Goal: Task Accomplishment & Management: Manage account settings

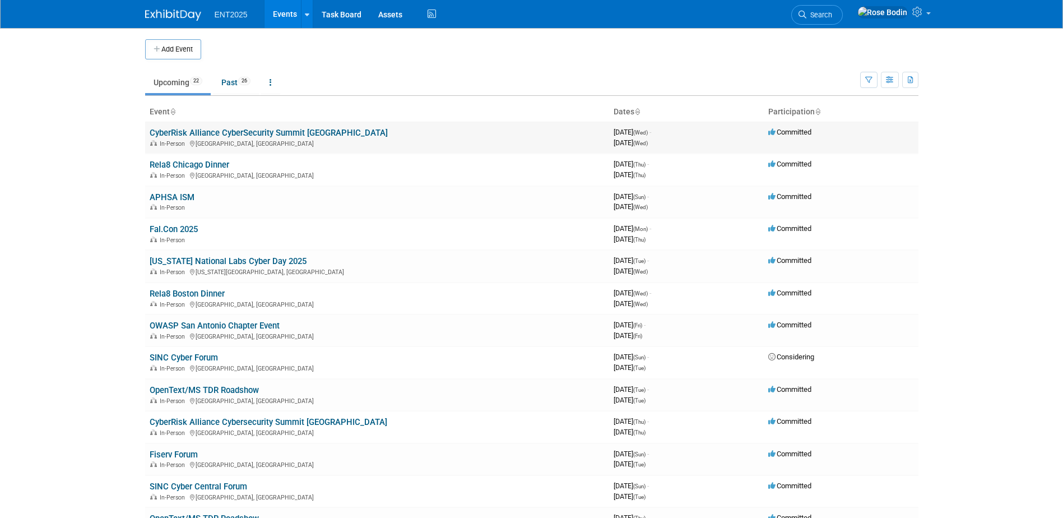
click at [299, 132] on link "CyberRisk Alliance CyberSecurity Summit [GEOGRAPHIC_DATA]" at bounding box center [269, 133] width 238 height 10
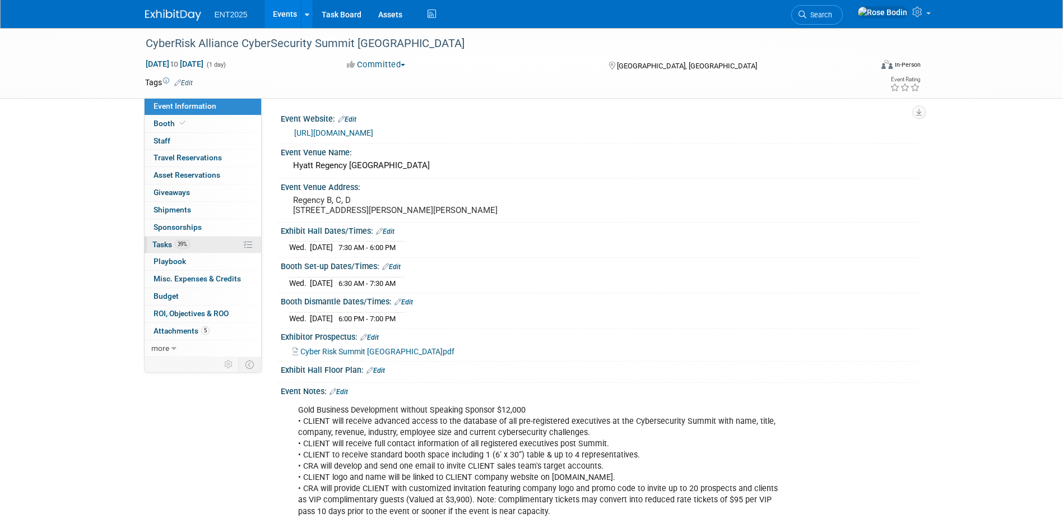
click at [213, 247] on link "39% Tasks 39%" at bounding box center [203, 245] width 117 height 17
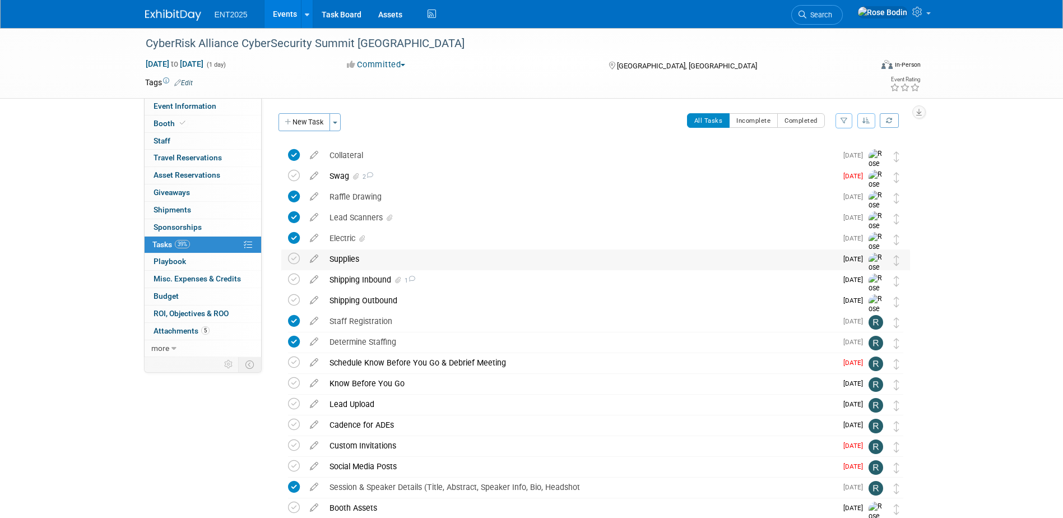
click at [469, 258] on div "Supplies" at bounding box center [580, 258] width 513 height 19
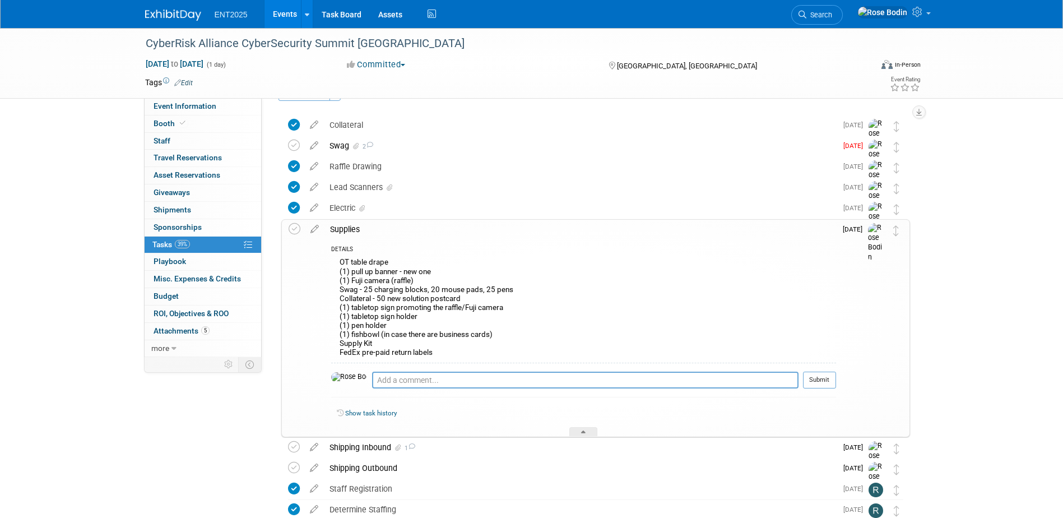
scroll to position [56, 0]
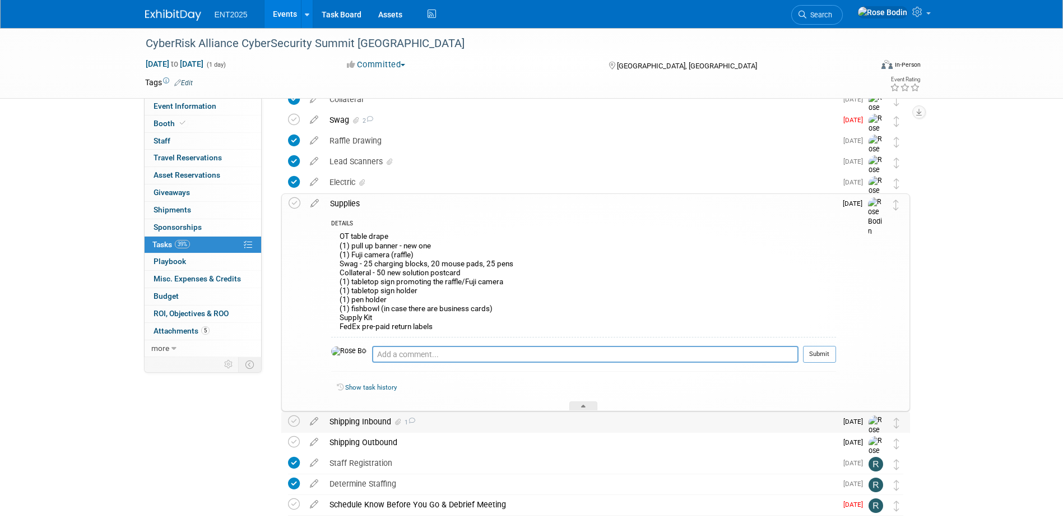
click at [495, 416] on div "Shipping Inbound 1" at bounding box center [580, 421] width 513 height 19
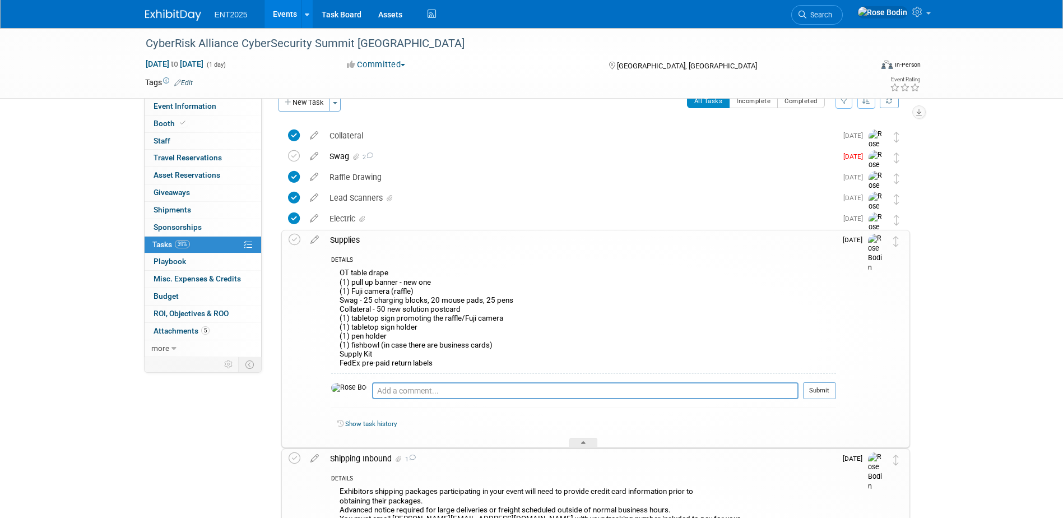
scroll to position [0, 0]
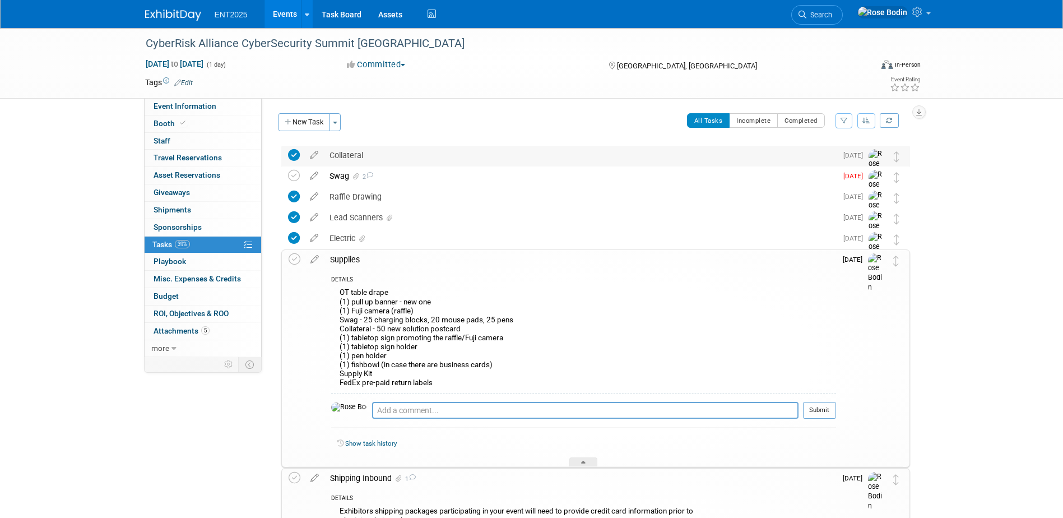
click at [468, 157] on div "Collateral" at bounding box center [580, 155] width 513 height 19
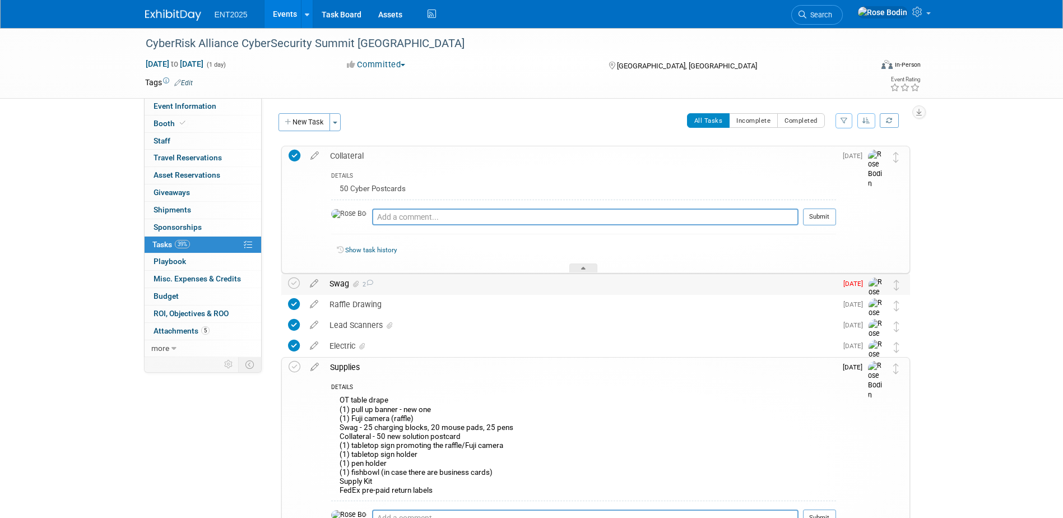
click at [575, 285] on div "Swag 2" at bounding box center [580, 283] width 513 height 19
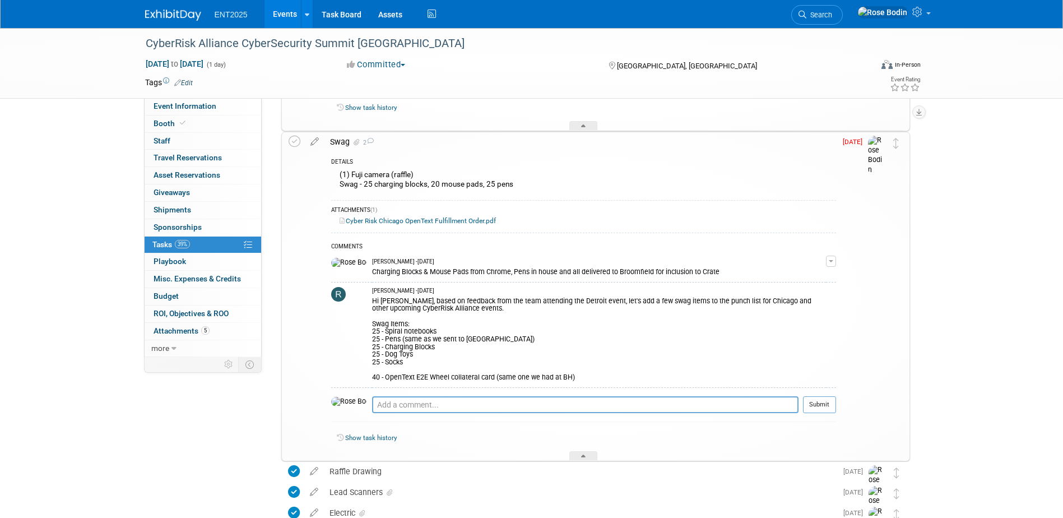
scroll to position [168, 0]
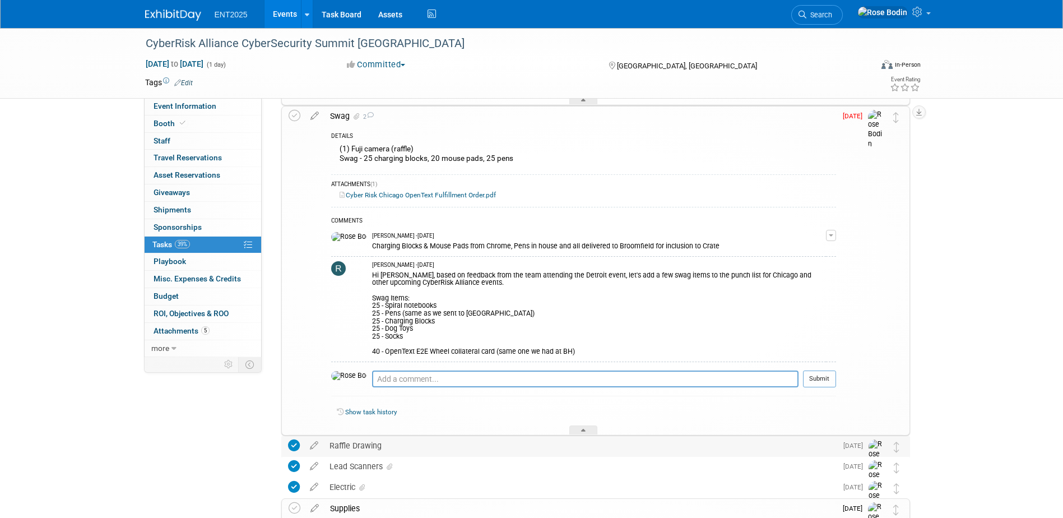
click at [509, 444] on div "Raffle Drawing" at bounding box center [580, 445] width 513 height 19
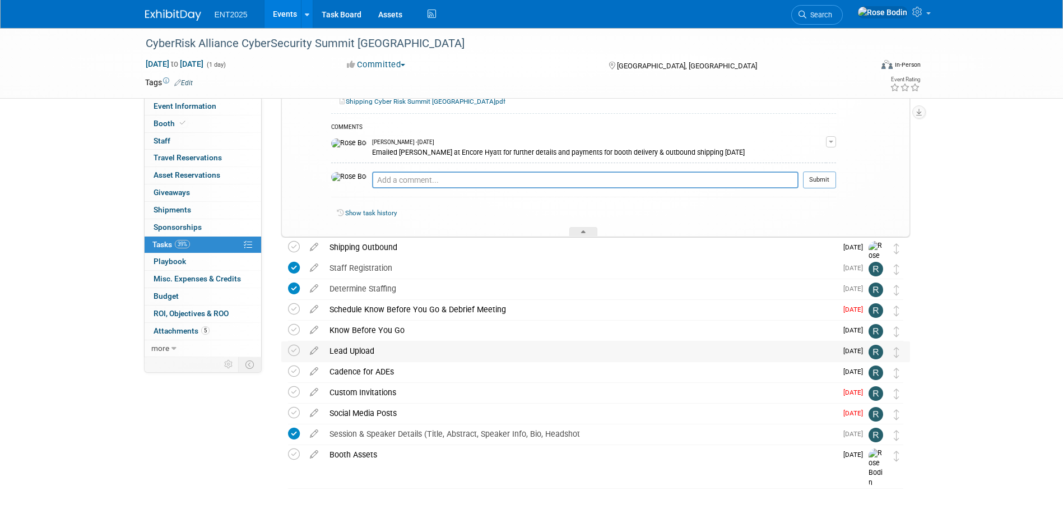
scroll to position [1167, 0]
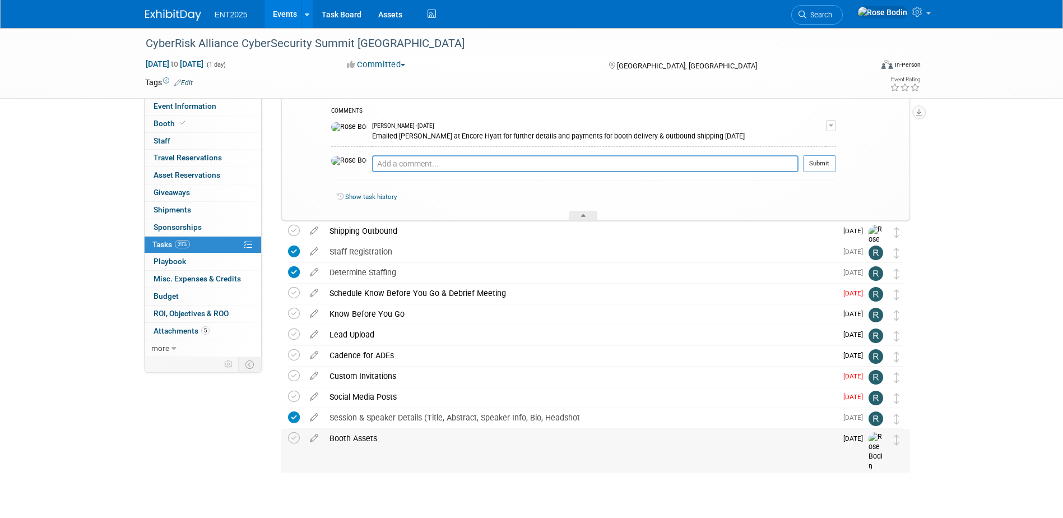
click at [499, 436] on div "Booth Assets" at bounding box center [580, 438] width 513 height 19
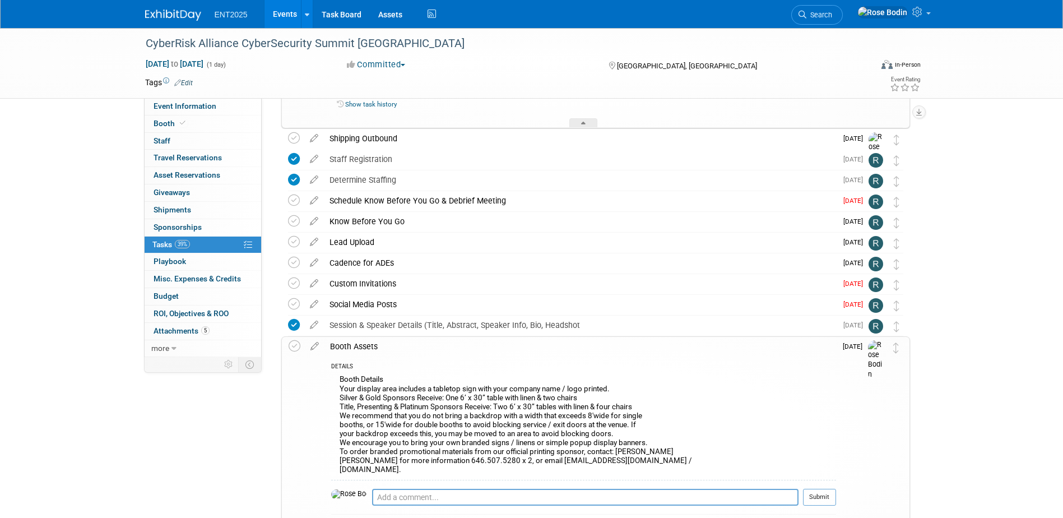
scroll to position [1279, 0]
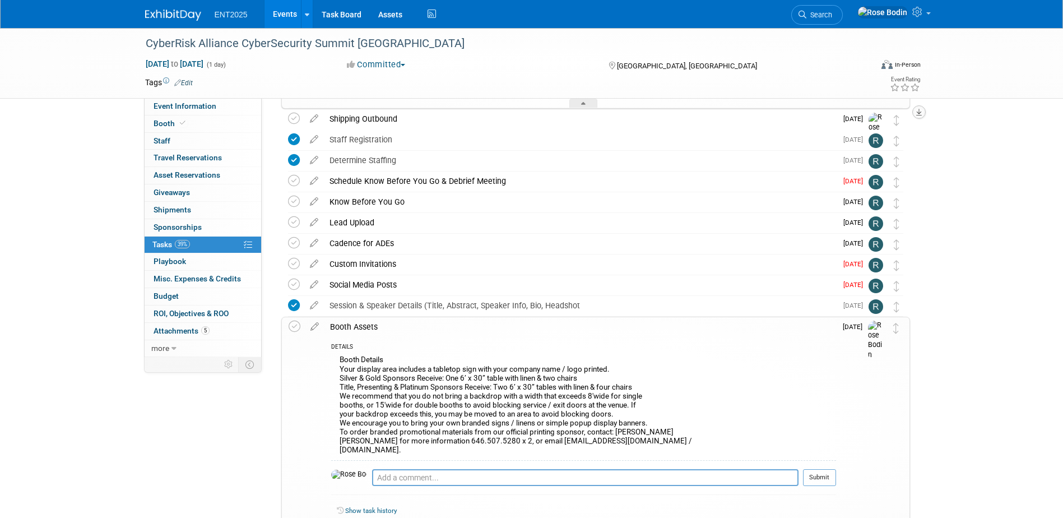
click at [920, 112] on icon "button" at bounding box center [919, 112] width 6 height 7
click at [857, 142] on link "Export tab to PDF" at bounding box center [851, 145] width 131 height 16
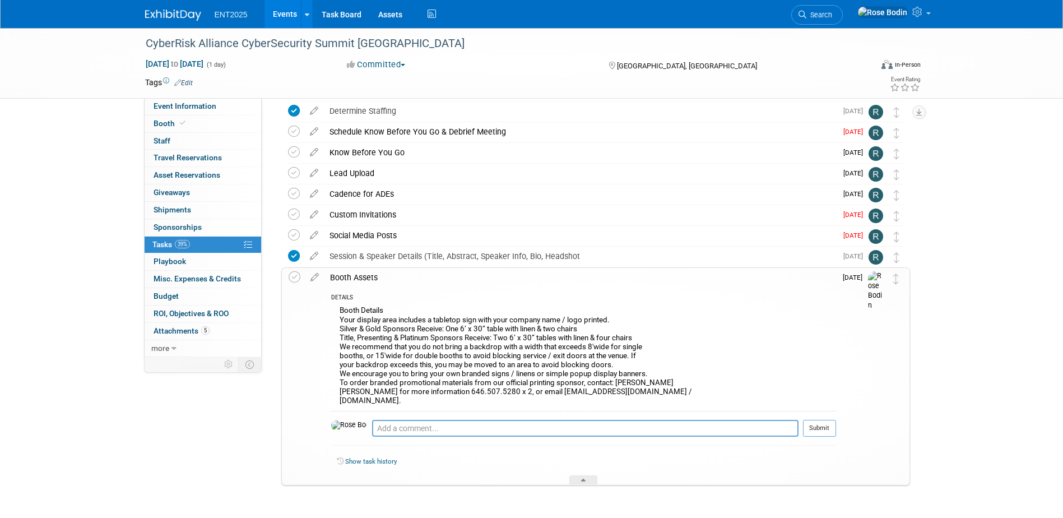
scroll to position [1309, 0]
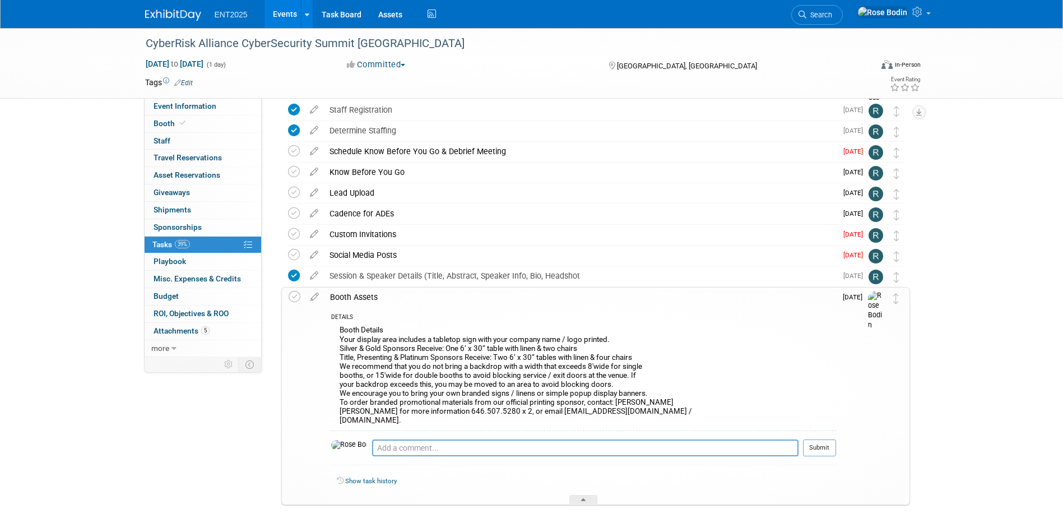
click at [288, 13] on link "Events" at bounding box center [285, 14] width 41 height 28
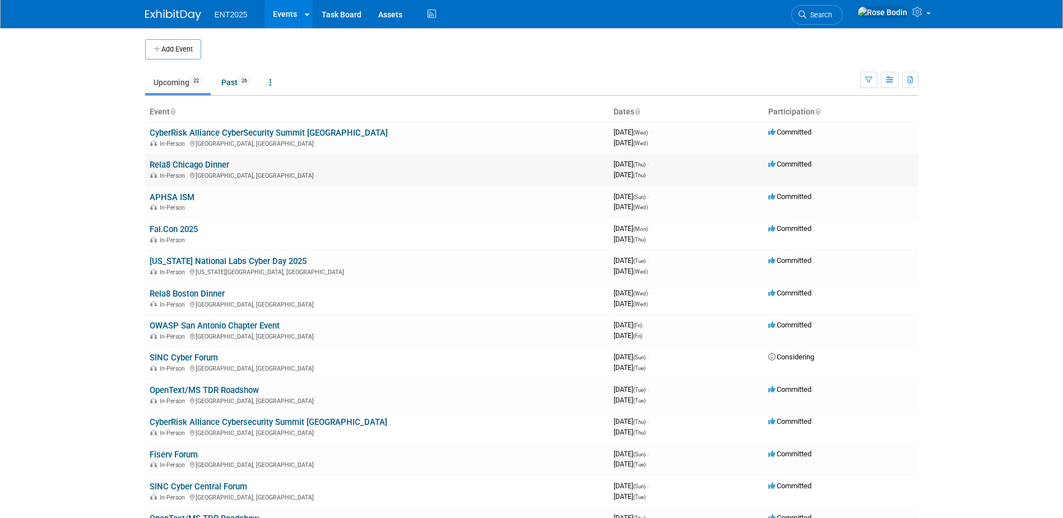
click at [211, 165] on link "Rela8 Chicago Dinner" at bounding box center [190, 165] width 80 height 10
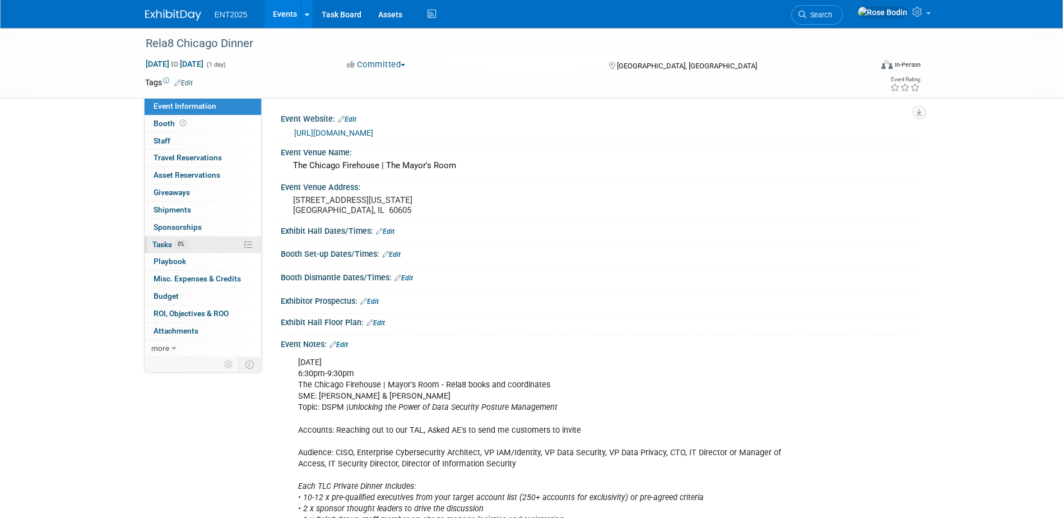
click at [202, 241] on link "0% Tasks 0%" at bounding box center [203, 245] width 117 height 17
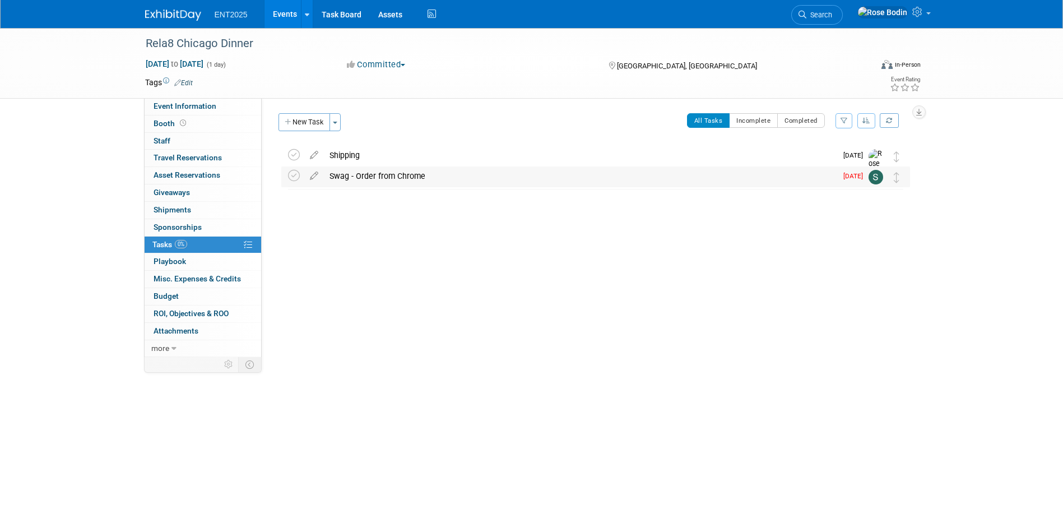
click at [458, 178] on div "Swag - Order from Chrome" at bounding box center [580, 175] width 513 height 19
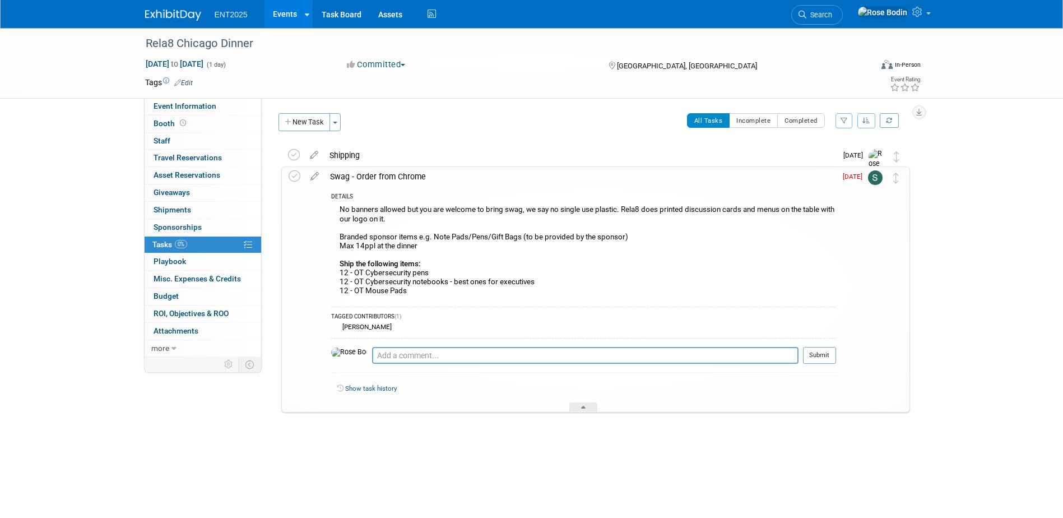
click at [460, 292] on div "No banners allowed but you are welcome to bring swag, we say no single use plas…" at bounding box center [583, 251] width 505 height 99
click at [402, 155] on div "Shipping" at bounding box center [580, 155] width 513 height 19
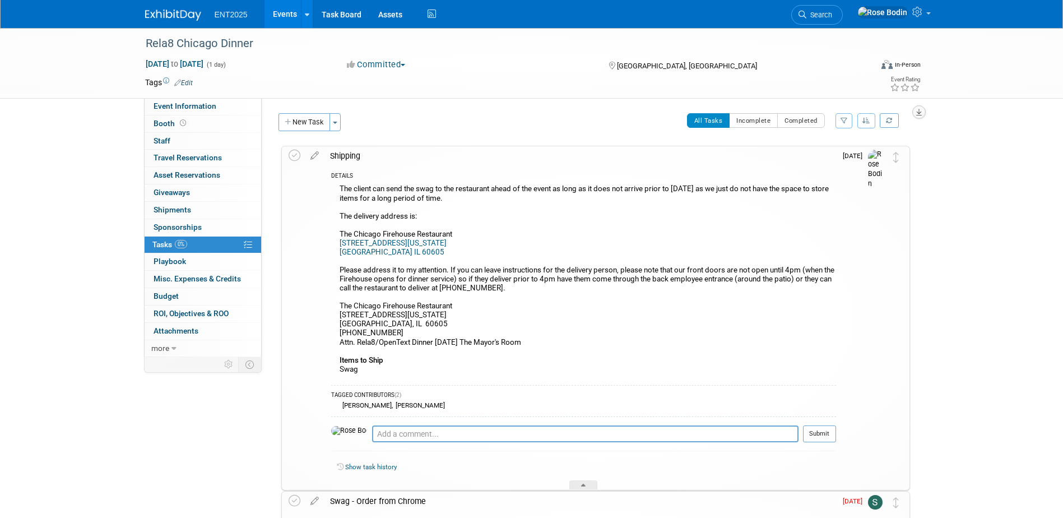
click at [920, 110] on icon "button" at bounding box center [919, 112] width 6 height 7
click at [968, 137] on div "Rela8 Chicago Dinner Sep 11, 2025 to Sep 11, 2025 (1 day) Sep 11, 2025 to Sep 1…" at bounding box center [531, 417] width 1063 height 778
click at [277, 10] on link "Events" at bounding box center [285, 14] width 41 height 28
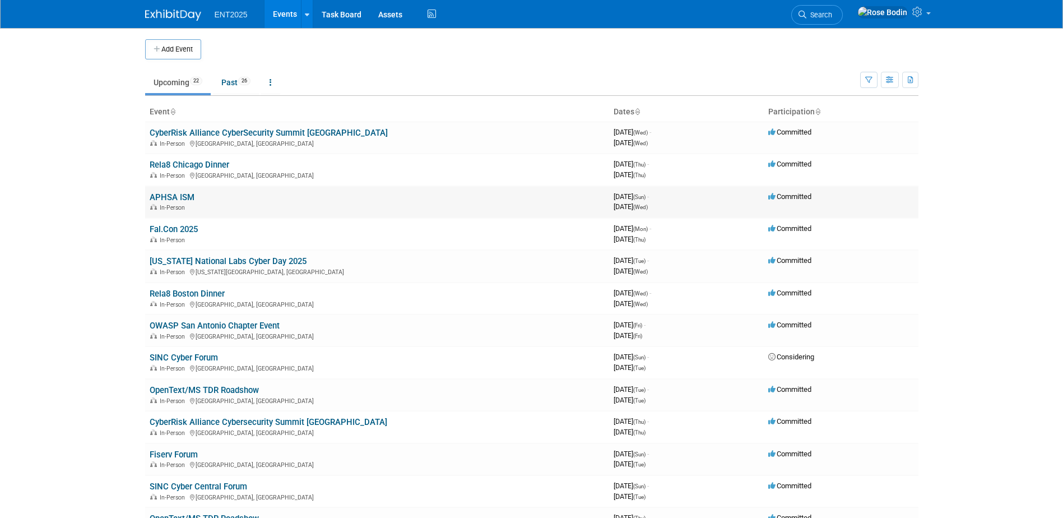
click at [178, 197] on link "APHSA ISM" at bounding box center [172, 197] width 45 height 10
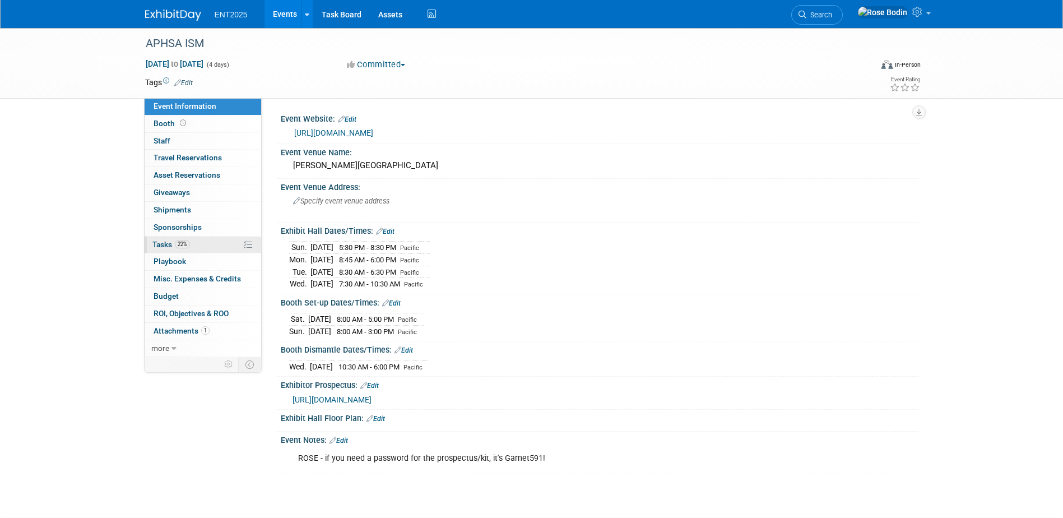
click at [213, 244] on link "22% Tasks 22%" at bounding box center [203, 245] width 117 height 17
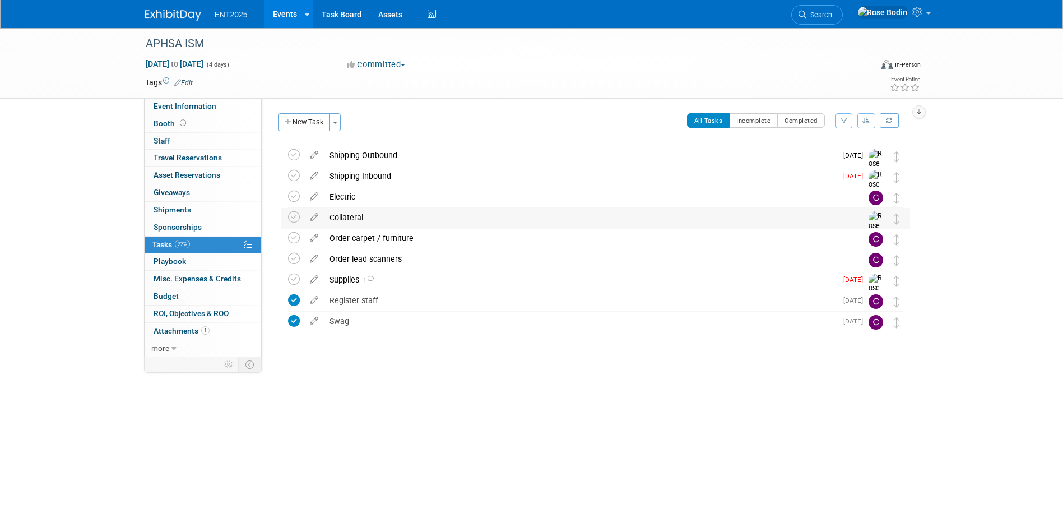
click at [507, 221] on div "Collateral" at bounding box center [585, 217] width 522 height 19
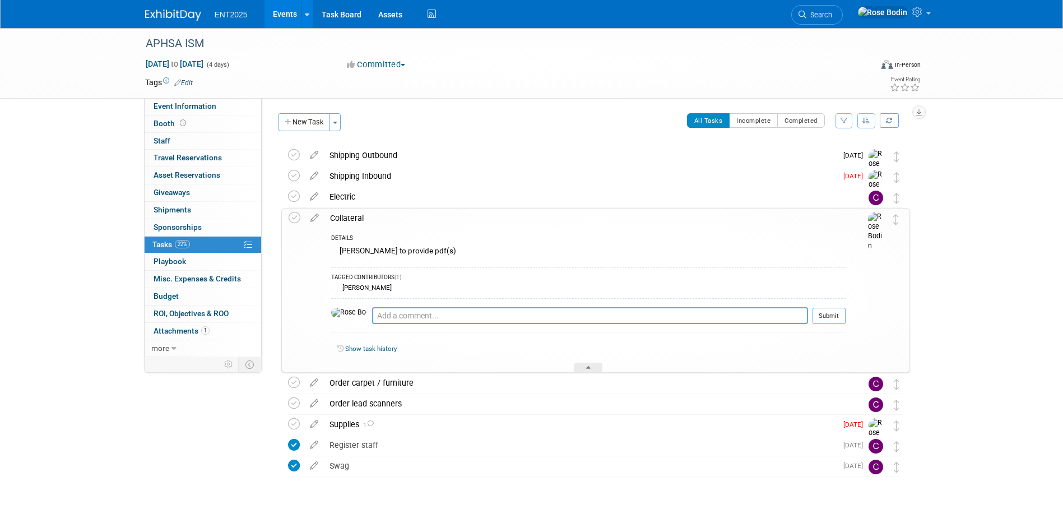
click at [506, 231] on div "DETAILS Colleen to provide pdf(s) TAGGED CONTRIBUTORS (1) Colleen Mueller Pro t…" at bounding box center [584, 300] width 521 height 145
click at [585, 366] on div at bounding box center [588, 368] width 28 height 10
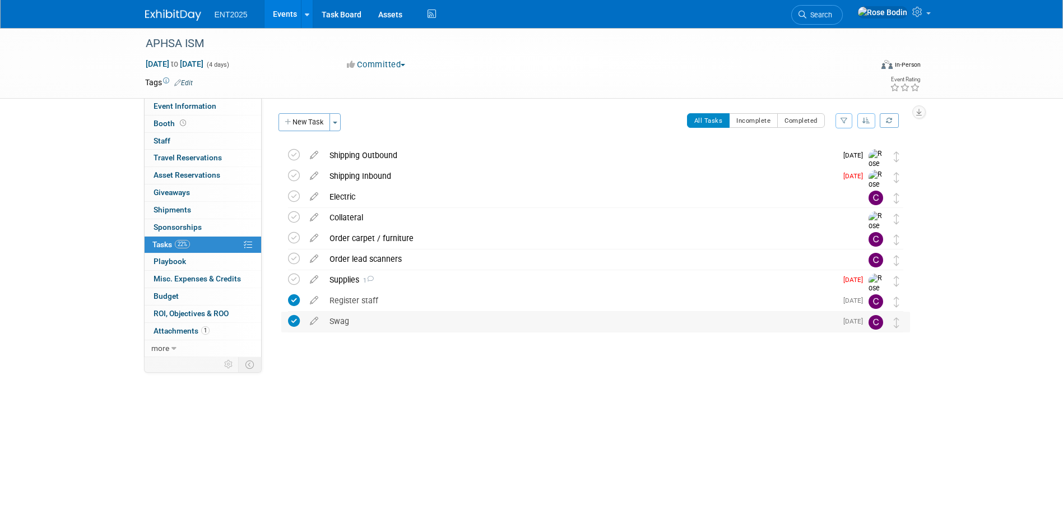
click at [495, 318] on div "Swag" at bounding box center [580, 321] width 513 height 19
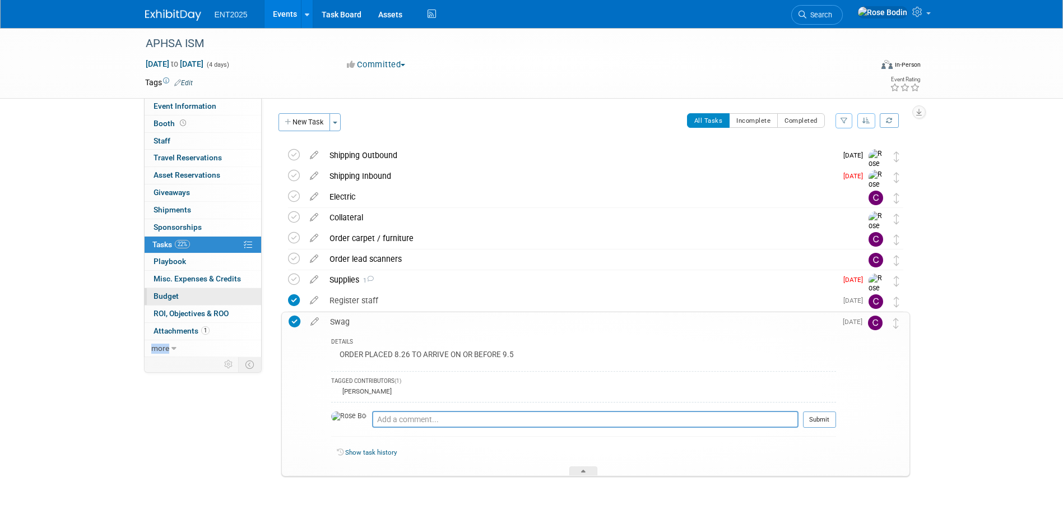
drag, startPoint x: 219, startPoint y: 364, endPoint x: 245, endPoint y: 295, distance: 74.0
click at [245, 295] on div "Event Information Event Info Booth Booth 0 Staff 0 Staff 0 Travel Reservations …" at bounding box center [203, 235] width 118 height 275
click at [227, 336] on link "1 Attachments 1" at bounding box center [203, 331] width 117 height 17
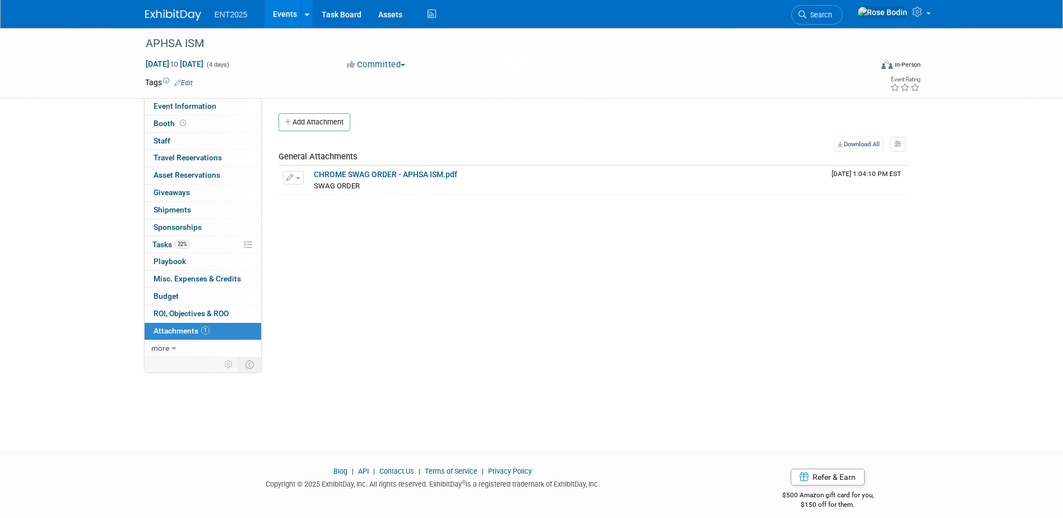
click at [437, 327] on div "Event Website: Edit https://aphsa.org/events/ism-conference/ Event Venue Name: …" at bounding box center [590, 227] width 657 height 259
click at [284, 11] on link "Events" at bounding box center [285, 14] width 41 height 28
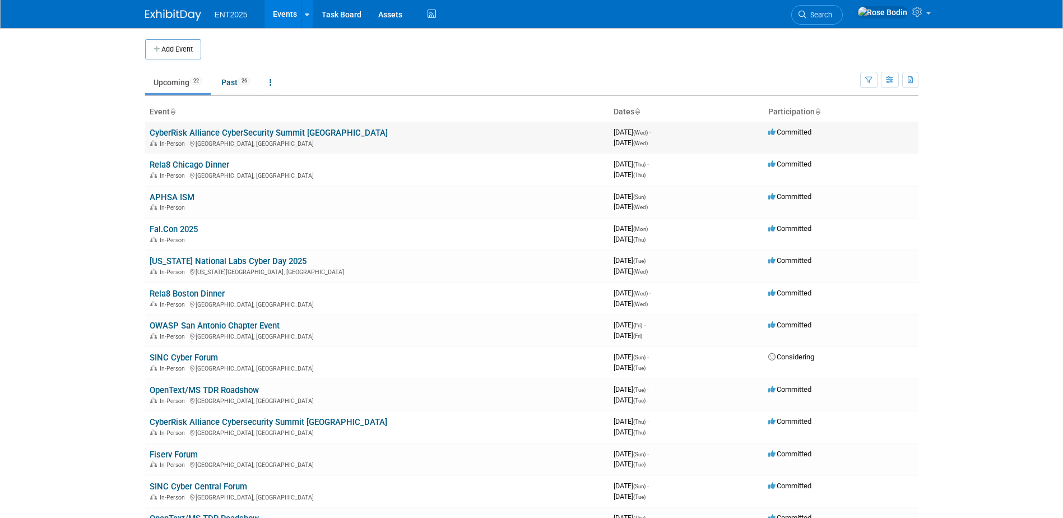
click at [258, 131] on link "CyberRisk Alliance CyberSecurity Summit [GEOGRAPHIC_DATA]" at bounding box center [269, 133] width 238 height 10
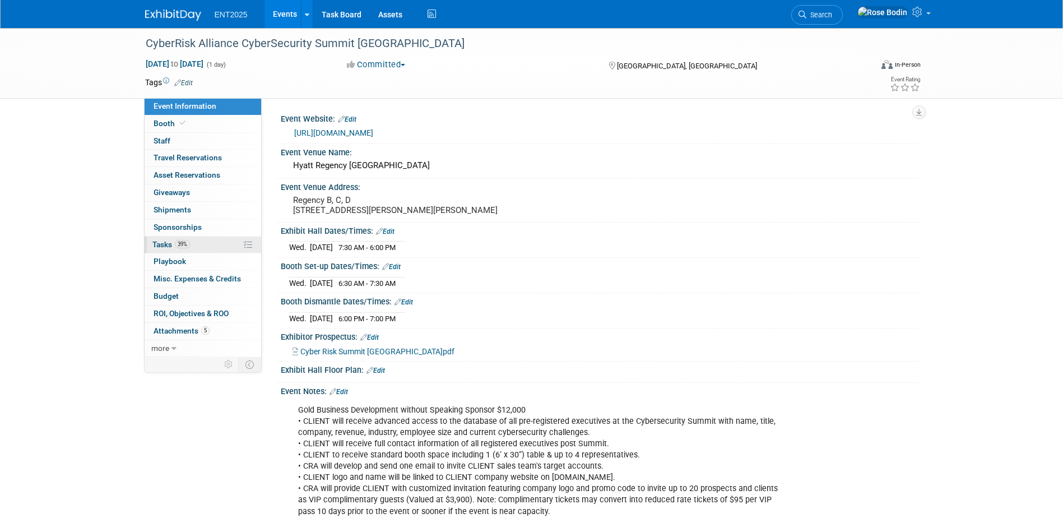
click at [218, 247] on link "39% Tasks 39%" at bounding box center [203, 245] width 117 height 17
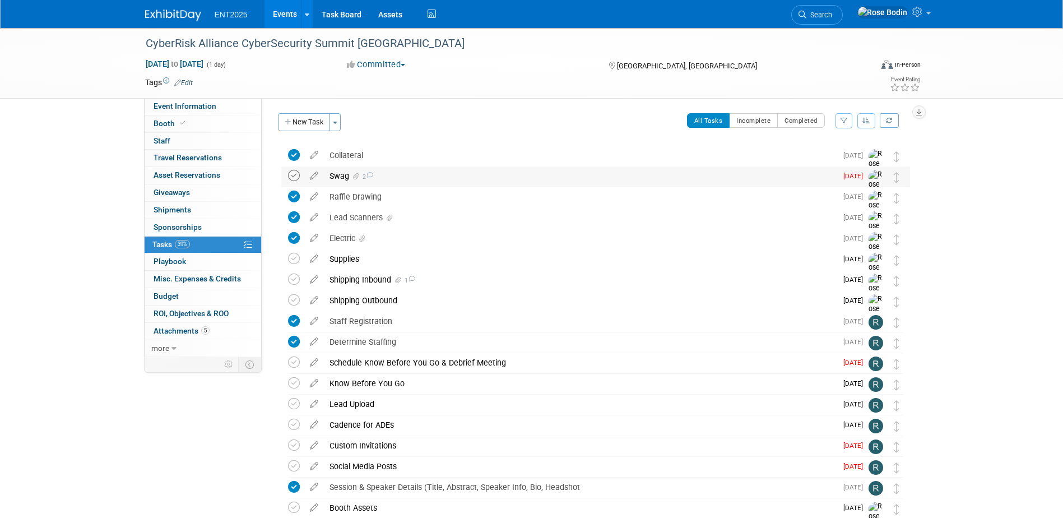
click at [295, 175] on icon at bounding box center [294, 176] width 12 height 12
click at [423, 218] on div "Lead Scanners" at bounding box center [580, 217] width 513 height 19
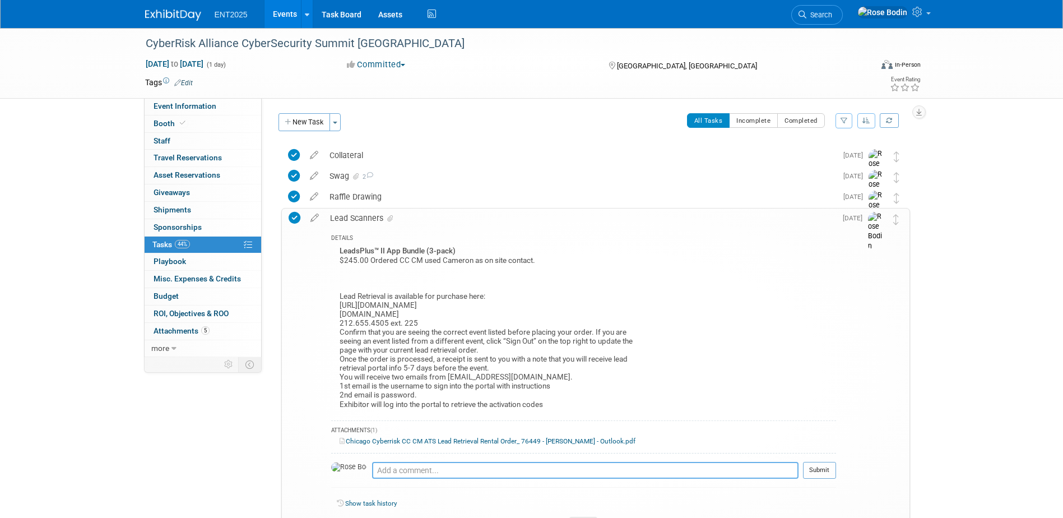
click at [437, 472] on textarea at bounding box center [585, 470] width 426 height 17
type textarea "Emailed codes to RM 9/2/2025"
click at [818, 472] on button "Submit" at bounding box center [819, 470] width 33 height 17
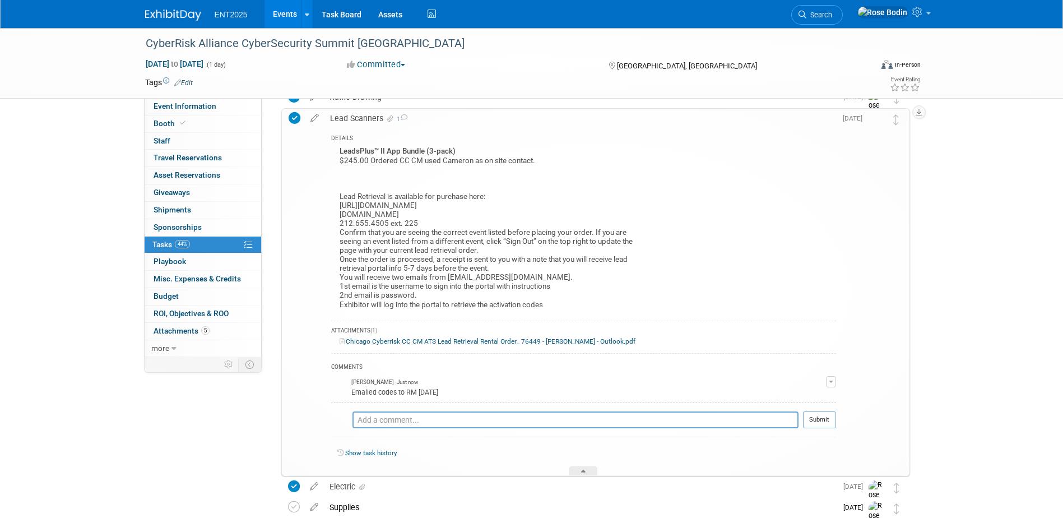
scroll to position [168, 0]
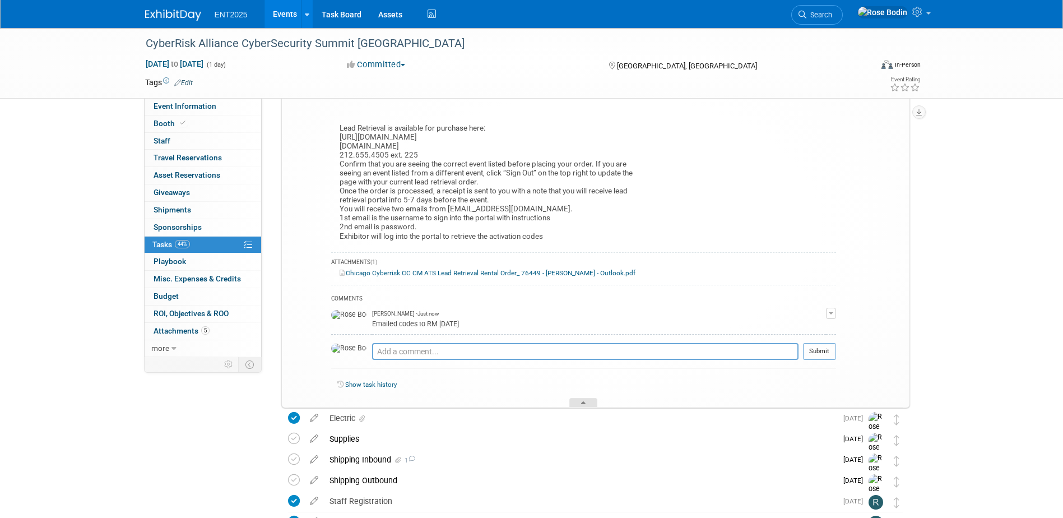
click at [587, 402] on div at bounding box center [583, 403] width 28 height 10
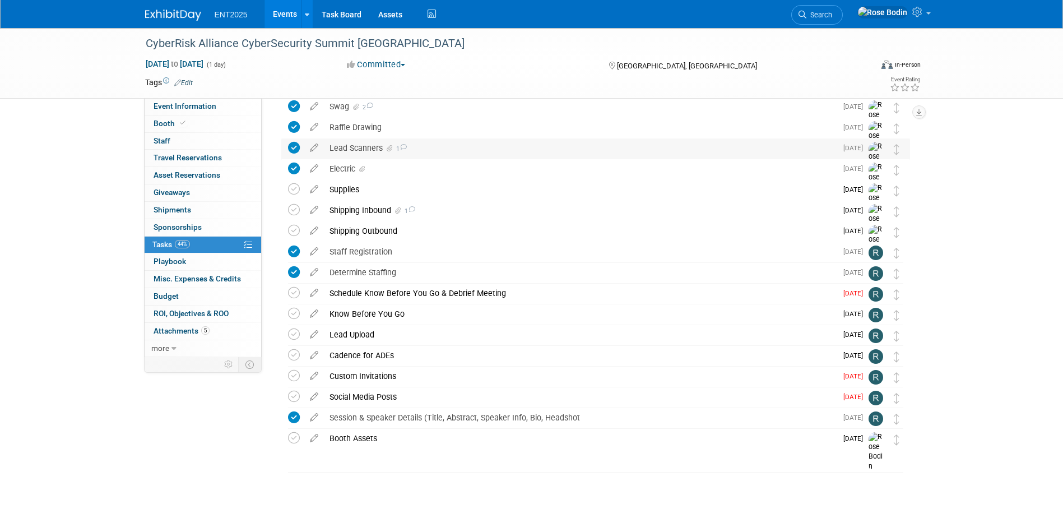
scroll to position [69, 0]
click at [397, 188] on div "Supplies" at bounding box center [580, 189] width 513 height 19
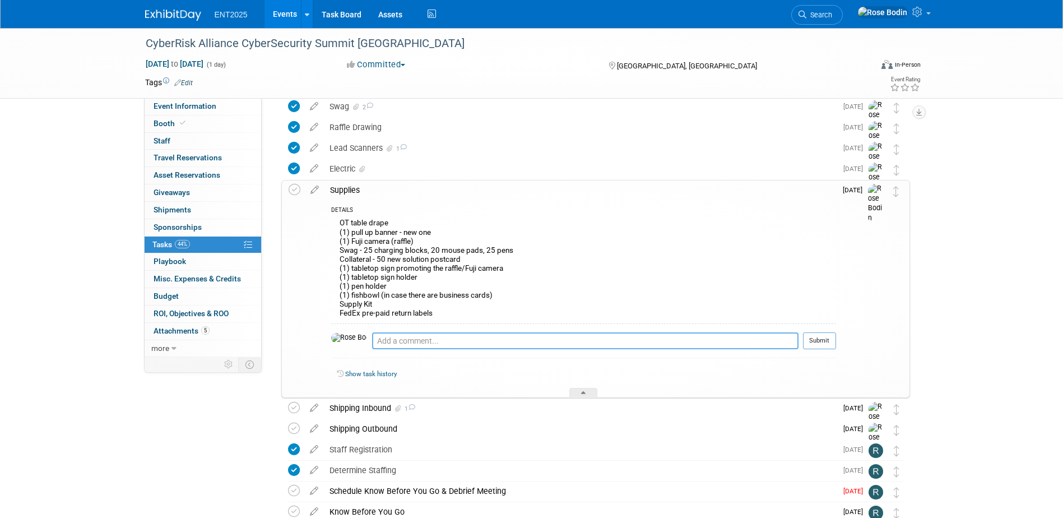
click at [393, 349] on textarea at bounding box center [585, 340] width 426 height 17
type textarea "Complete, no socks"
click at [818, 342] on button "Submit" at bounding box center [819, 340] width 33 height 17
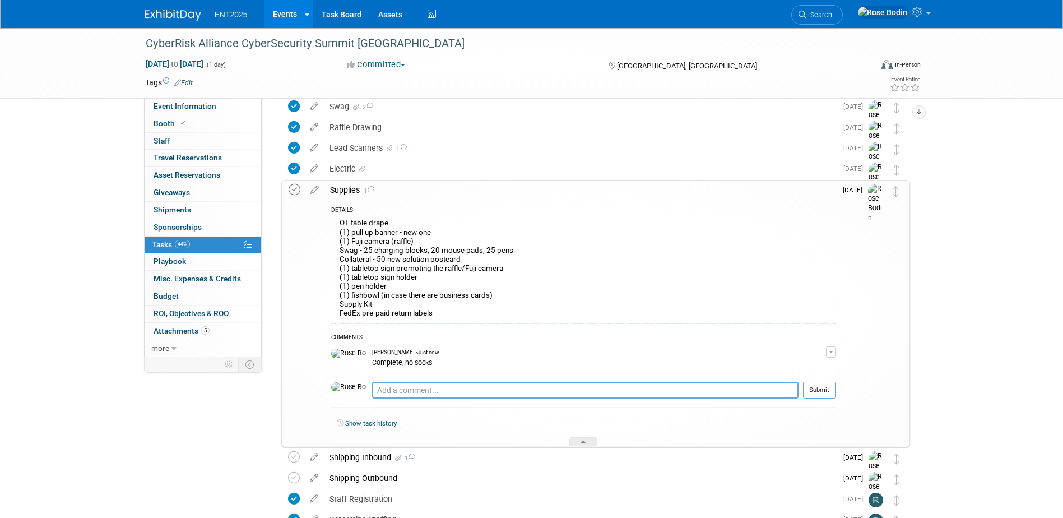
click at [294, 190] on icon at bounding box center [295, 190] width 12 height 12
click at [585, 443] on icon at bounding box center [583, 444] width 4 height 7
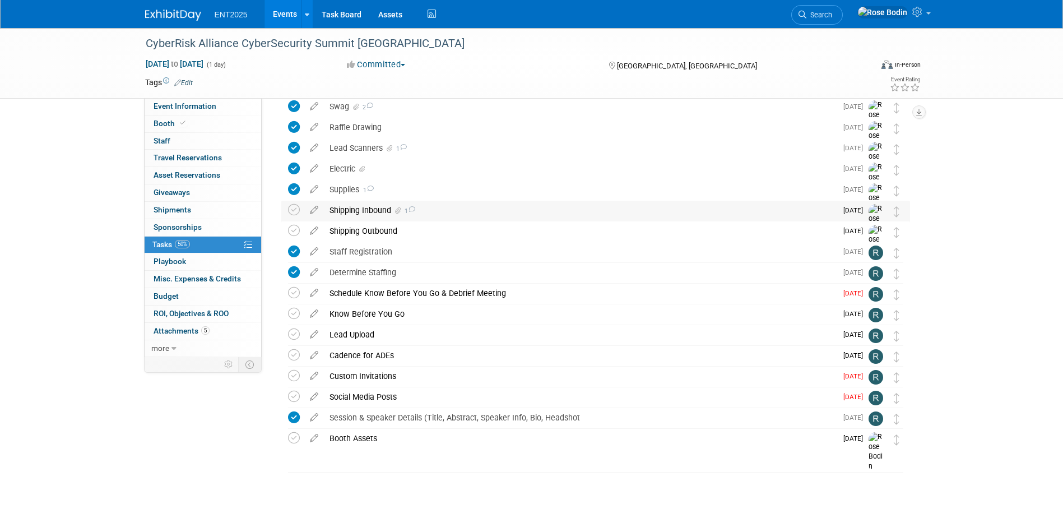
click at [506, 215] on div "Shipping Inbound 1" at bounding box center [580, 210] width 513 height 19
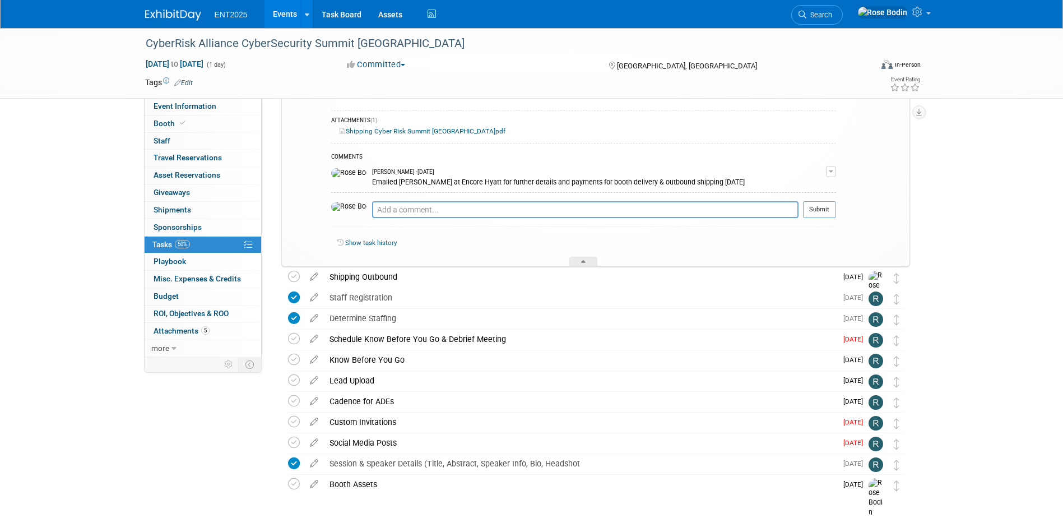
scroll to position [406, 0]
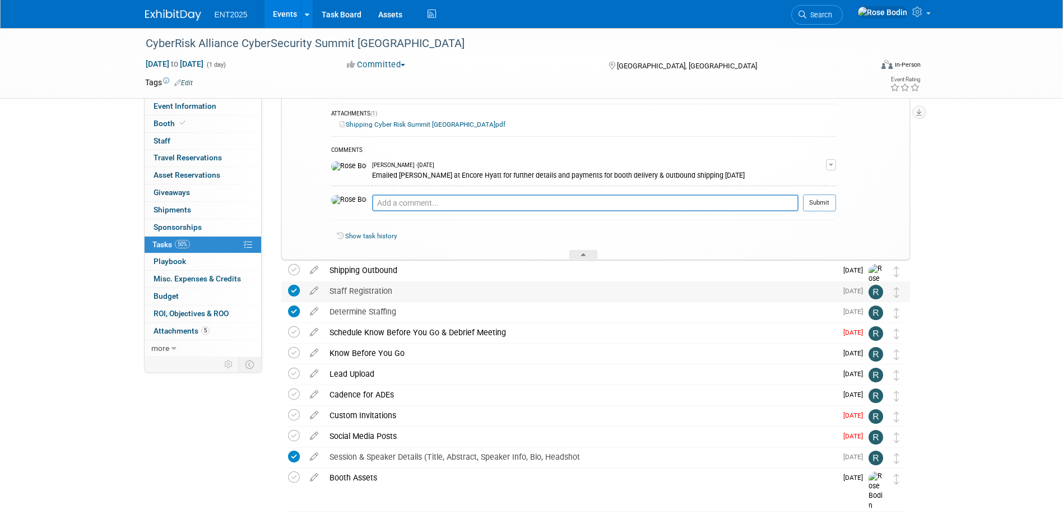
click at [418, 293] on div "Staff Registration" at bounding box center [580, 290] width 513 height 19
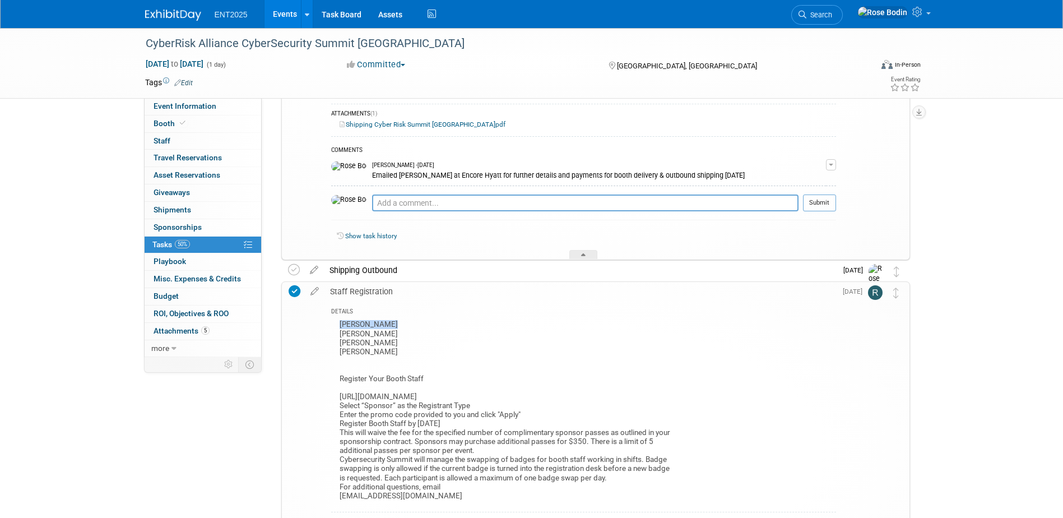
drag, startPoint x: 400, startPoint y: 325, endPoint x: 337, endPoint y: 326, distance: 62.8
click at [337, 326] on div "Cameron Hulcy John Potterton Kevin Kunz Rick Perez Register Your Booth Staff ht…" at bounding box center [583, 411] width 505 height 188
copy div "Cameron Hulcy"
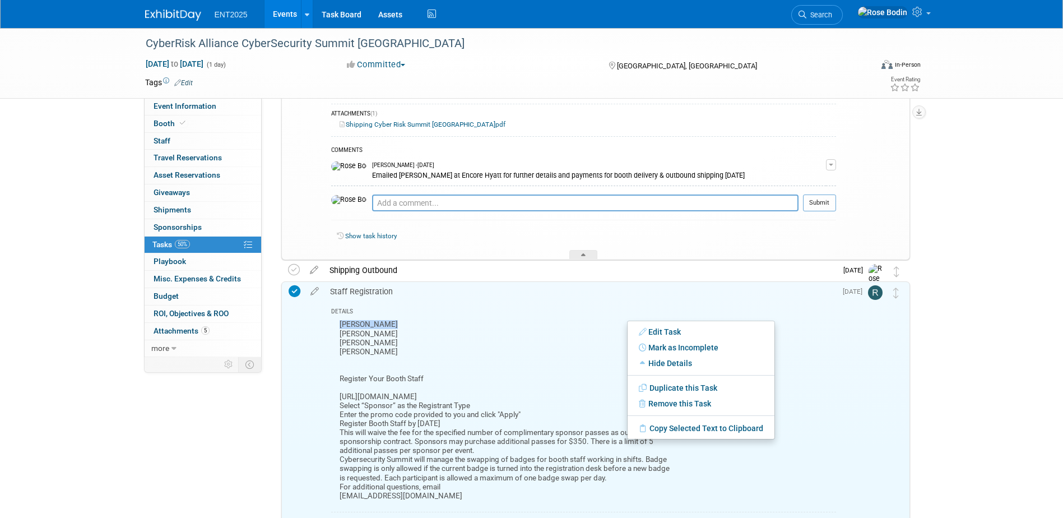
scroll to position [462, 0]
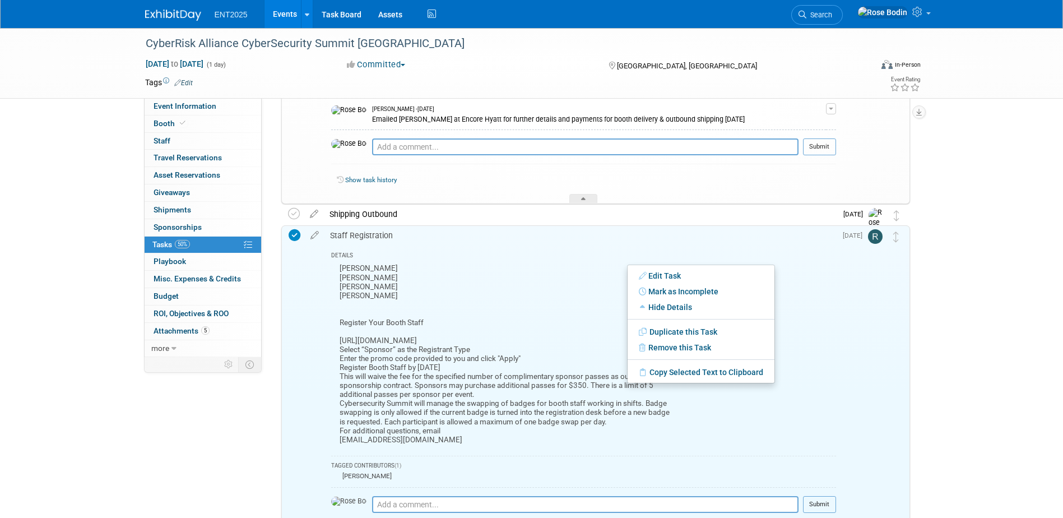
click at [1005, 271] on div "CyberRisk Alliance CyberSecurity Summit Chicago Sep 10, 2025 to Sep 10, 2025 (1…" at bounding box center [531, 191] width 1063 height 1250
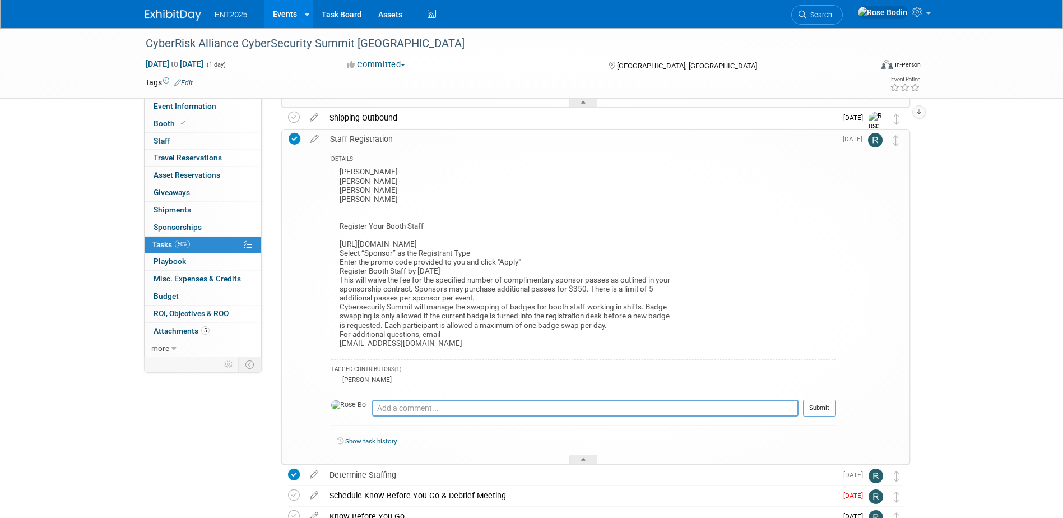
scroll to position [686, 0]
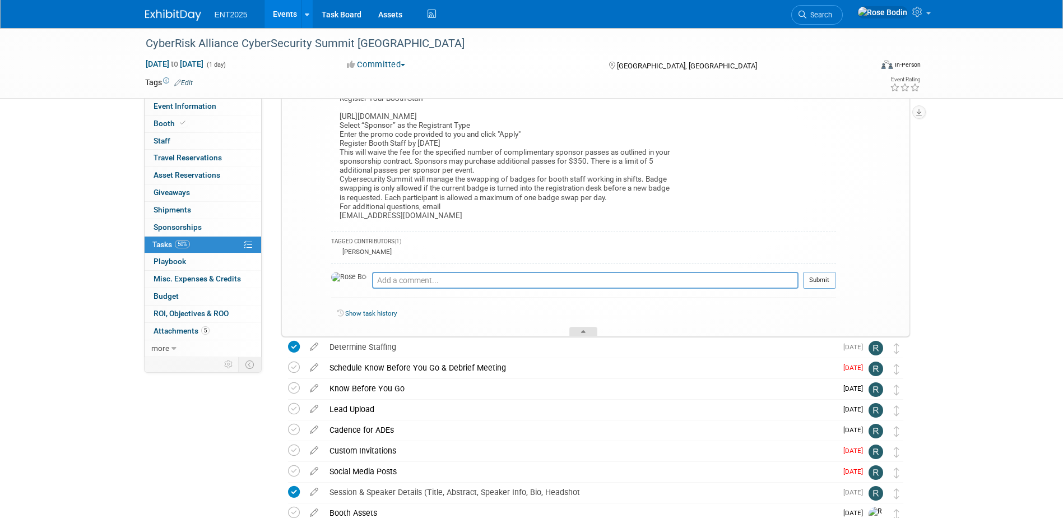
click at [581, 330] on div at bounding box center [583, 332] width 28 height 10
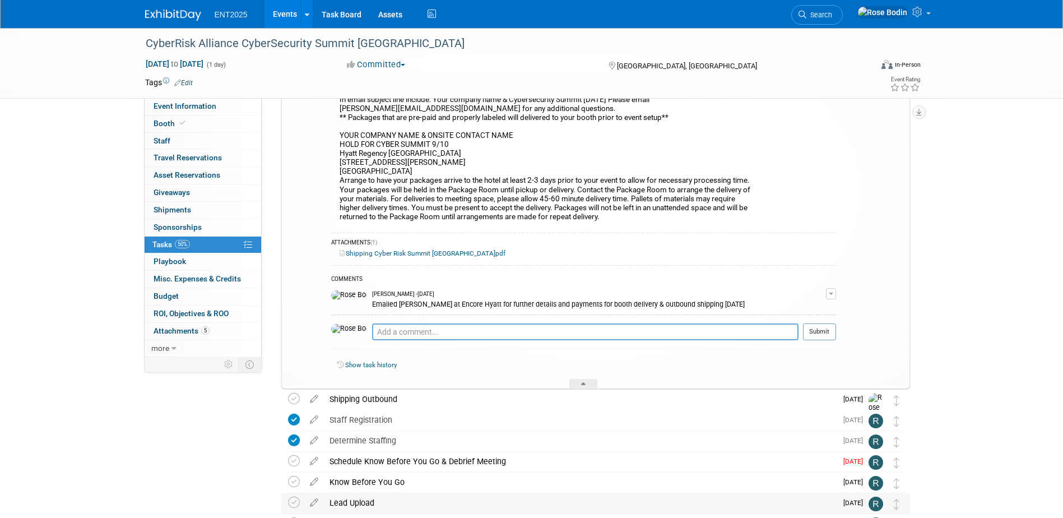
scroll to position [165, 0]
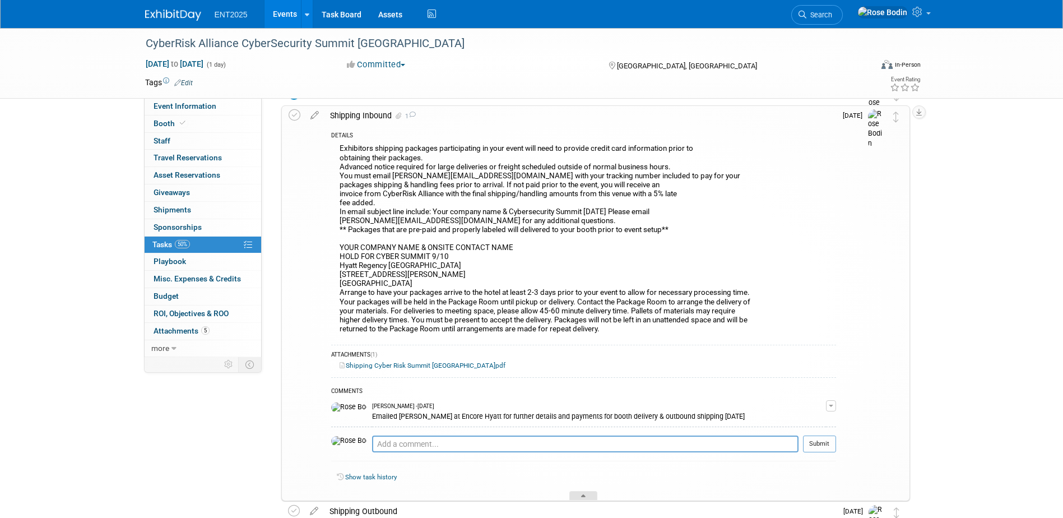
click at [583, 496] on icon at bounding box center [583, 497] width 4 height 7
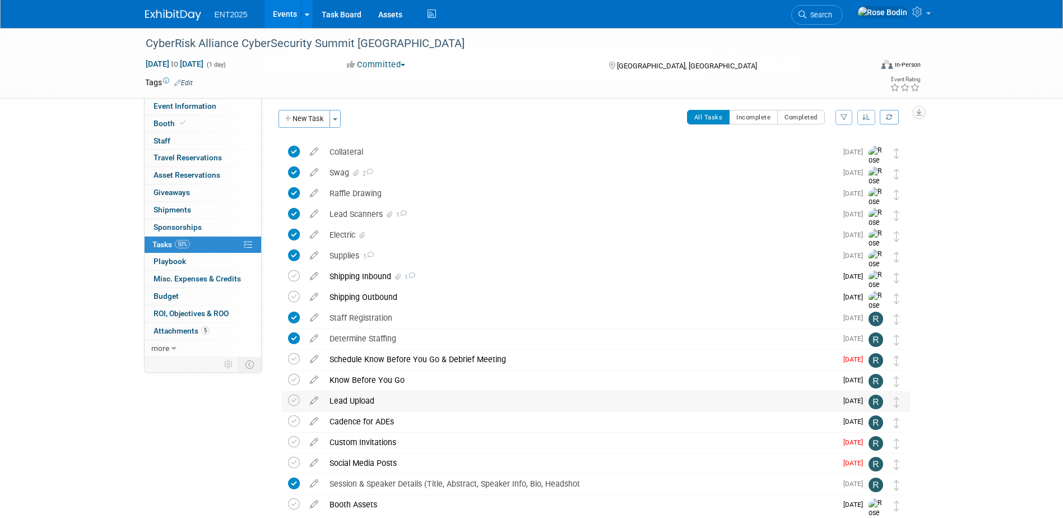
scroll to position [0, 0]
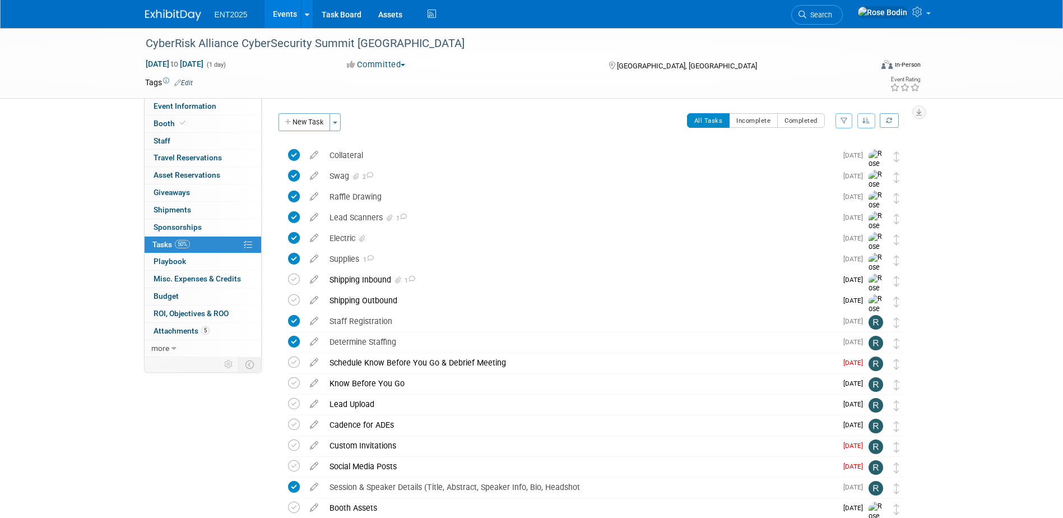
click at [988, 196] on div "CyberRisk Alliance CyberSecurity Summit Chicago Sep 10, 2025 to Sep 10, 2025 (1…" at bounding box center [531, 307] width 1063 height 559
click at [994, 178] on div "CyberRisk Alliance CyberSecurity Summit Chicago Sep 10, 2025 to Sep 10, 2025 (1…" at bounding box center [531, 307] width 1063 height 559
click at [288, 11] on link "Events" at bounding box center [285, 14] width 41 height 28
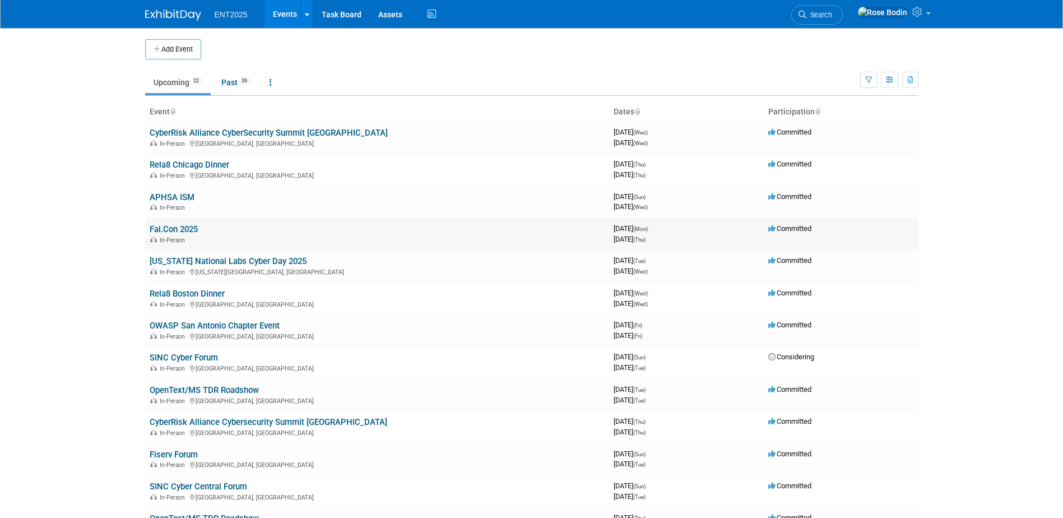
click at [190, 229] on link "Fal.Con 2025" at bounding box center [174, 229] width 48 height 10
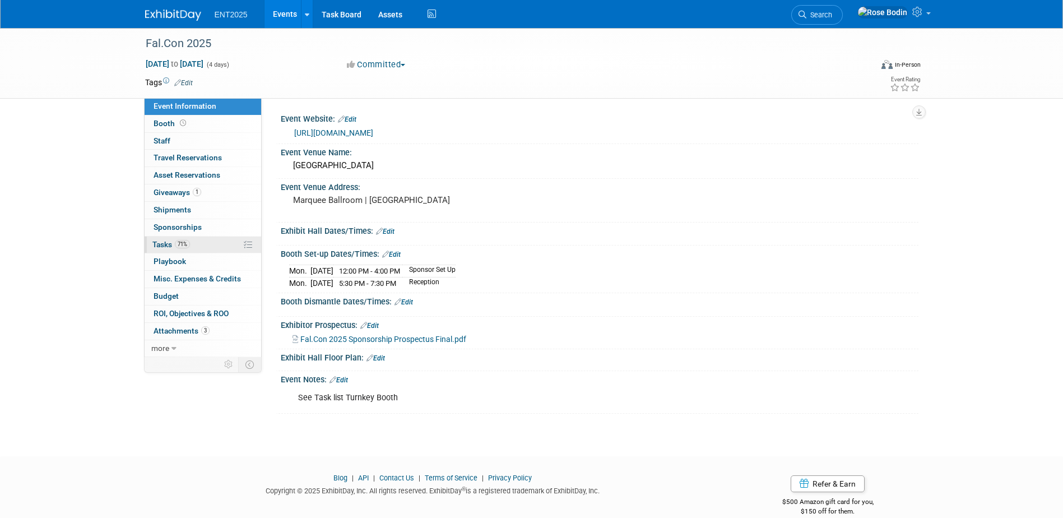
click at [208, 245] on link "71% Tasks 71%" at bounding box center [203, 245] width 117 height 17
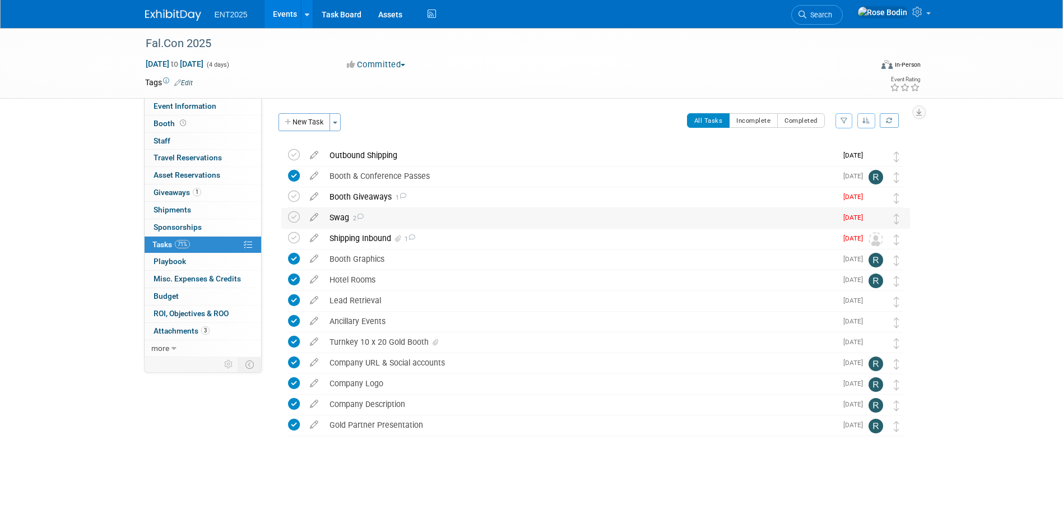
click at [395, 216] on div "Swag 2" at bounding box center [580, 217] width 513 height 19
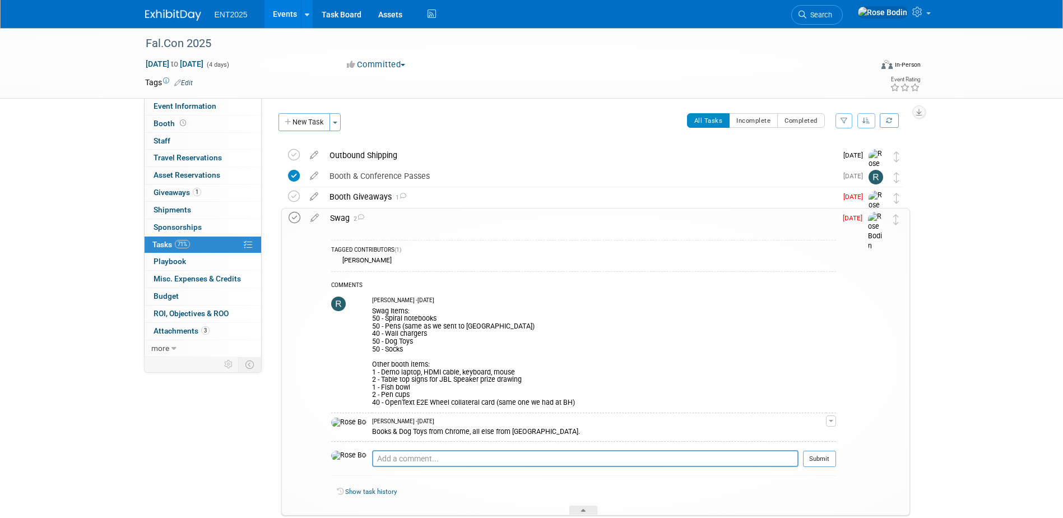
click at [295, 218] on icon at bounding box center [295, 218] width 12 height 12
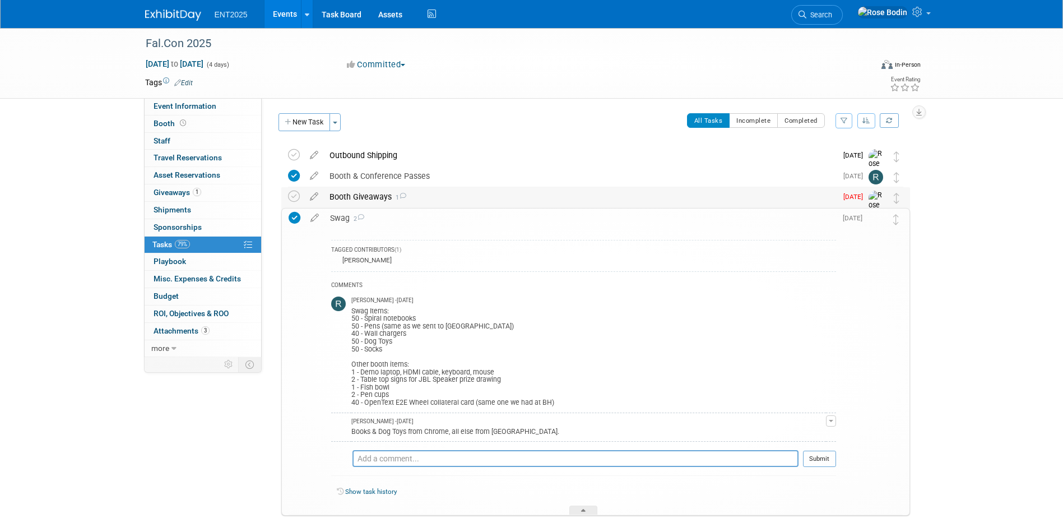
click at [359, 196] on div "Booth Giveaways 1" at bounding box center [580, 196] width 513 height 19
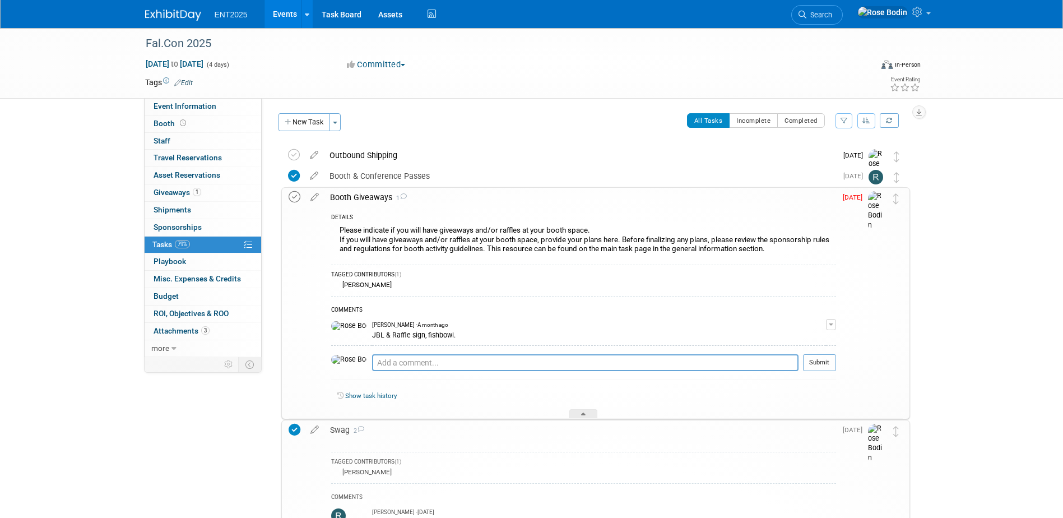
click at [294, 197] on icon at bounding box center [295, 197] width 12 height 12
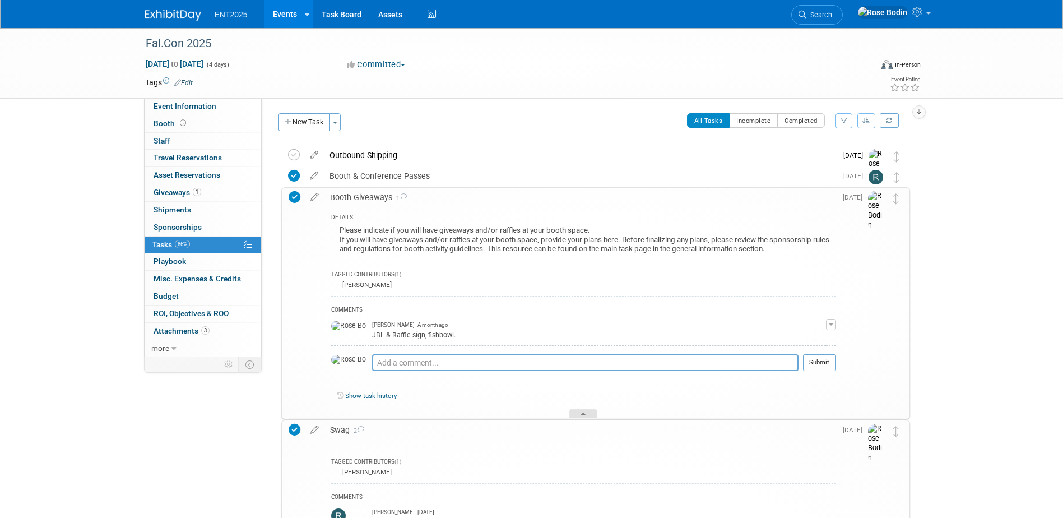
click at [582, 416] on icon at bounding box center [583, 415] width 4 height 7
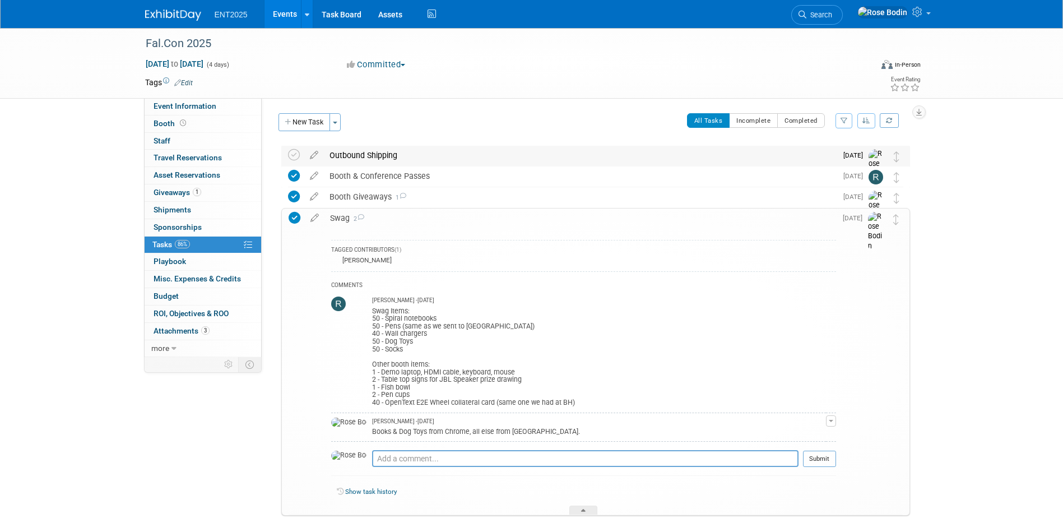
click at [522, 159] on div "Outbound Shipping" at bounding box center [580, 155] width 513 height 19
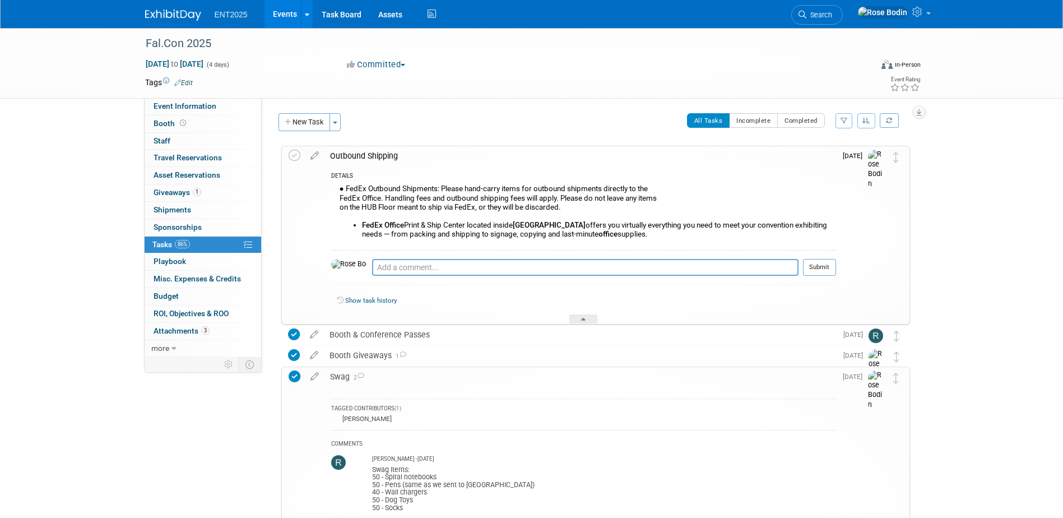
click at [522, 161] on div "Outbound Shipping" at bounding box center [580, 155] width 512 height 19
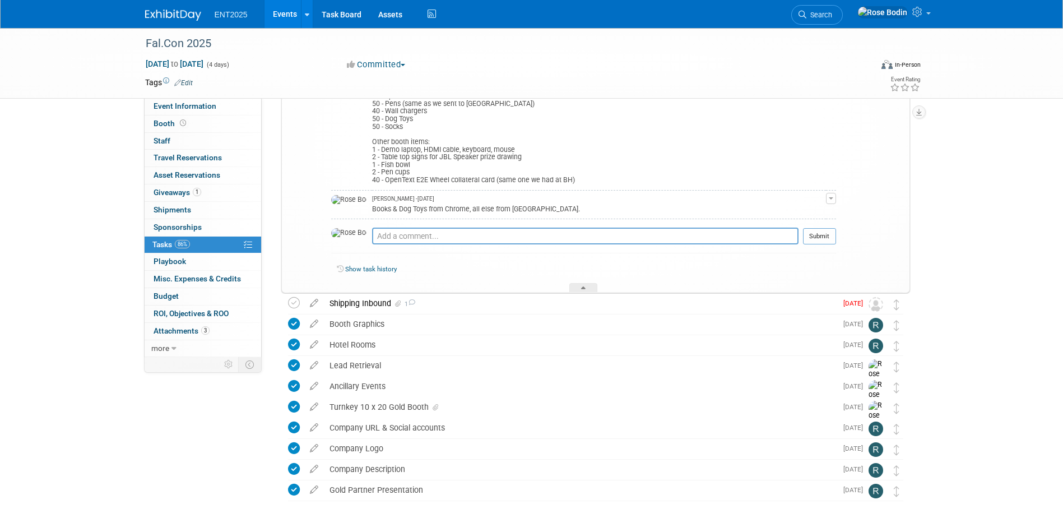
scroll to position [224, 0]
click at [583, 284] on div at bounding box center [583, 286] width 28 height 10
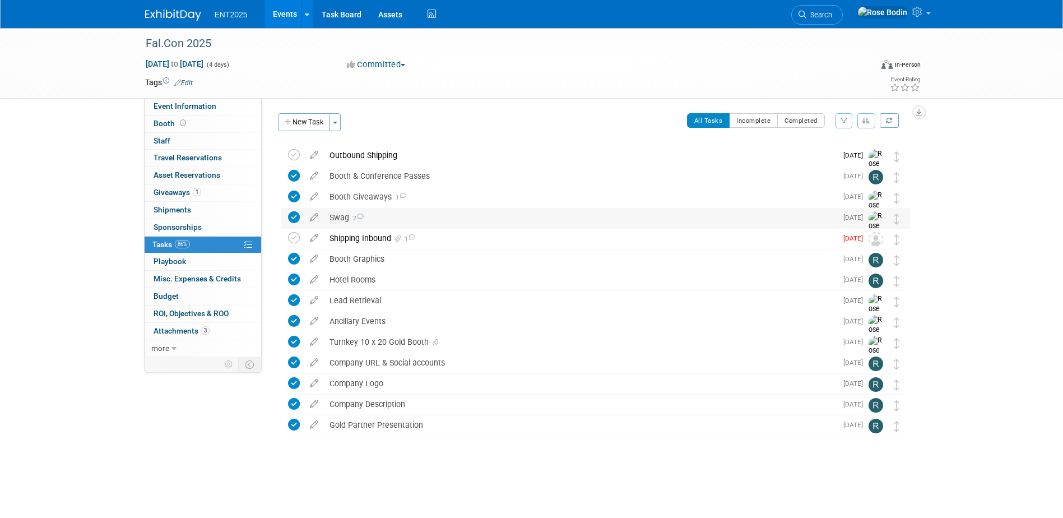
scroll to position [0, 0]
click at [522, 244] on div "Shipping Inbound 1" at bounding box center [580, 238] width 513 height 19
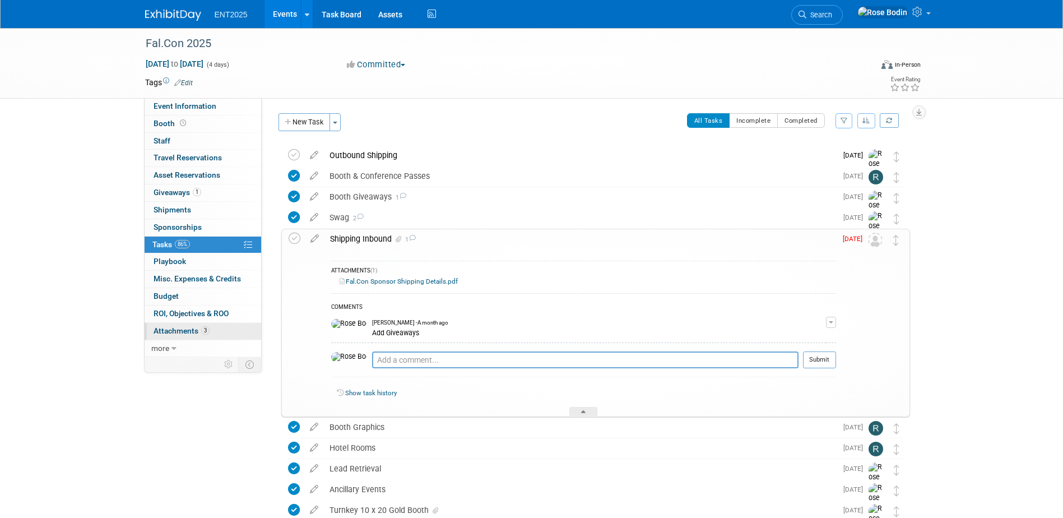
click at [225, 330] on link "3 Attachments 3" at bounding box center [203, 331] width 117 height 17
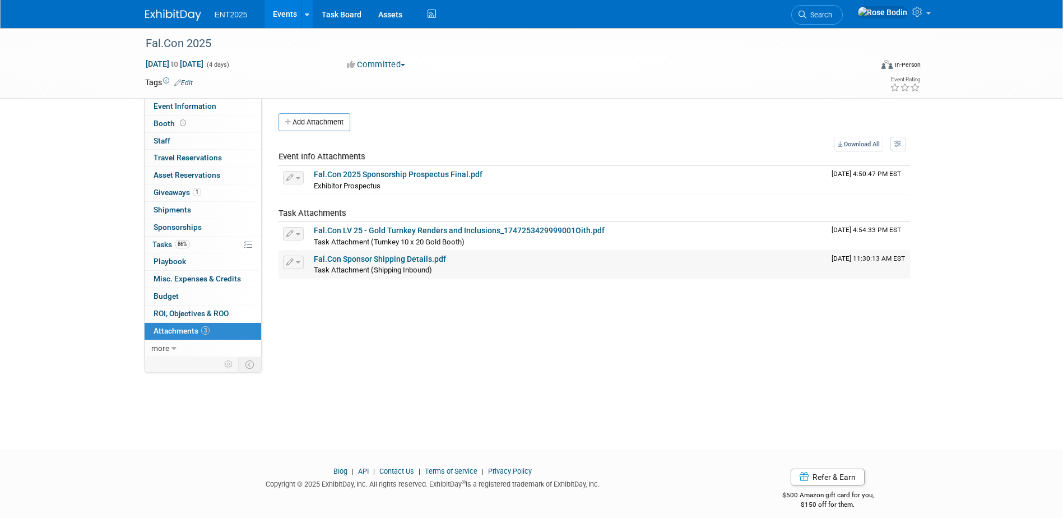
click at [403, 261] on link "Fal.Con Sponsor Shipping Details.pdf" at bounding box center [380, 258] width 132 height 9
click at [220, 126] on link "Booth" at bounding box center [203, 123] width 117 height 17
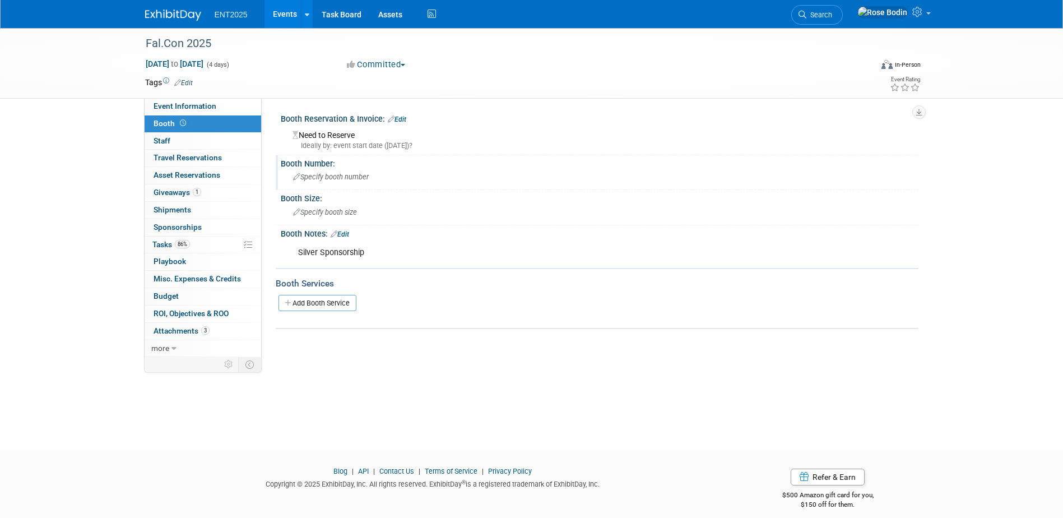
click at [296, 175] on icon at bounding box center [296, 177] width 7 height 7
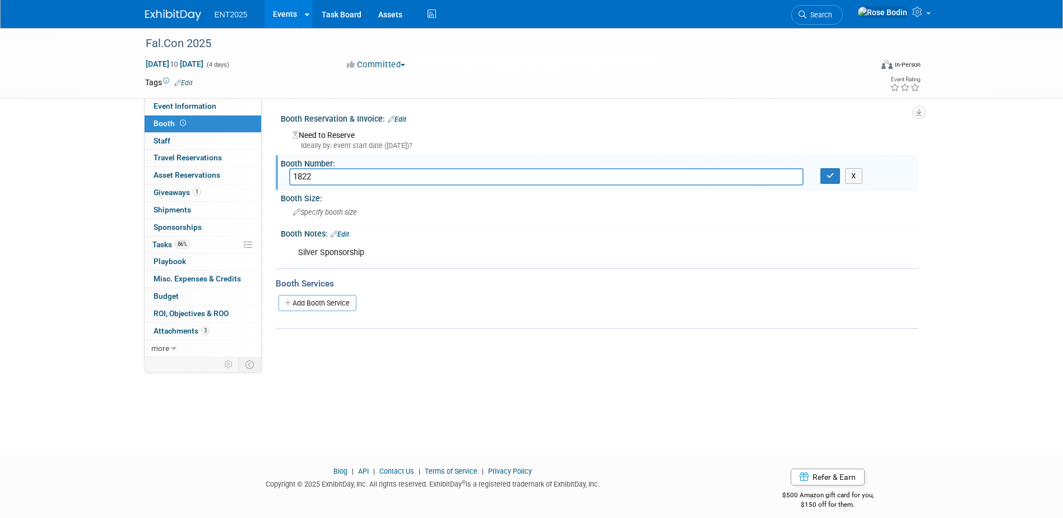
type input "1822"
click at [831, 167] on div "Booth Number:" at bounding box center [600, 162] width 638 height 14
click at [829, 172] on icon "button" at bounding box center [831, 175] width 8 height 7
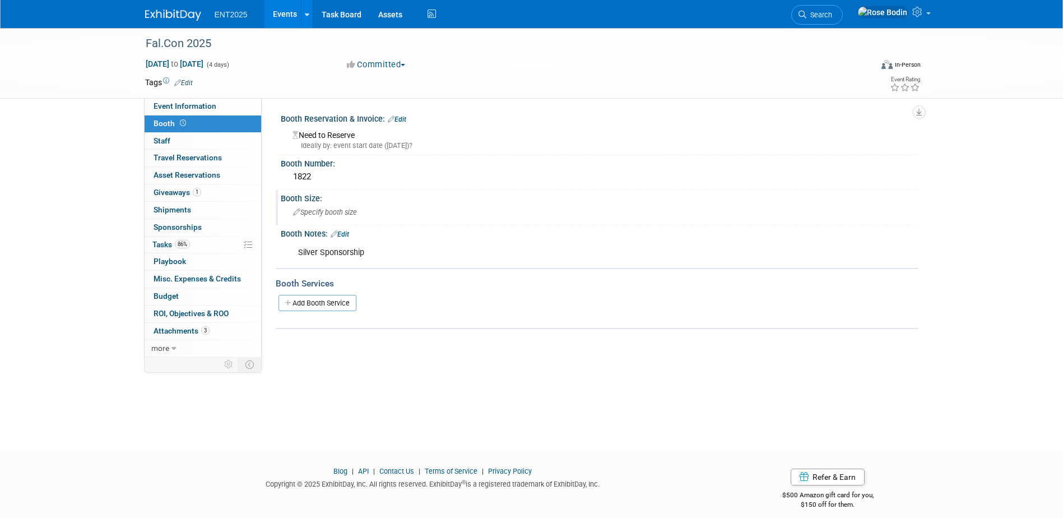
click at [294, 211] on icon at bounding box center [296, 212] width 7 height 7
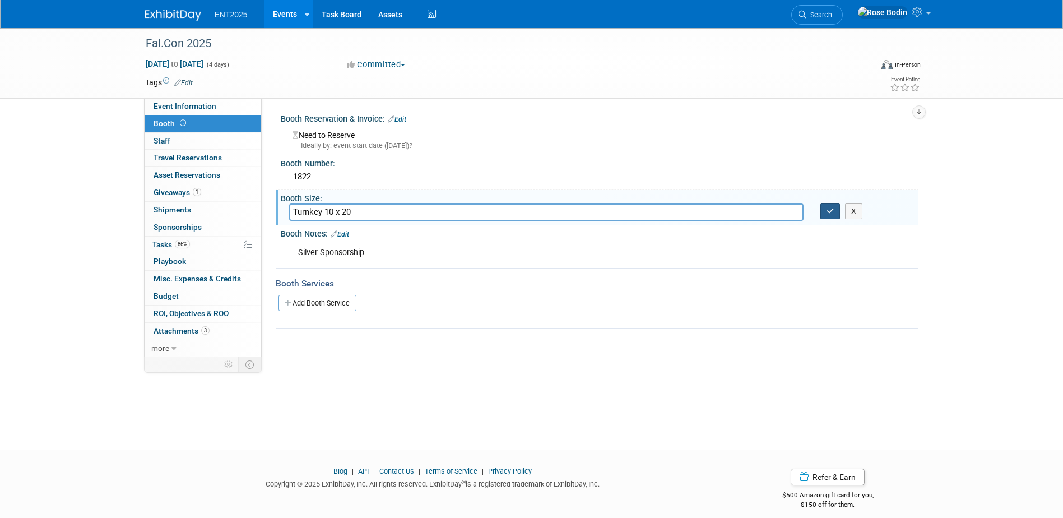
type input "Turnkey 10 x 20"
click at [830, 210] on icon "button" at bounding box center [831, 210] width 8 height 7
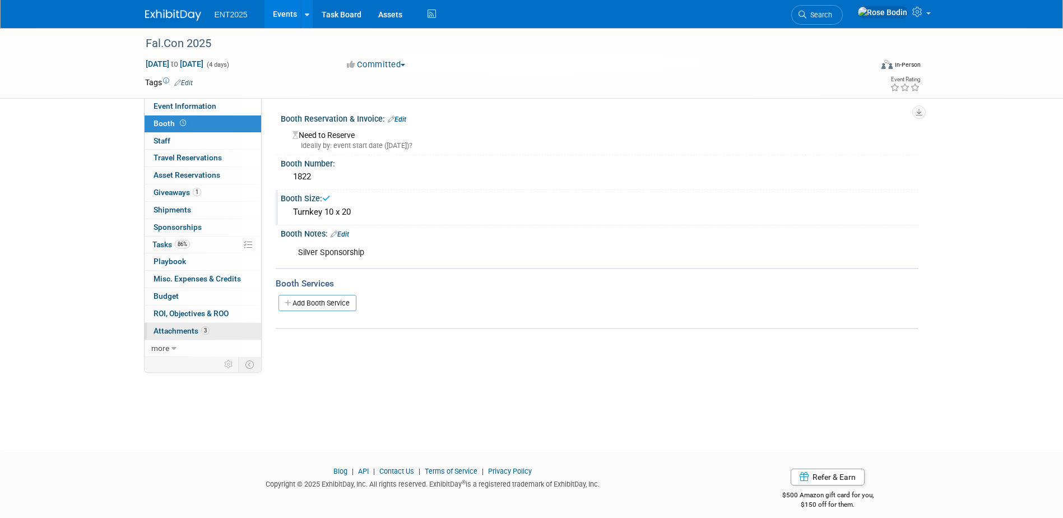
click at [171, 333] on span "Attachments 3" at bounding box center [182, 330] width 56 height 9
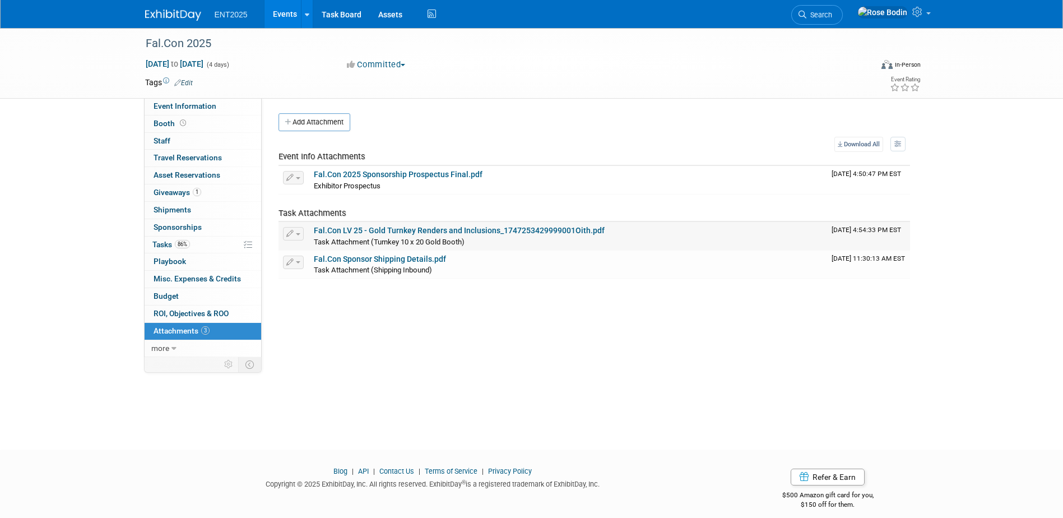
click at [485, 231] on link "Fal.Con LV 25 - Gold Turnkey Renders and Inclusions_1747253429999001Oith.pdf" at bounding box center [459, 230] width 291 height 9
click at [225, 243] on link "86% Tasks 86%" at bounding box center [203, 245] width 117 height 17
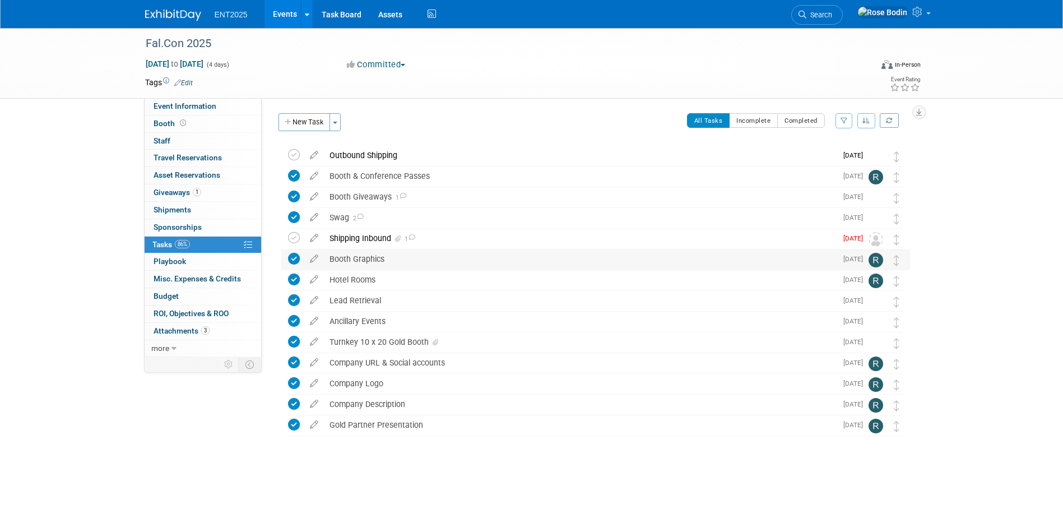
click at [437, 259] on div "Booth Graphics" at bounding box center [580, 258] width 513 height 19
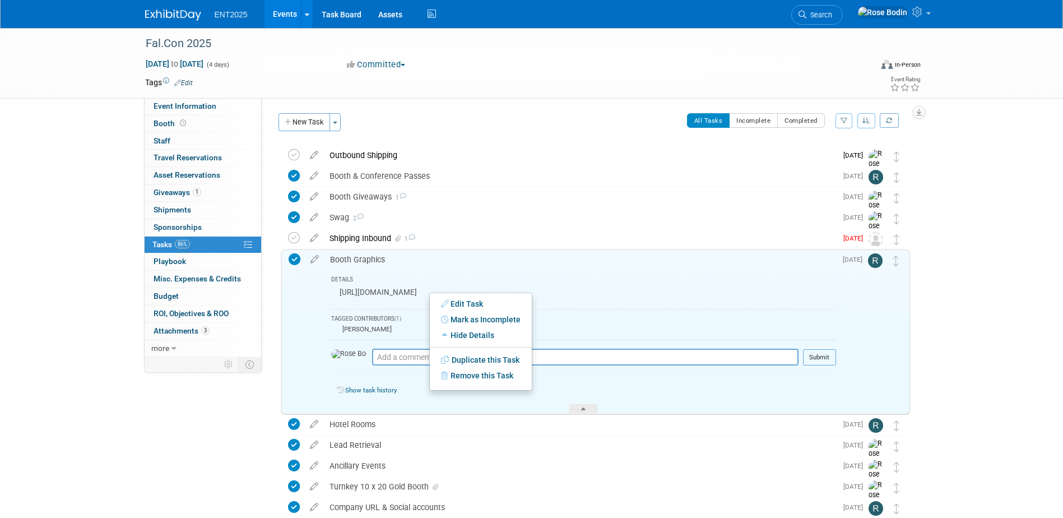
click at [412, 304] on div "DETAILS https://drive.google.com/drive/folders/1lFxhBU9dfvZHMX76OcMbucJMk2QoeCv…" at bounding box center [580, 341] width 512 height 145
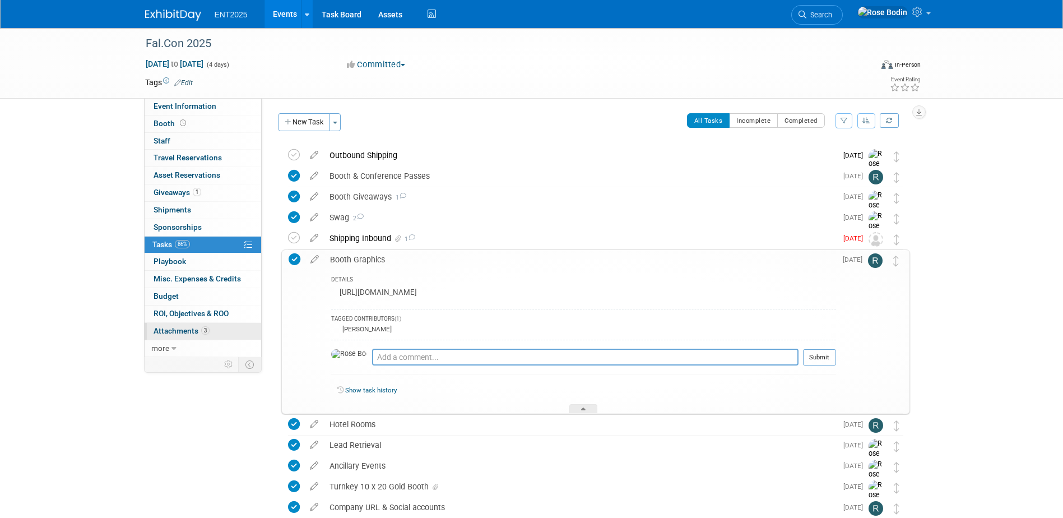
click at [231, 331] on link "3 Attachments 3" at bounding box center [203, 331] width 117 height 17
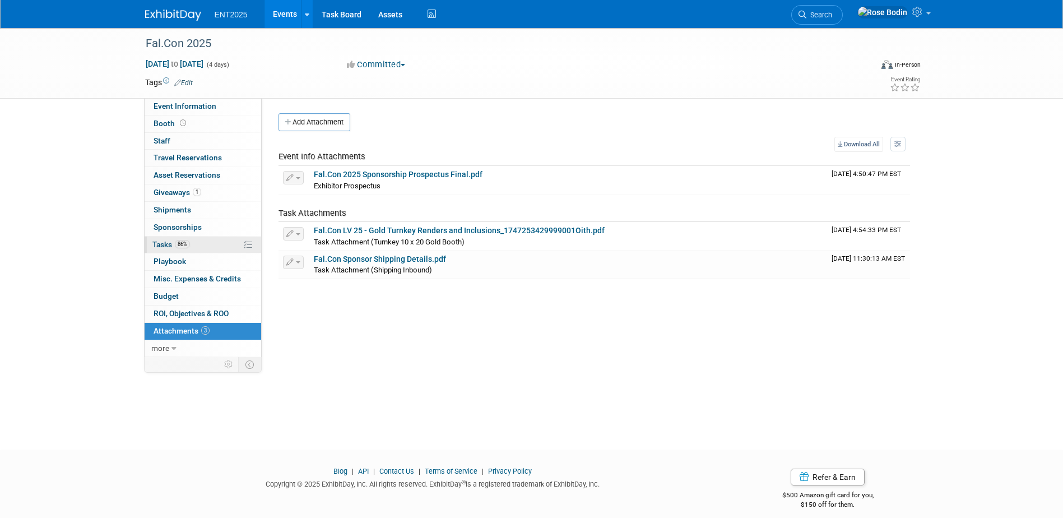
click at [222, 241] on link "86% Tasks 86%" at bounding box center [203, 245] width 117 height 17
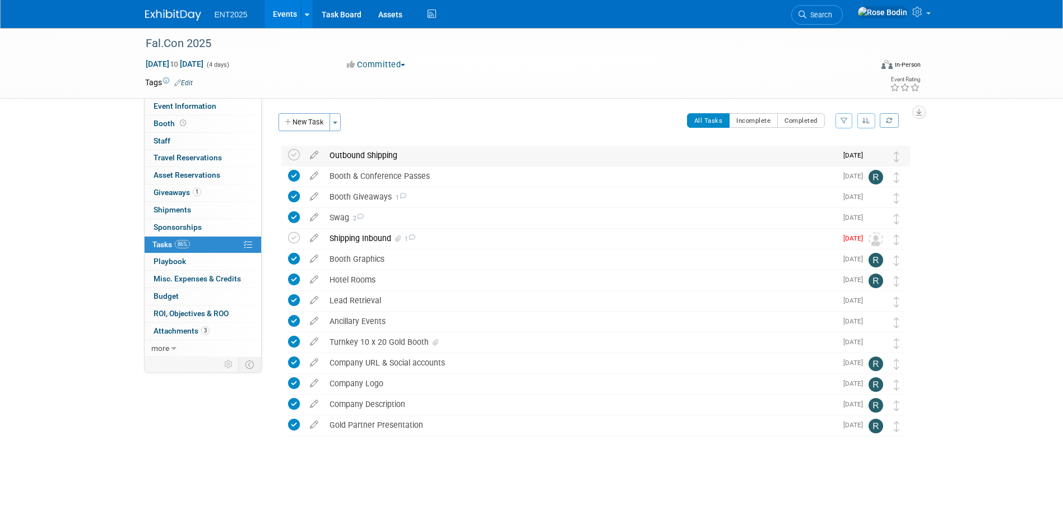
click at [466, 155] on div "Outbound Shipping" at bounding box center [580, 155] width 513 height 19
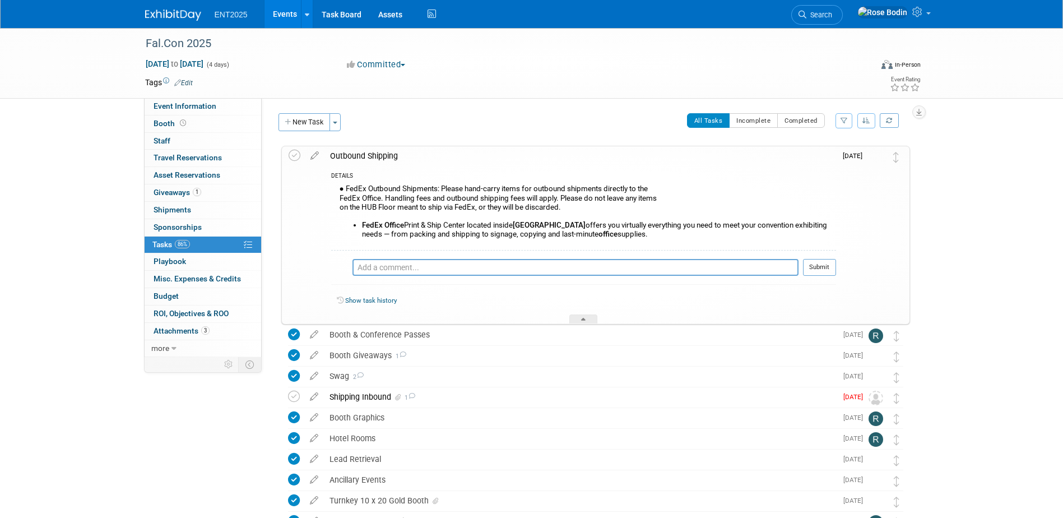
click at [466, 155] on div "Outbound Shipping" at bounding box center [580, 155] width 512 height 19
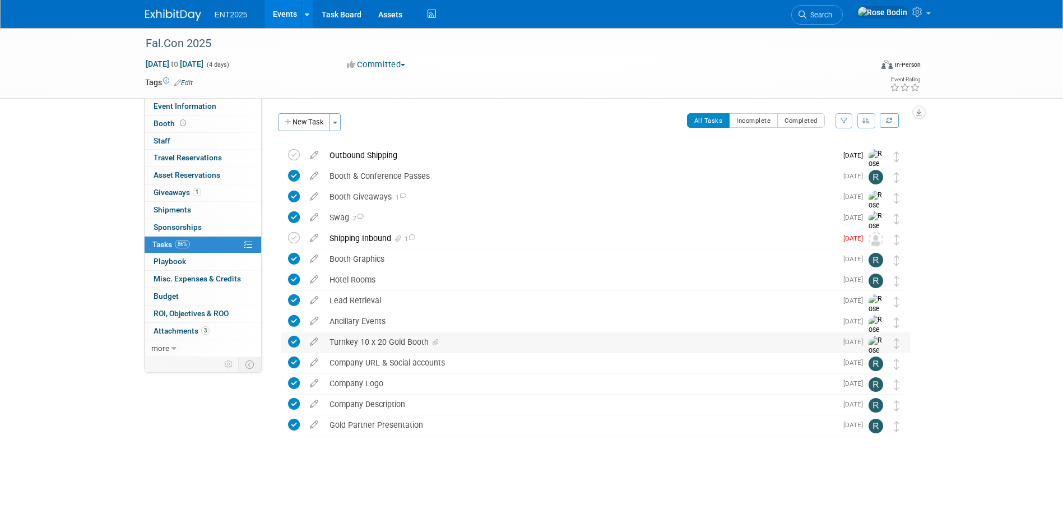
click at [495, 341] on div "Turnkey 10 x 20 Gold Booth" at bounding box center [580, 341] width 513 height 19
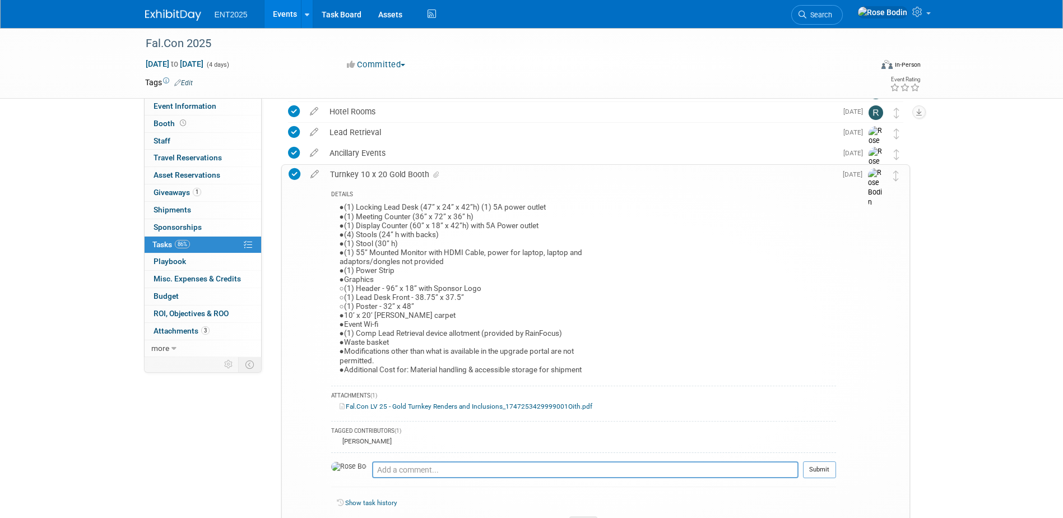
scroll to position [224, 0]
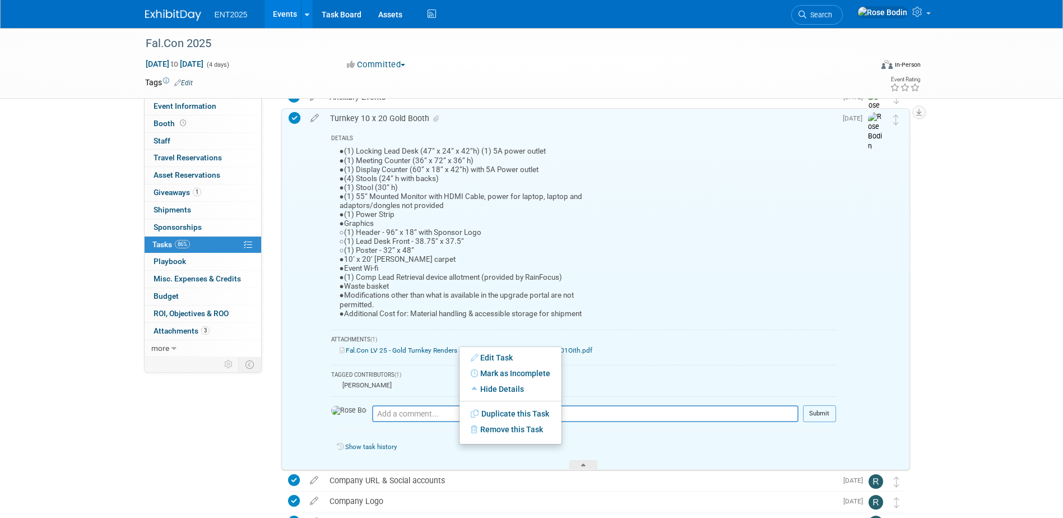
click at [400, 346] on link "Fal.Con LV 25 - Gold Turnkey Renders and Inclusions_1747253429999001Oith.pdf" at bounding box center [466, 350] width 253 height 8
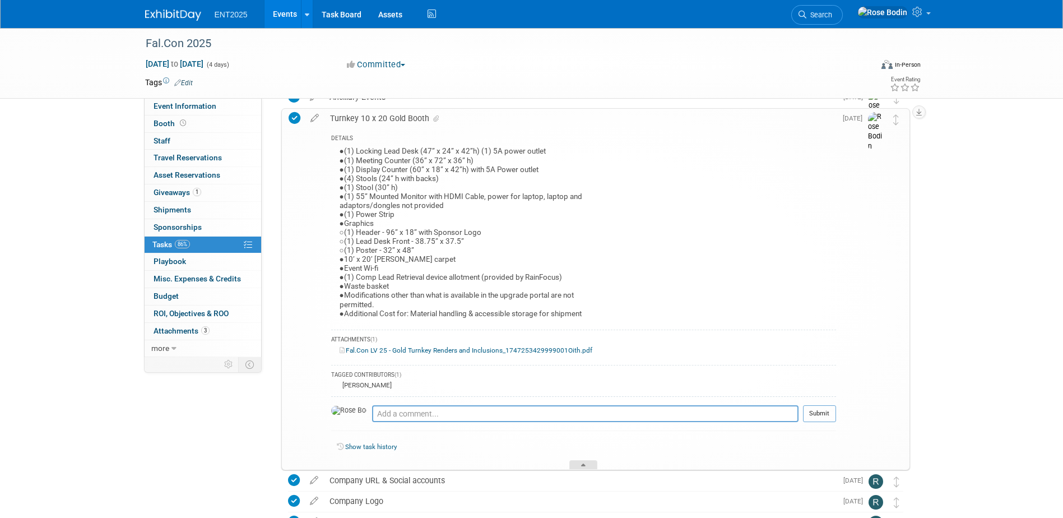
click at [580, 463] on div at bounding box center [583, 465] width 28 height 10
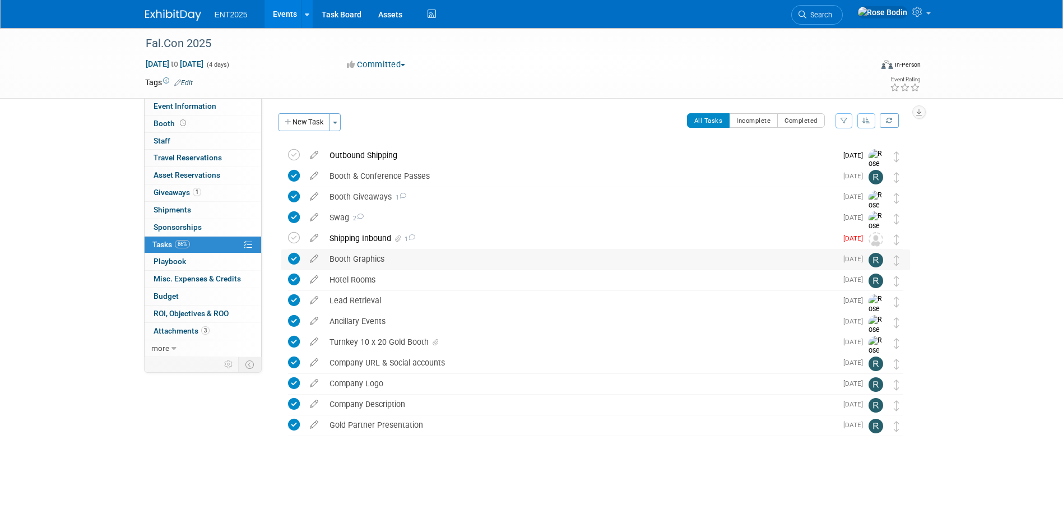
click at [497, 268] on div "Booth Graphics" at bounding box center [580, 258] width 513 height 19
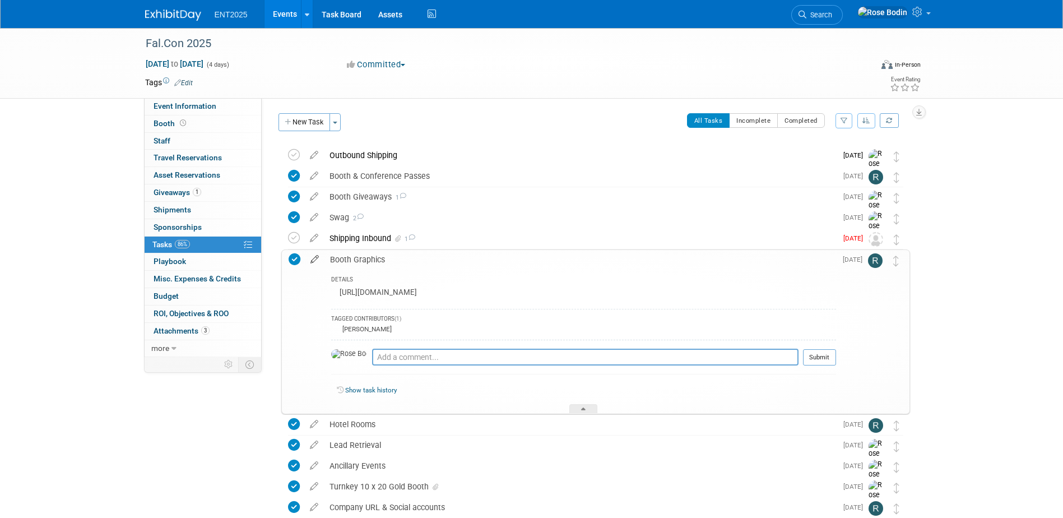
click at [314, 256] on icon at bounding box center [315, 257] width 20 height 14
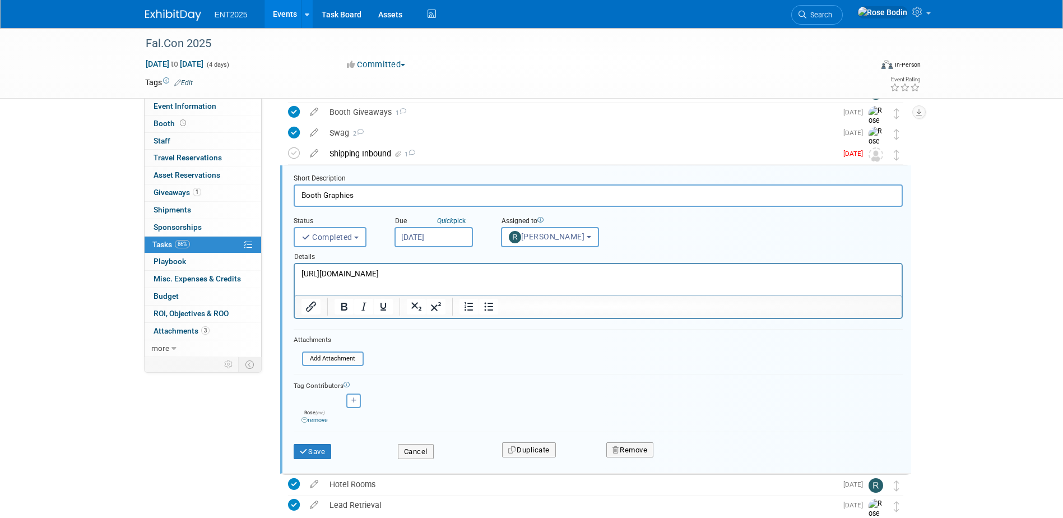
scroll to position [86, 0]
click at [452, 370] on form "Short Description Booth Graphics Status <i class="far fa-clock" style="padding:…" at bounding box center [598, 321] width 626 height 296
click at [333, 356] on input "file" at bounding box center [305, 357] width 114 height 12
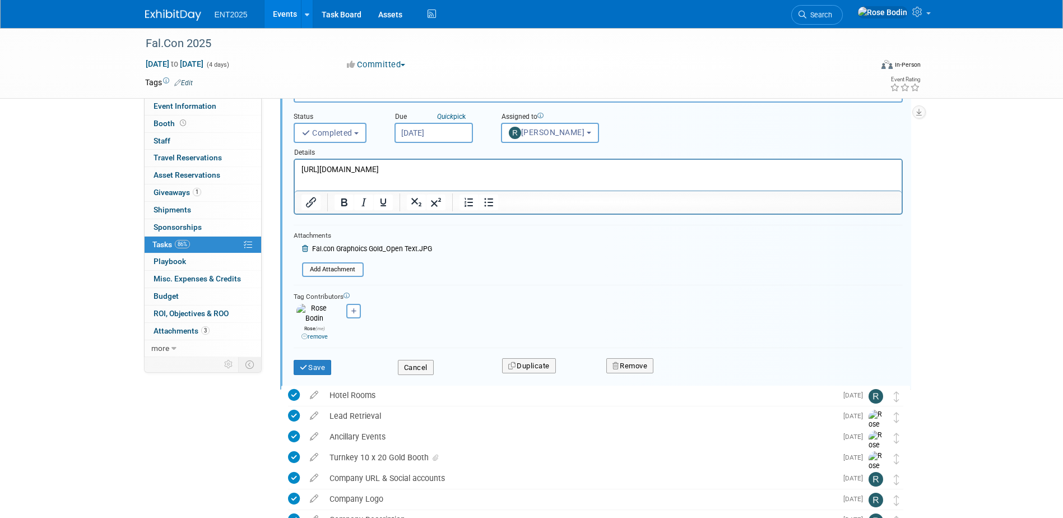
scroll to position [198, 0]
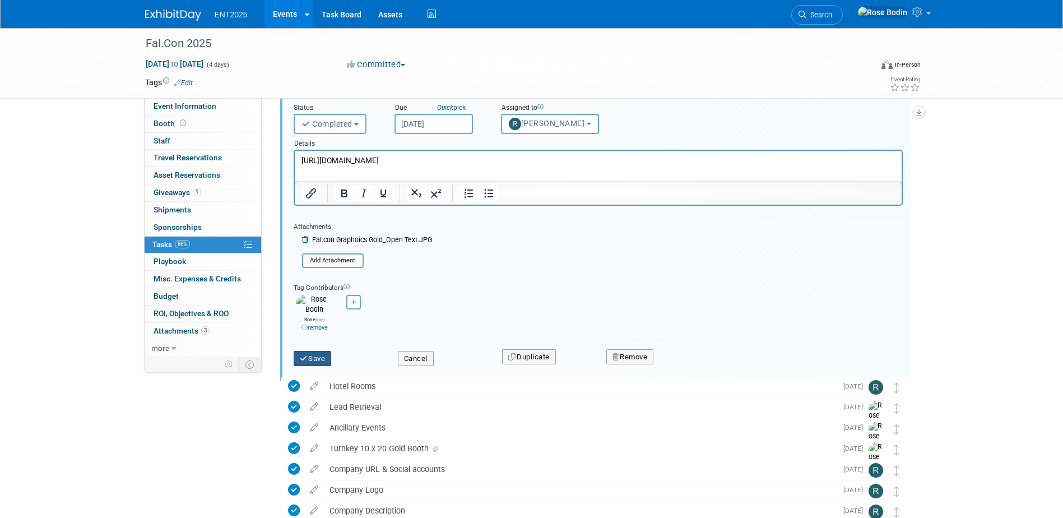
click at [321, 351] on button "Save" at bounding box center [313, 359] width 38 height 16
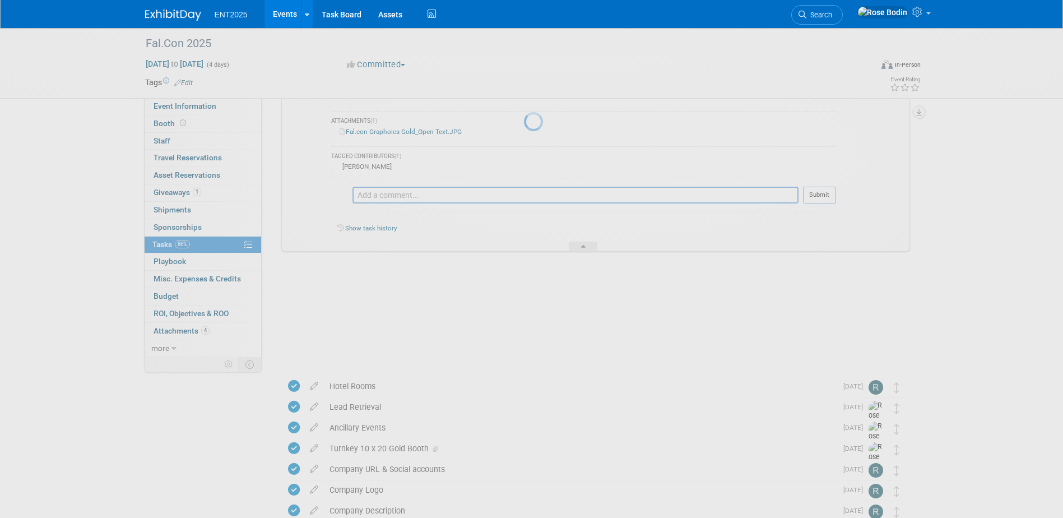
scroll to position [166, 0]
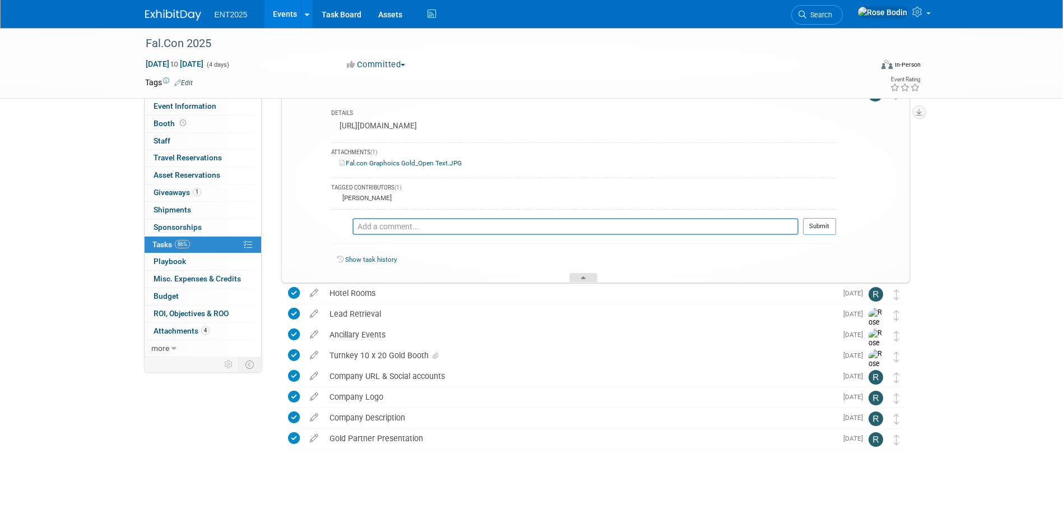
click at [583, 277] on icon at bounding box center [583, 279] width 4 height 7
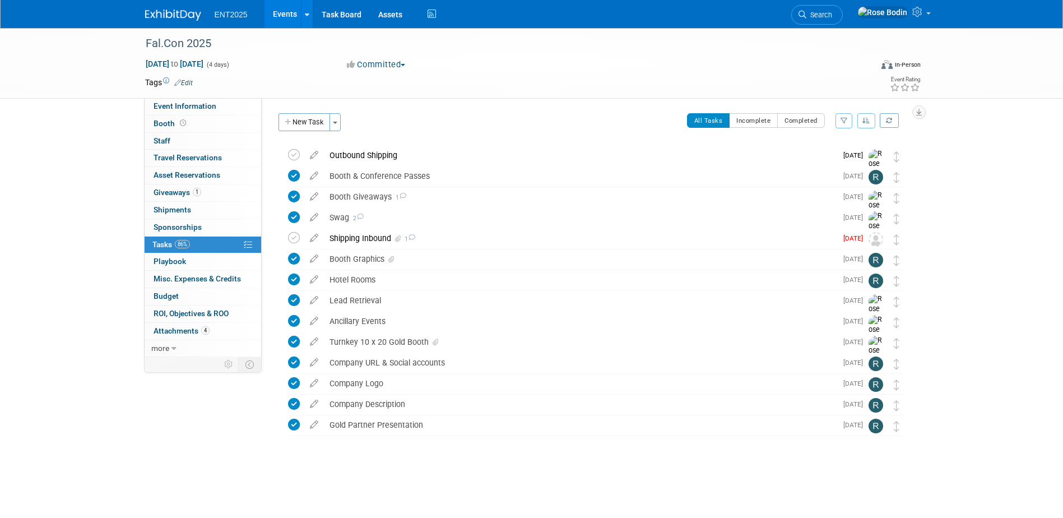
scroll to position [0, 0]
click at [225, 328] on link "4 Attachments 4" at bounding box center [203, 331] width 117 height 17
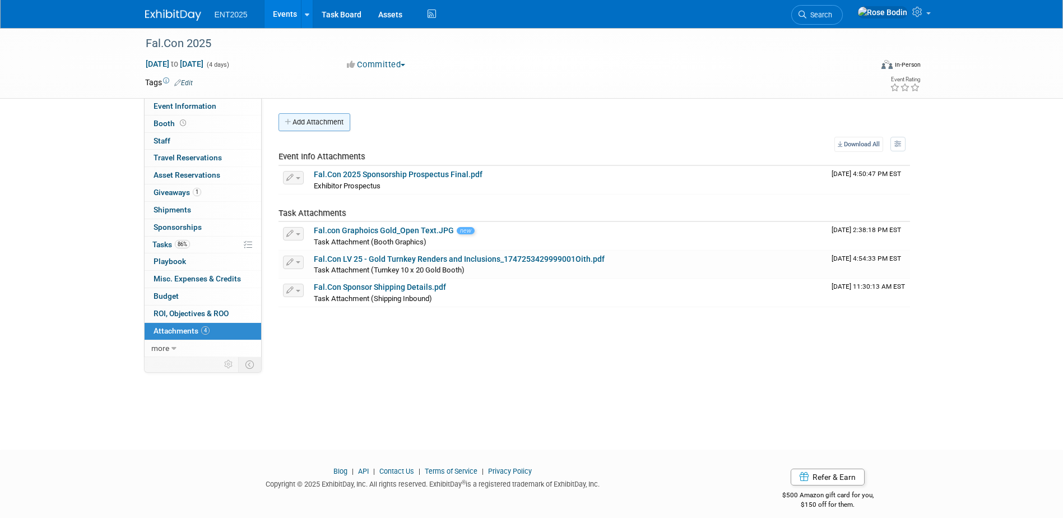
click at [335, 121] on button "Add Attachment" at bounding box center [315, 122] width 72 height 18
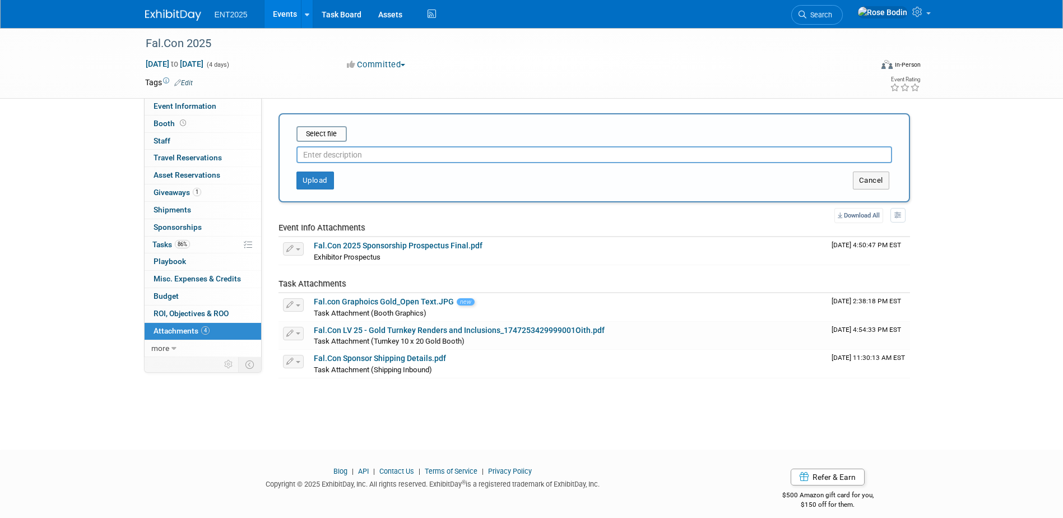
click at [318, 156] on input "text" at bounding box center [594, 154] width 596 height 17
type input "Floor Plan"
click at [323, 133] on input "file" at bounding box center [278, 133] width 133 height 13
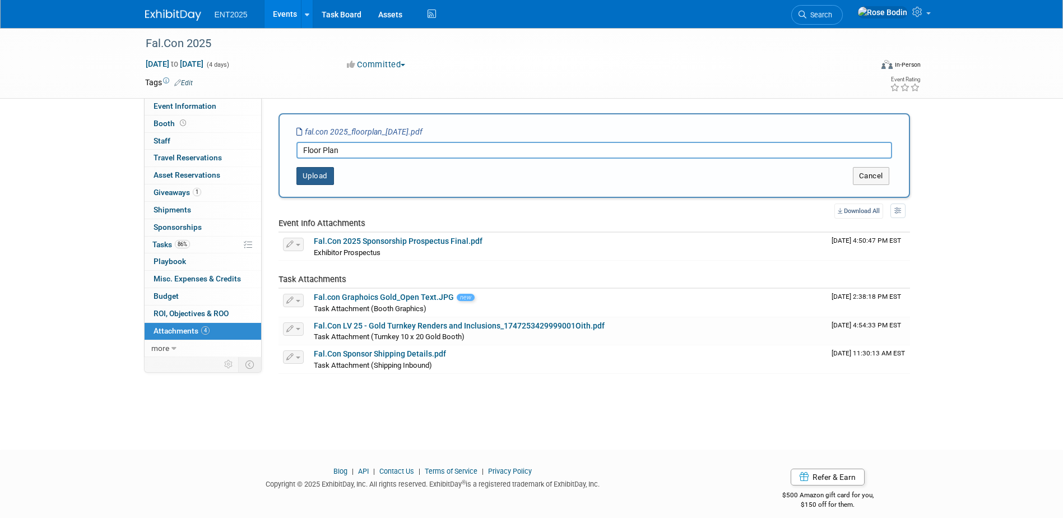
click at [314, 175] on button "Upload" at bounding box center [315, 176] width 38 height 18
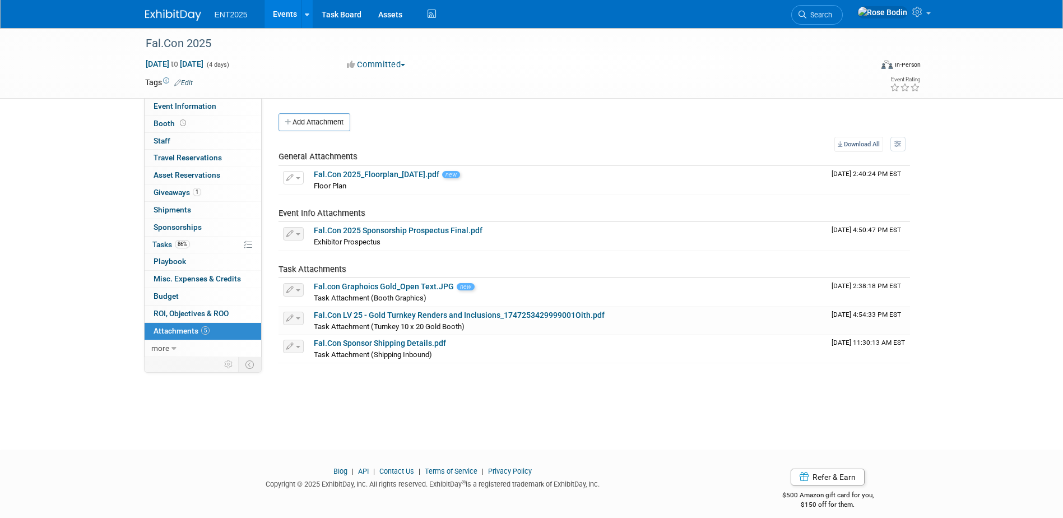
click at [278, 12] on link "Events" at bounding box center [285, 14] width 41 height 28
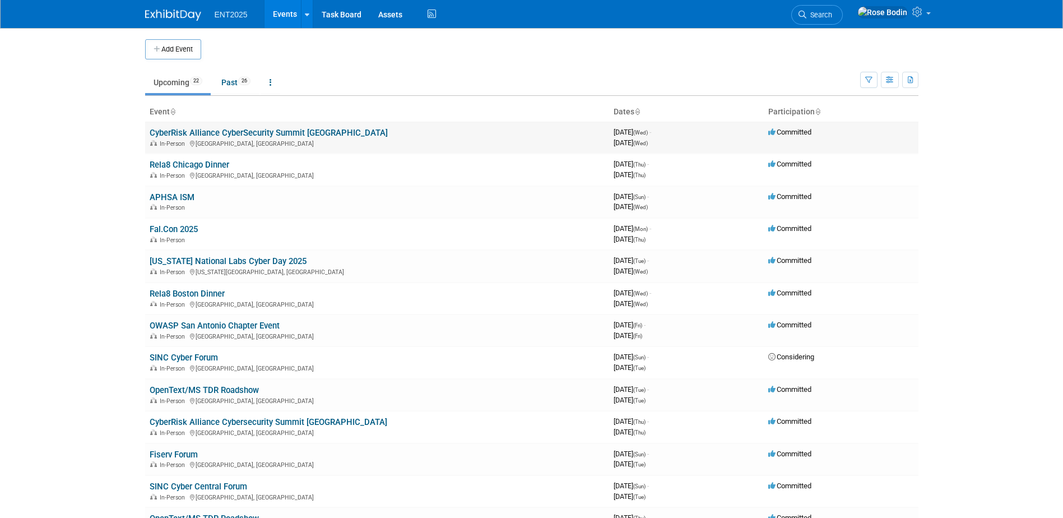
click at [272, 133] on link "CyberRisk Alliance CyberSecurity Summit [GEOGRAPHIC_DATA]" at bounding box center [269, 133] width 238 height 10
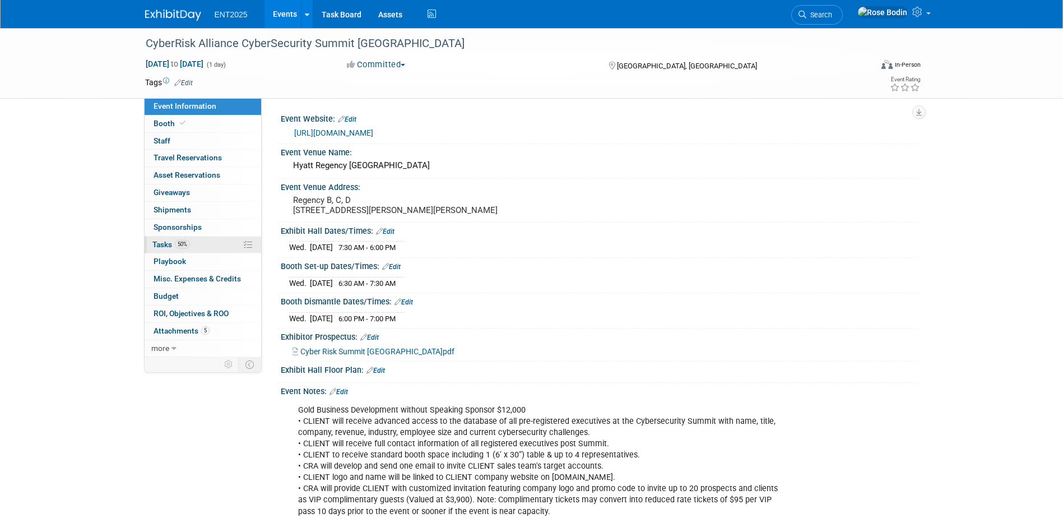
click at [216, 248] on link "50% Tasks 50%" at bounding box center [203, 245] width 117 height 17
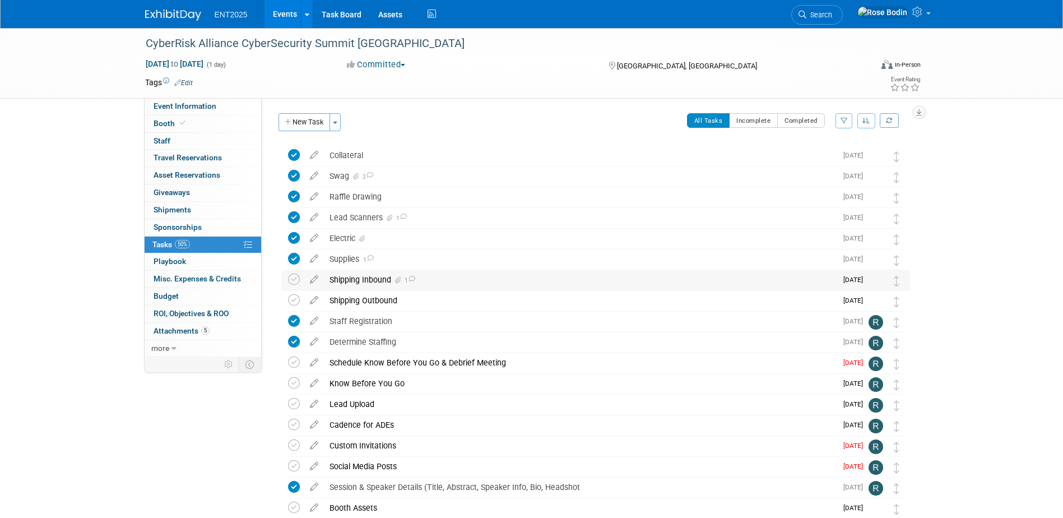
click at [453, 280] on div "Shipping Inbound 1" at bounding box center [580, 279] width 513 height 19
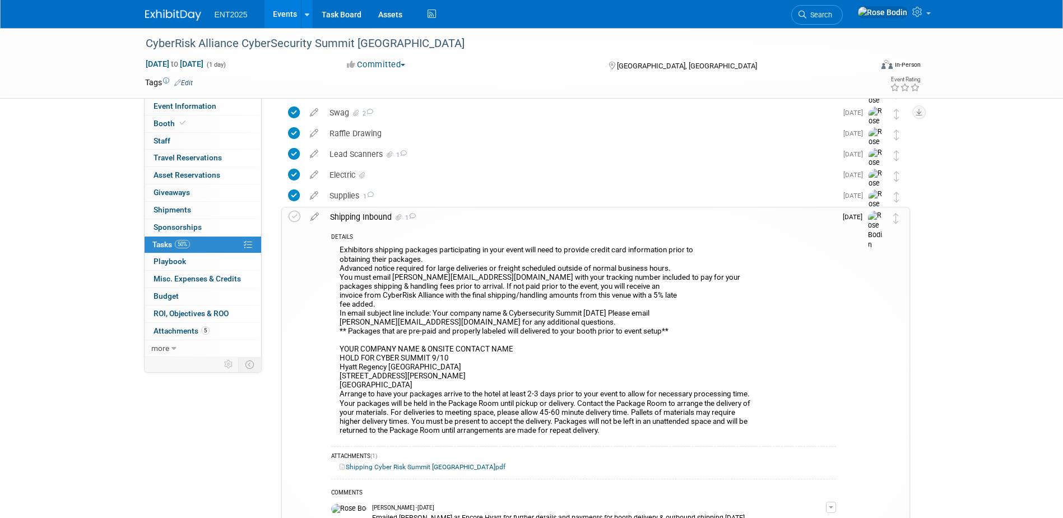
scroll to position [56, 0]
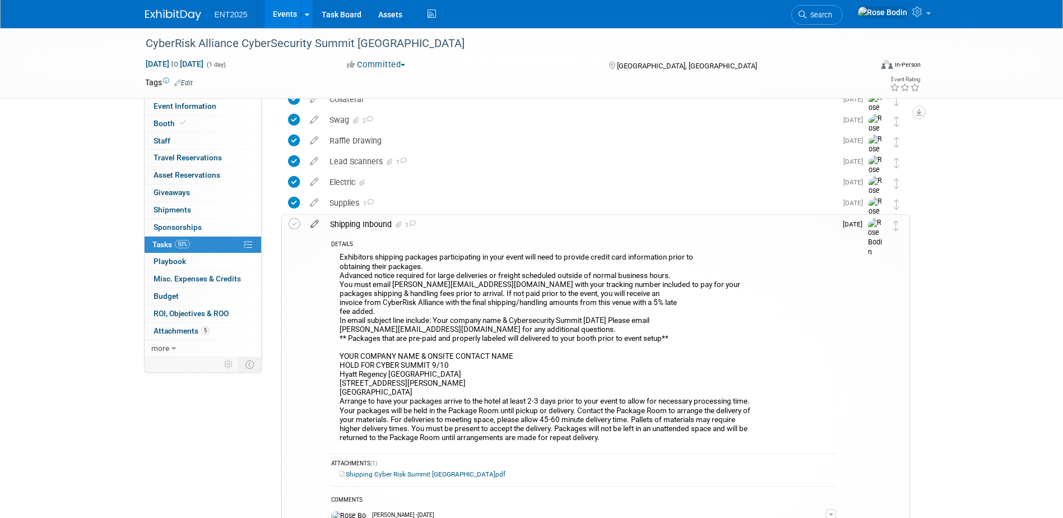
click at [315, 222] on icon at bounding box center [315, 222] width 20 height 14
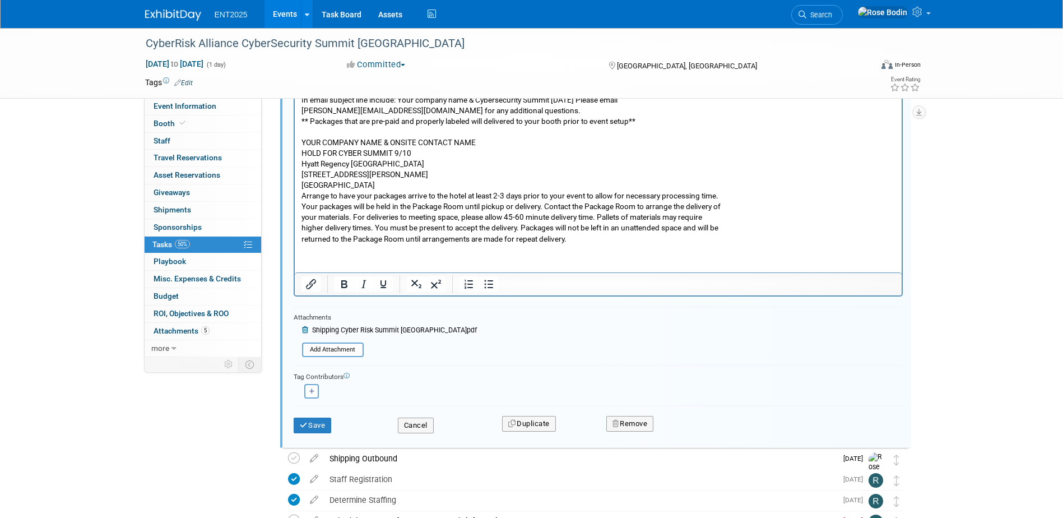
scroll to position [387, 0]
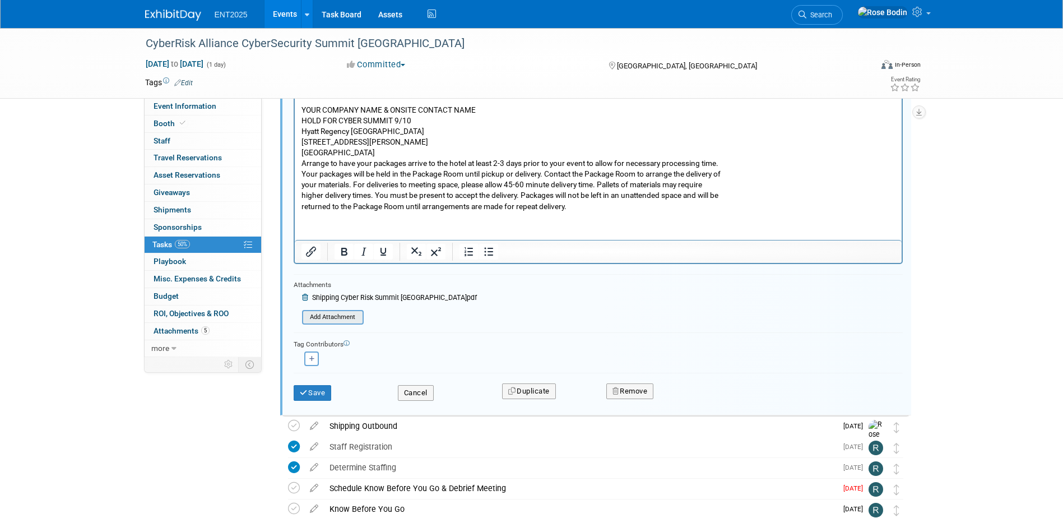
click at [328, 319] on input "file" at bounding box center [305, 317] width 114 height 12
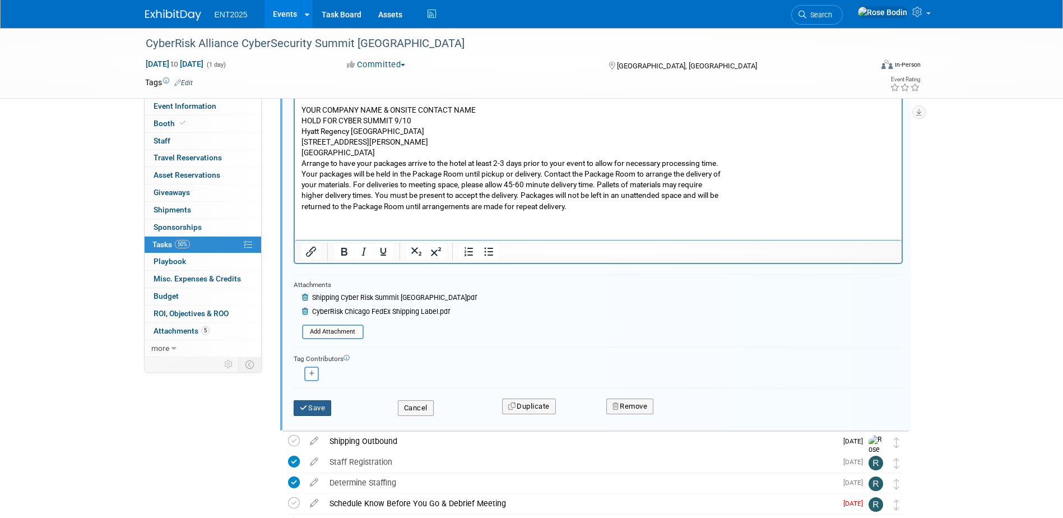
click at [317, 406] on button "Save" at bounding box center [313, 408] width 38 height 16
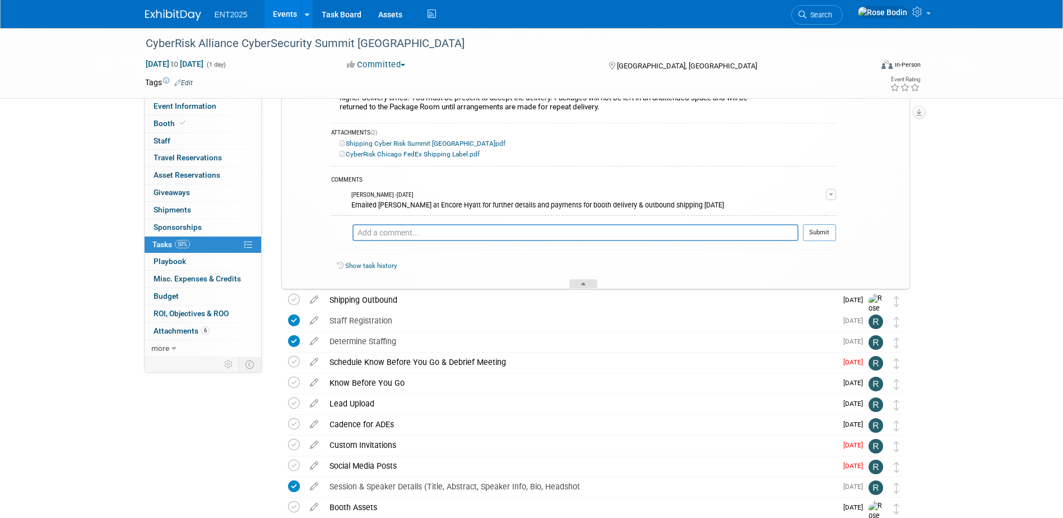
click at [583, 283] on icon at bounding box center [583, 285] width 4 height 7
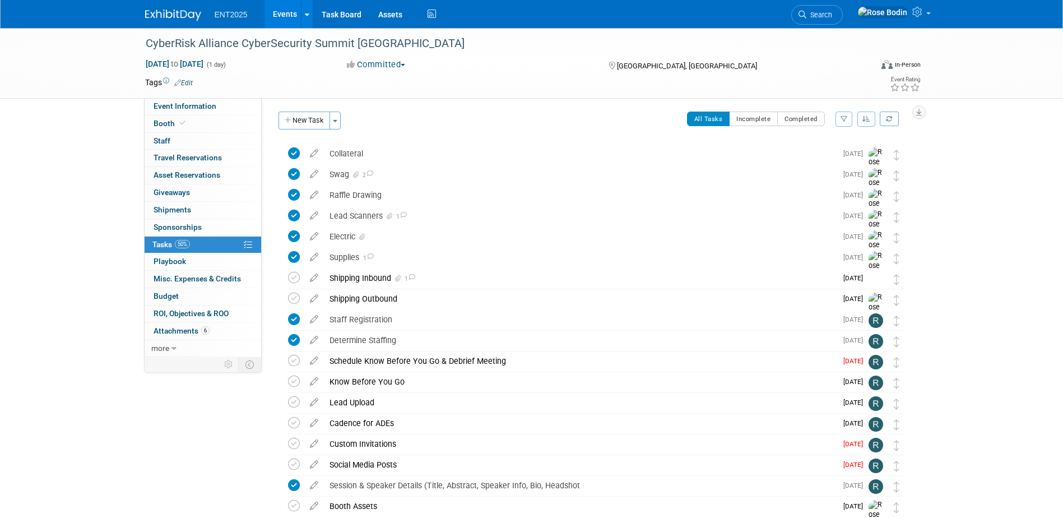
scroll to position [0, 0]
click at [281, 13] on link "Events" at bounding box center [285, 14] width 41 height 28
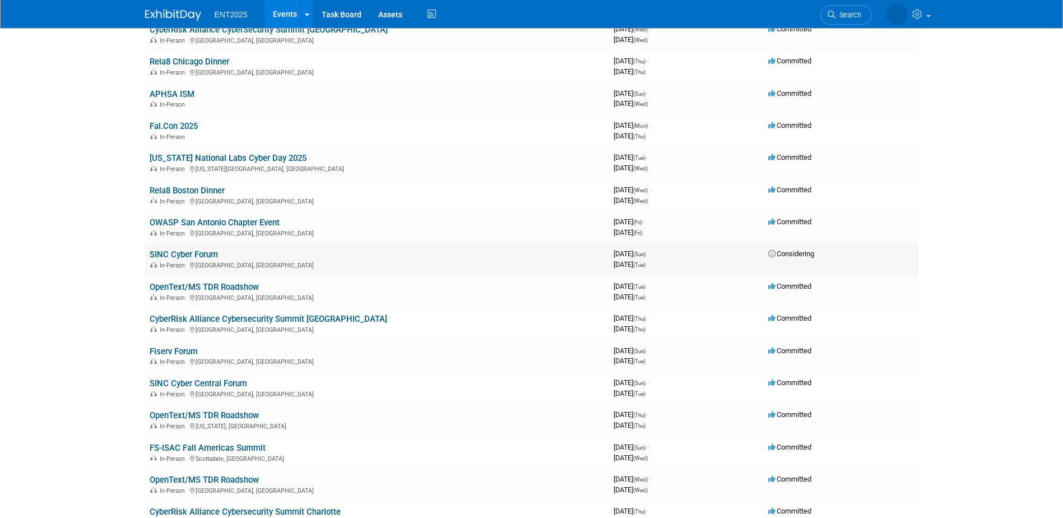
scroll to position [112, 0]
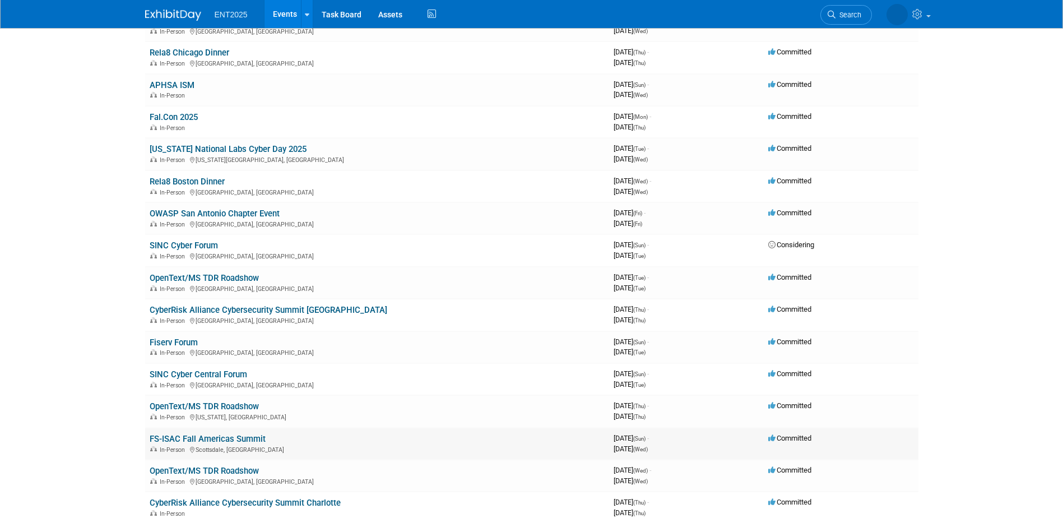
click at [249, 441] on link "FS-ISAC Fall Americas Summit" at bounding box center [208, 439] width 116 height 10
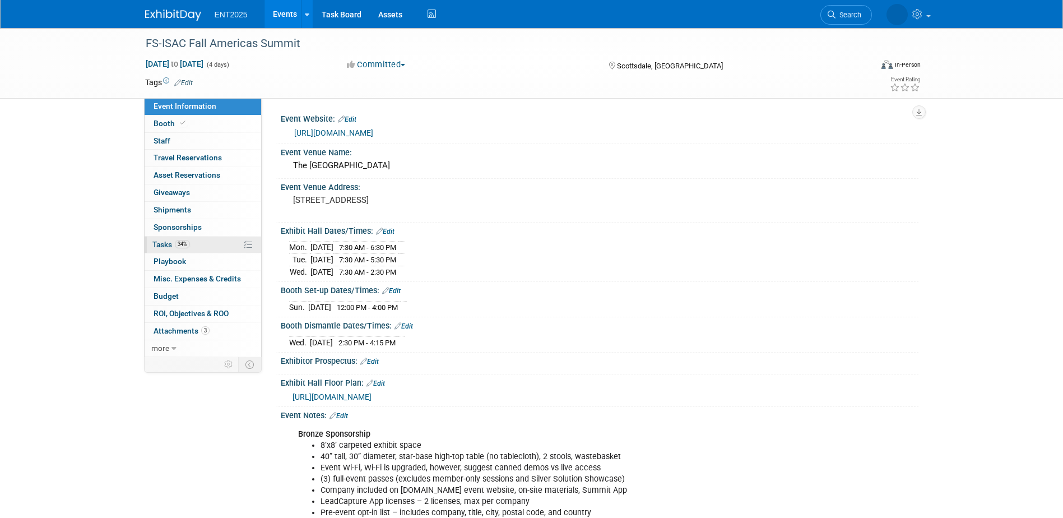
click at [220, 241] on link "34% Tasks 34%" at bounding box center [203, 245] width 117 height 17
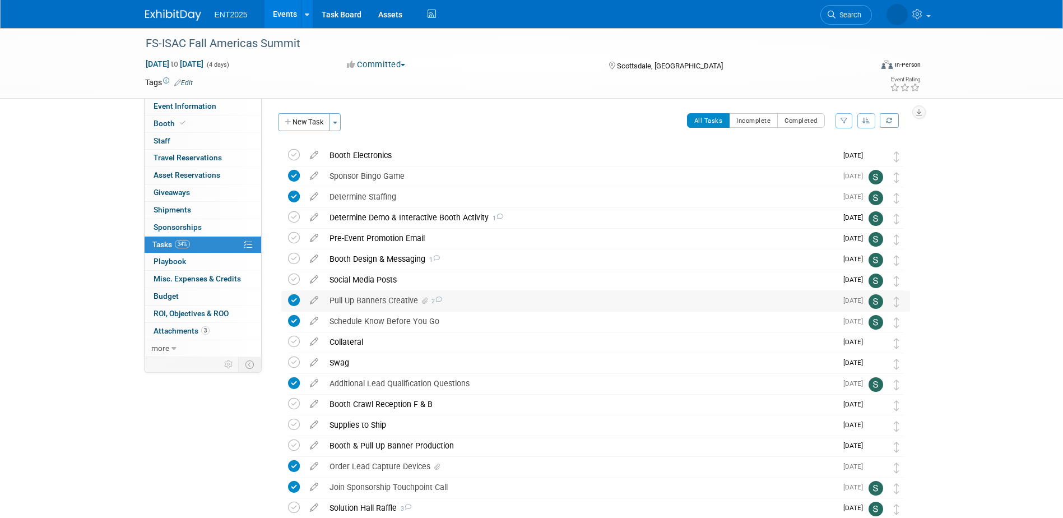
scroll to position [56, 0]
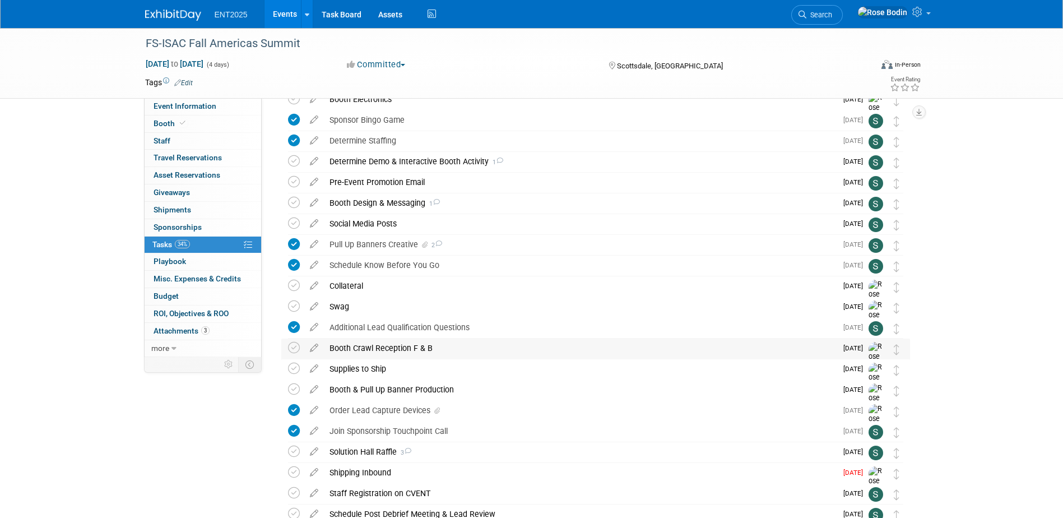
click at [452, 345] on div "Booth Crawl Reception F & B" at bounding box center [580, 348] width 513 height 19
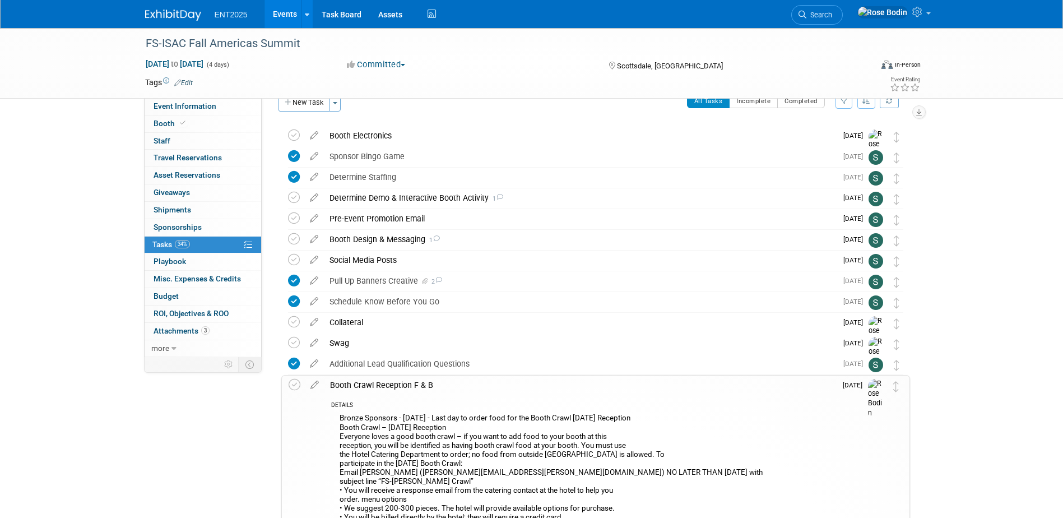
scroll to position [0, 0]
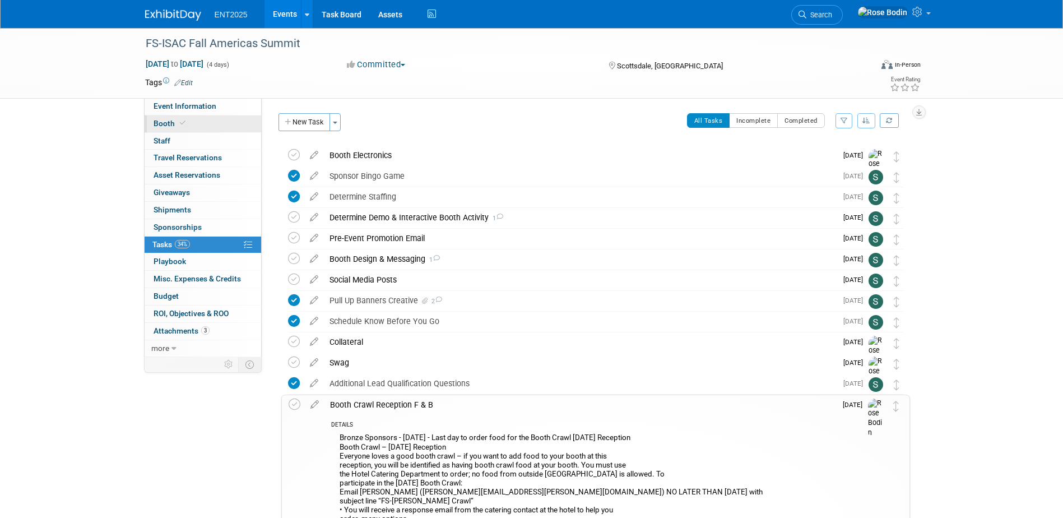
click at [217, 119] on link "Booth" at bounding box center [203, 123] width 117 height 17
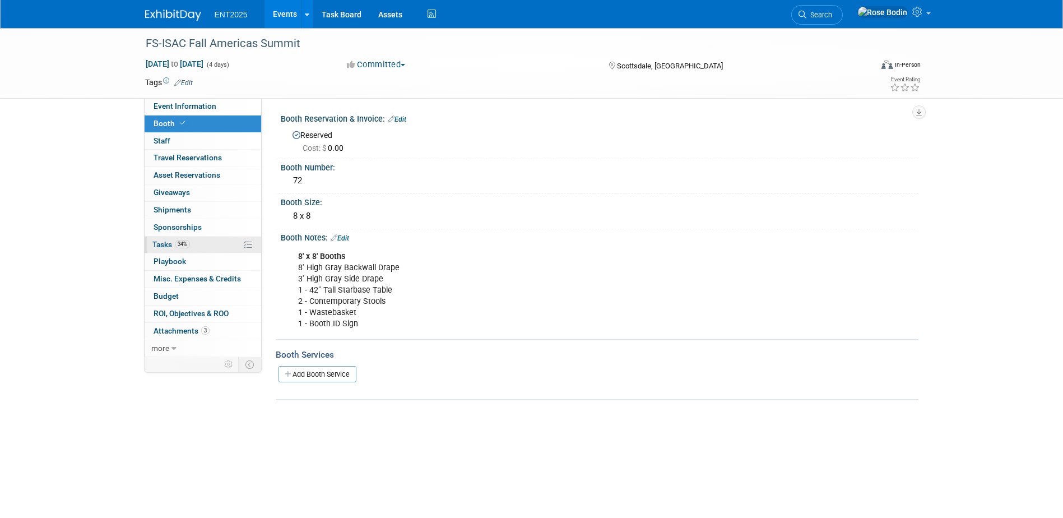
click at [220, 243] on link "34% Tasks 34%" at bounding box center [203, 245] width 117 height 17
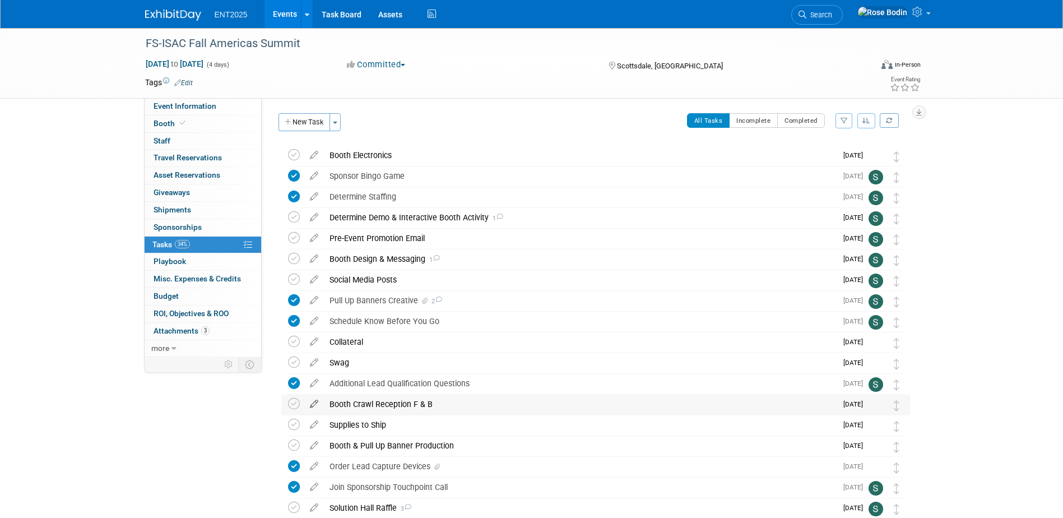
click at [314, 401] on icon at bounding box center [314, 402] width 20 height 14
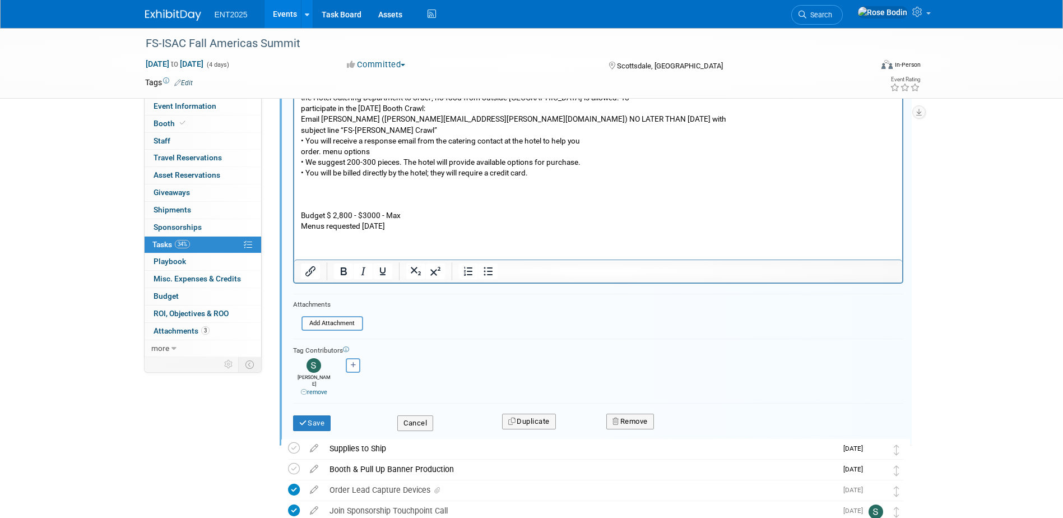
scroll to position [455, 0]
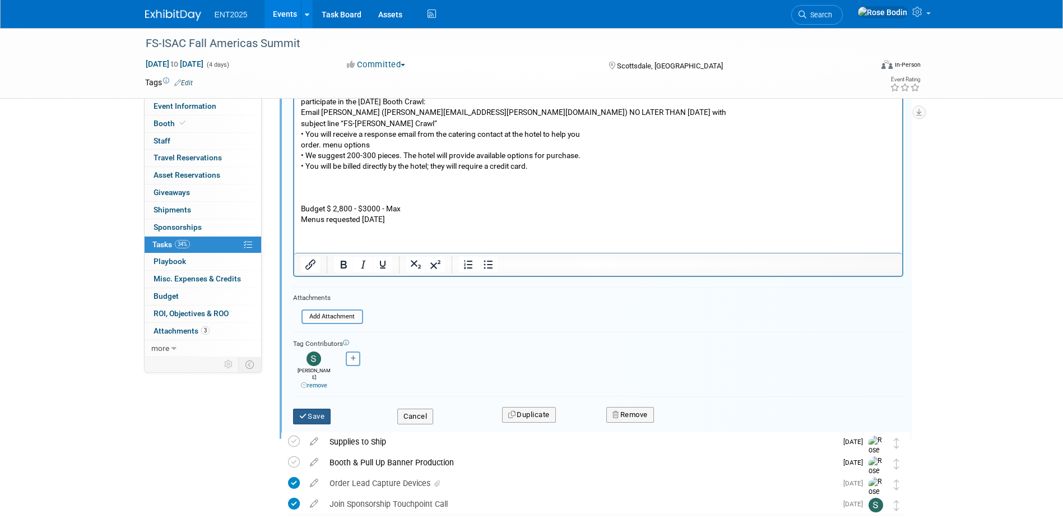
click at [313, 409] on button "Save" at bounding box center [312, 417] width 38 height 16
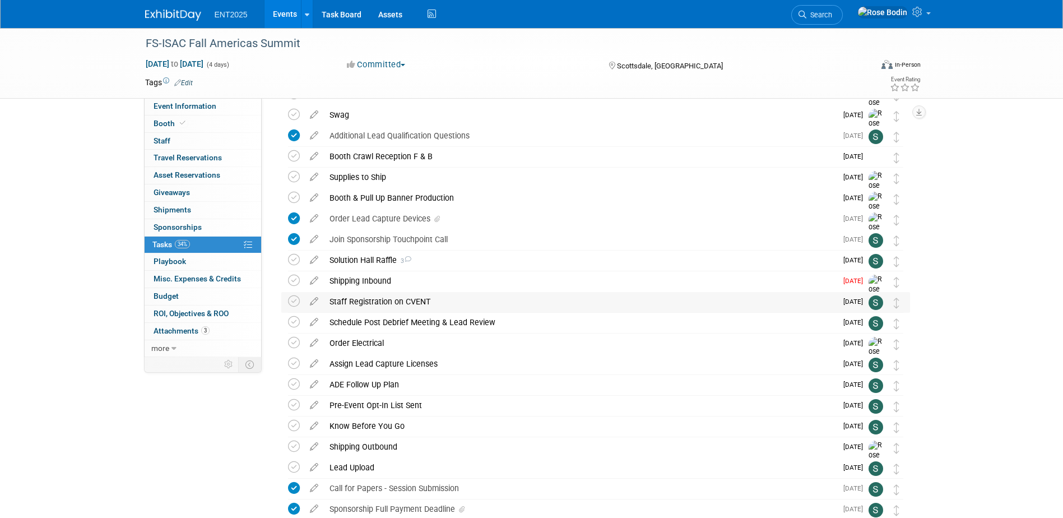
scroll to position [192, 0]
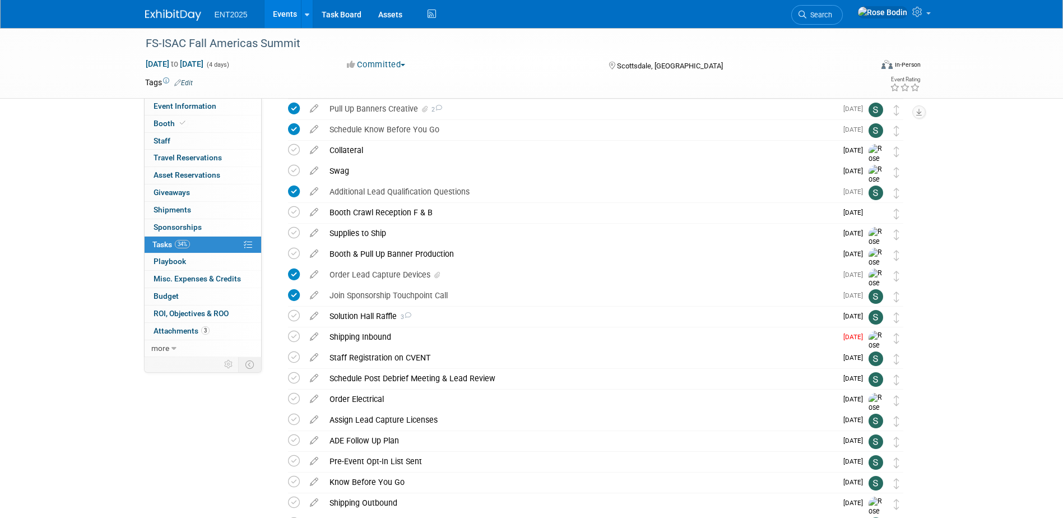
click at [534, 217] on div "Booth Crawl Reception F & B" at bounding box center [580, 212] width 513 height 19
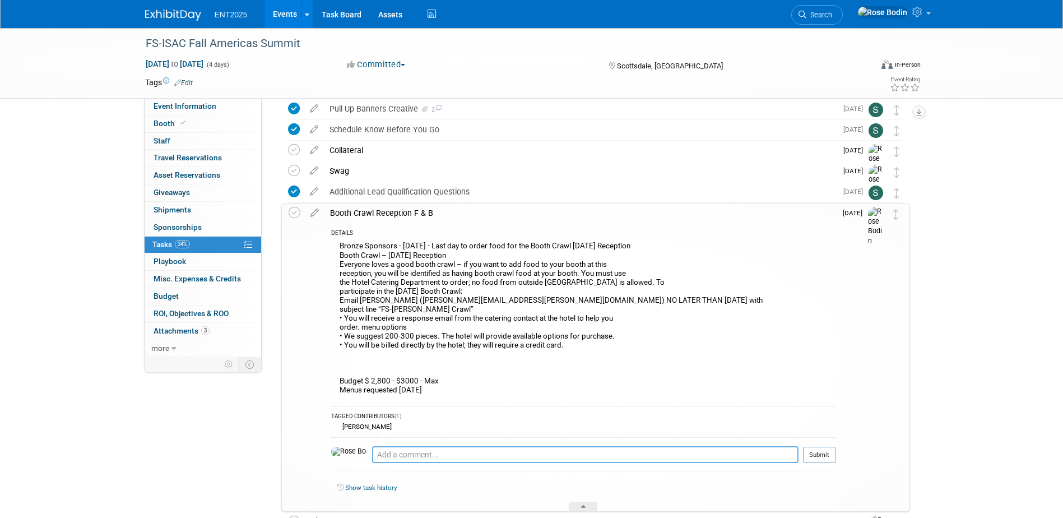
click at [408, 457] on textarea at bounding box center [585, 454] width 426 height 17
click at [408, 457] on textarea "E" at bounding box center [585, 454] width 426 height 17
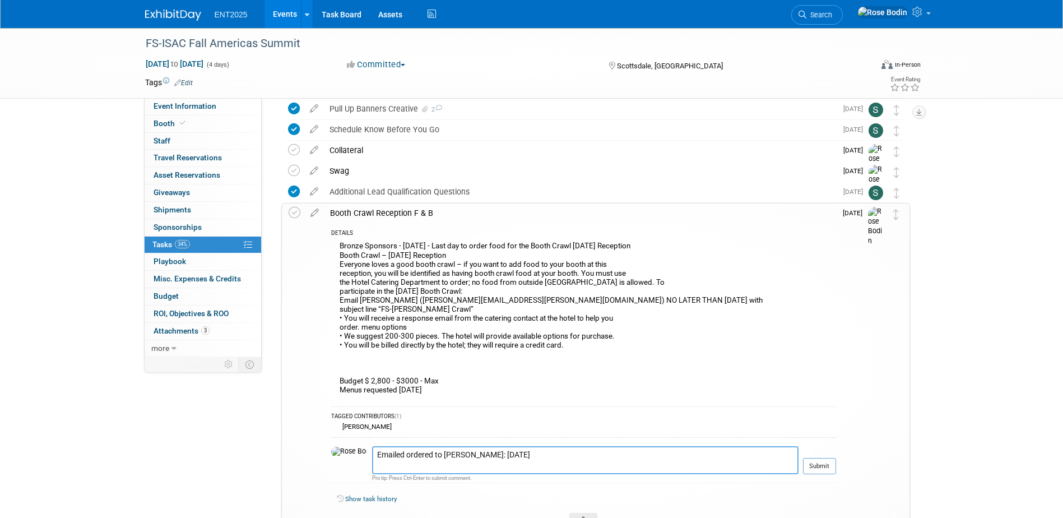
paste textarea "Please enter an order for the following on FS ISAC event Booth Crawl for Open T…"
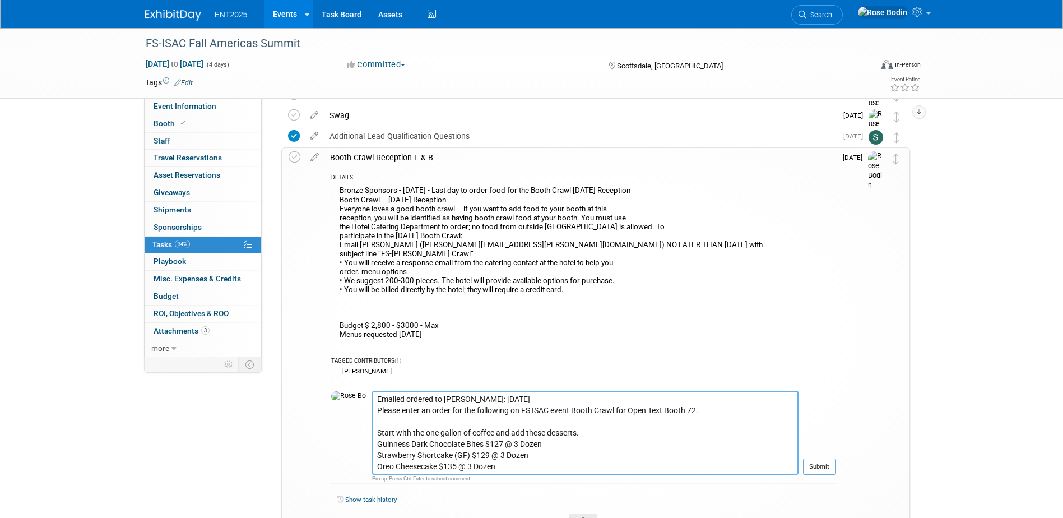
scroll to position [315, 0]
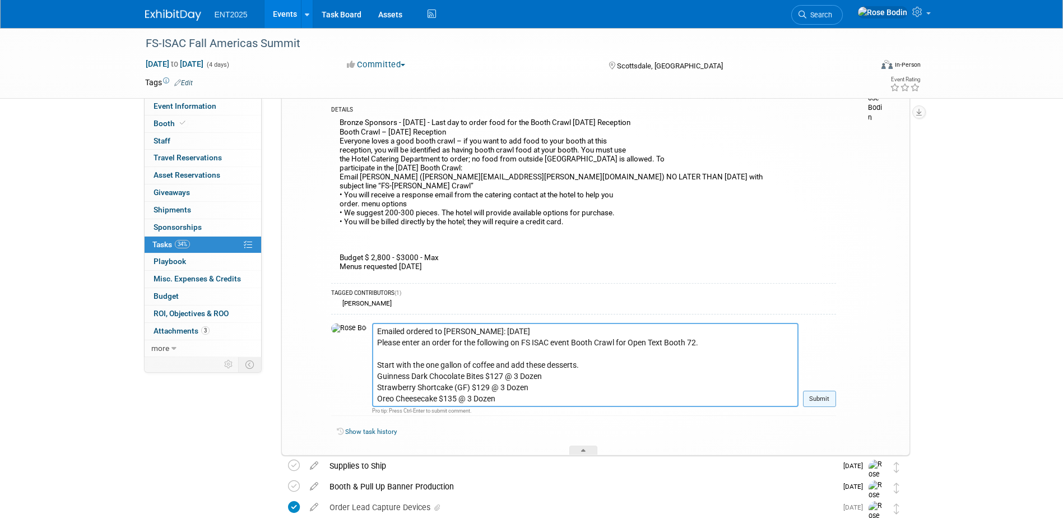
type textarea "Emailed ordered to [PERSON_NAME]: [DATE] Please enter an order for the followin…"
click at [820, 398] on button "Submit" at bounding box center [819, 399] width 33 height 17
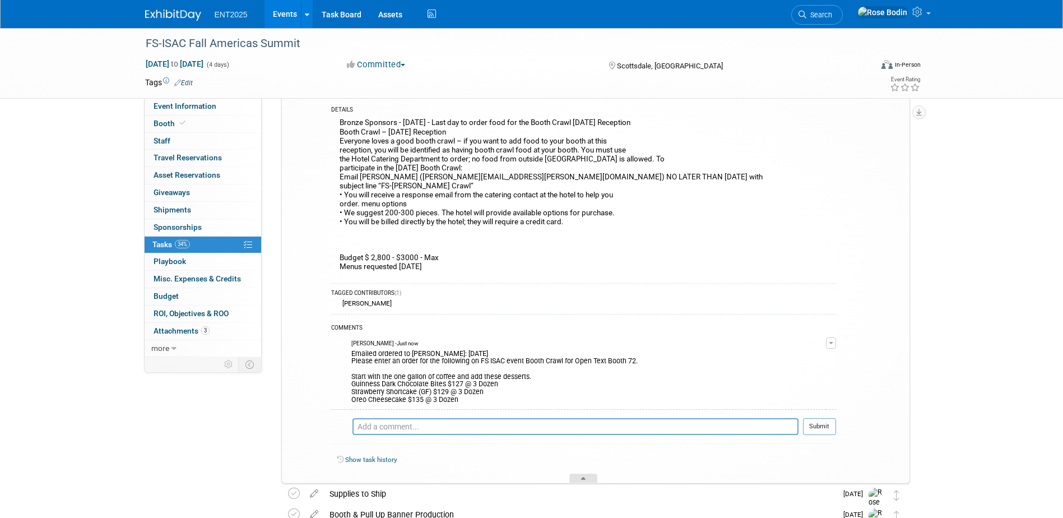
click at [585, 475] on div at bounding box center [583, 479] width 28 height 10
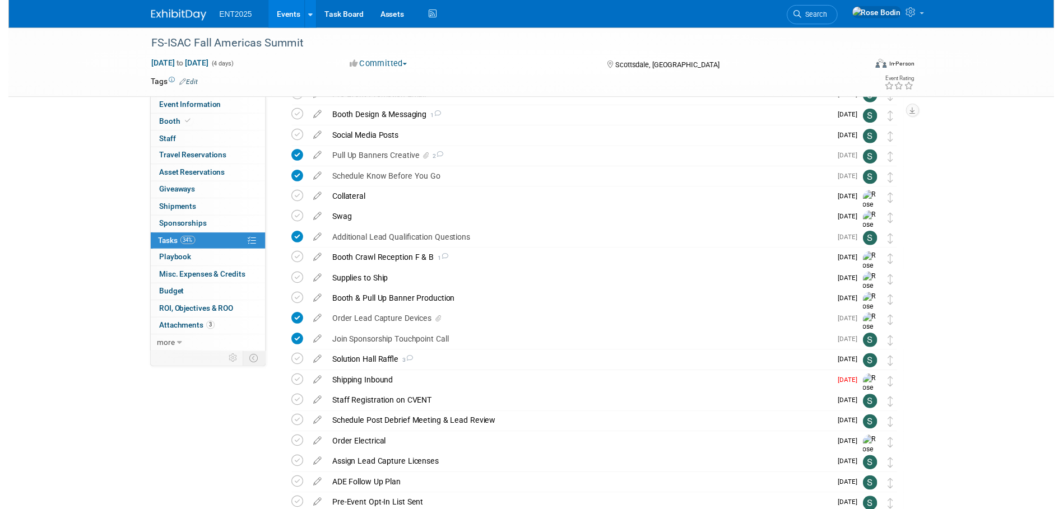
scroll to position [203, 0]
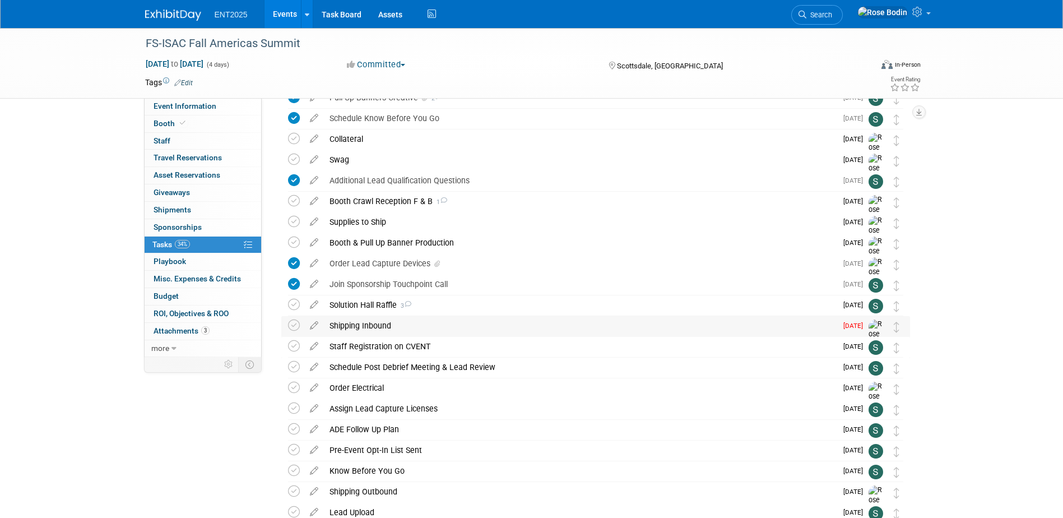
click at [607, 329] on div "Shipping Inbound" at bounding box center [580, 325] width 513 height 19
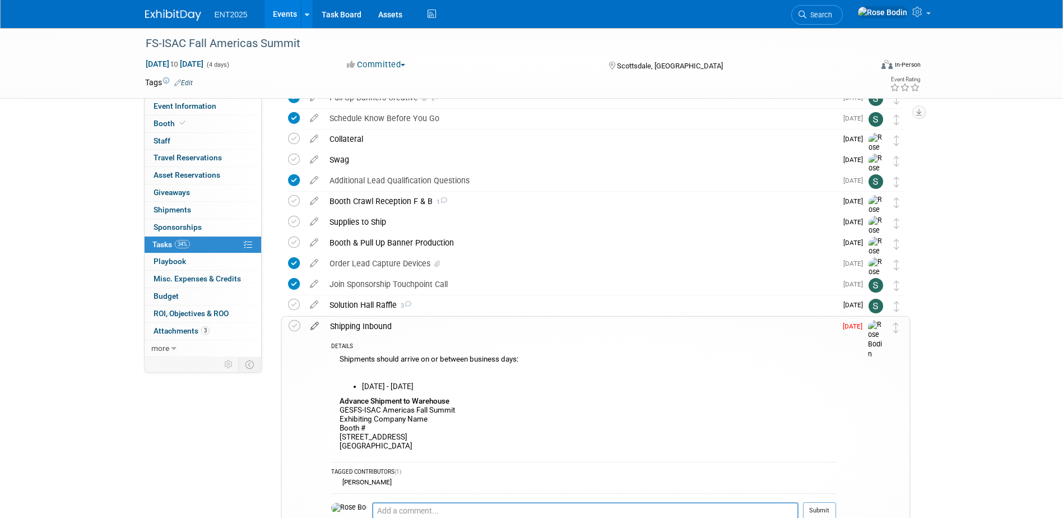
click at [314, 324] on icon at bounding box center [315, 324] width 20 height 14
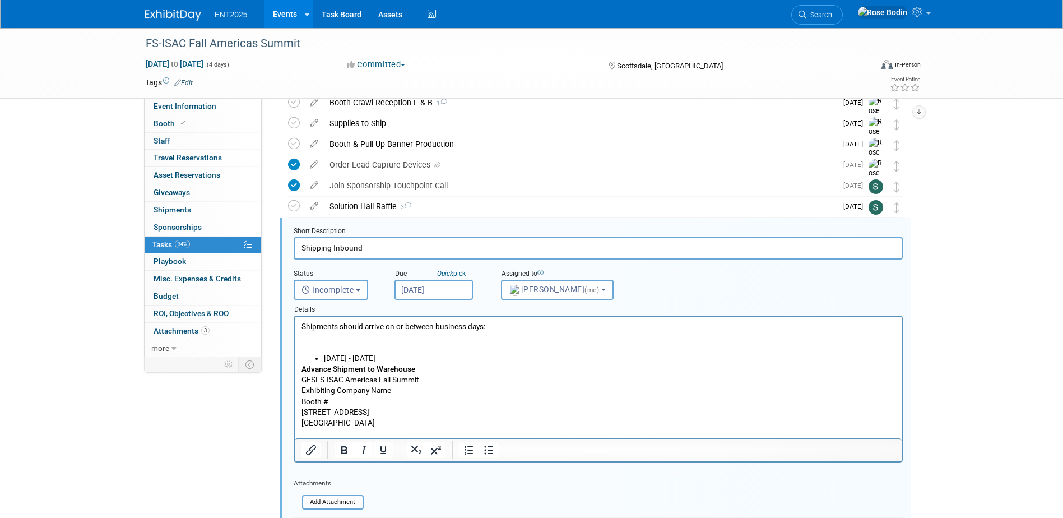
scroll to position [355, 0]
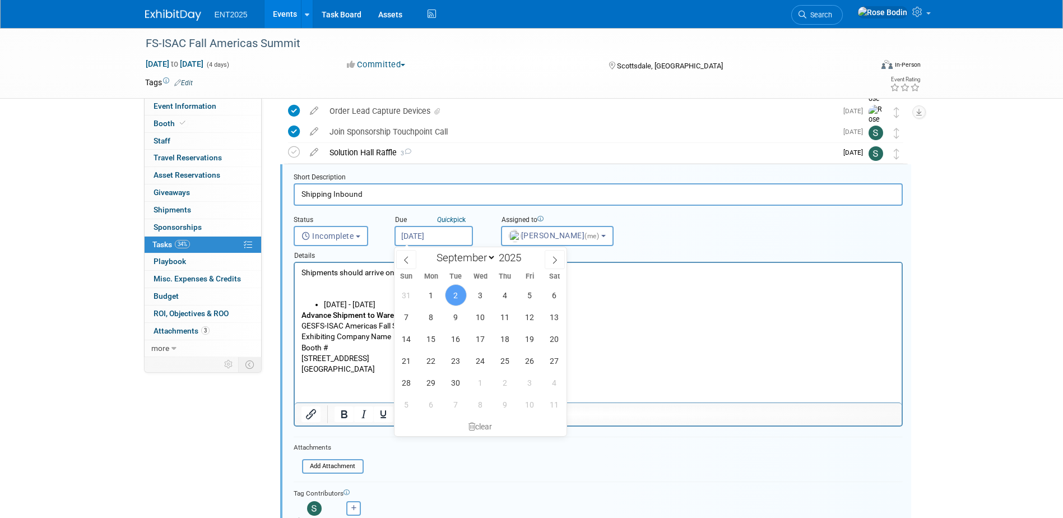
click at [461, 240] on input "Sep 2, 2025" at bounding box center [434, 236] width 78 height 20
click at [458, 319] on span "9" at bounding box center [456, 317] width 22 height 22
type input "Sep 9, 2025"
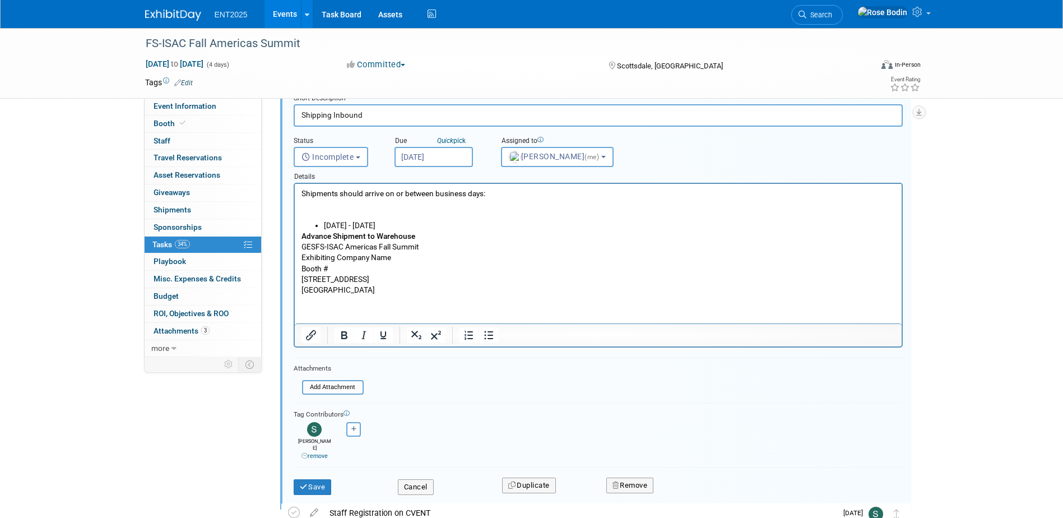
scroll to position [523, 0]
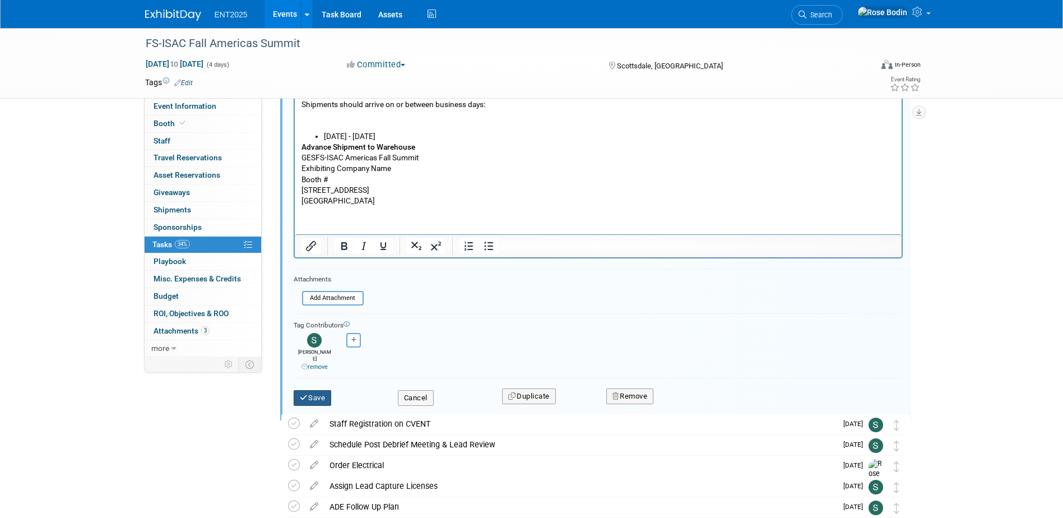
click at [311, 390] on button "Save" at bounding box center [313, 398] width 38 height 16
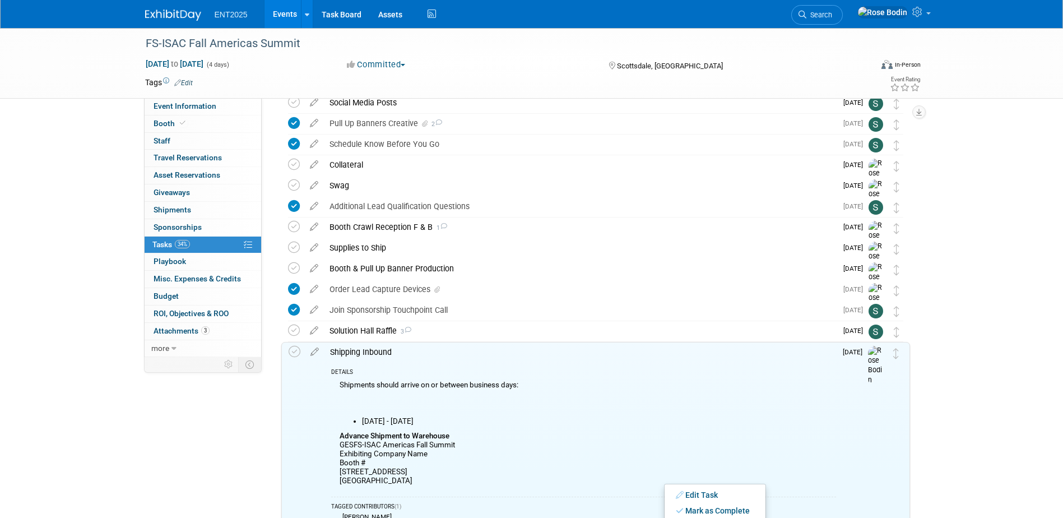
scroll to position [131, 0]
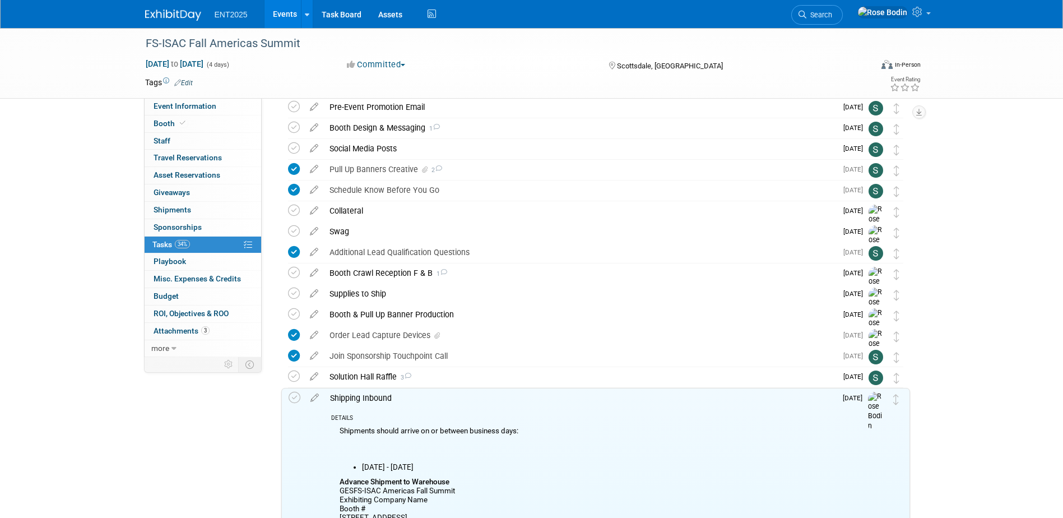
click at [995, 310] on div "FS-ISAC Fall Americas Summit Oct 5, 2025 to Oct 8, 2025 (4 days) Oct 5, 2025 to…" at bounding box center [531, 442] width 1063 height 1090
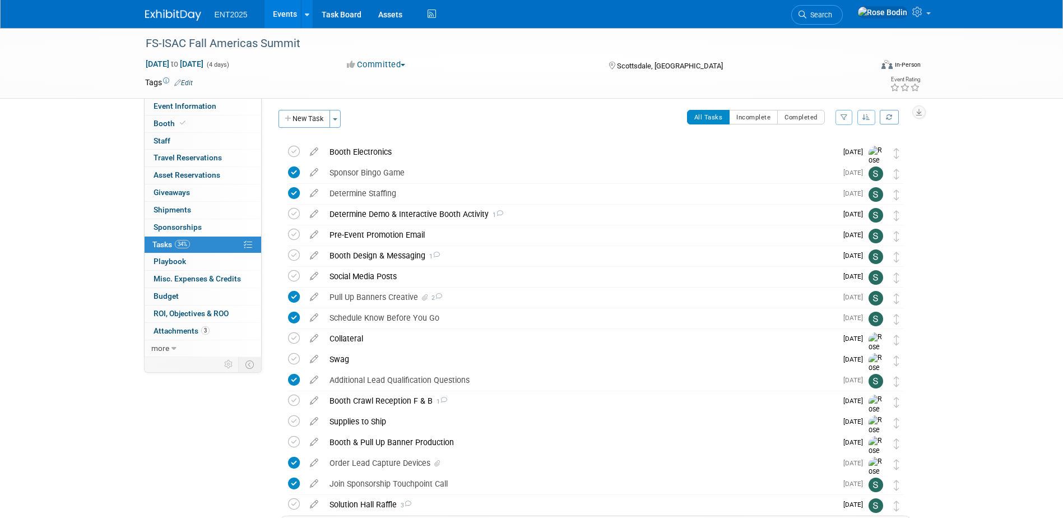
scroll to position [0, 0]
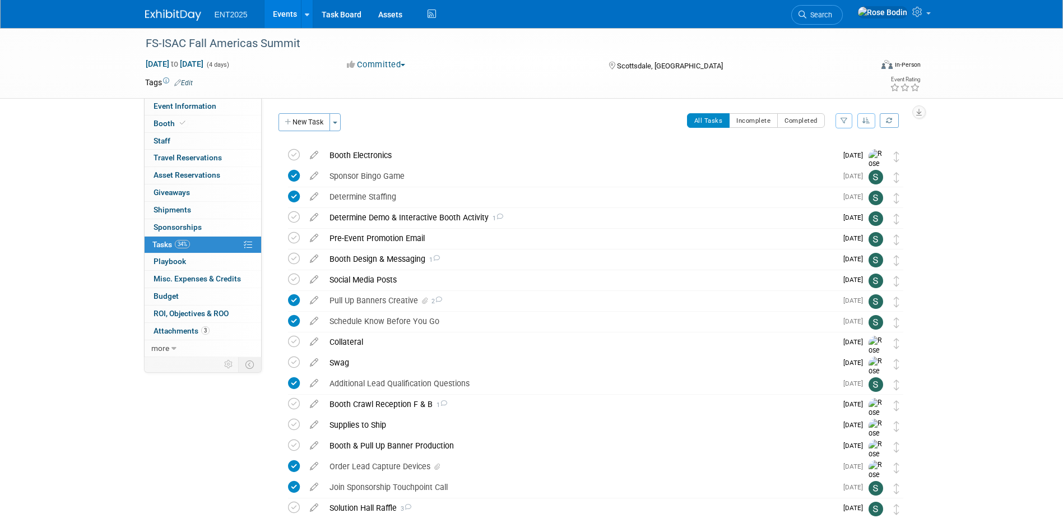
click at [866, 119] on icon "button" at bounding box center [867, 120] width 8 height 7
click at [837, 173] on link "By Due Date" at bounding box center [835, 172] width 80 height 16
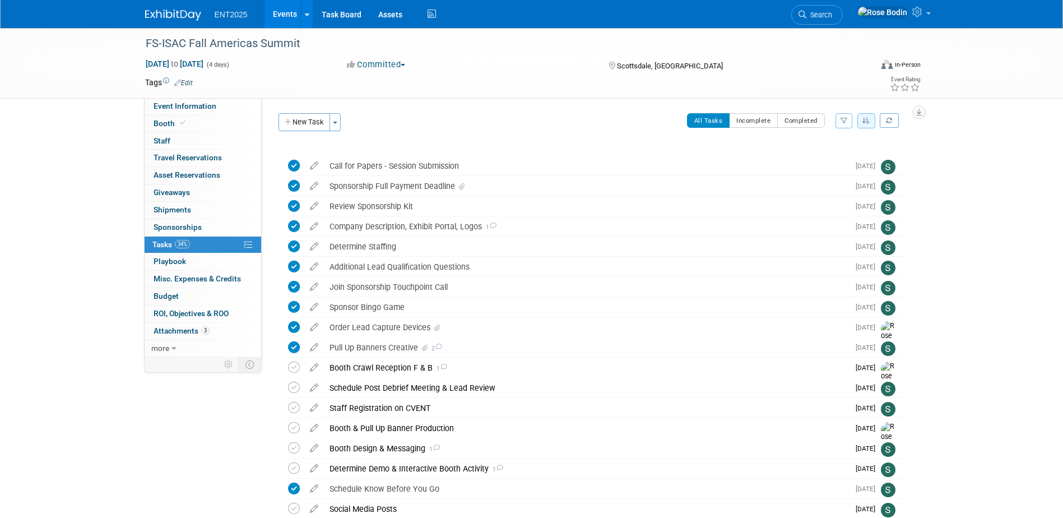
click at [933, 164] on div "FS-ISAC Fall Americas Summit Oct 5, 2025 to Oct 8, 2025 (4 days) Oct 5, 2025 to…" at bounding box center [531, 449] width 1063 height 842
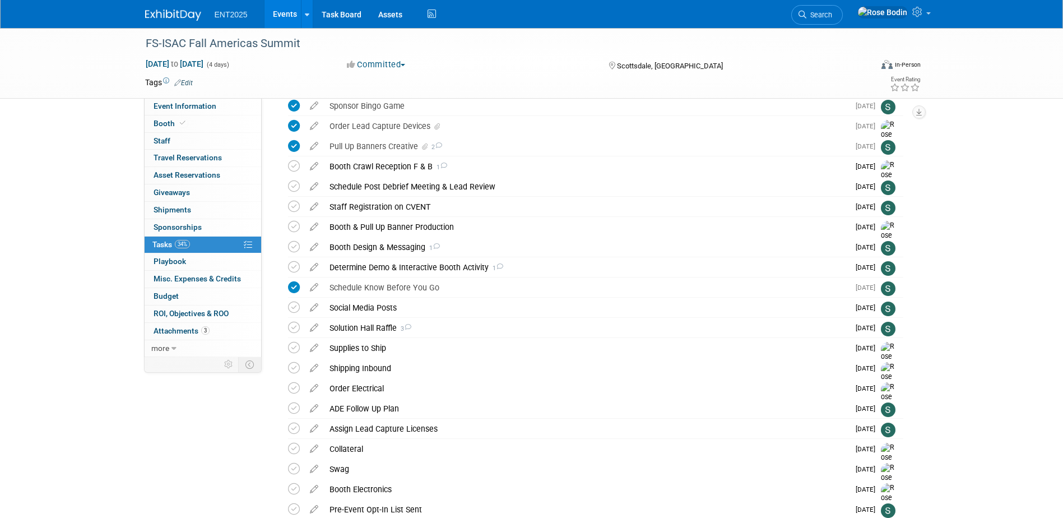
scroll to position [224, 0]
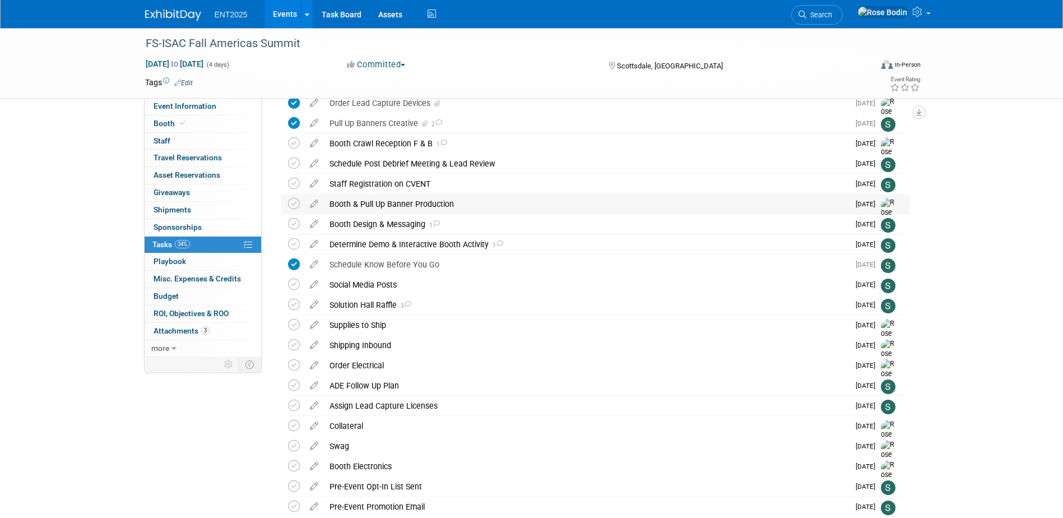
click at [520, 203] on div "Booth & Pull Up Banner Production" at bounding box center [586, 203] width 525 height 19
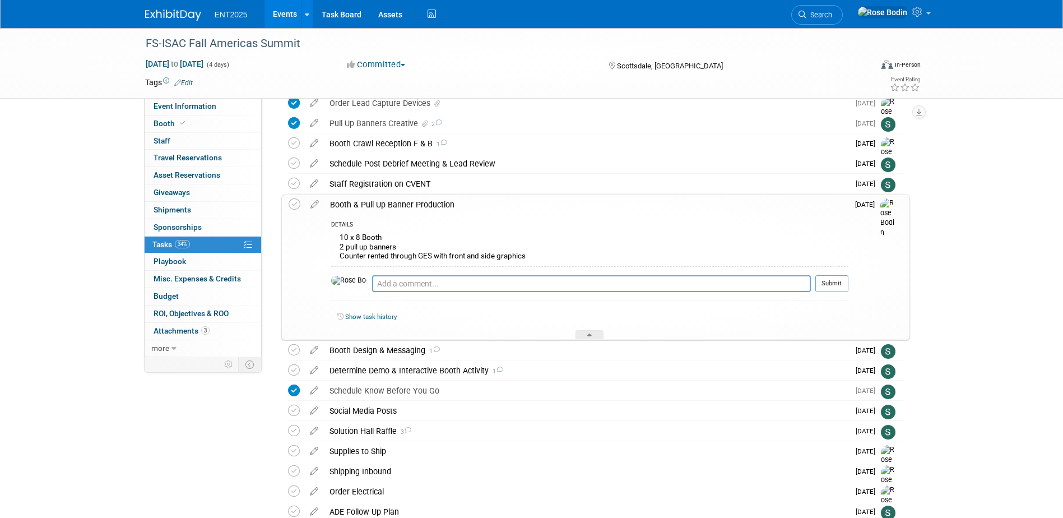
click at [521, 216] on div "DETAILS 10 x 8 Booth 2 pull up banners Counter rented through GES with front an…" at bounding box center [586, 277] width 524 height 126
click at [590, 333] on div at bounding box center [590, 335] width 28 height 10
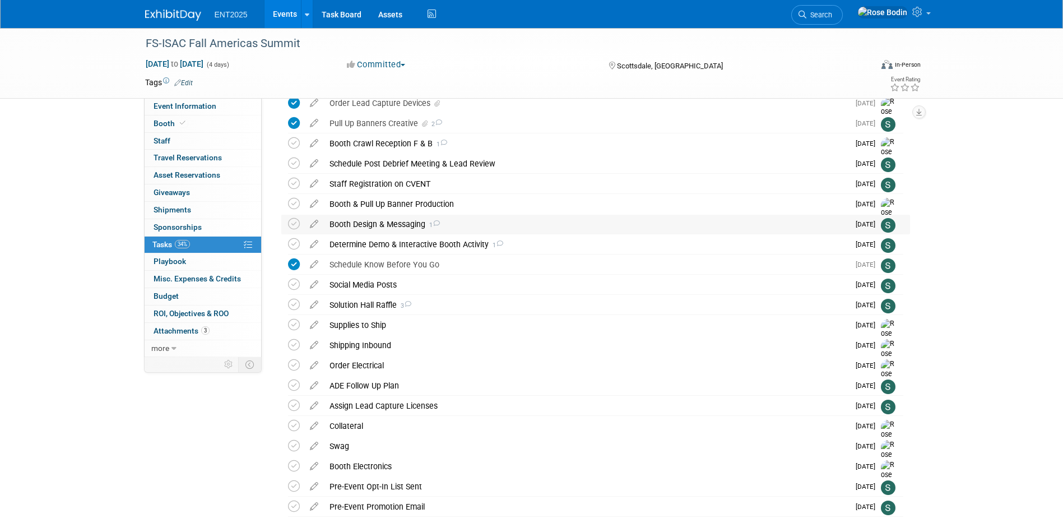
click at [576, 228] on div "Booth Design & Messaging 1" at bounding box center [586, 224] width 525 height 19
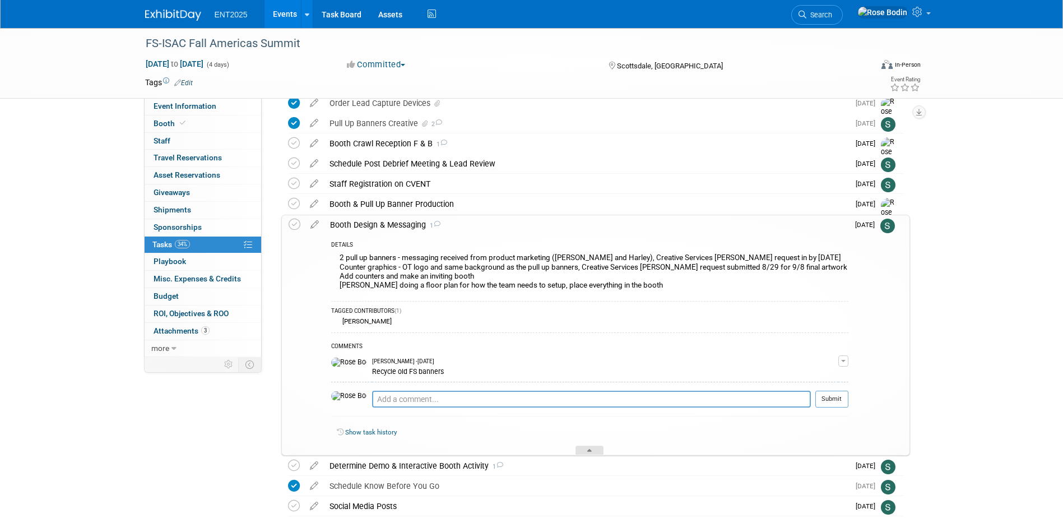
click at [591, 448] on div at bounding box center [590, 451] width 28 height 10
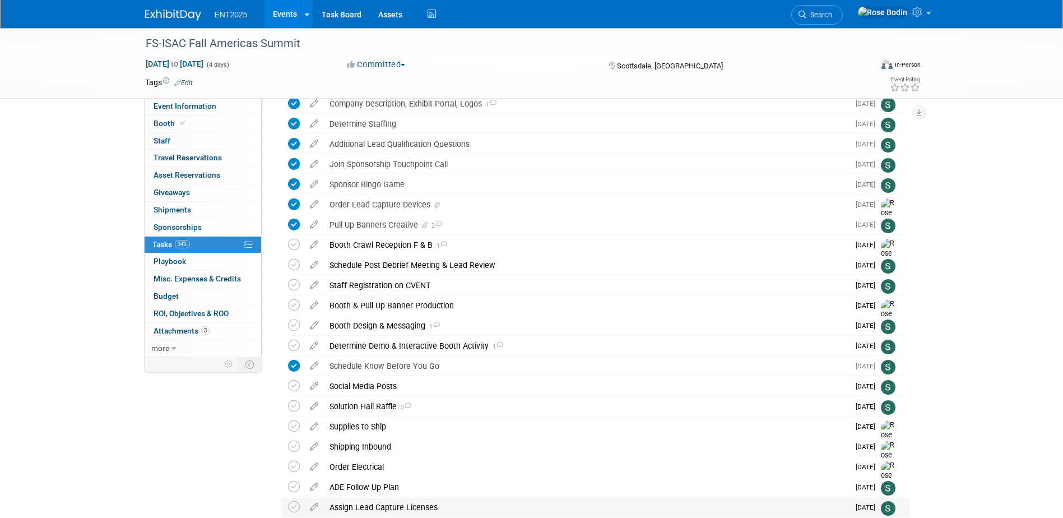
scroll to position [0, 0]
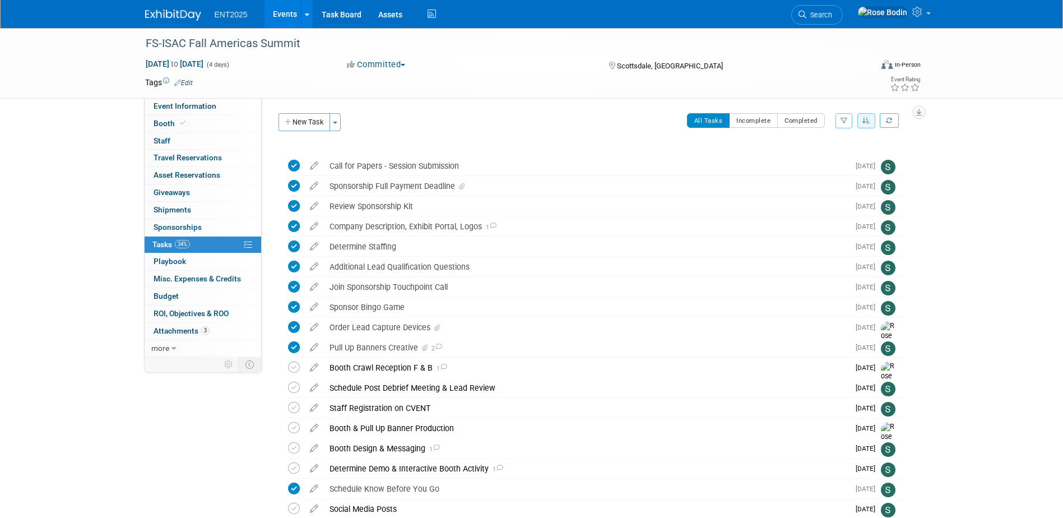
click at [957, 261] on div "FS-ISAC Fall Americas Summit Oct 5, 2025 to Oct 8, 2025 (4 days) Oct 5, 2025 to…" at bounding box center [531, 449] width 1063 height 842
click at [276, 10] on link "Events" at bounding box center [285, 14] width 41 height 28
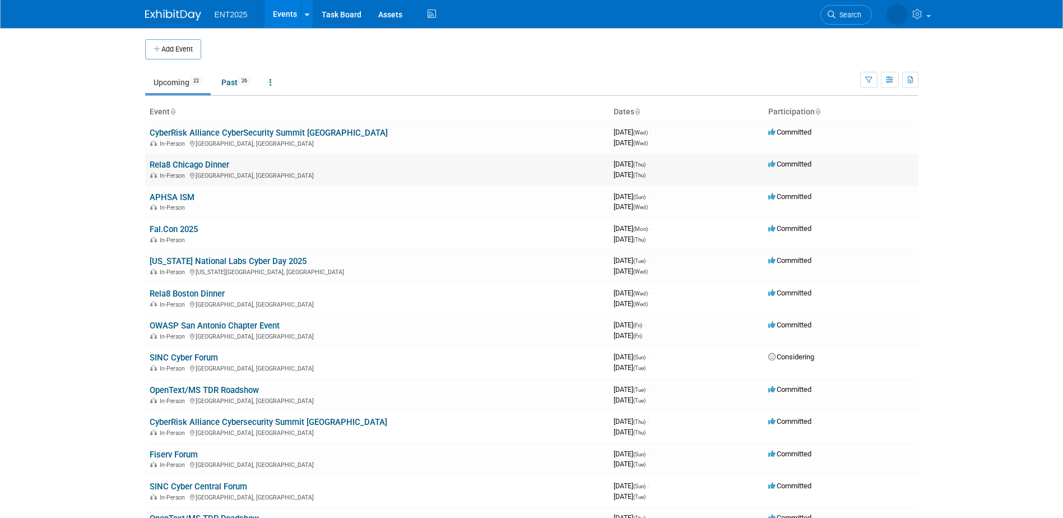
click at [182, 163] on link "Rela8 Chicago Dinner" at bounding box center [190, 165] width 80 height 10
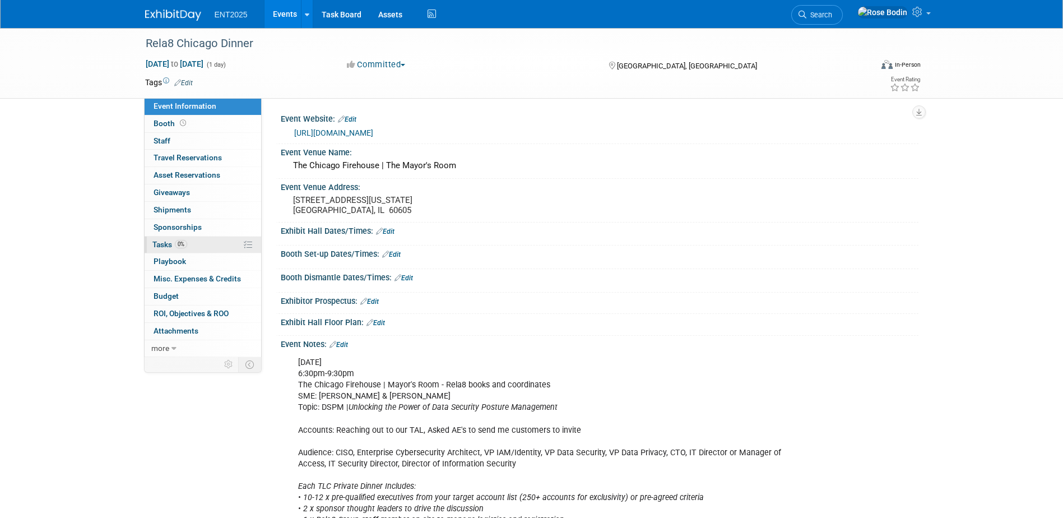
click at [230, 246] on link "0% Tasks 0%" at bounding box center [203, 245] width 117 height 17
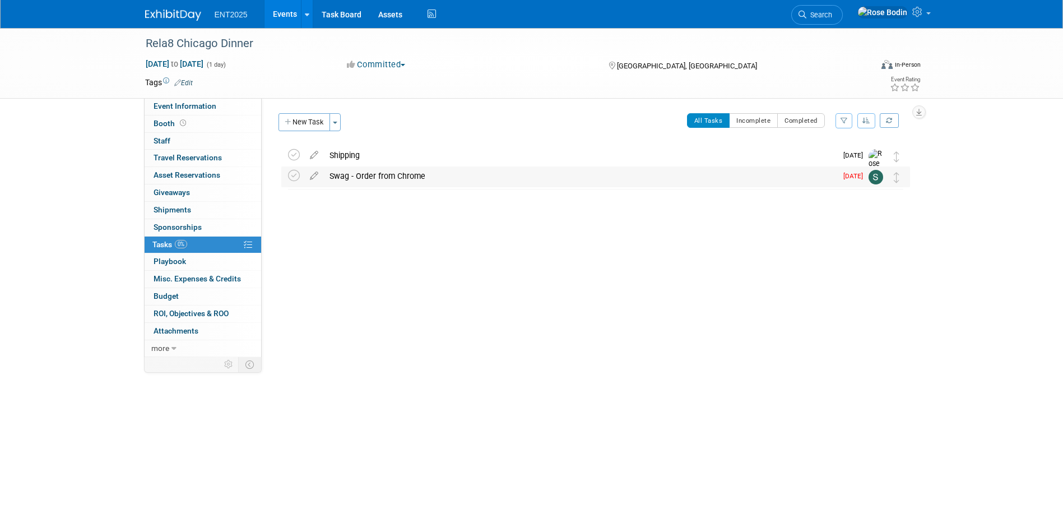
click at [504, 177] on div "Swag - Order from Chrome" at bounding box center [580, 175] width 513 height 19
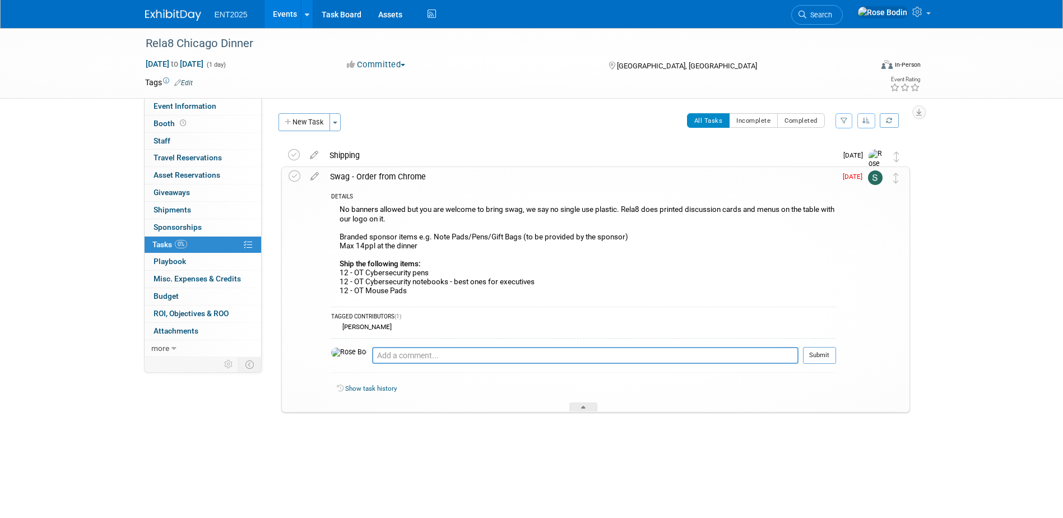
click at [447, 292] on div "No banners allowed but you are welcome to bring swag, we say no single use plas…" at bounding box center [583, 251] width 505 height 99
click at [449, 295] on div "No banners allowed but you are welcome to bring swag, we say no single use plas…" at bounding box center [583, 251] width 505 height 99
click at [452, 157] on div "Shipping" at bounding box center [580, 155] width 513 height 19
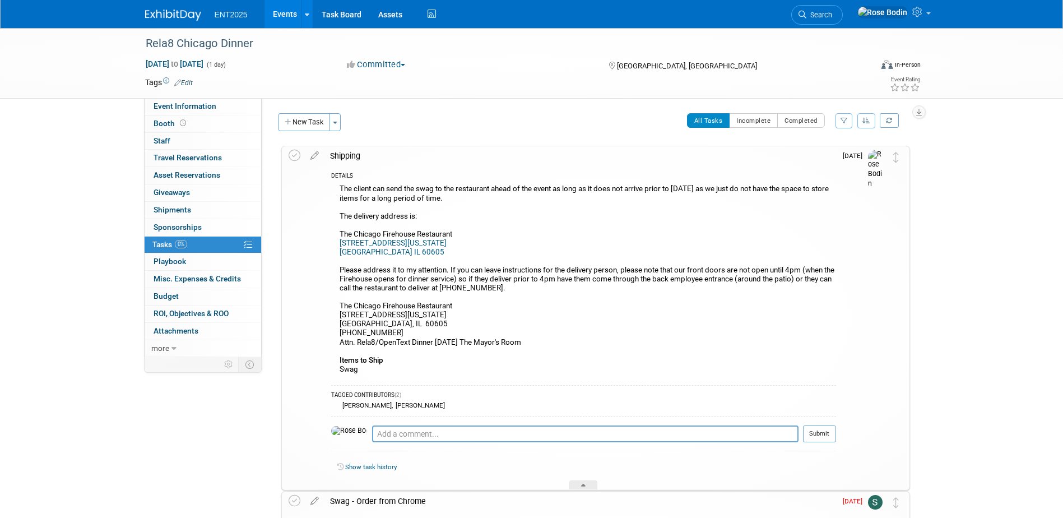
click at [544, 217] on div "The client can send the swag to the restaurant ahead of the event as long as it…" at bounding box center [583, 280] width 505 height 197
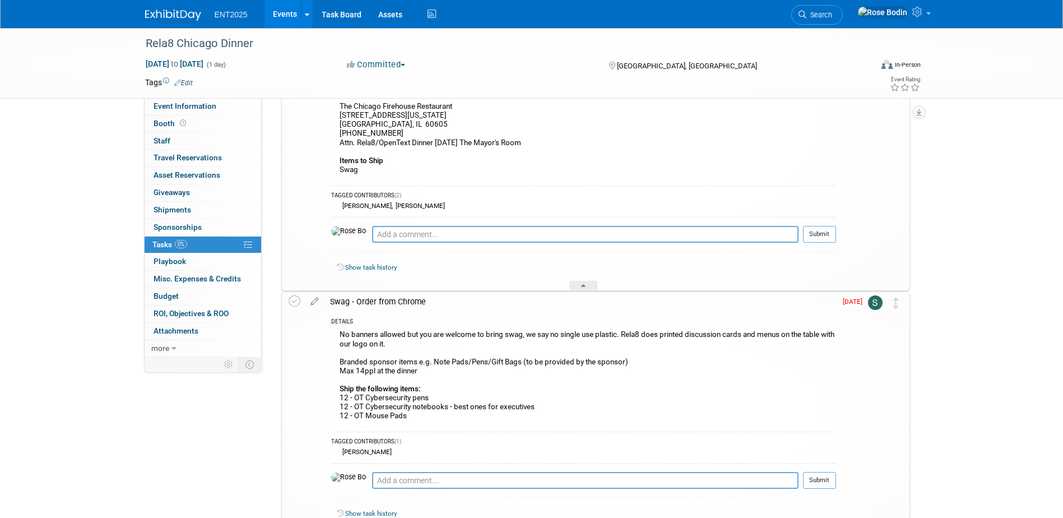
scroll to position [224, 0]
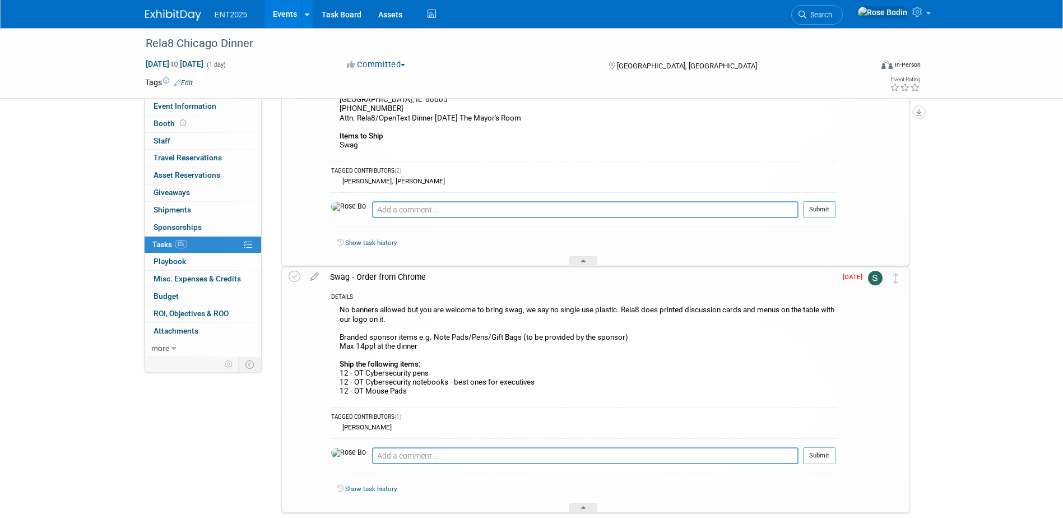
click at [571, 372] on div "No banners allowed but you are welcome to bring swag, we say no single use plas…" at bounding box center [583, 352] width 505 height 99
click at [599, 372] on div "No banners allowed but you are welcome to bring swag, we say no single use plas…" at bounding box center [583, 352] width 505 height 99
click at [278, 8] on link "Events" at bounding box center [285, 14] width 41 height 28
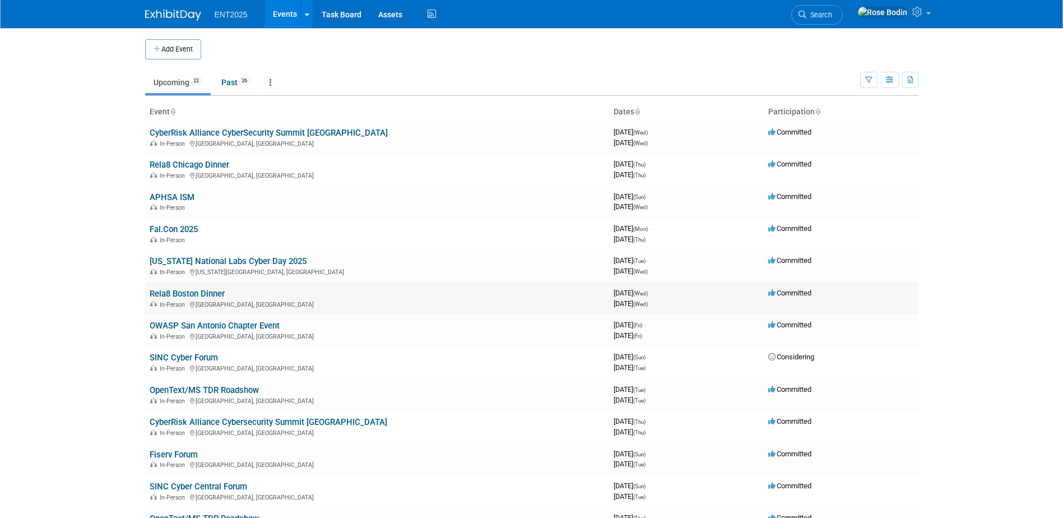
click at [367, 294] on td "Rela8 Boston Dinner In-Person [GEOGRAPHIC_DATA], [GEOGRAPHIC_DATA]" at bounding box center [377, 298] width 464 height 32
click at [208, 289] on link "Rela8 Boston Dinner" at bounding box center [187, 294] width 75 height 10
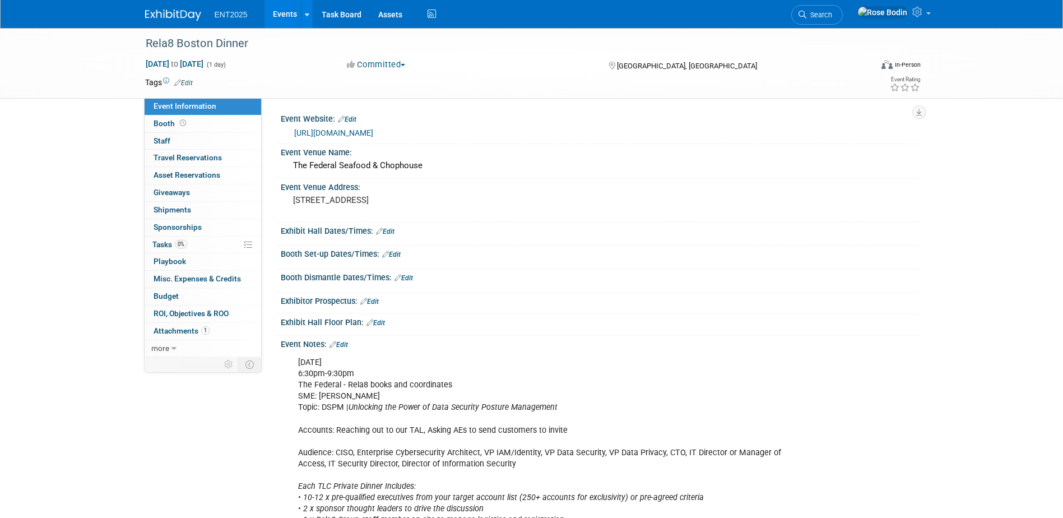
scroll to position [56, 0]
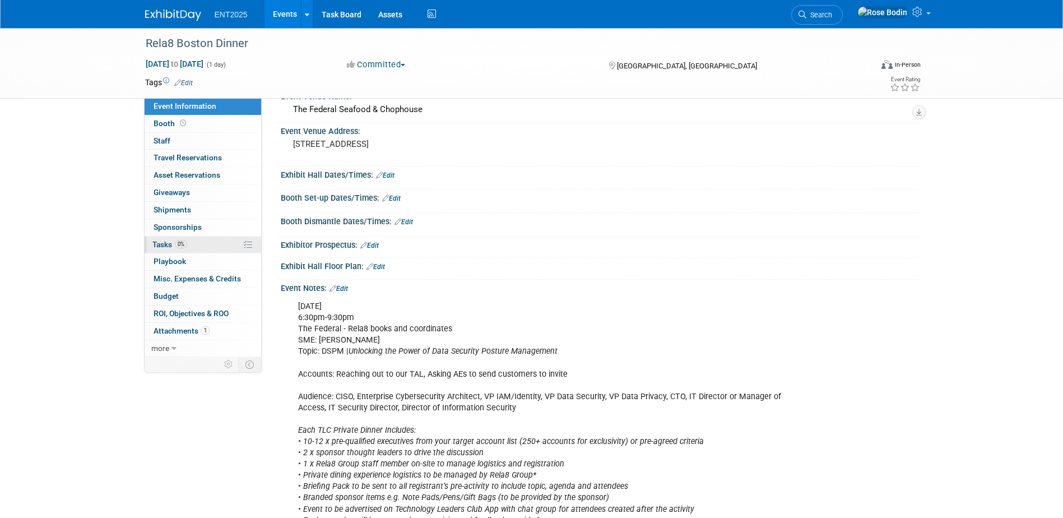
click at [227, 243] on link "0% Tasks 0%" at bounding box center [203, 245] width 117 height 17
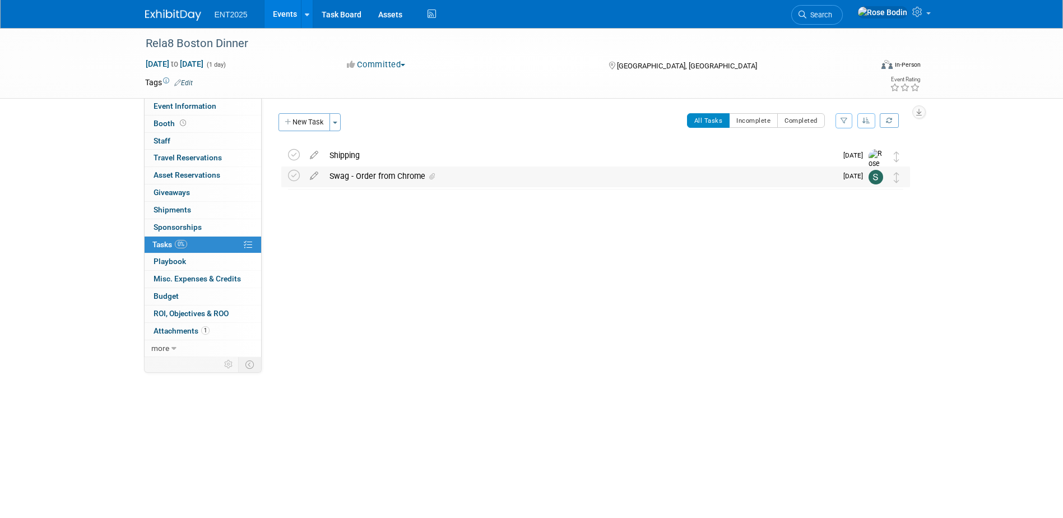
click at [492, 176] on div "Swag - Order from Chrome" at bounding box center [580, 175] width 513 height 19
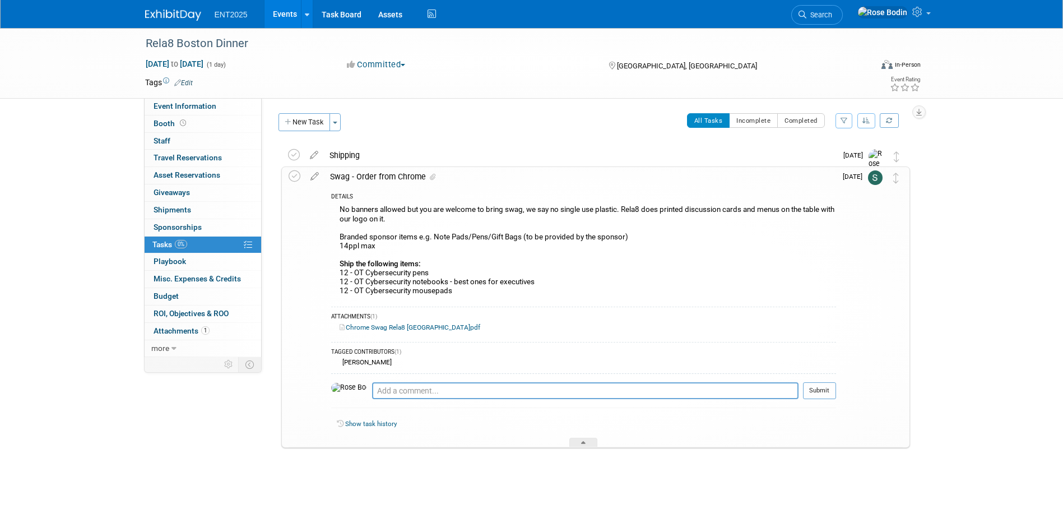
click at [492, 179] on div "Swag - Order from Chrome" at bounding box center [580, 176] width 512 height 19
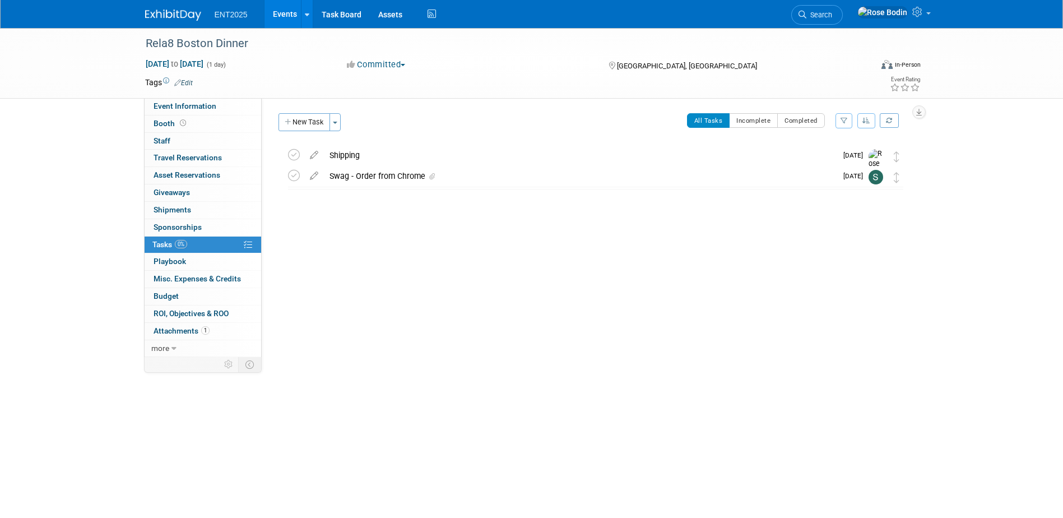
click at [461, 229] on div "Rela8 Boston Dinner [GEOGRAPHIC_DATA], [GEOGRAPHIC_DATA] [DATE] to [DATE] (Goin…" at bounding box center [593, 194] width 634 height 98
click at [283, 17] on link "Events" at bounding box center [285, 14] width 41 height 28
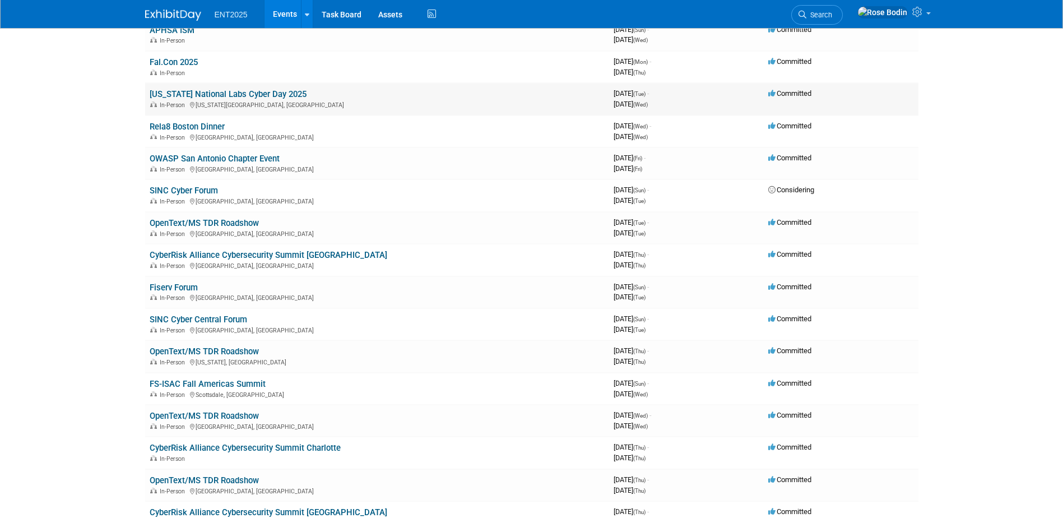
scroll to position [168, 0]
click at [222, 381] on link "FS-ISAC Fall Americas Summit" at bounding box center [208, 383] width 116 height 10
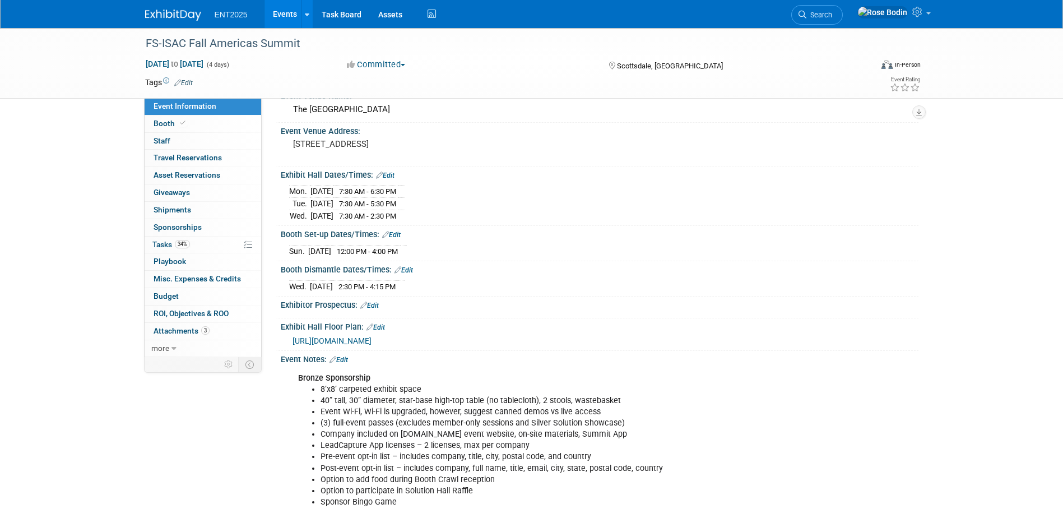
scroll to position [112, 0]
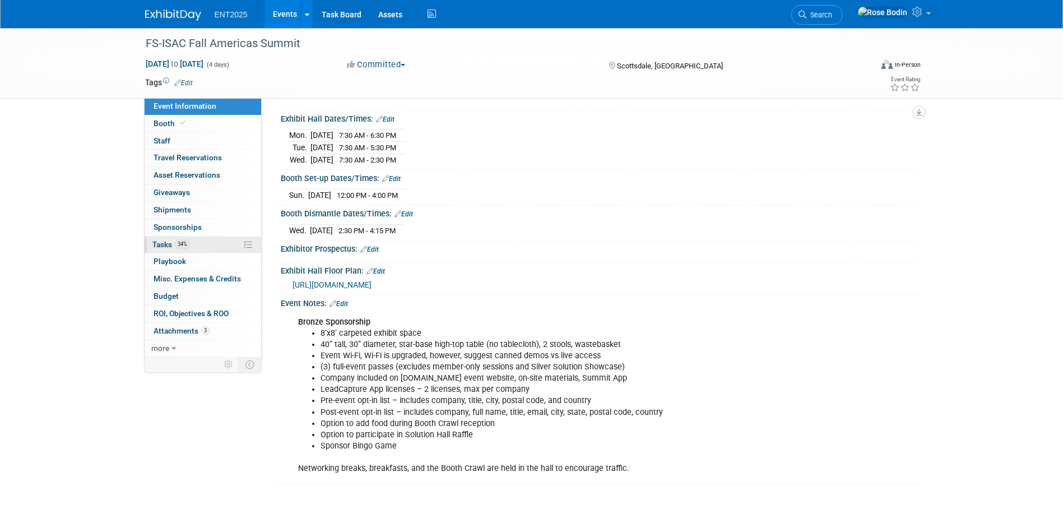
click at [217, 245] on link "34% Tasks 34%" at bounding box center [203, 245] width 117 height 17
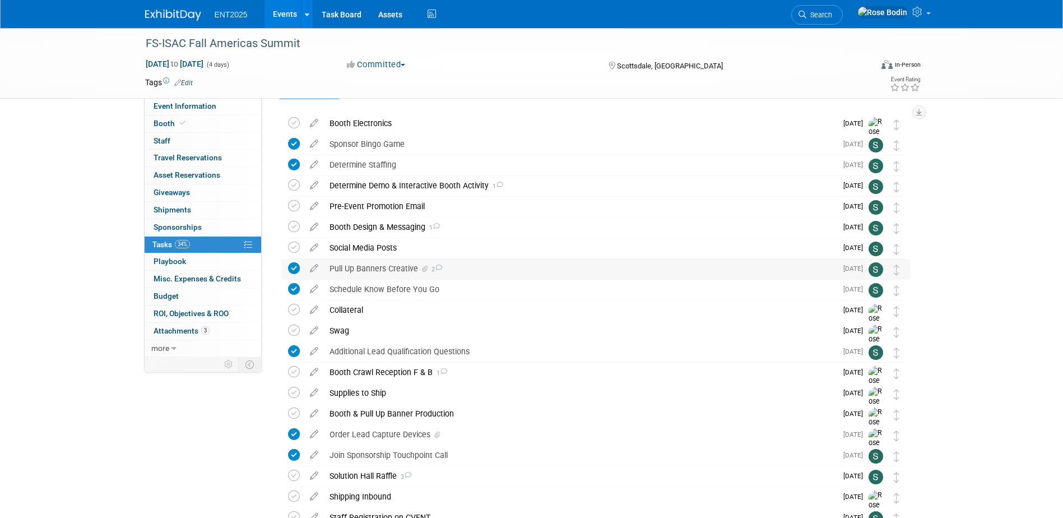
scroll to position [56, 0]
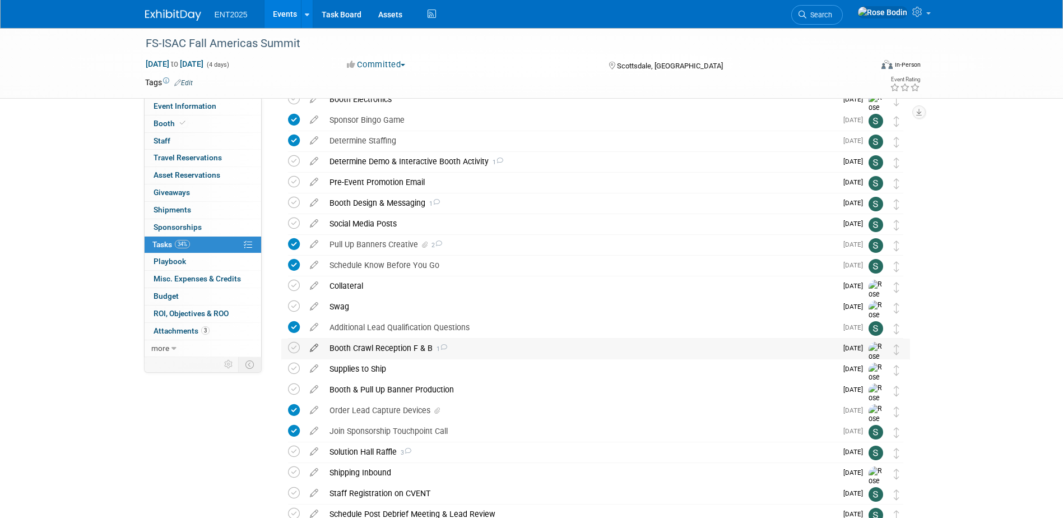
click at [313, 346] on icon at bounding box center [314, 346] width 20 height 14
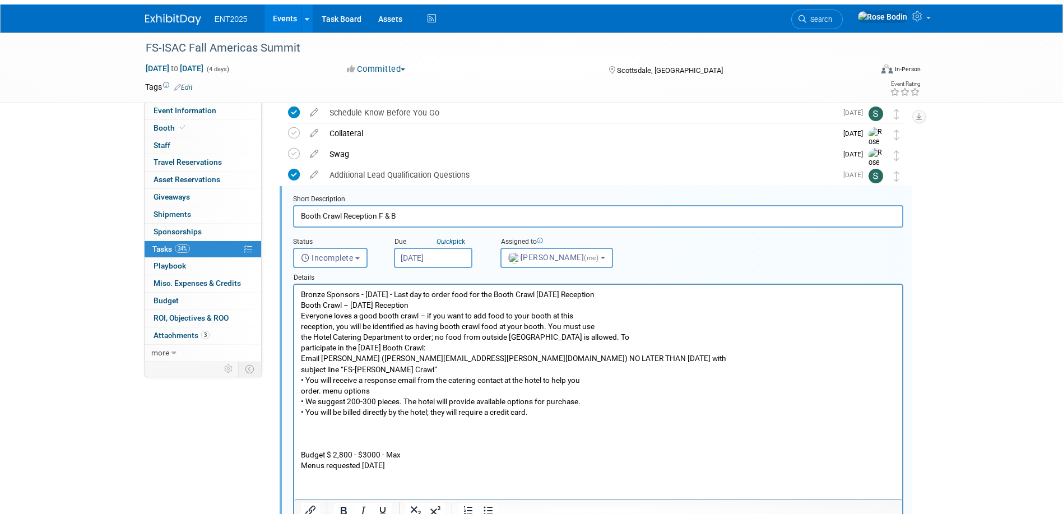
scroll to position [230, 0]
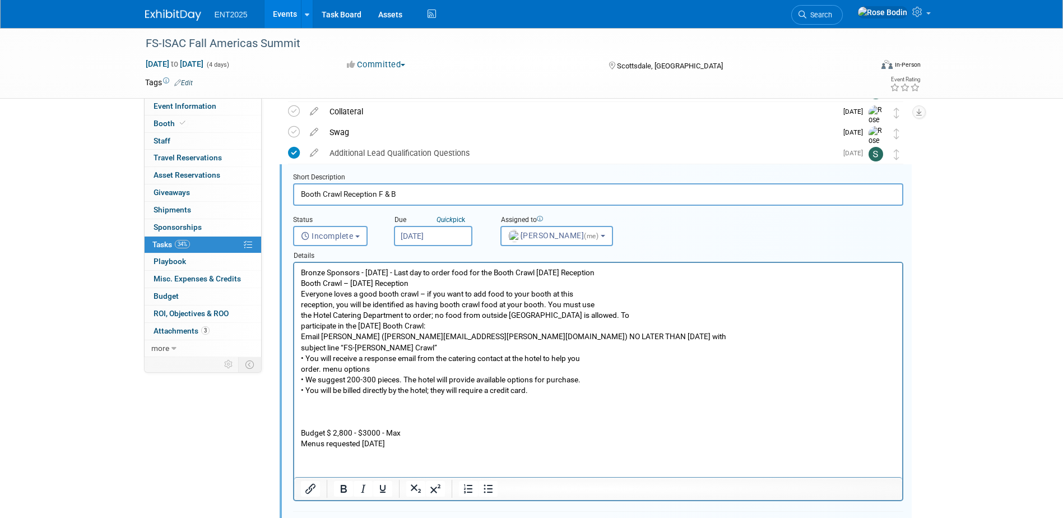
click at [421, 193] on input "Booth Crawl Reception F & B" at bounding box center [598, 194] width 610 height 22
paste input "5:30 PM – 6:30 PM"
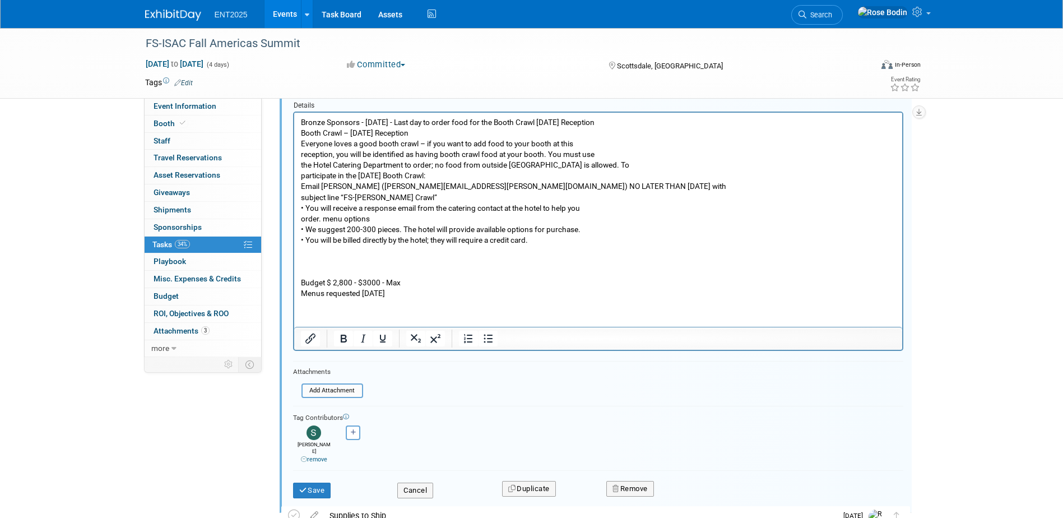
scroll to position [398, 0]
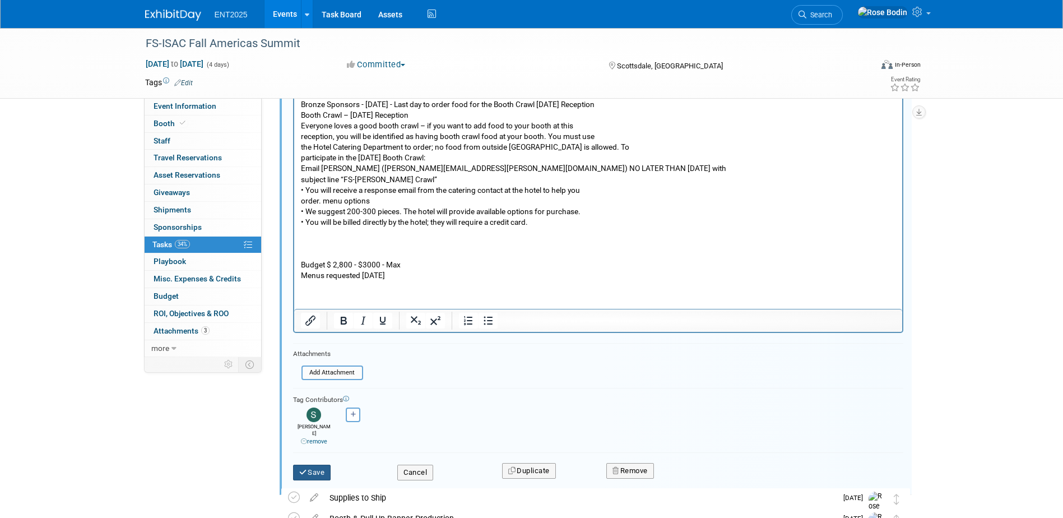
type input "Booth Crawl Reception F & B Monday 10/6 5:30 PM – 6:30 PM"
click at [312, 467] on button "Save" at bounding box center [312, 473] width 38 height 16
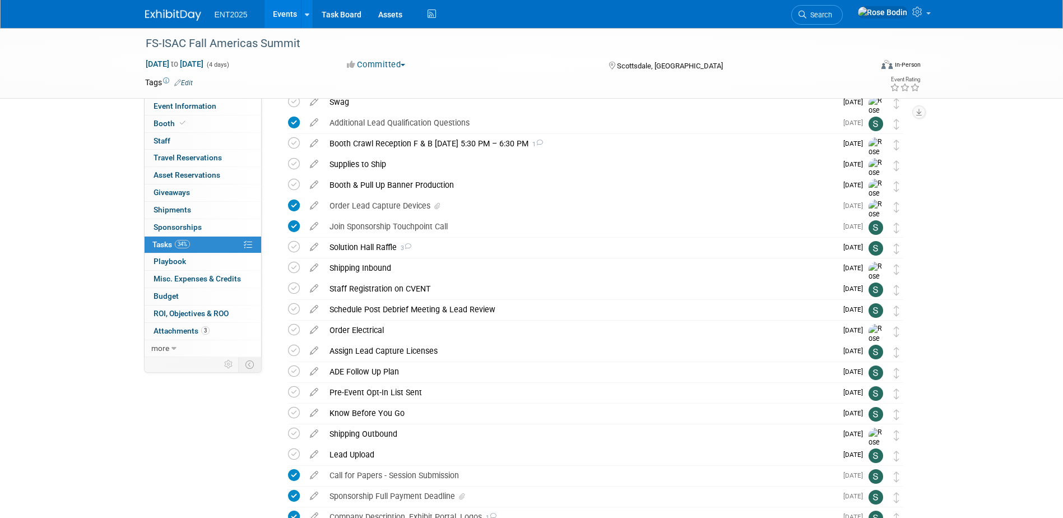
scroll to position [280, 0]
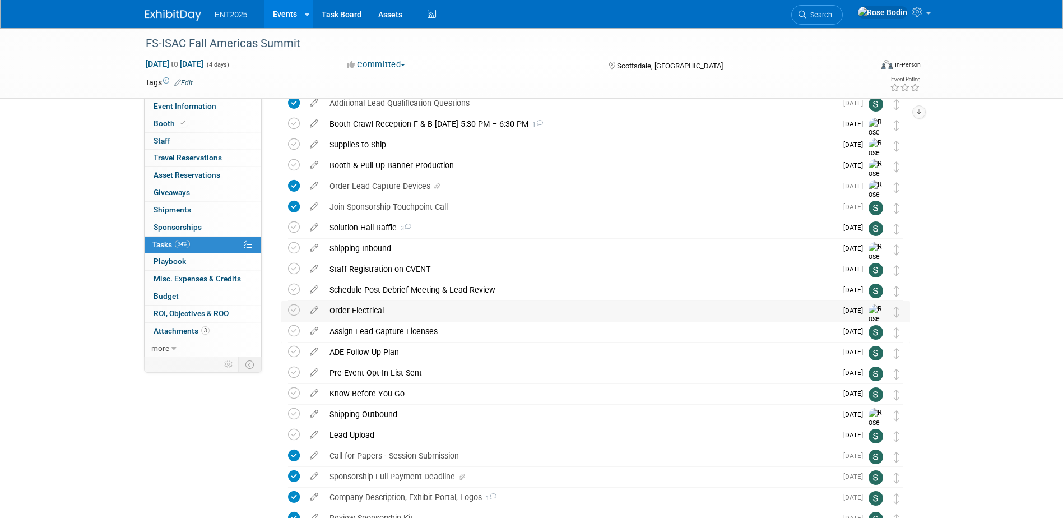
click at [553, 310] on div "Order Electrical" at bounding box center [580, 310] width 513 height 19
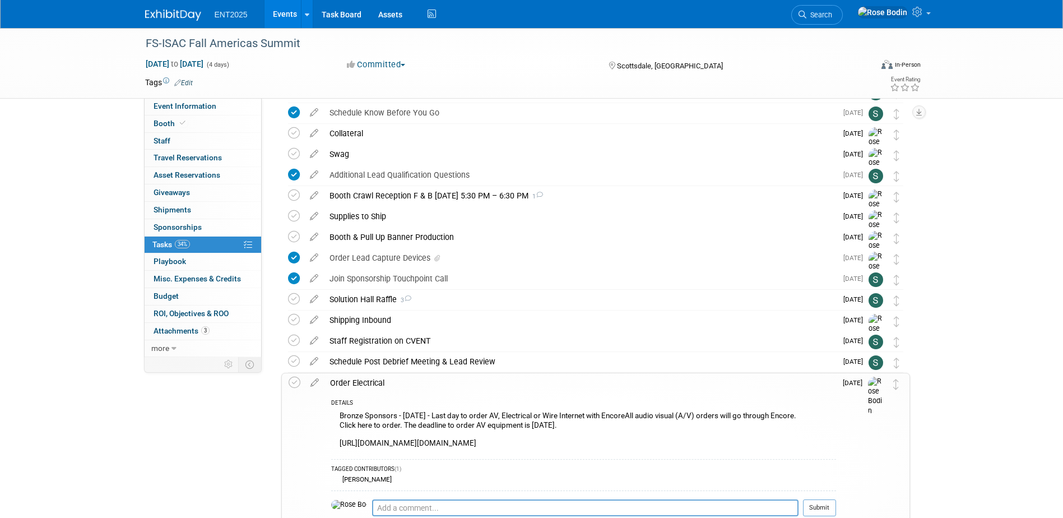
scroll to position [157, 0]
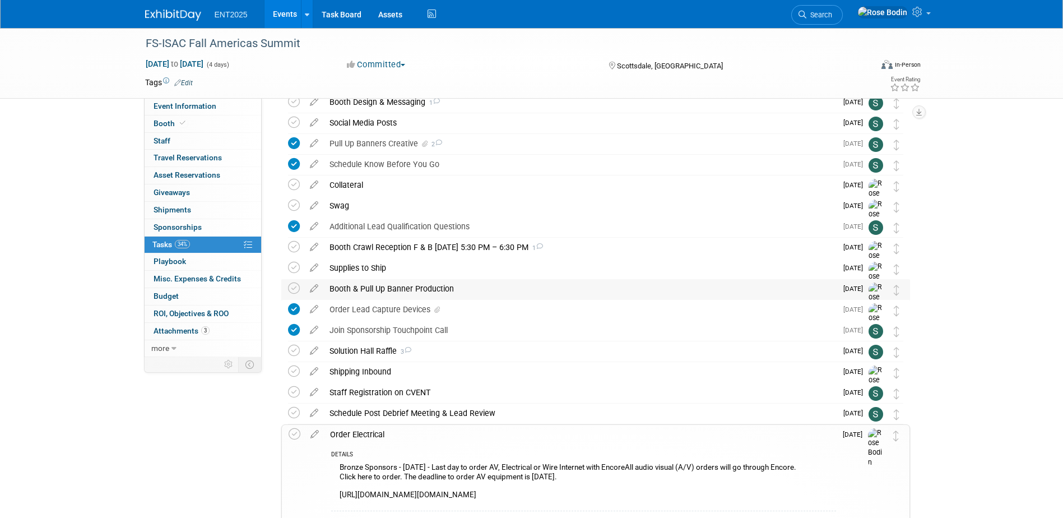
click at [509, 289] on div "Booth & Pull Up Banner Production" at bounding box center [580, 288] width 513 height 19
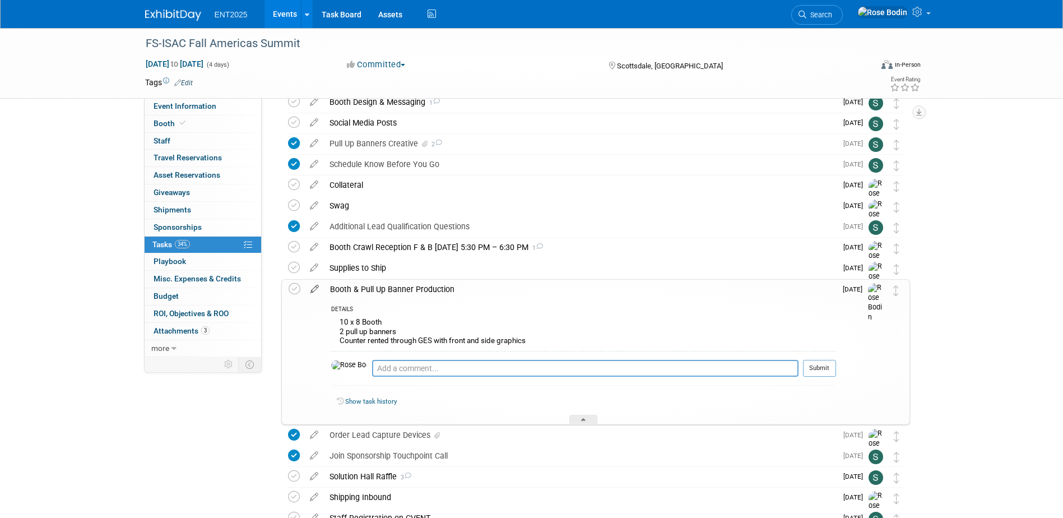
click at [314, 289] on icon at bounding box center [315, 287] width 20 height 14
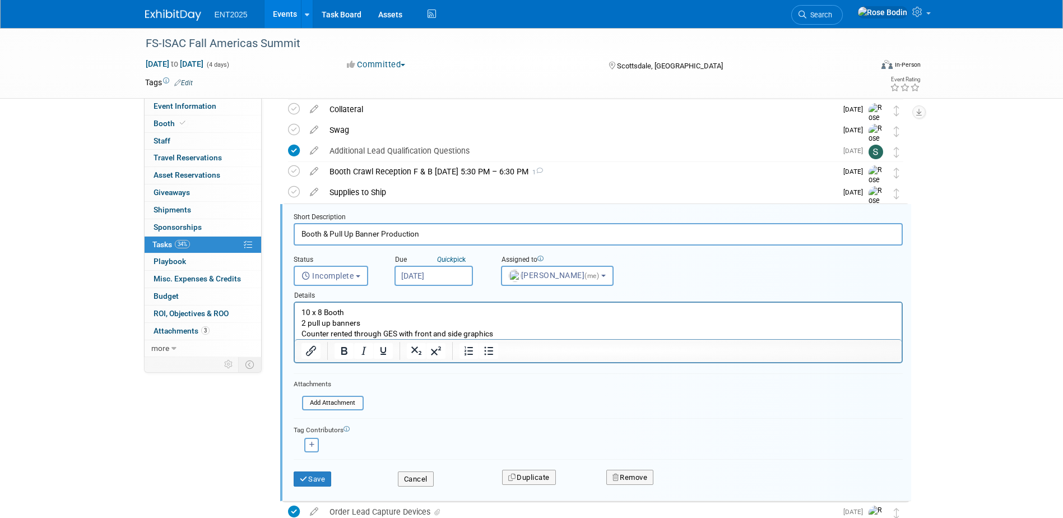
scroll to position [272, 0]
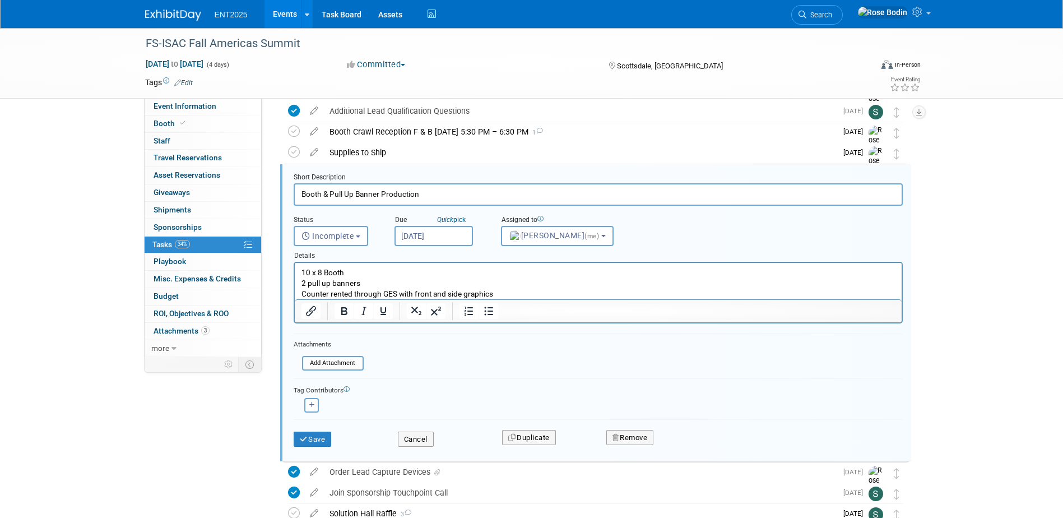
click at [504, 292] on p "10 x 8 Booth 2 pull up banners Counter rented through GES with front and side g…" at bounding box center [598, 283] width 594 height 32
click at [596, 331] on form "Short Description Booth & Pull Up Banner Production Status <i class="far fa-clo…" at bounding box center [598, 315] width 626 height 285
click at [316, 439] on button "Save" at bounding box center [313, 440] width 38 height 16
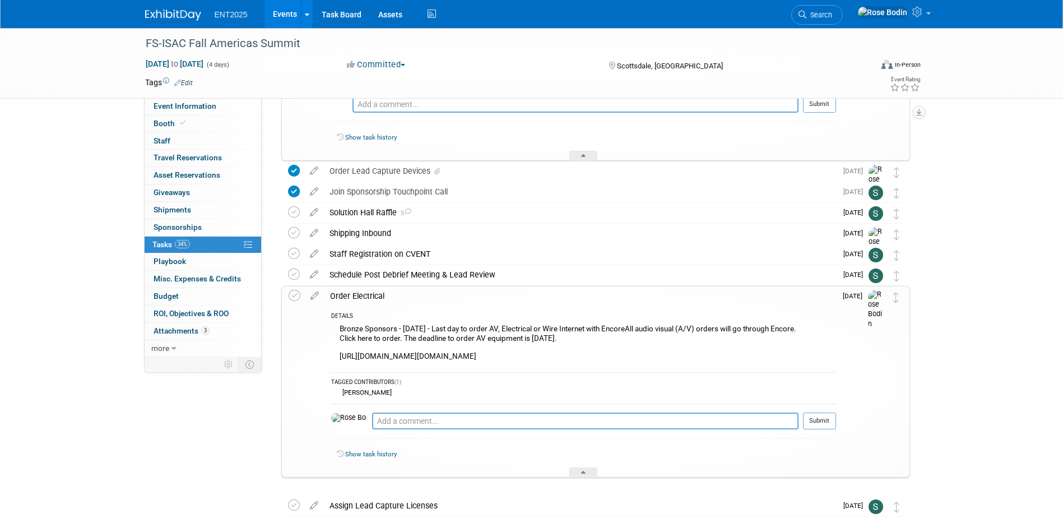
scroll to position [441, 0]
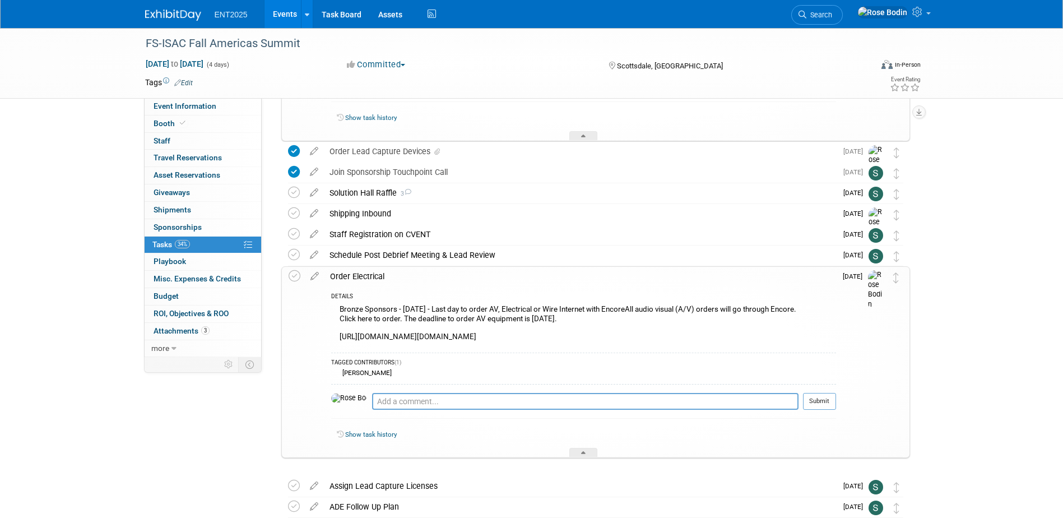
click at [563, 337] on div "Bronze Sponsors - September 15 - Last day to order AV, Electrical or Wire Inter…" at bounding box center [583, 324] width 505 height 44
click at [581, 457] on div at bounding box center [583, 453] width 28 height 10
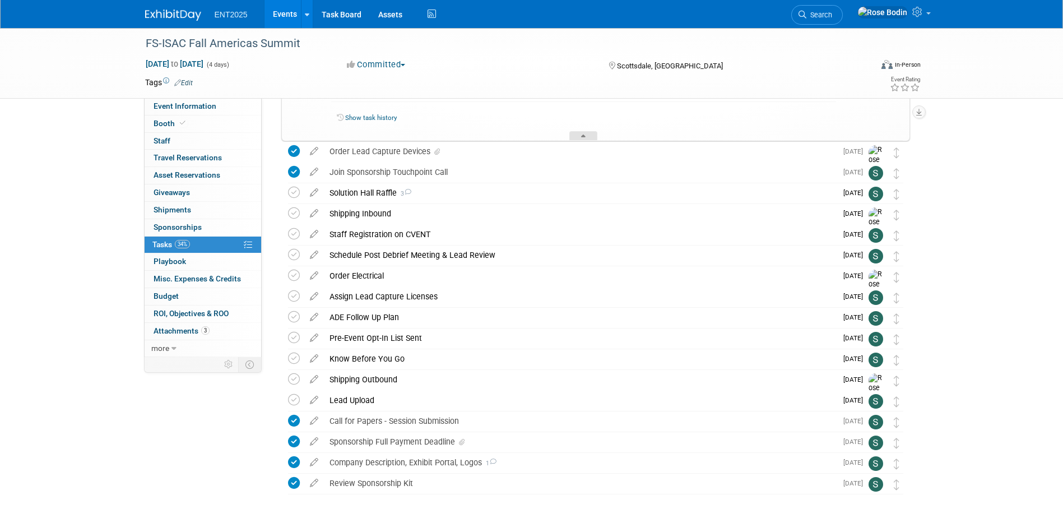
click at [585, 138] on icon at bounding box center [583, 138] width 4 height 7
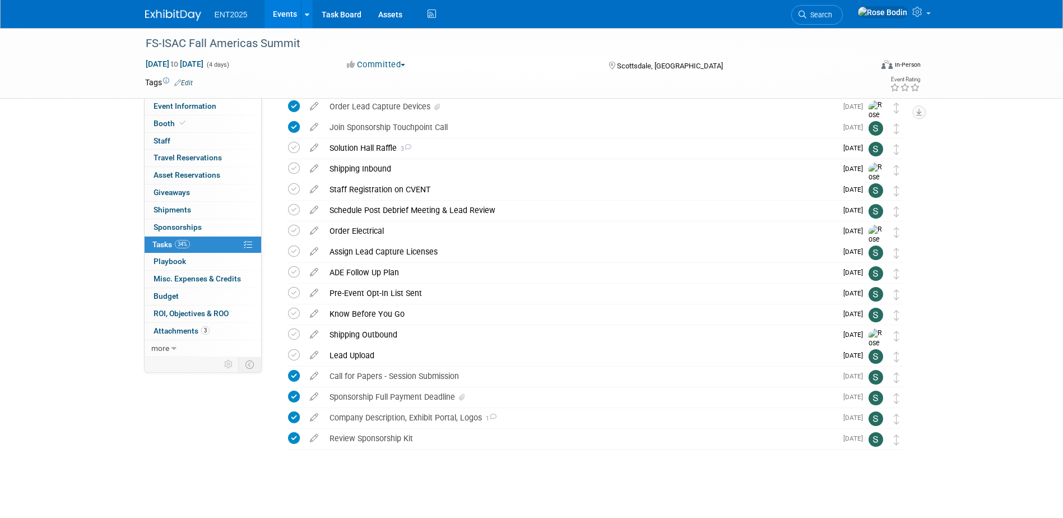
click at [282, 9] on link "Events" at bounding box center [285, 14] width 41 height 28
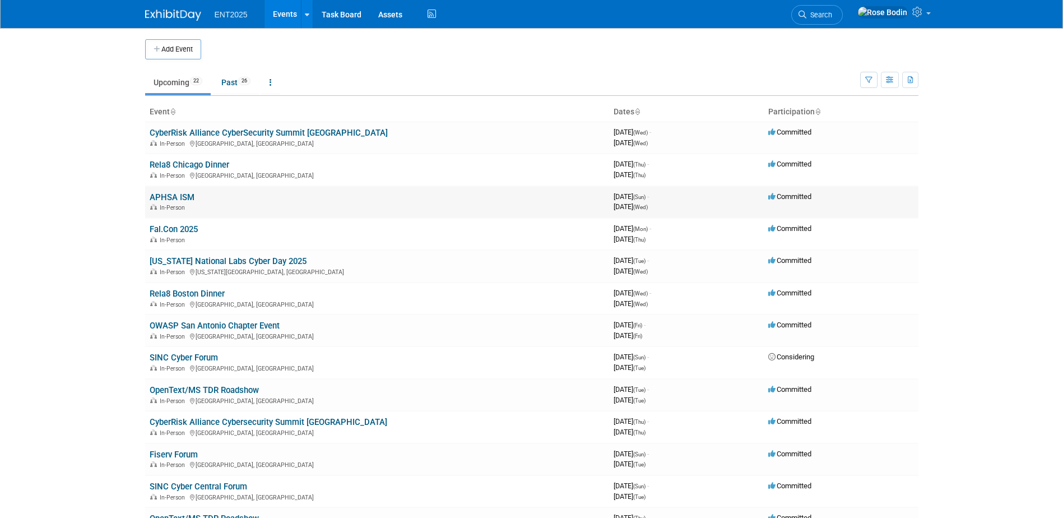
click at [162, 198] on link "APHSA ISM" at bounding box center [172, 197] width 45 height 10
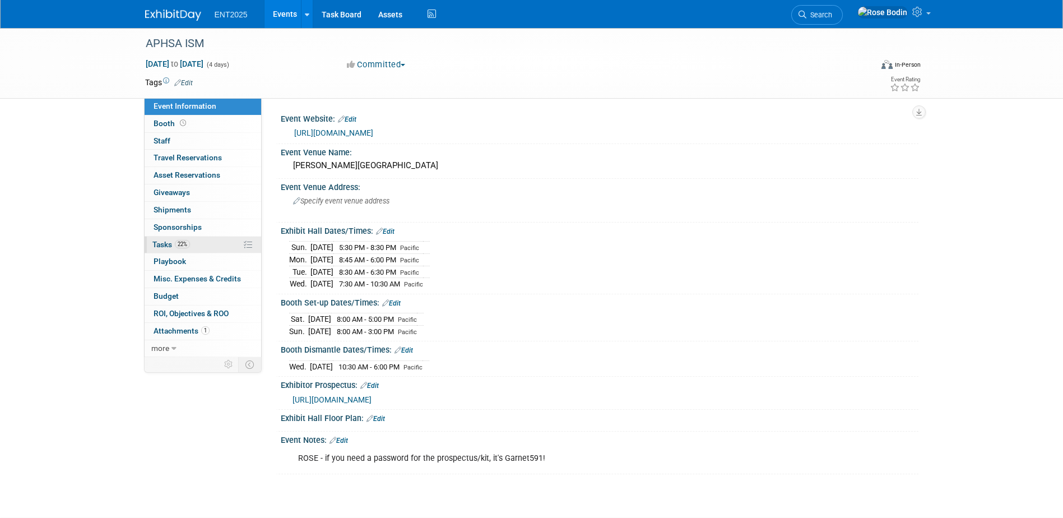
click at [222, 242] on link "22% Tasks 22%" at bounding box center [203, 245] width 117 height 17
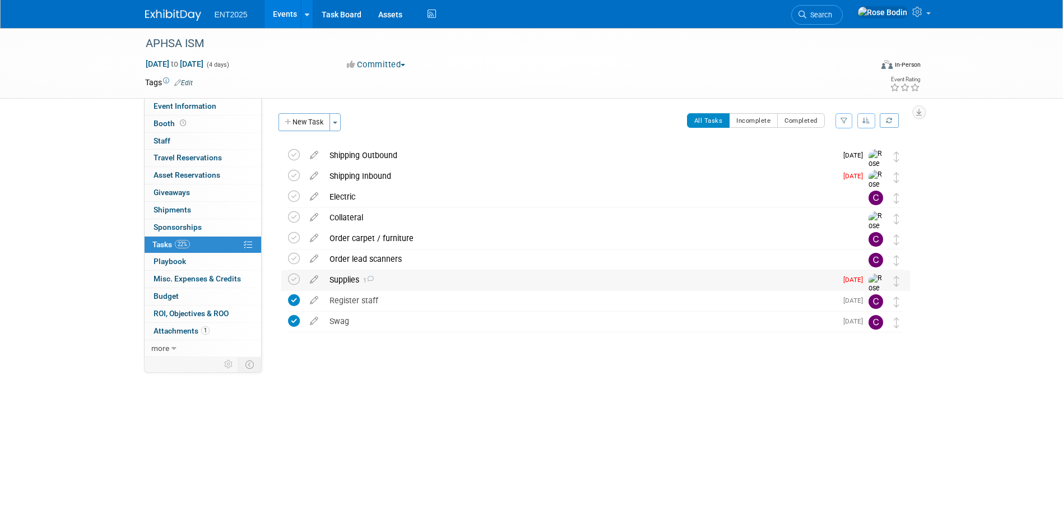
click at [438, 282] on div "Supplies 1" at bounding box center [580, 279] width 513 height 19
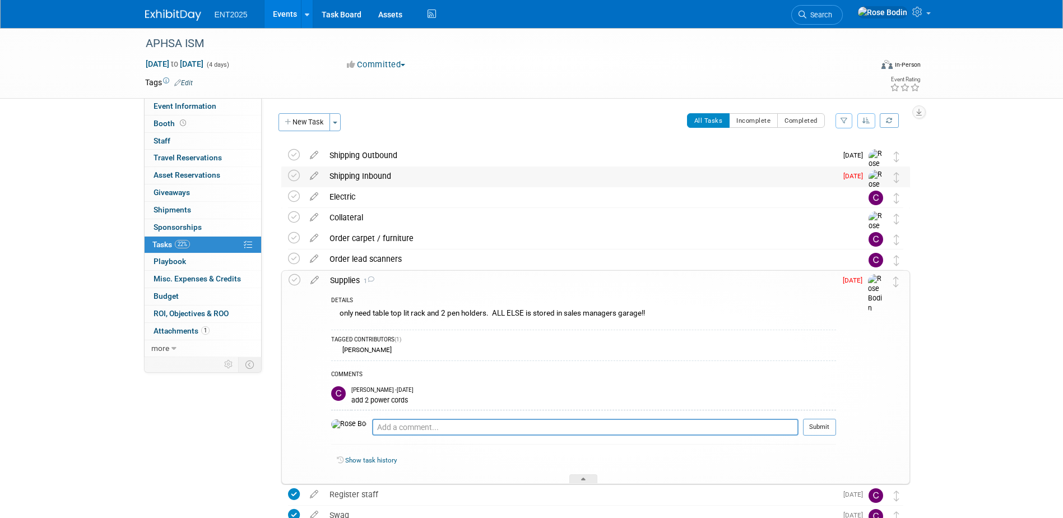
click at [442, 177] on div "Shipping Inbound" at bounding box center [580, 175] width 513 height 19
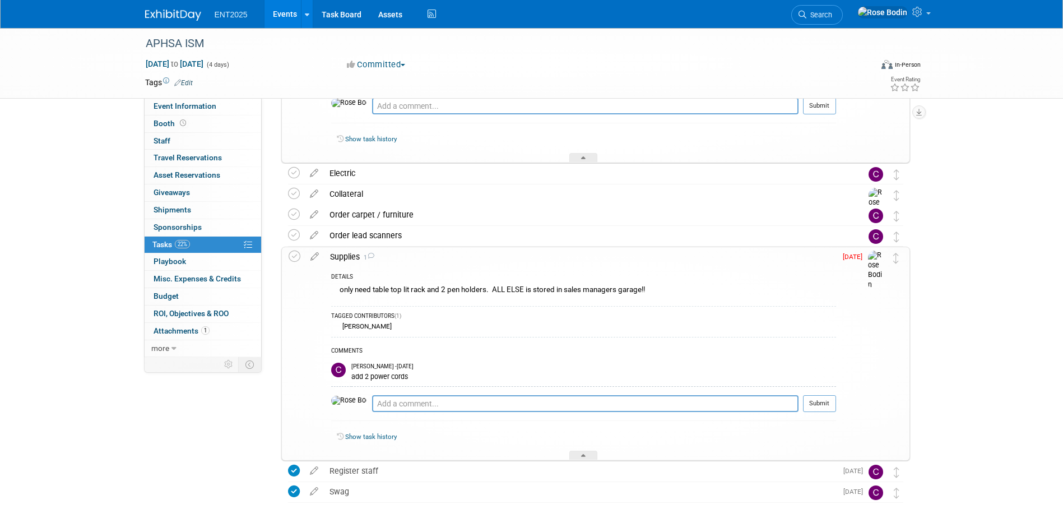
scroll to position [168, 0]
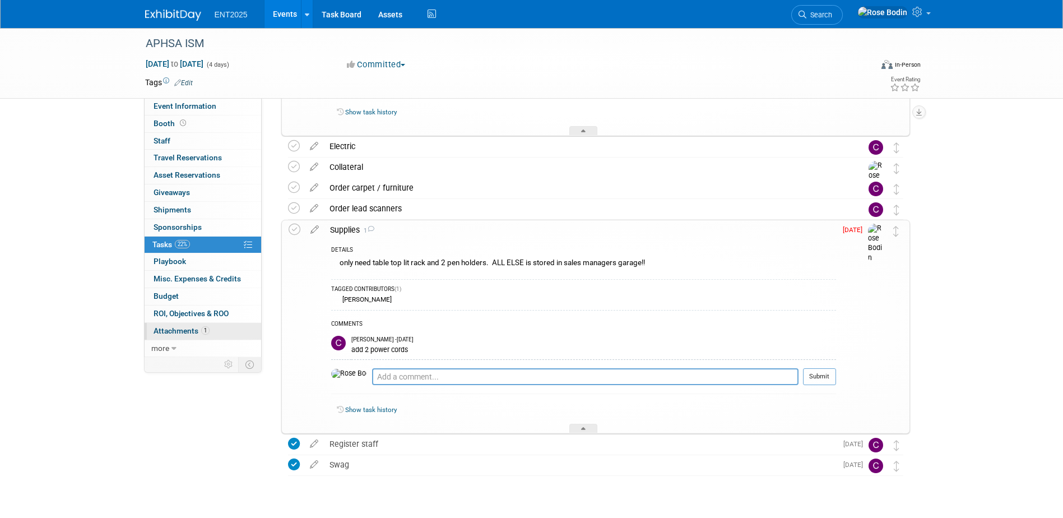
click at [232, 325] on link "1 Attachments 1" at bounding box center [203, 331] width 117 height 17
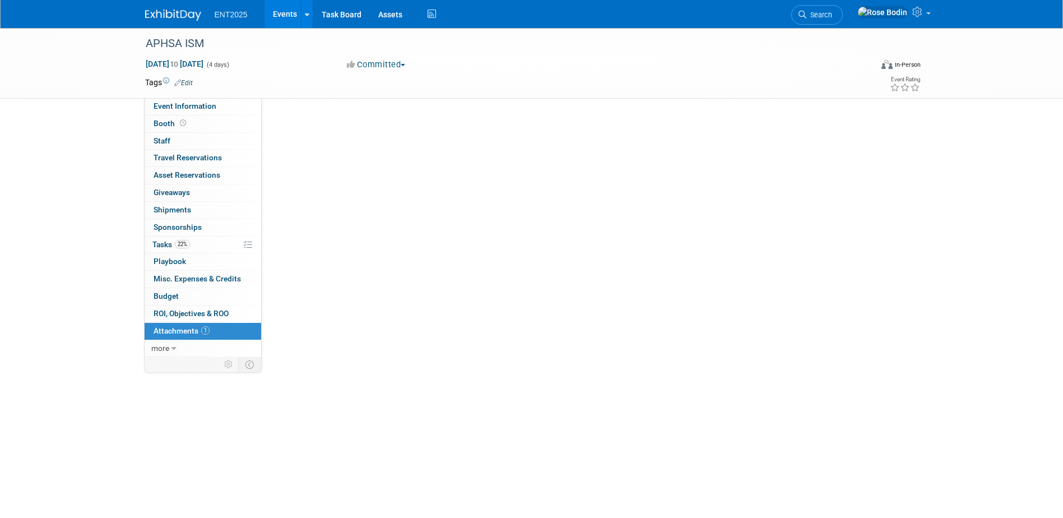
scroll to position [0, 0]
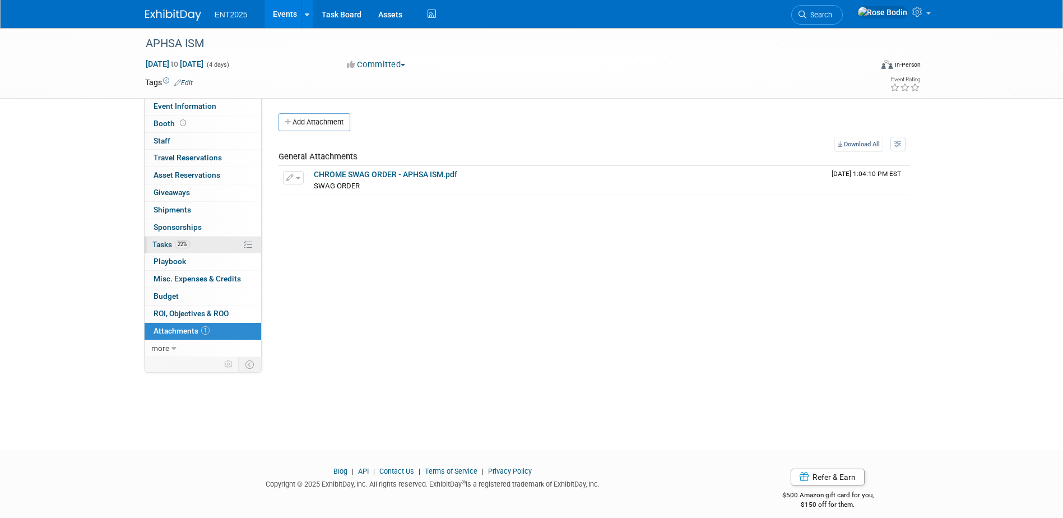
click at [226, 242] on link "22% Tasks 22%" at bounding box center [203, 245] width 117 height 17
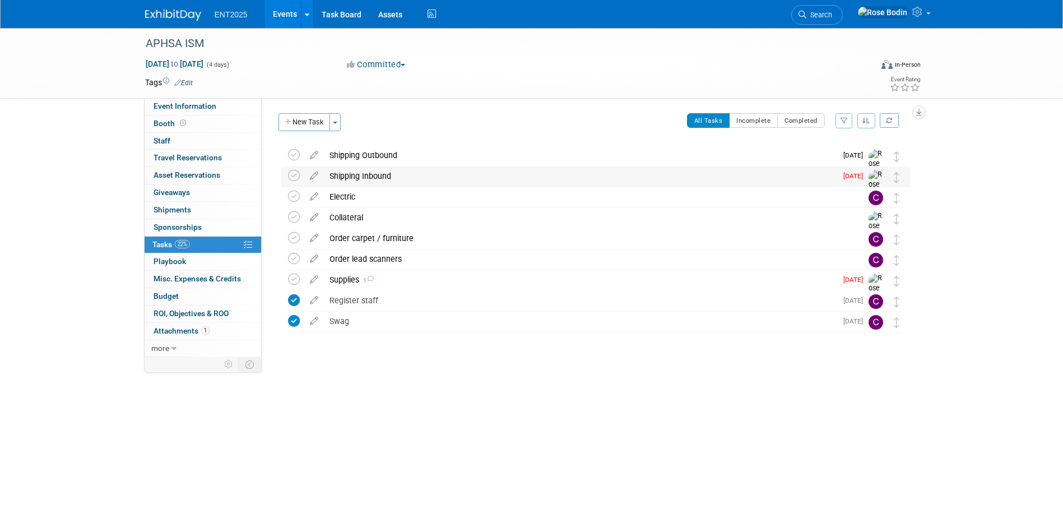
click at [435, 177] on div "Shipping Inbound" at bounding box center [580, 175] width 513 height 19
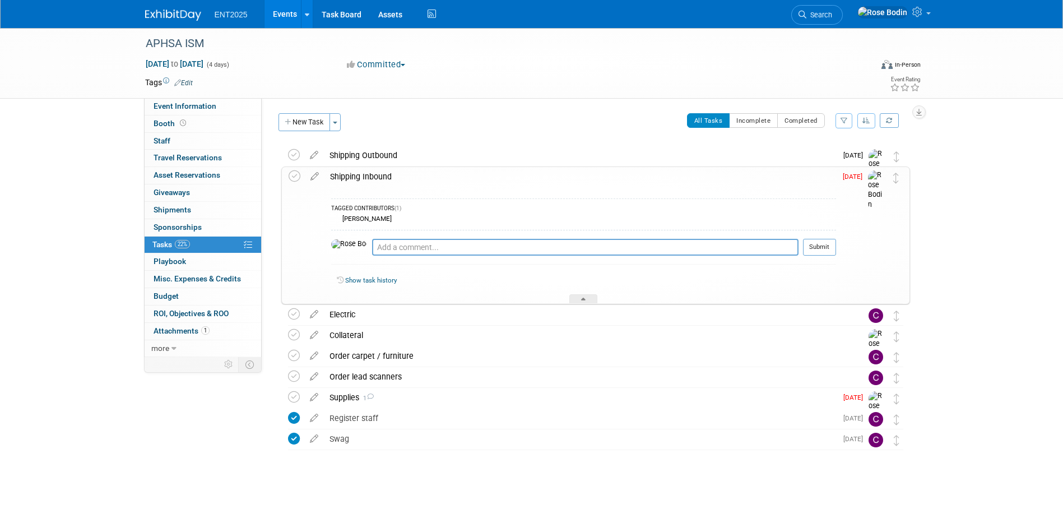
click at [435, 177] on div "Shipping Inbound" at bounding box center [580, 176] width 512 height 19
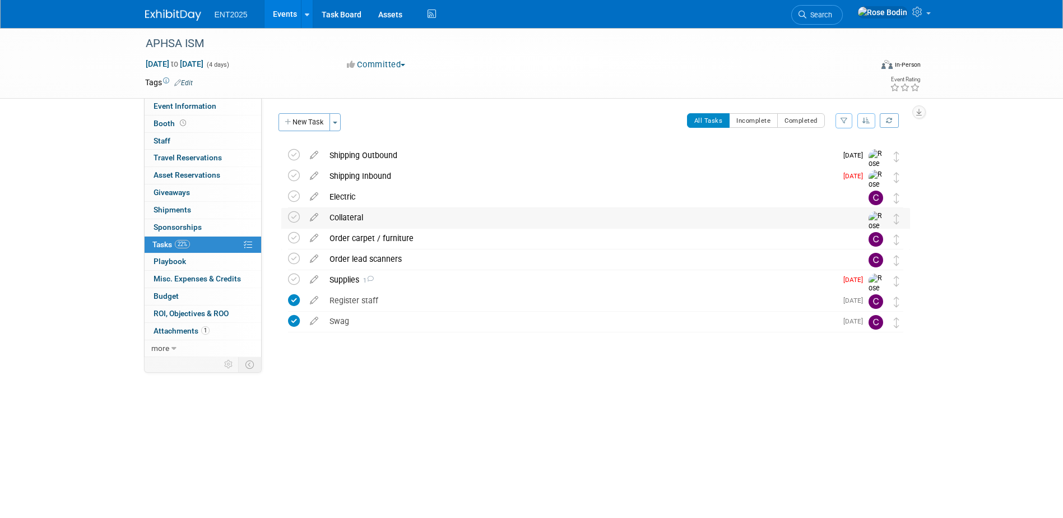
click at [428, 216] on div "Collateral" at bounding box center [585, 217] width 522 height 19
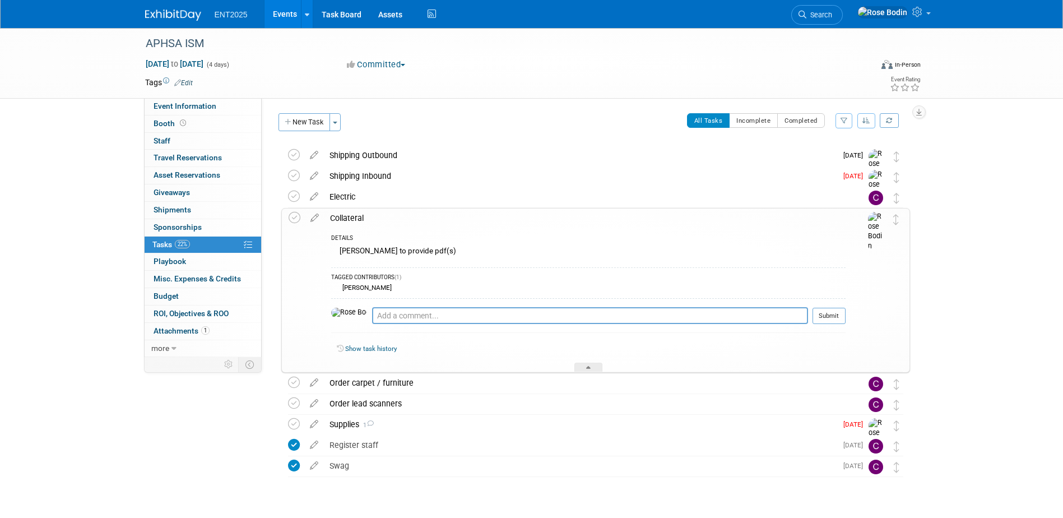
click at [426, 231] on div "DETAILS Colleen to provide pdf(s) TAGGED CONTRIBUTORS (1) Colleen Mueller Pro t…" at bounding box center [584, 300] width 521 height 145
click at [436, 225] on div "Collateral" at bounding box center [584, 217] width 521 height 19
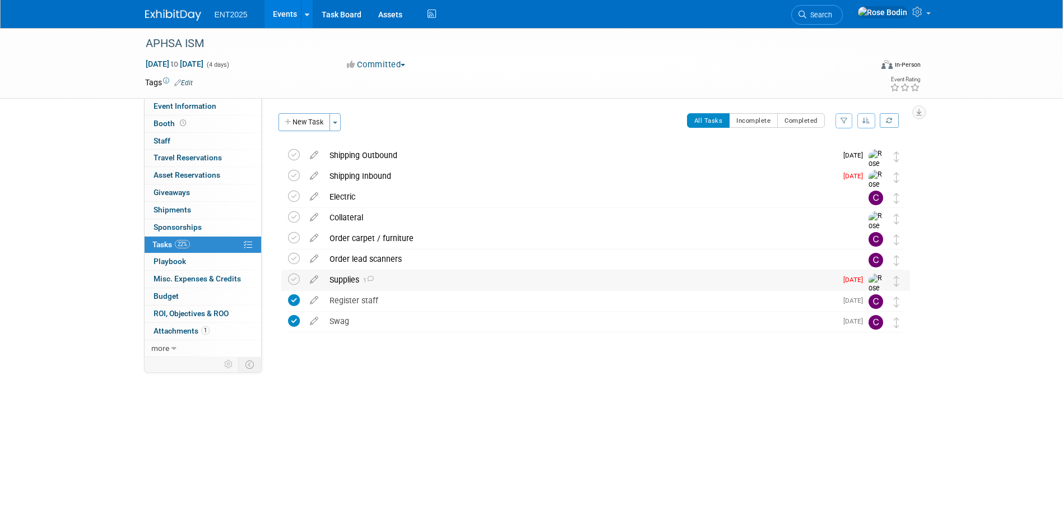
click at [461, 284] on div "Supplies 1" at bounding box center [580, 279] width 513 height 19
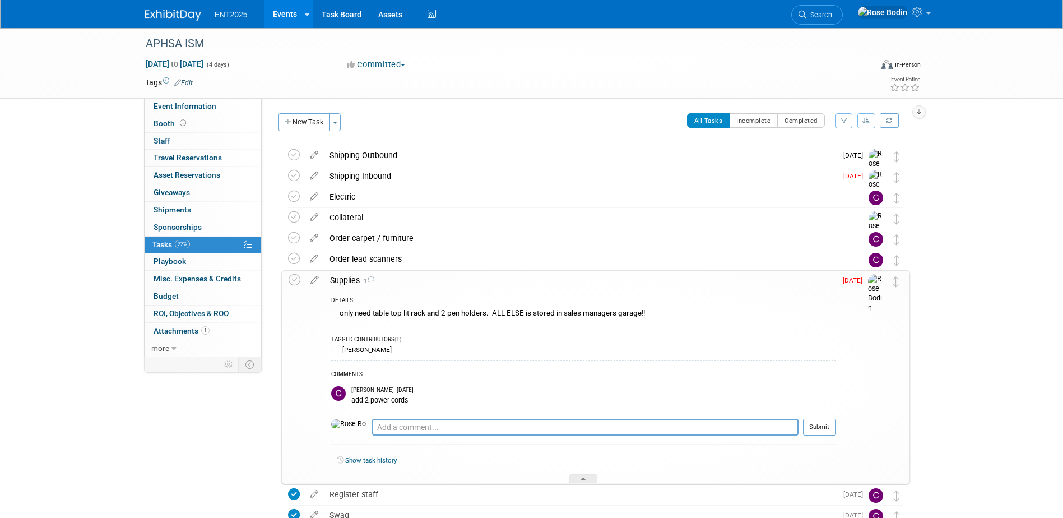
click at [283, 11] on link "Events" at bounding box center [285, 14] width 41 height 28
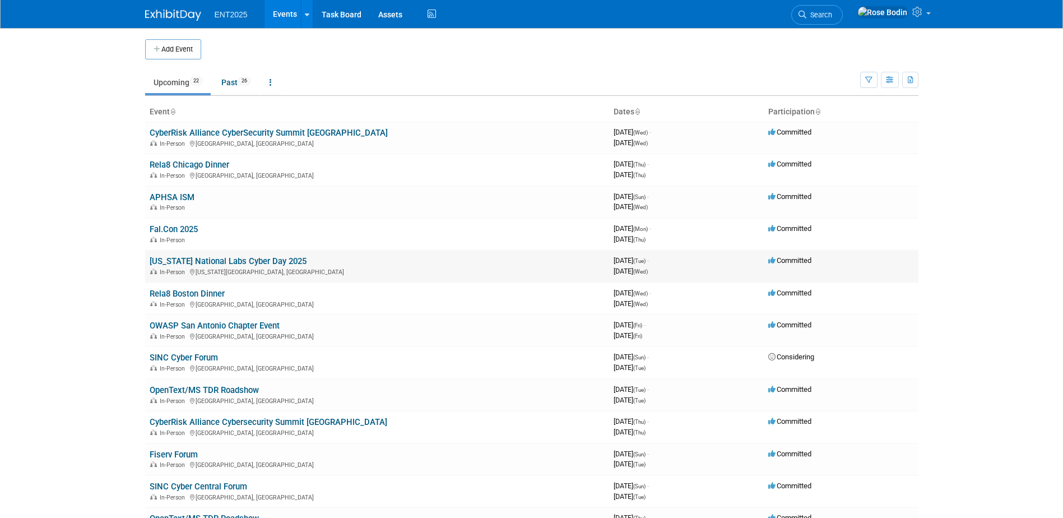
click at [226, 259] on link "[US_STATE] National Labs Cyber Day 2025" at bounding box center [228, 261] width 157 height 10
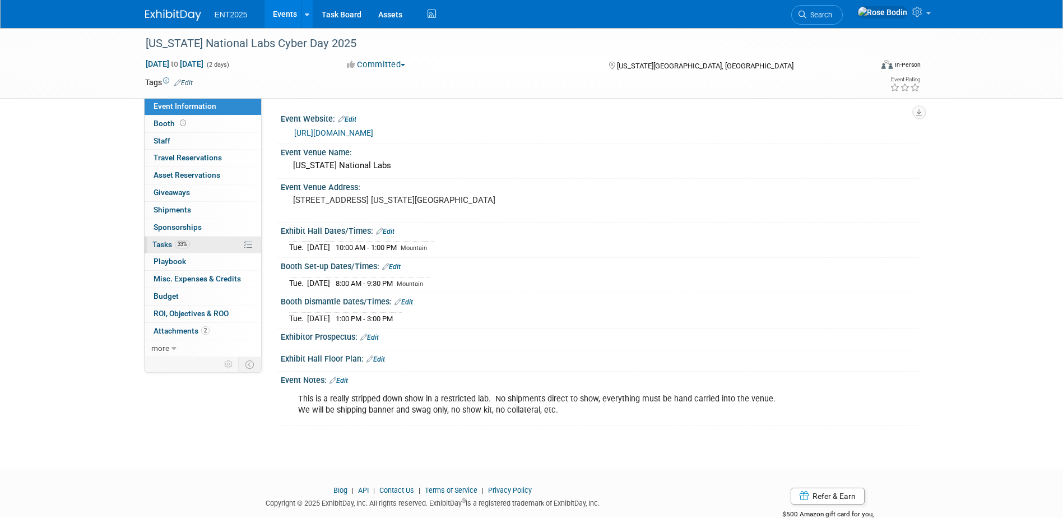
click at [220, 242] on link "33% Tasks 33%" at bounding box center [203, 245] width 117 height 17
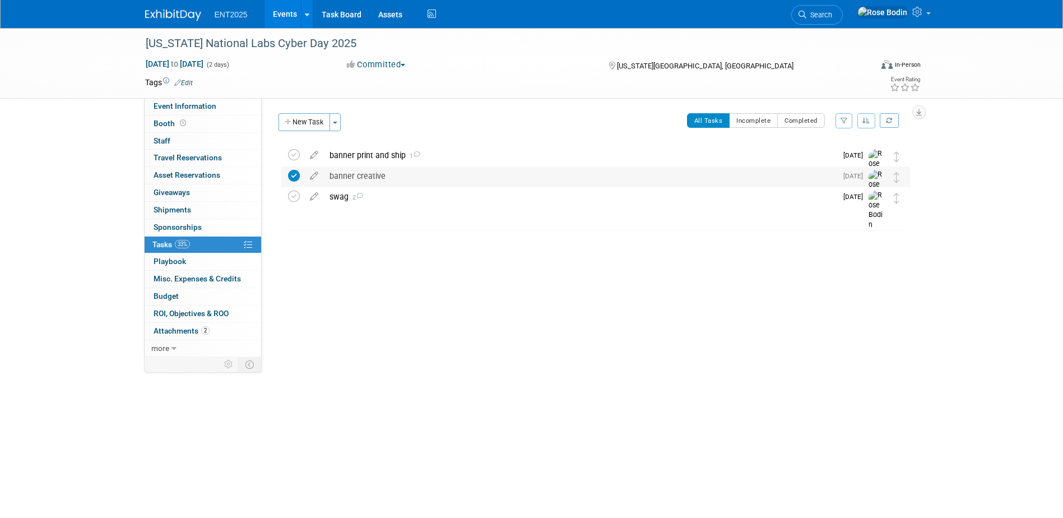
click at [428, 170] on div "banner creative" at bounding box center [580, 175] width 513 height 19
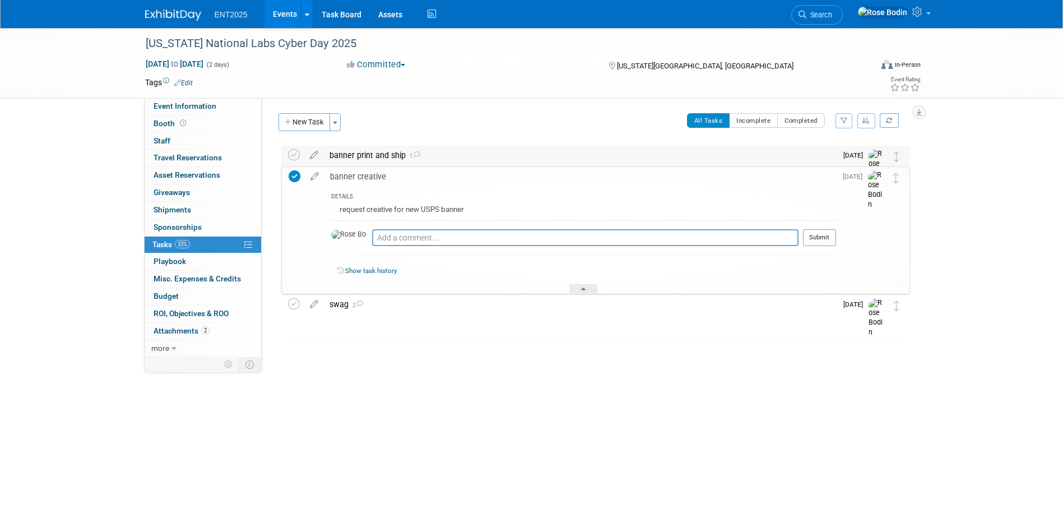
click at [472, 150] on div "banner print and ship 1" at bounding box center [580, 155] width 513 height 19
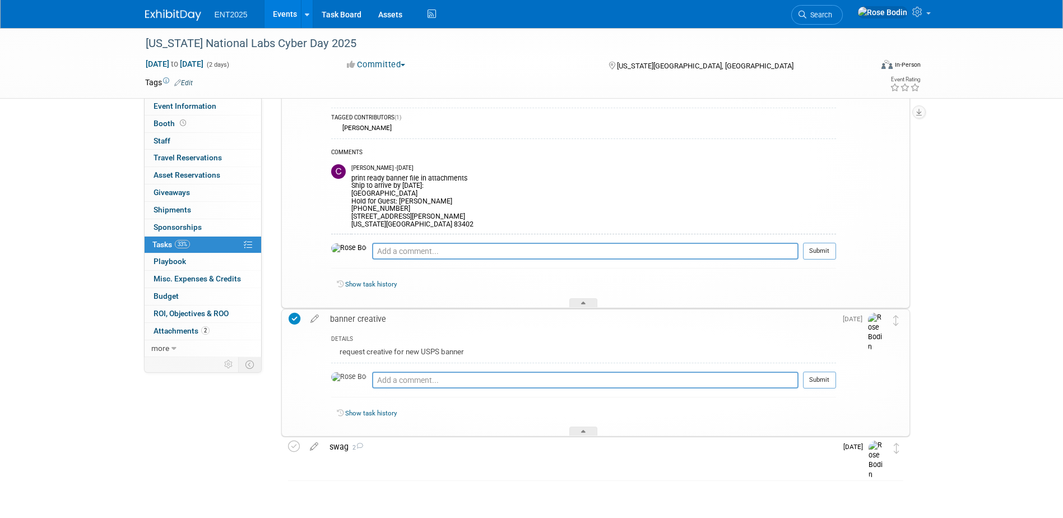
scroll to position [106, 0]
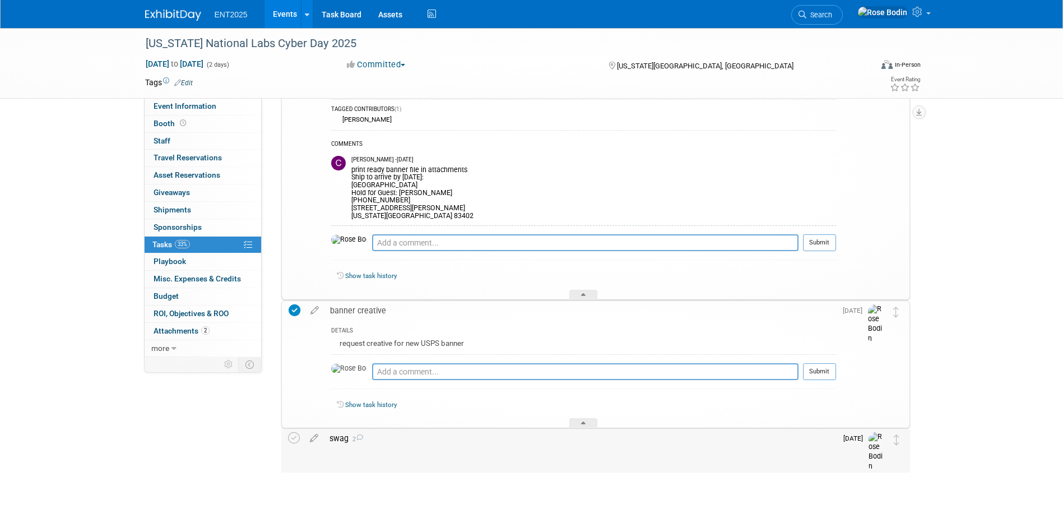
click at [460, 441] on div "swag 2" at bounding box center [580, 438] width 513 height 19
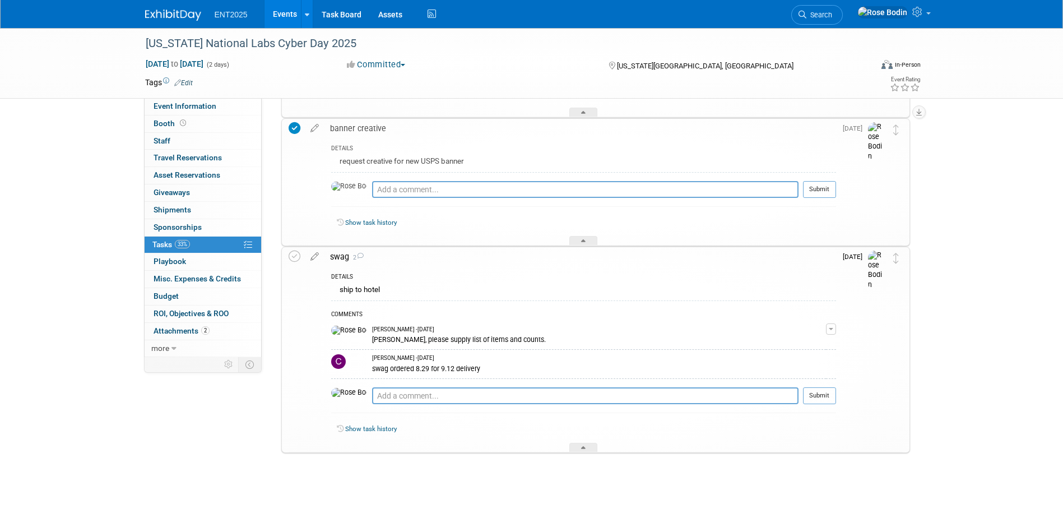
scroll to position [292, 0]
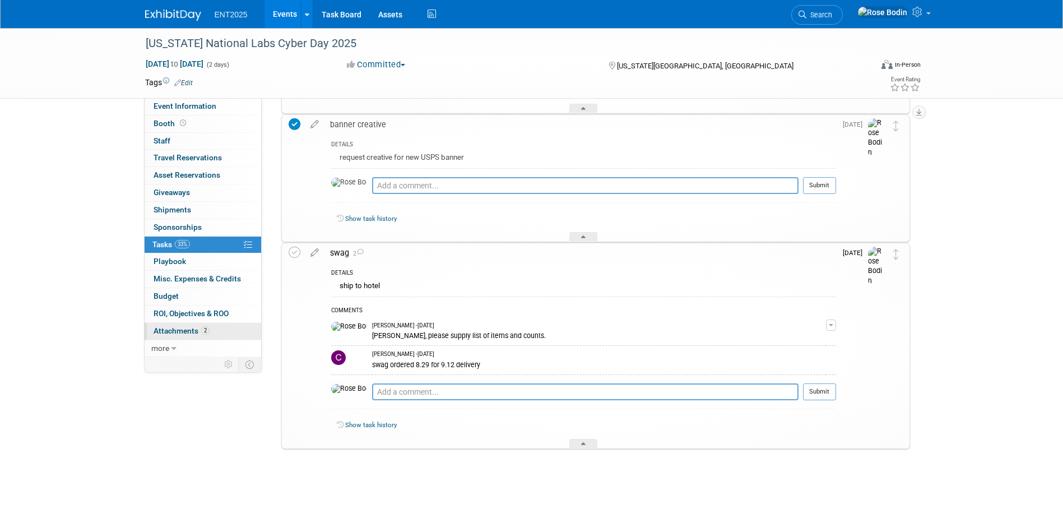
click at [219, 330] on link "2 Attachments 2" at bounding box center [203, 331] width 117 height 17
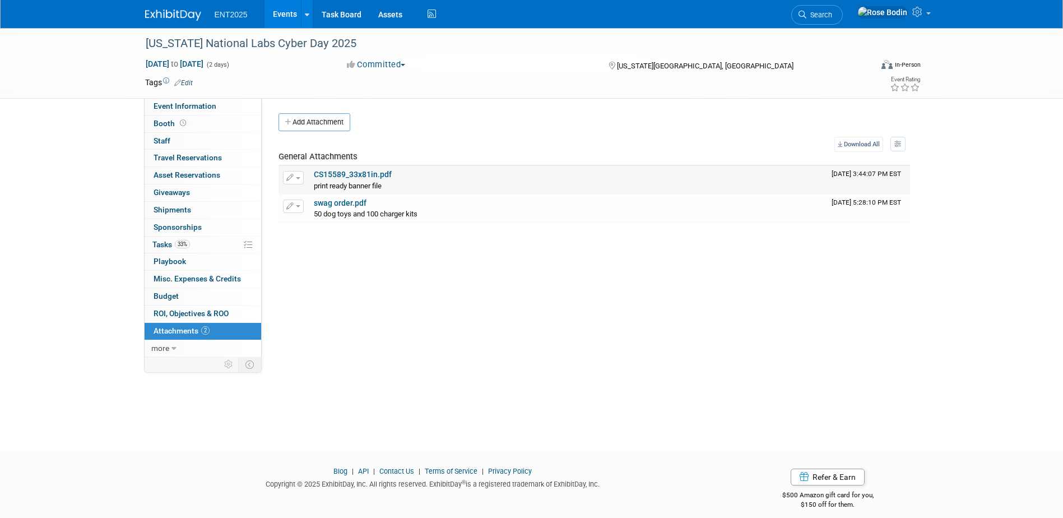
click at [345, 173] on link "CS15589_33x81in.pdf" at bounding box center [353, 174] width 78 height 9
drag, startPoint x: 360, startPoint y: 173, endPoint x: 629, endPoint y: 258, distance: 281.8
click at [629, 258] on div "Event Website: Edit [URL][DOMAIN_NAME] Event Venue Name: [US_STATE] National La…" at bounding box center [590, 227] width 657 height 259
click at [856, 143] on link "Download All" at bounding box center [858, 144] width 49 height 15
click at [670, 271] on div "Event Website: Edit [URL][DOMAIN_NAME] Event Venue Name: [US_STATE] National La…" at bounding box center [590, 227] width 657 height 259
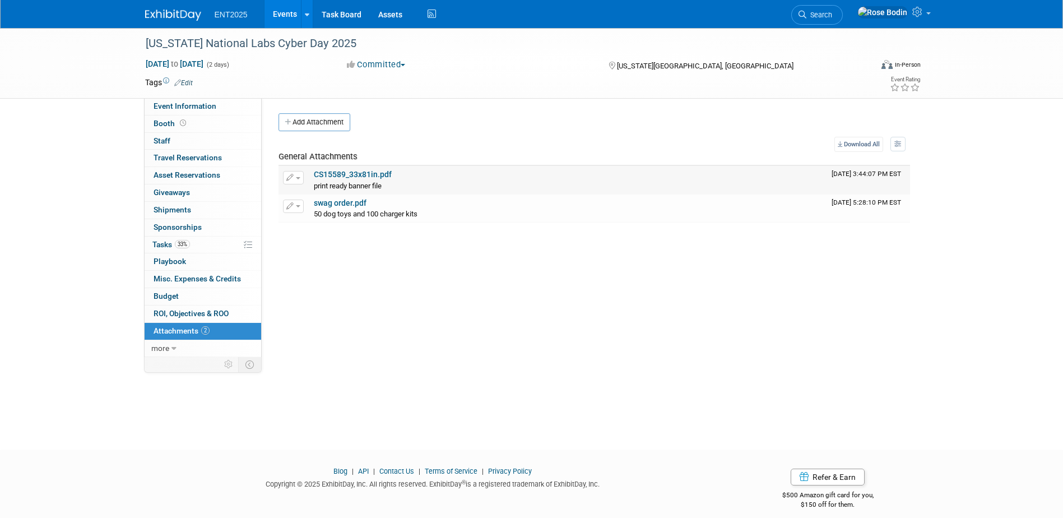
click at [421, 177] on div "CS15589_33x81in.pdf" at bounding box center [568, 175] width 509 height 10
click at [366, 175] on link "CS15589_33x81in.pdf" at bounding box center [353, 174] width 78 height 9
click at [215, 246] on link "33% Tasks 33%" at bounding box center [203, 245] width 117 height 17
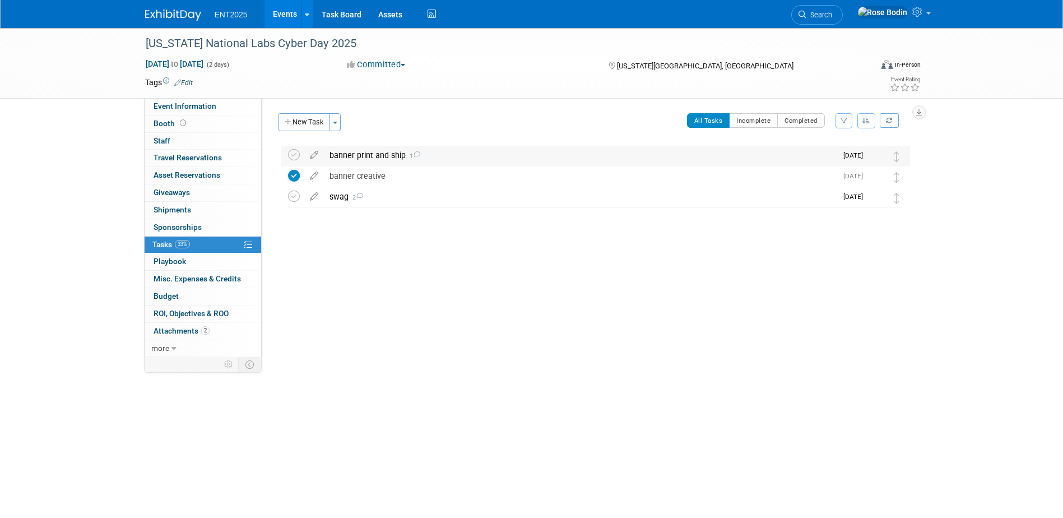
click at [481, 156] on div "banner print and ship 1" at bounding box center [580, 155] width 513 height 19
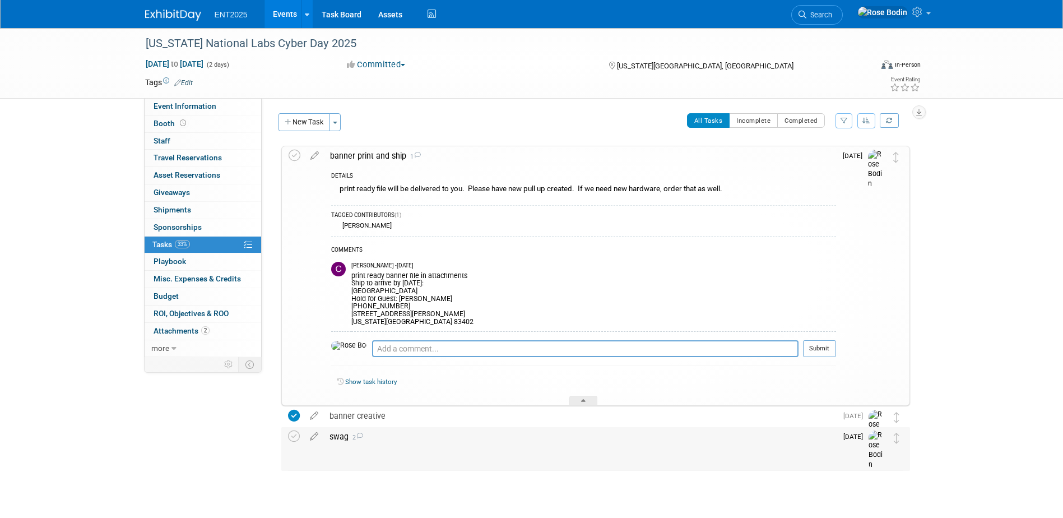
click at [435, 437] on div "swag 2" at bounding box center [580, 436] width 513 height 19
click at [224, 332] on link "2 Attachments 2" at bounding box center [203, 331] width 117 height 17
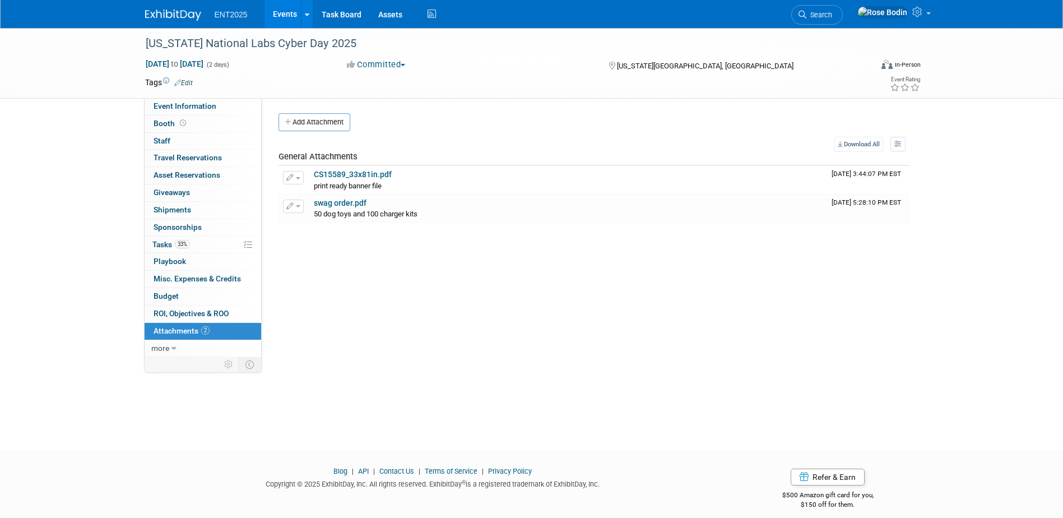
click at [280, 13] on link "Events" at bounding box center [285, 14] width 41 height 28
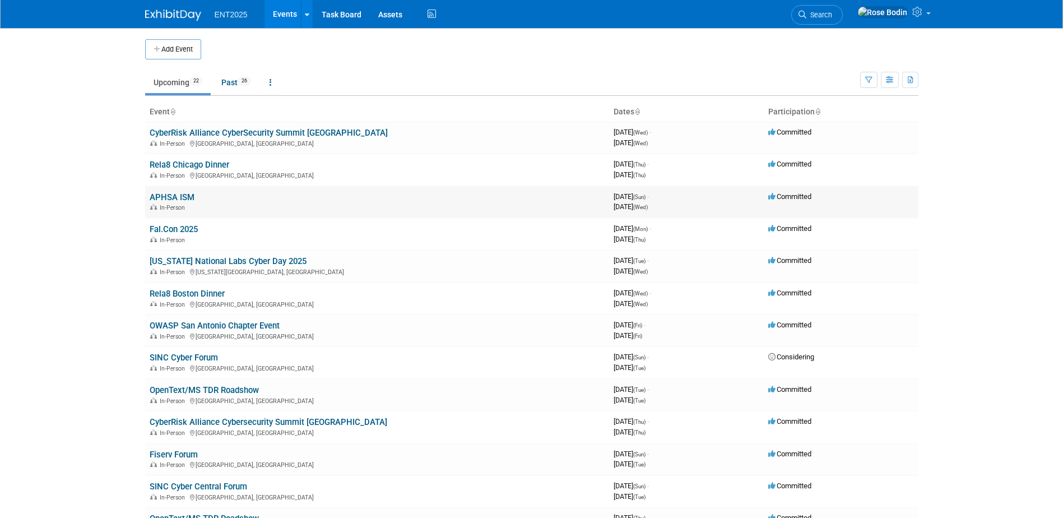
click at [183, 196] on link "APHSA ISM" at bounding box center [172, 197] width 45 height 10
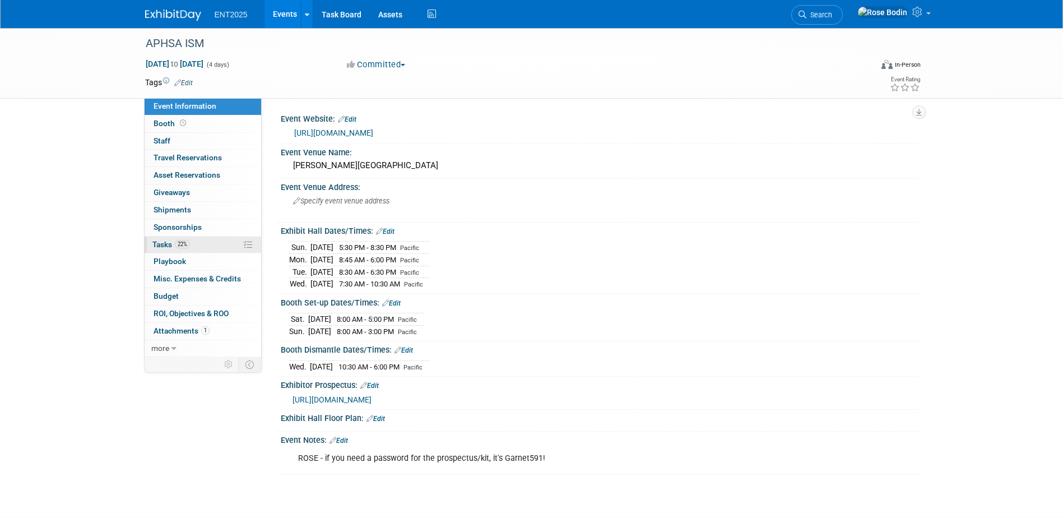
click at [199, 244] on link "22% Tasks 22%" at bounding box center [203, 245] width 117 height 17
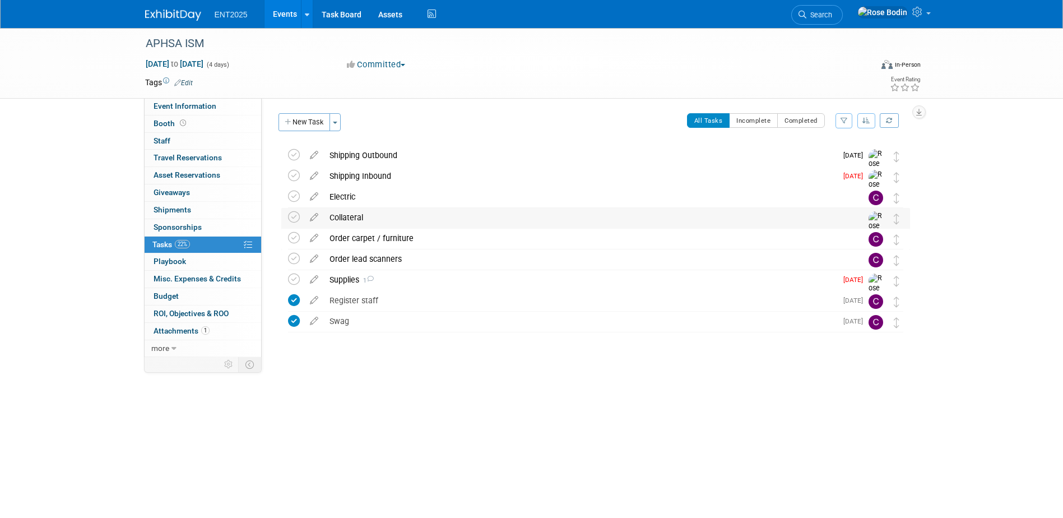
click at [394, 219] on div "Collateral" at bounding box center [585, 217] width 522 height 19
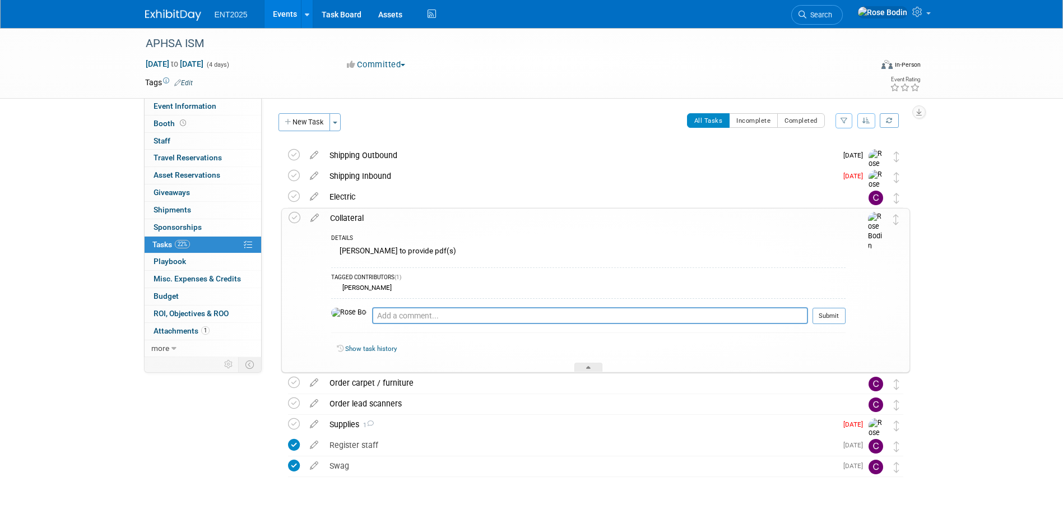
click at [398, 224] on div "Collateral" at bounding box center [584, 217] width 521 height 19
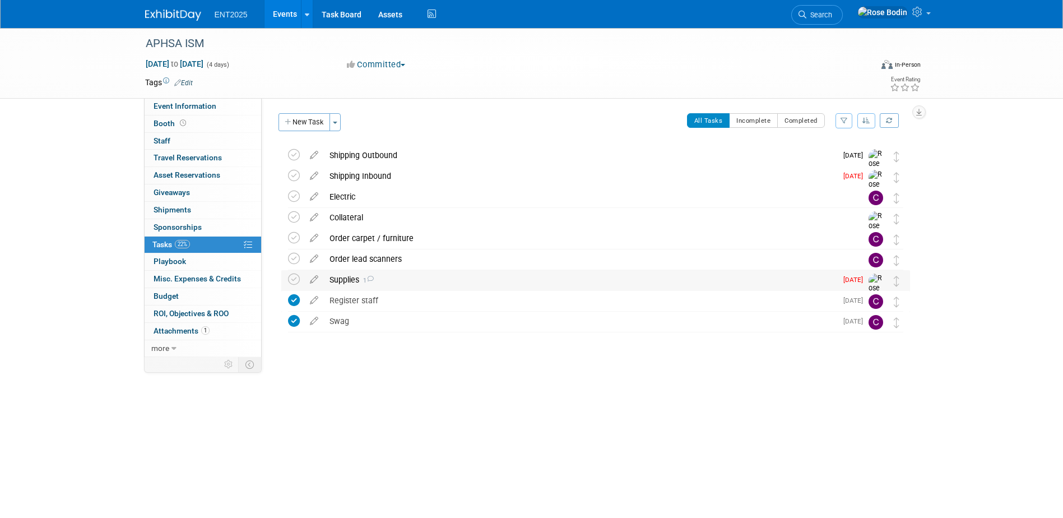
click at [392, 275] on div "Supplies 1" at bounding box center [580, 279] width 513 height 19
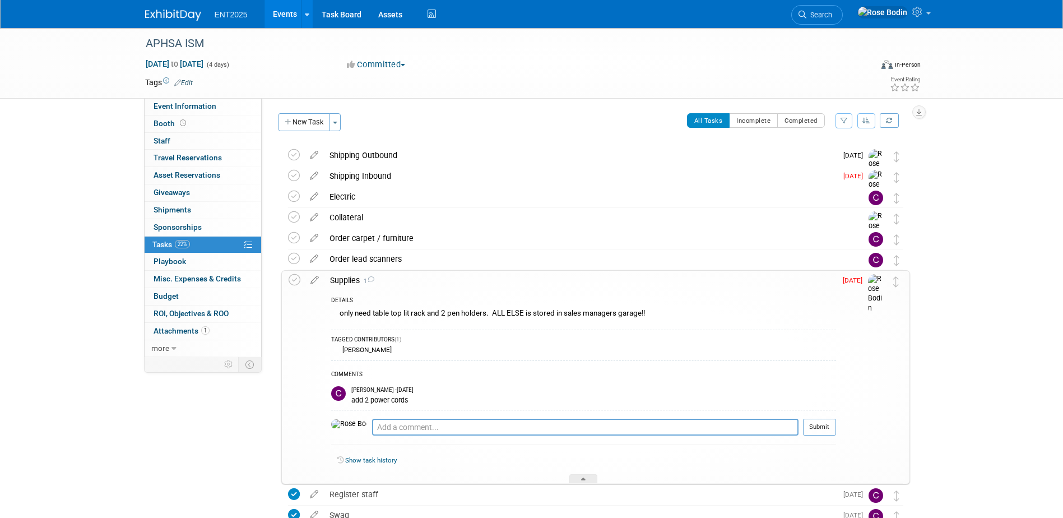
click at [461, 321] on div "only need table top lit rack and 2 pen holders. ALL ELSE is stored in sales man…" at bounding box center [583, 314] width 505 height 17
click at [434, 179] on div "Shipping Inbound" at bounding box center [580, 175] width 513 height 19
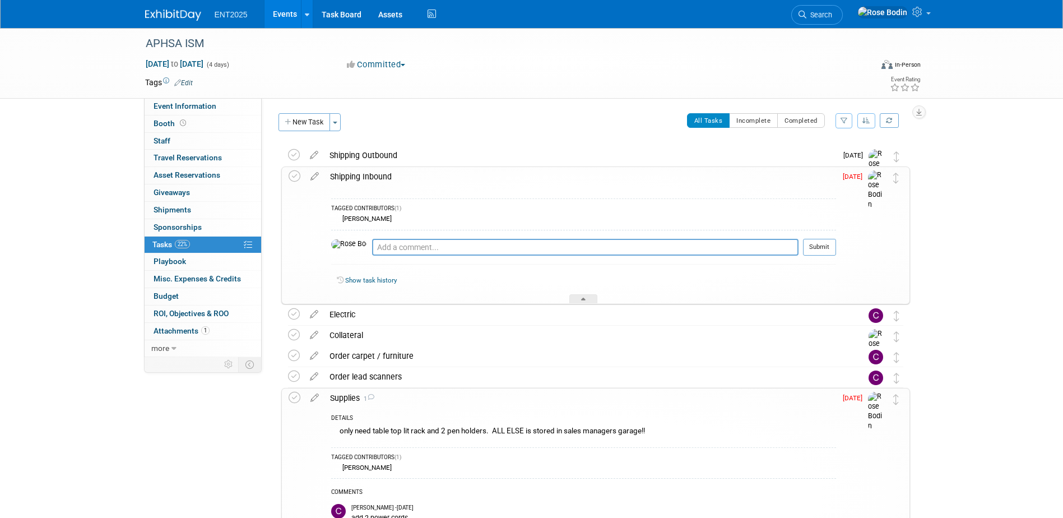
click at [435, 198] on div "TAGGED CONTRIBUTORS (1) Colleen Mueller" at bounding box center [583, 212] width 505 height 29
click at [439, 184] on div "Shipping Inbound" at bounding box center [580, 176] width 512 height 19
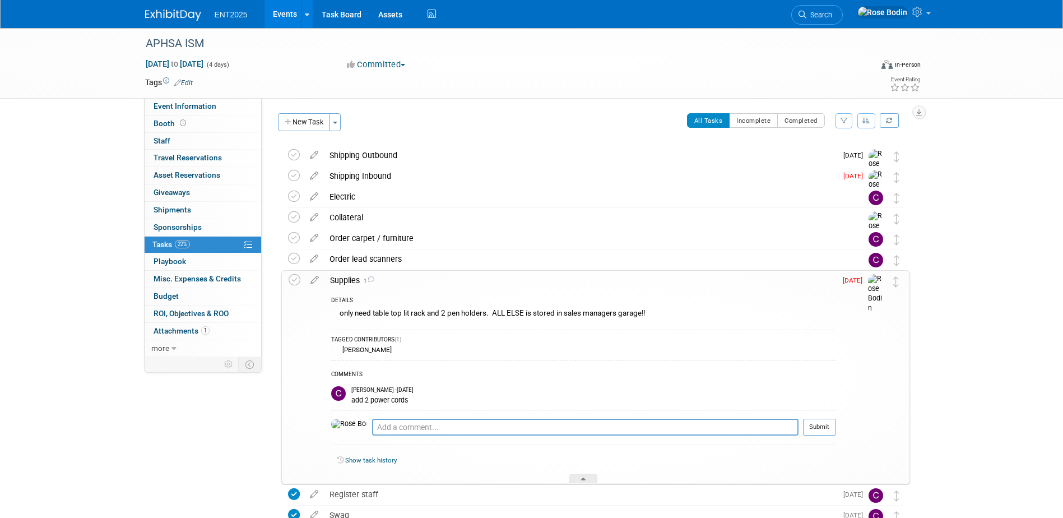
click at [476, 289] on div "Supplies 1" at bounding box center [580, 280] width 512 height 19
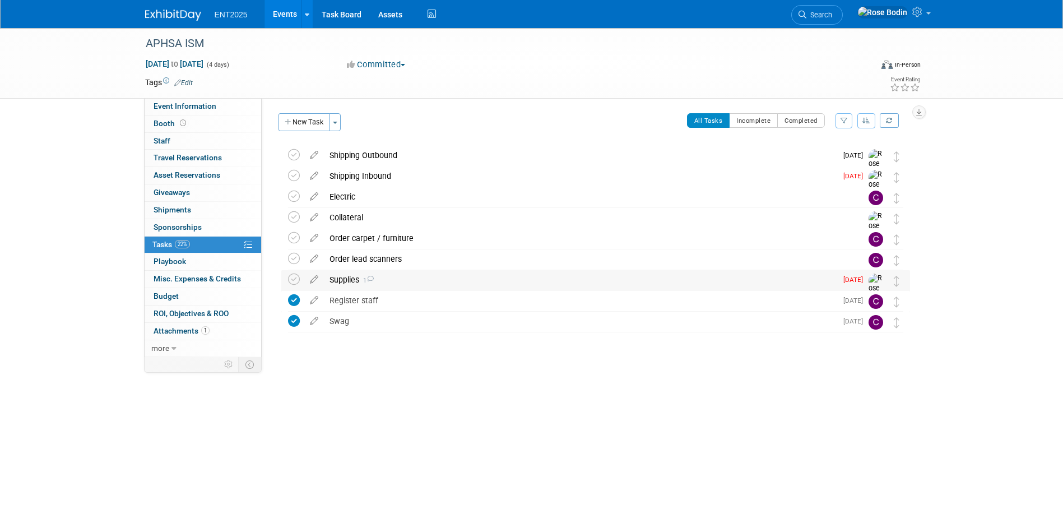
click at [465, 282] on div "Supplies 1" at bounding box center [580, 279] width 513 height 19
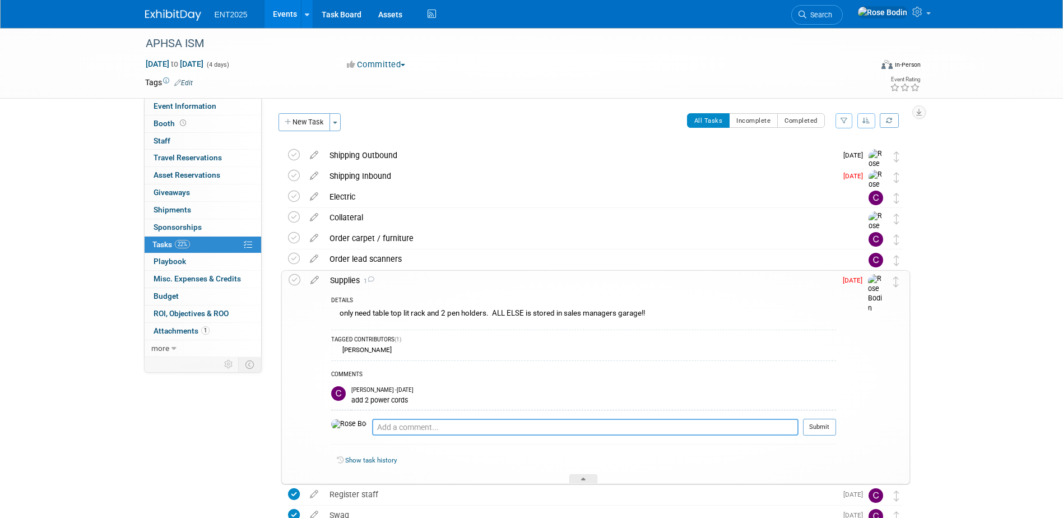
click at [372, 427] on textarea at bounding box center [585, 427] width 426 height 17
type textarea "Colleen, where am I shipping to?"
click at [821, 427] on button "Submit" at bounding box center [819, 427] width 33 height 17
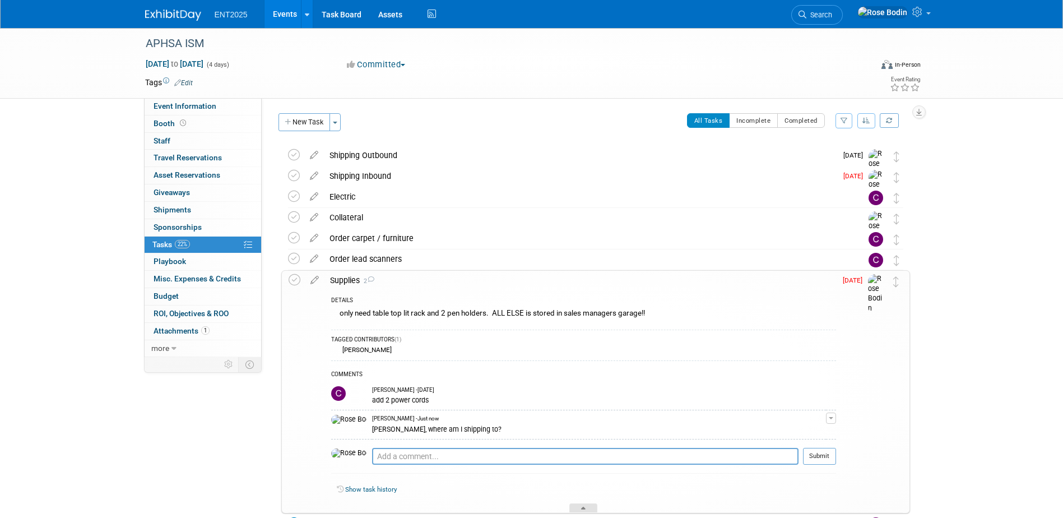
click at [582, 508] on icon at bounding box center [583, 510] width 4 height 7
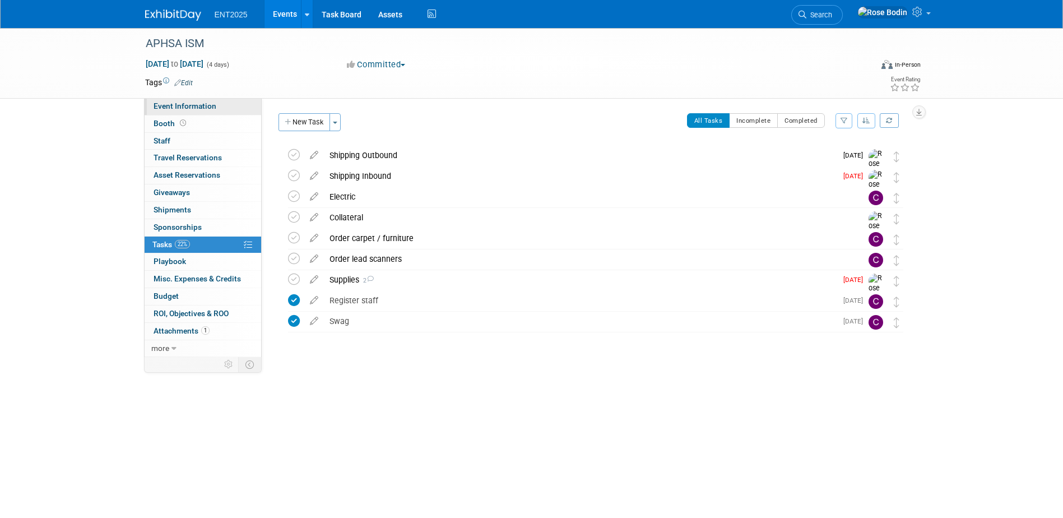
click at [237, 108] on link "Event Information" at bounding box center [203, 106] width 117 height 17
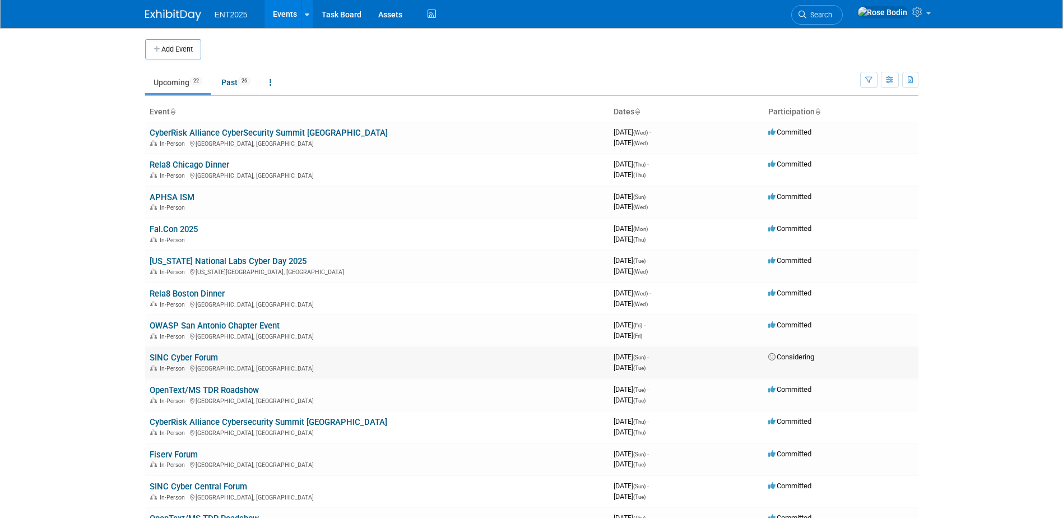
click at [201, 356] on link "SINC Cyber Forum" at bounding box center [184, 358] width 68 height 10
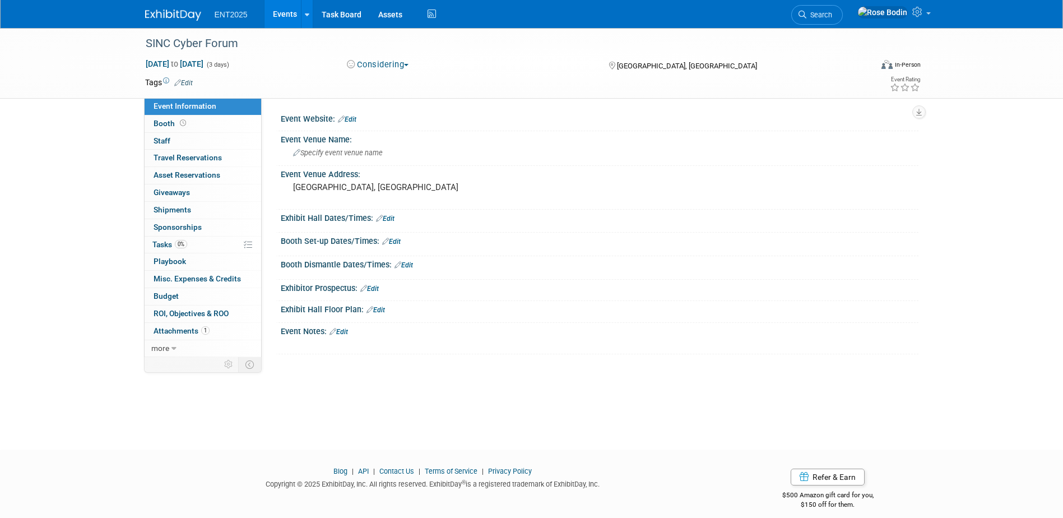
click at [385, 64] on button "Considering" at bounding box center [378, 65] width 70 height 12
click at [384, 82] on link "Committed" at bounding box center [388, 83] width 89 height 16
click at [225, 334] on link "1 Attachments 1" at bounding box center [203, 331] width 117 height 17
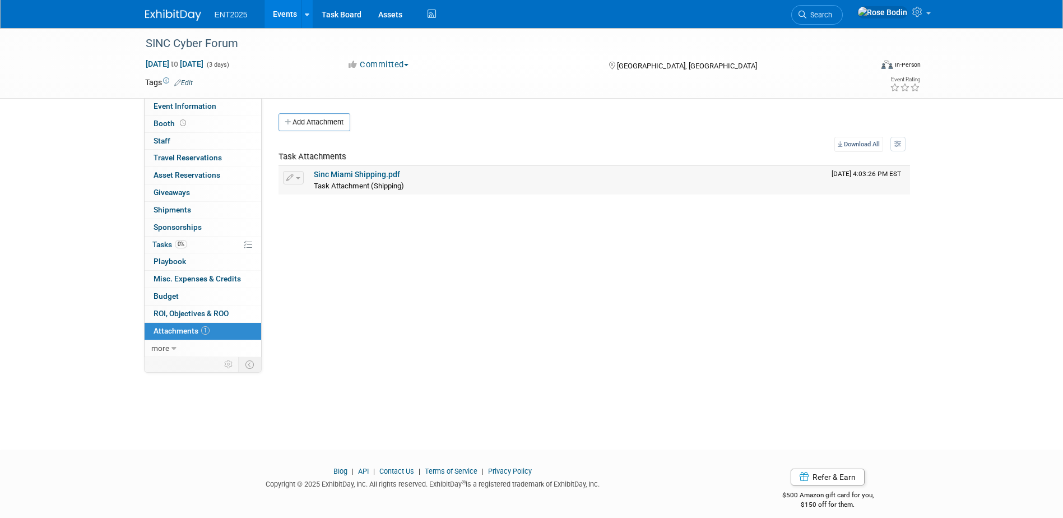
click at [363, 172] on link "Sinc Miami Shipping.pdf" at bounding box center [357, 174] width 86 height 9
click at [219, 245] on link "0% Tasks 0%" at bounding box center [203, 245] width 117 height 17
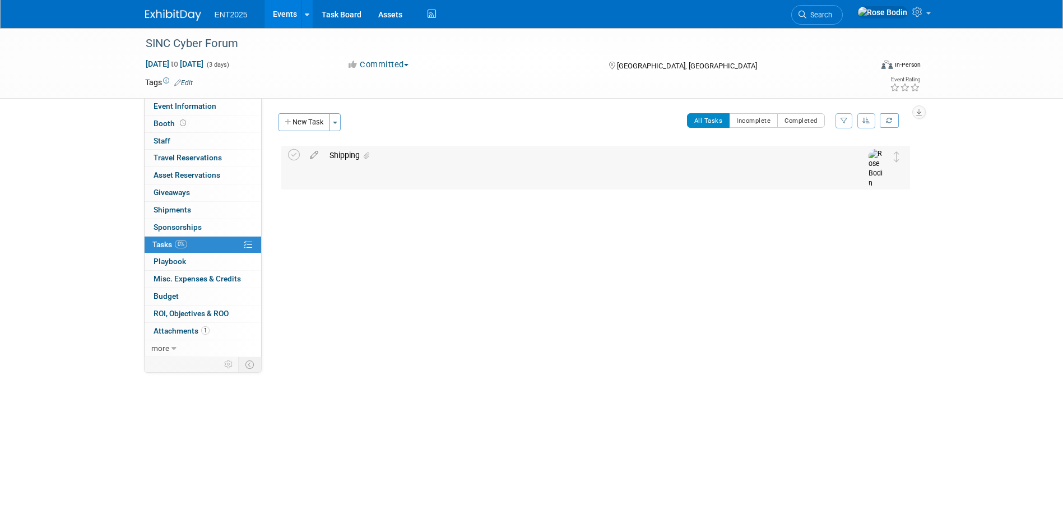
click at [418, 157] on div "Shipping" at bounding box center [585, 155] width 522 height 19
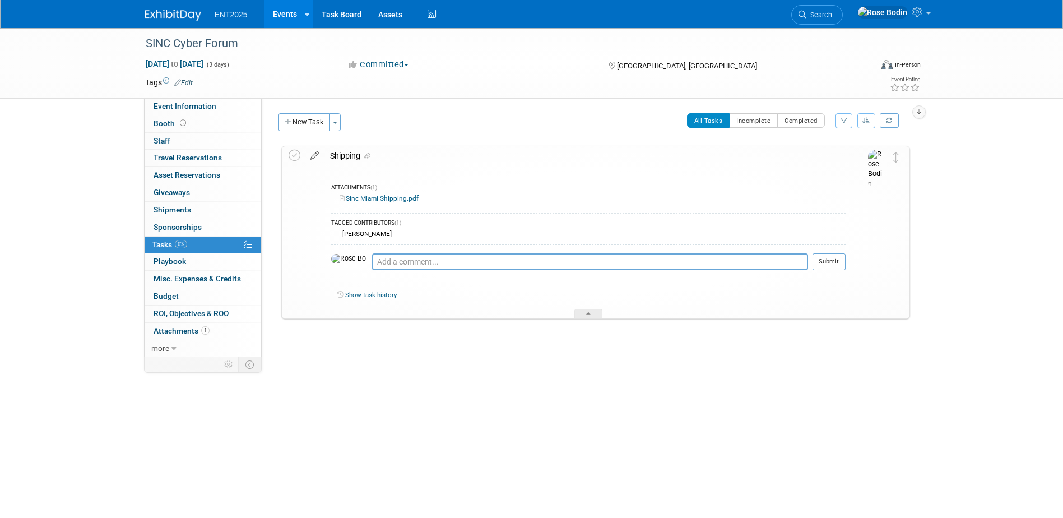
click at [313, 153] on icon at bounding box center [315, 153] width 20 height 14
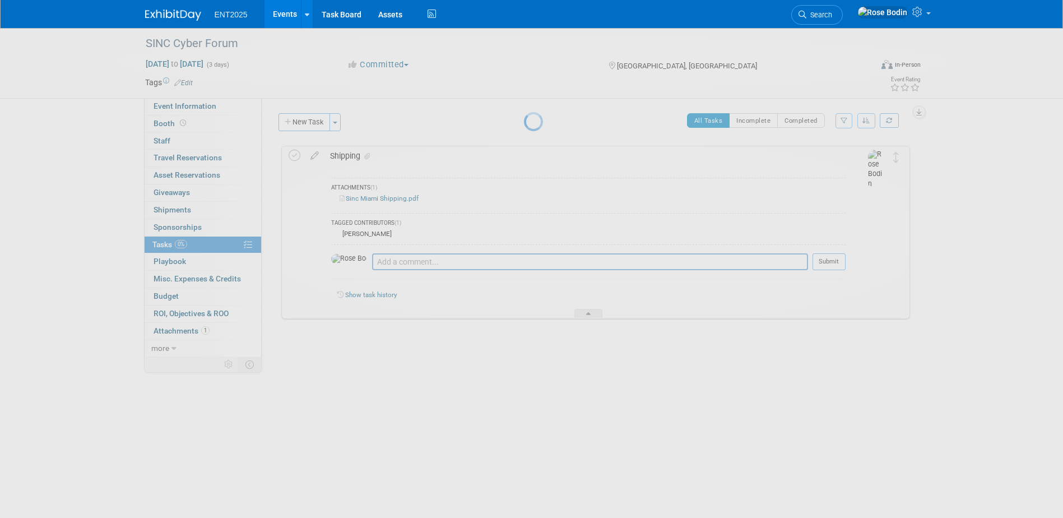
select select "8"
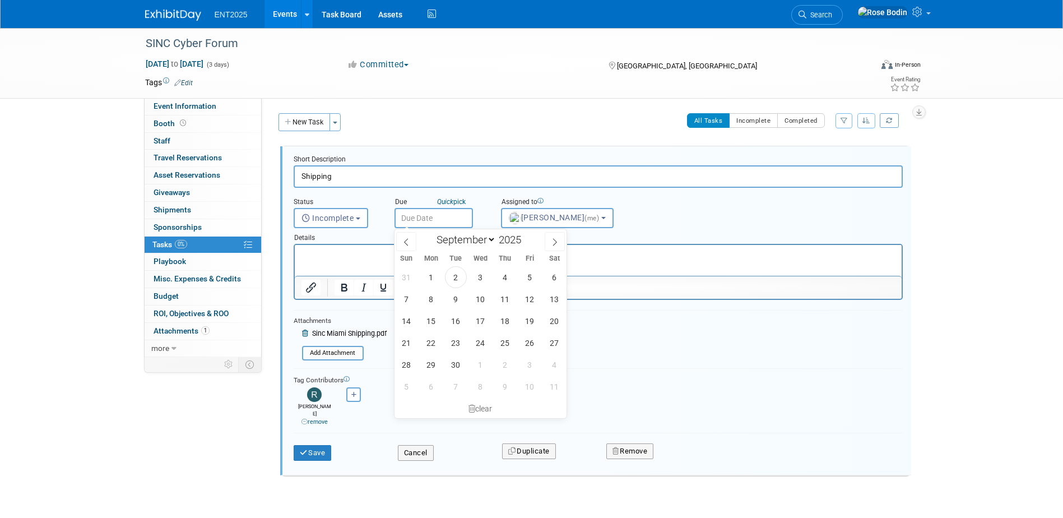
click at [429, 217] on input "text" at bounding box center [434, 218] width 78 height 20
click at [433, 321] on span "15" at bounding box center [431, 321] width 22 height 22
type input "Sep 15, 2025"
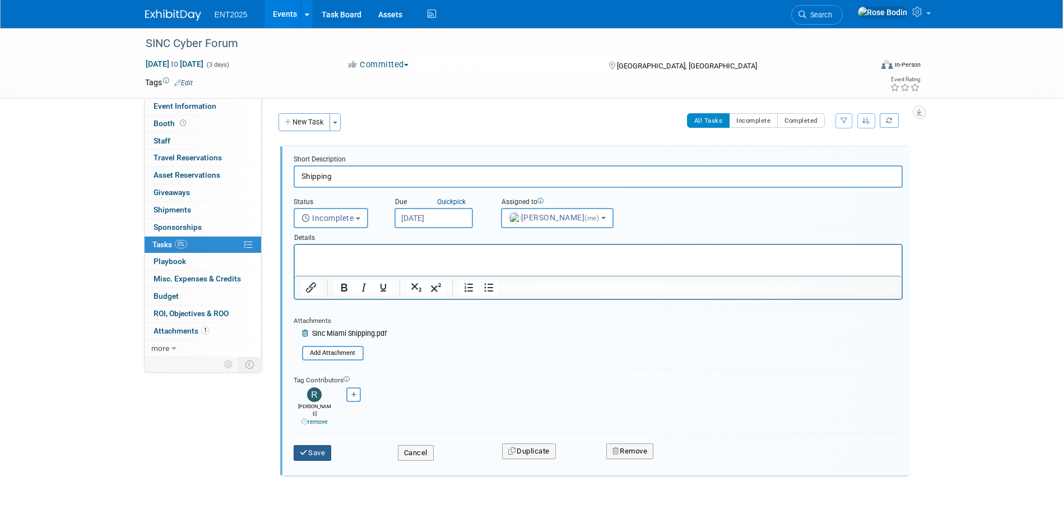
click at [318, 445] on button "Save" at bounding box center [313, 453] width 38 height 16
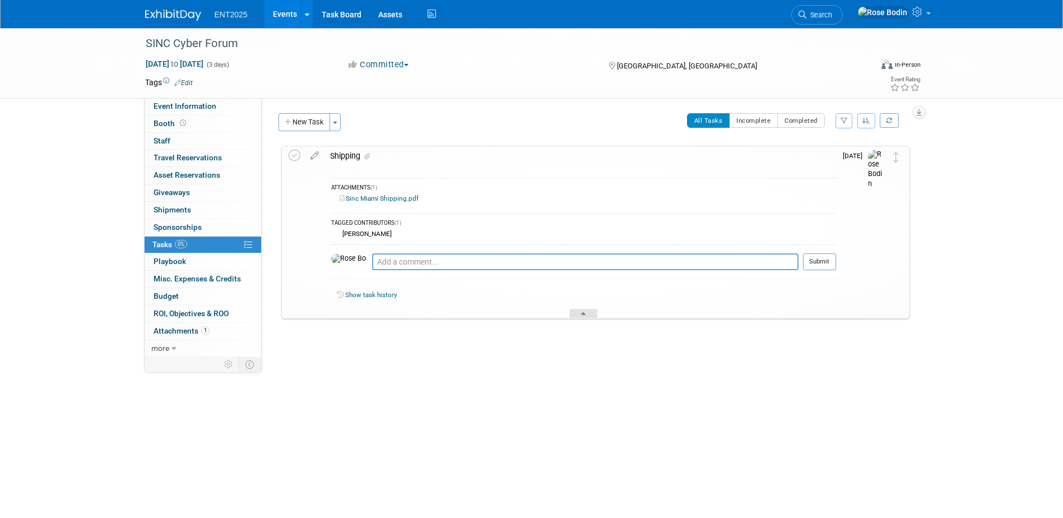
click at [582, 310] on div at bounding box center [583, 314] width 28 height 10
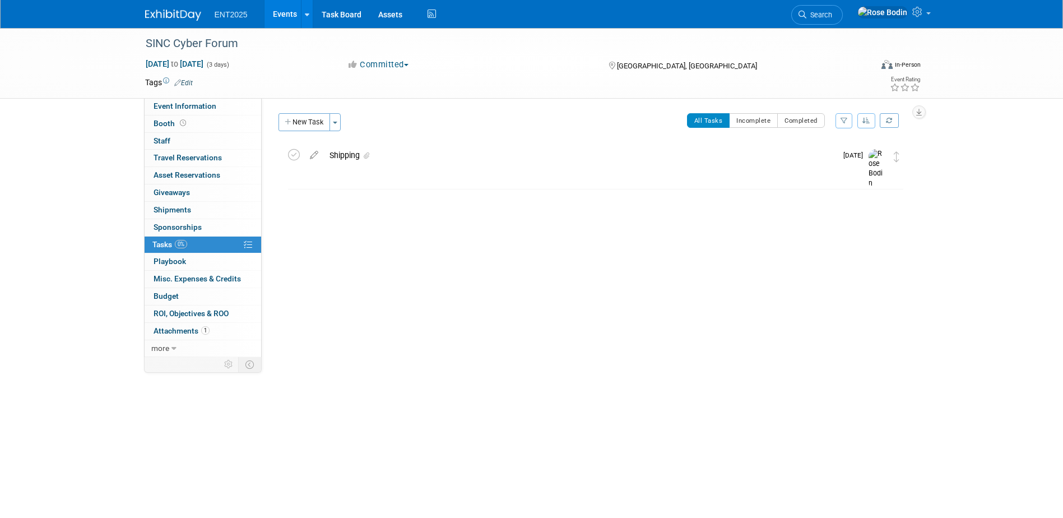
click at [282, 10] on link "Events" at bounding box center [285, 14] width 41 height 28
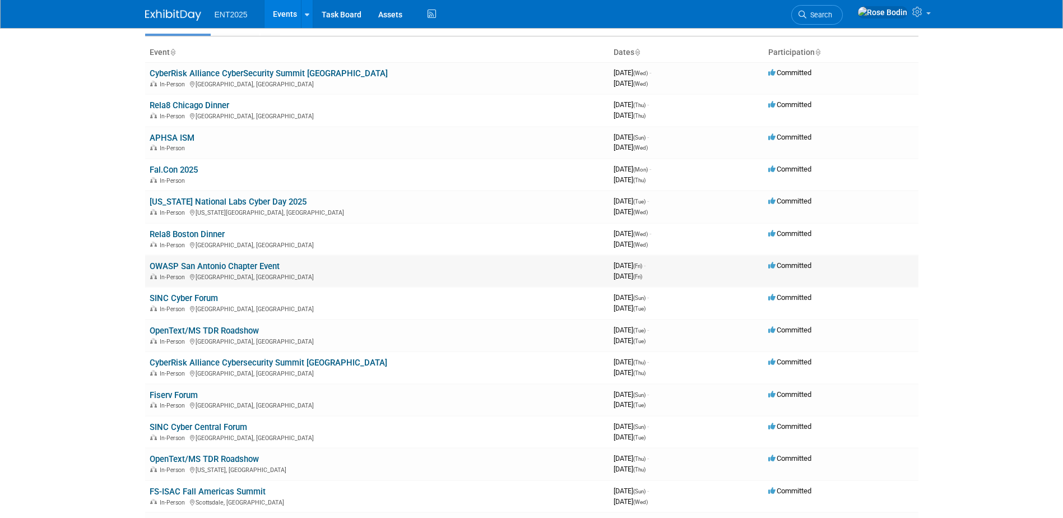
scroll to position [112, 0]
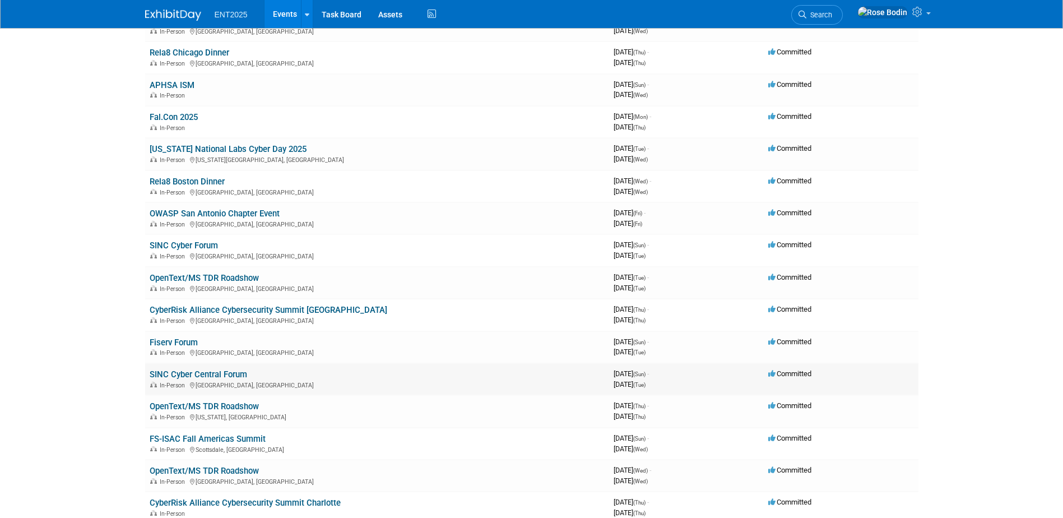
click at [233, 374] on link "SINC Cyber Central Forum" at bounding box center [199, 374] width 98 height 10
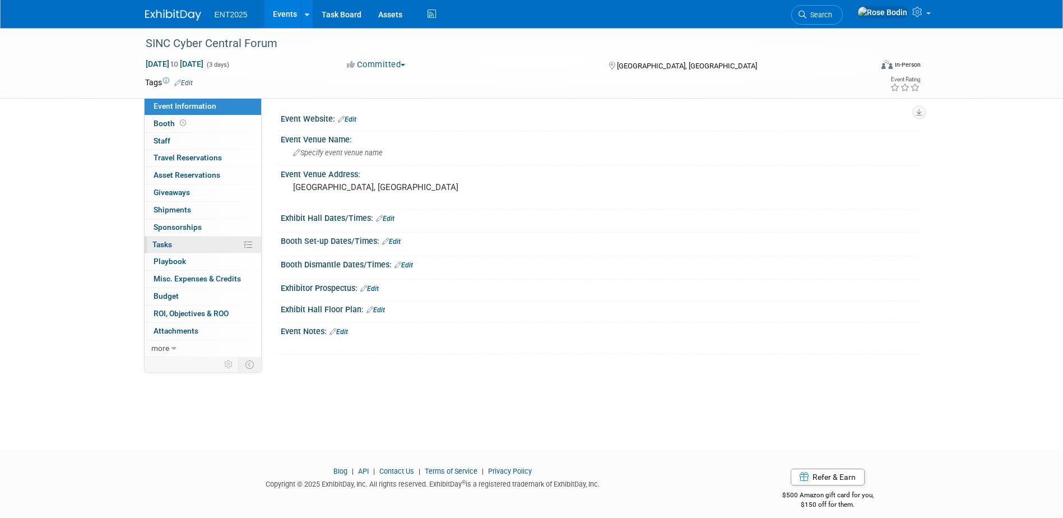
click at [217, 242] on link "0% Tasks 0%" at bounding box center [203, 245] width 117 height 17
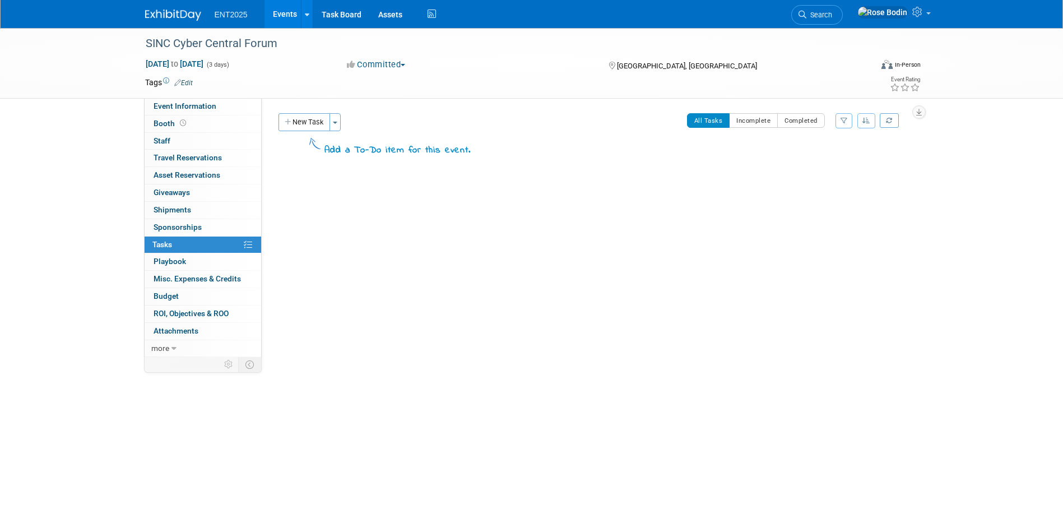
click at [285, 13] on link "Events" at bounding box center [285, 14] width 41 height 28
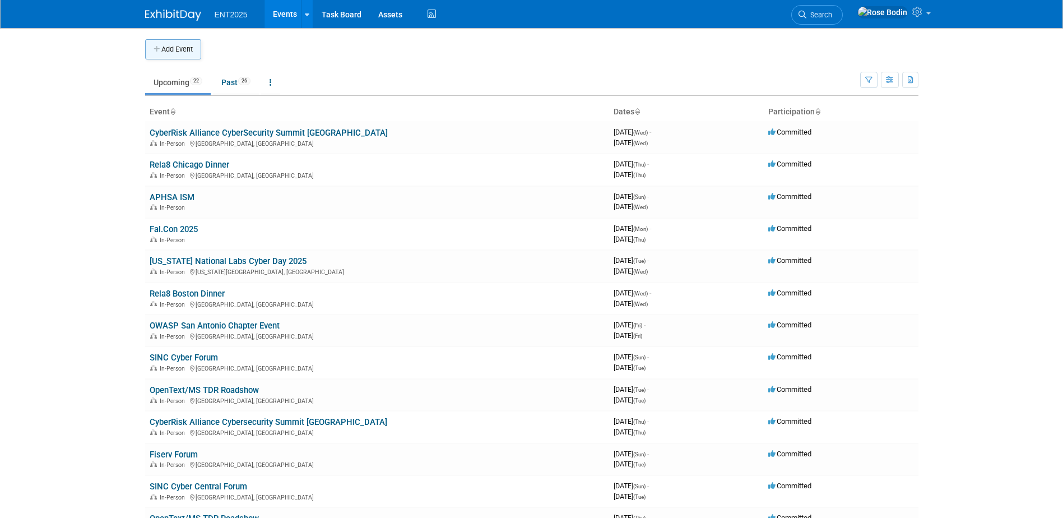
click at [185, 51] on button "Add Event" at bounding box center [173, 49] width 56 height 20
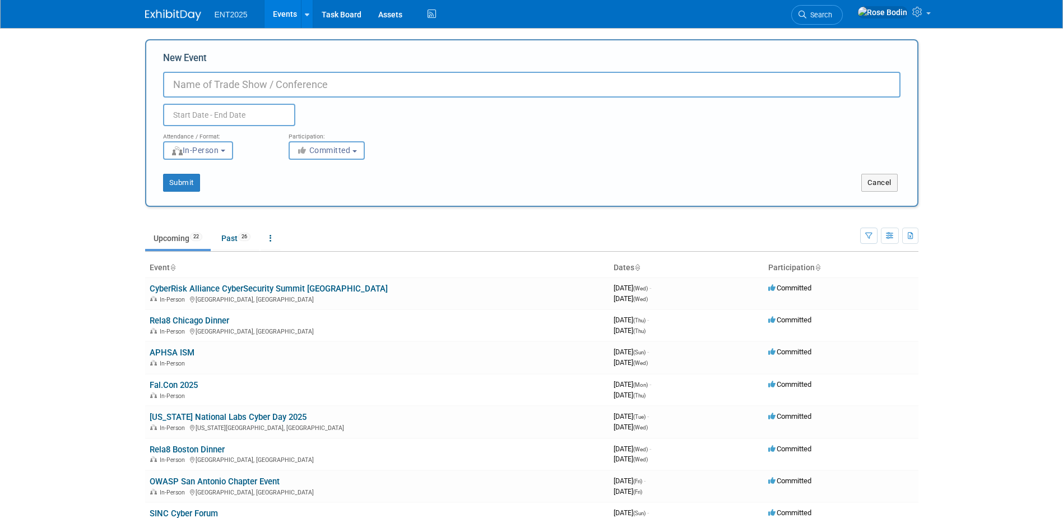
click at [237, 82] on input "New Event" at bounding box center [532, 85] width 738 height 26
paste input "Savers Cybersecurity Awareness"
type input "Savers Cybersecurity Awareness [US_STATE] & [GEOGRAPHIC_DATA]"
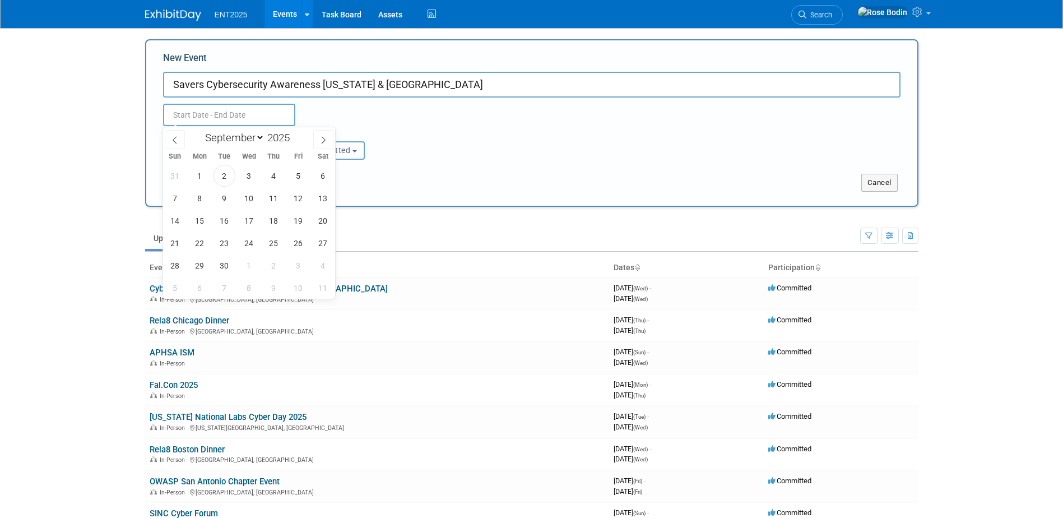
click at [266, 112] on input "text" at bounding box center [229, 115] width 132 height 22
click at [256, 198] on span "10" at bounding box center [249, 198] width 22 height 22
click at [250, 200] on span "10" at bounding box center [249, 198] width 22 height 22
type input "Sep 10, 2025 to Sep 10, 2025"
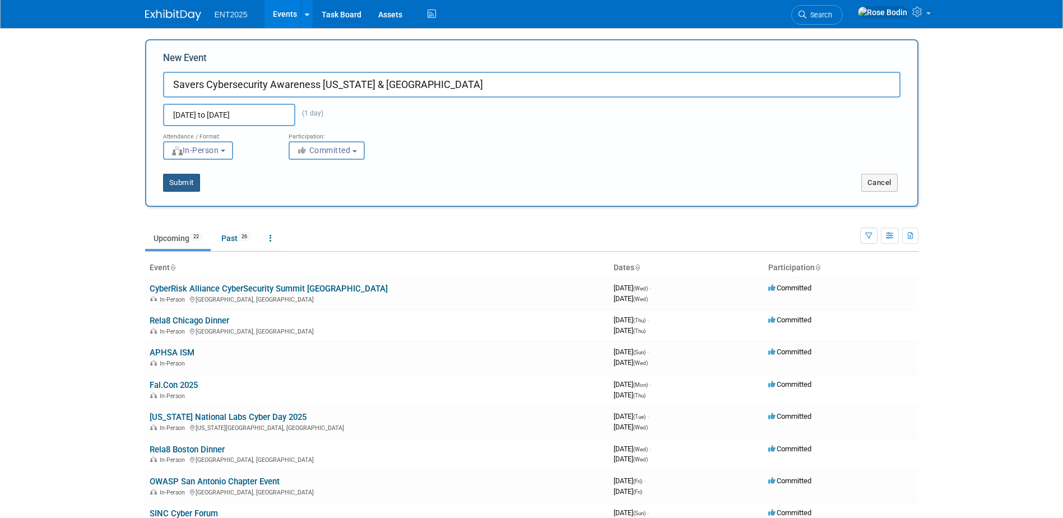
drag, startPoint x: 178, startPoint y: 180, endPoint x: 226, endPoint y: 173, distance: 48.7
click at [178, 180] on button "Submit" at bounding box center [181, 183] width 37 height 18
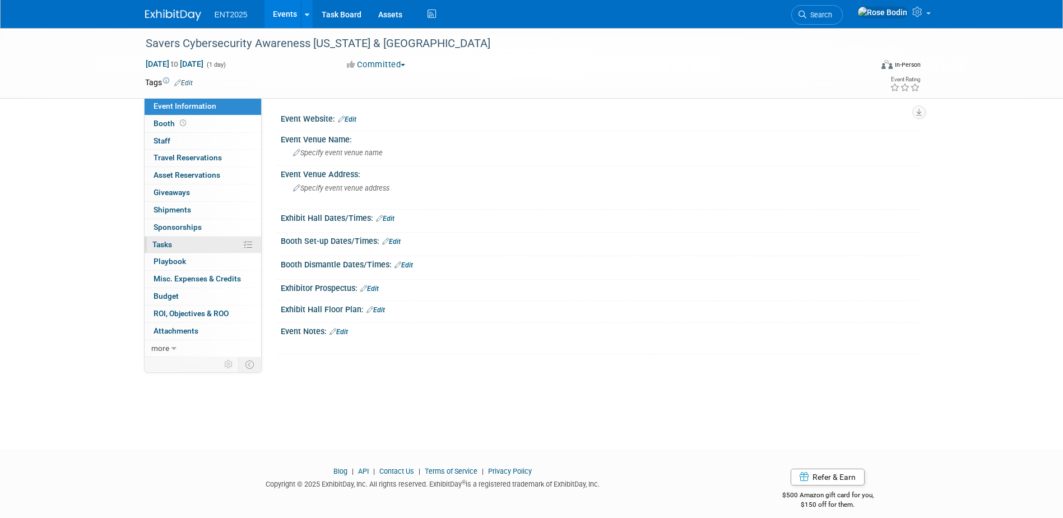
click at [210, 243] on link "0% Tasks 0%" at bounding box center [203, 245] width 117 height 17
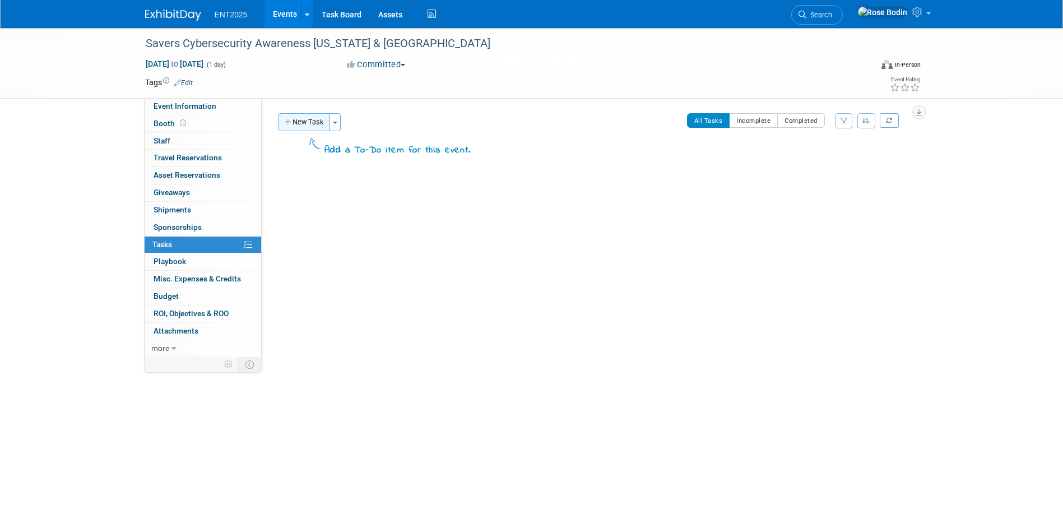
click at [316, 121] on button "New Task" at bounding box center [305, 122] width 52 height 18
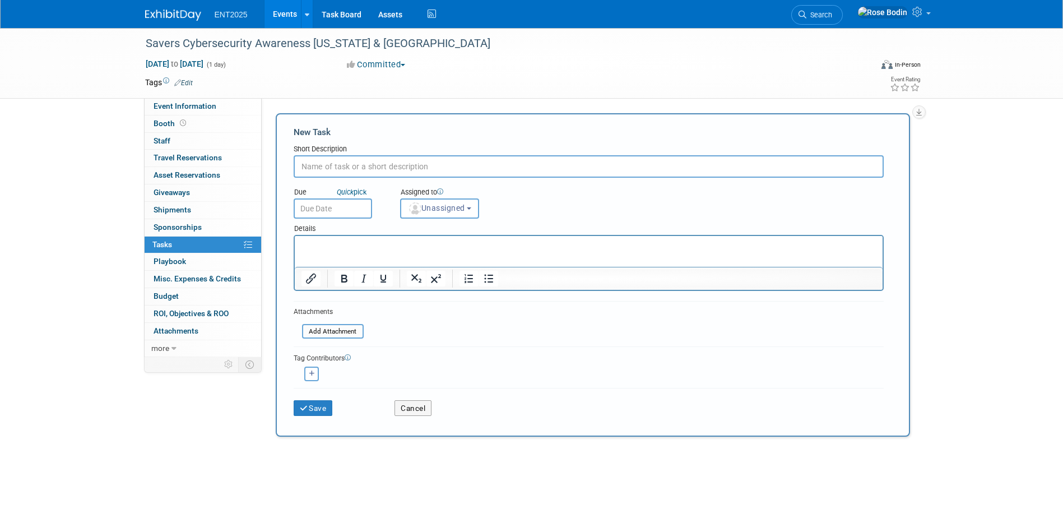
click at [340, 170] on input "text" at bounding box center [589, 166] width 590 height 22
type input "Swag Shipping"
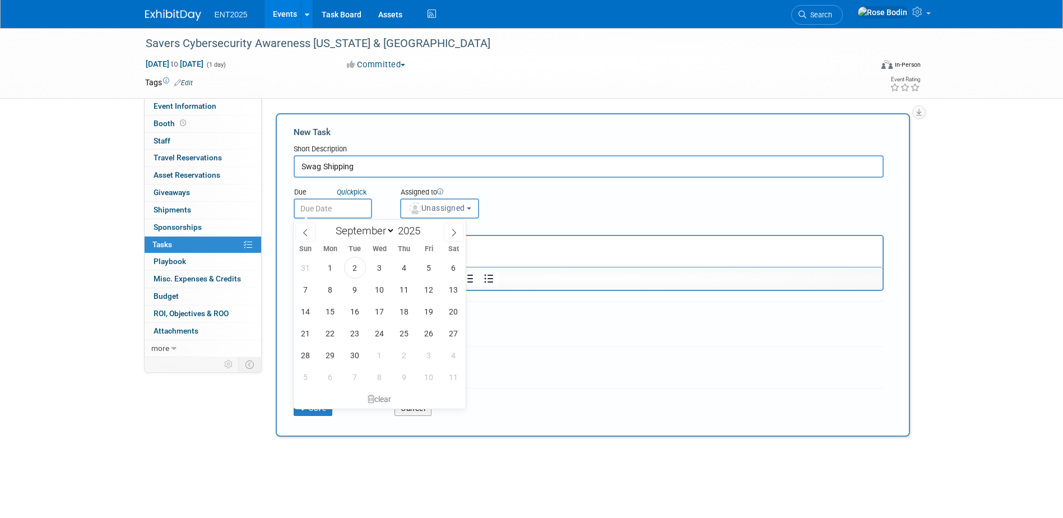
click at [353, 212] on input "text" at bounding box center [333, 208] width 78 height 20
click at [378, 288] on span "10" at bounding box center [380, 290] width 22 height 22
type input "Sep 10, 2025"
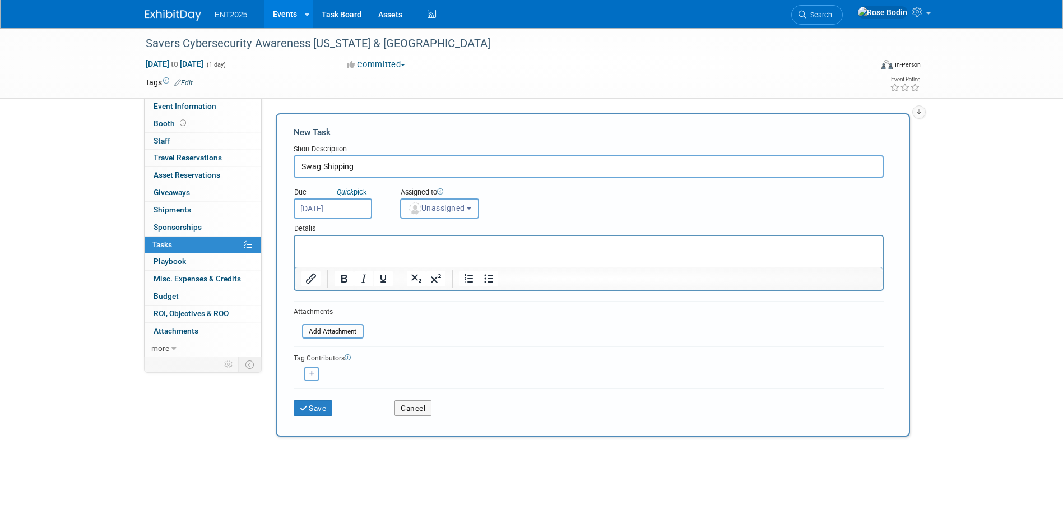
click at [433, 211] on span "Unassigned" at bounding box center [436, 207] width 57 height 9
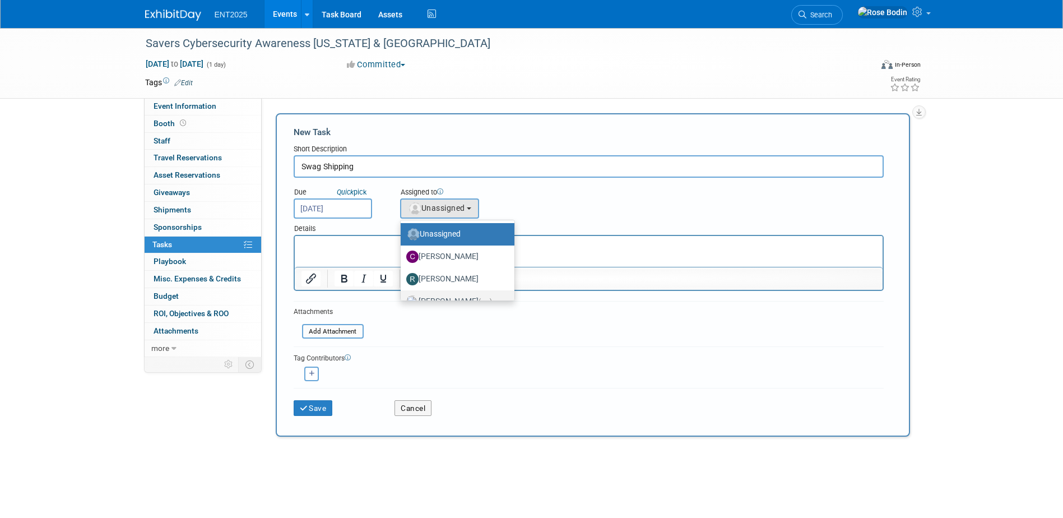
click at [439, 294] on label "Rose Bodin (me)" at bounding box center [454, 302] width 97 height 18
click at [402, 296] on input "Rose Bodin (me)" at bounding box center [398, 299] width 7 height 7
select select "fd414d53-3d64-4b99-a4d4-d4a7ab262892"
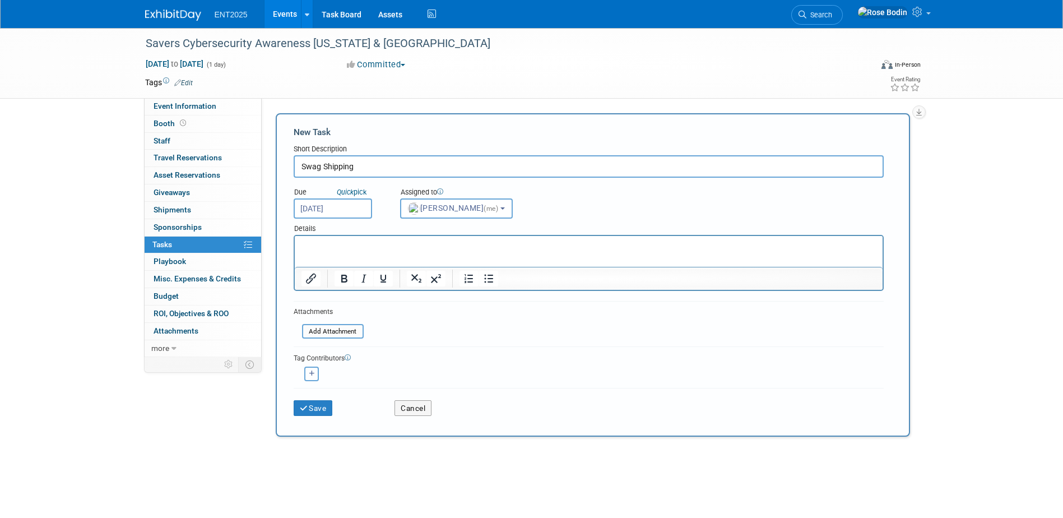
click at [308, 374] on button "button" at bounding box center [311, 374] width 15 height 15
select select
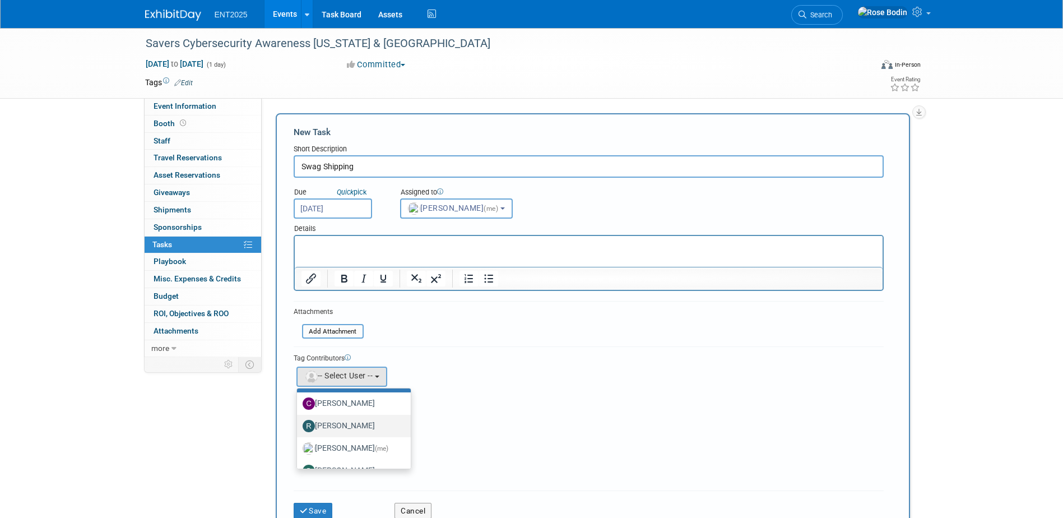
scroll to position [38, 0]
click at [345, 452] on label "Stephanie Silva" at bounding box center [351, 455] width 97 height 18
click at [299, 452] on input "Stephanie Silva" at bounding box center [294, 452] width 7 height 7
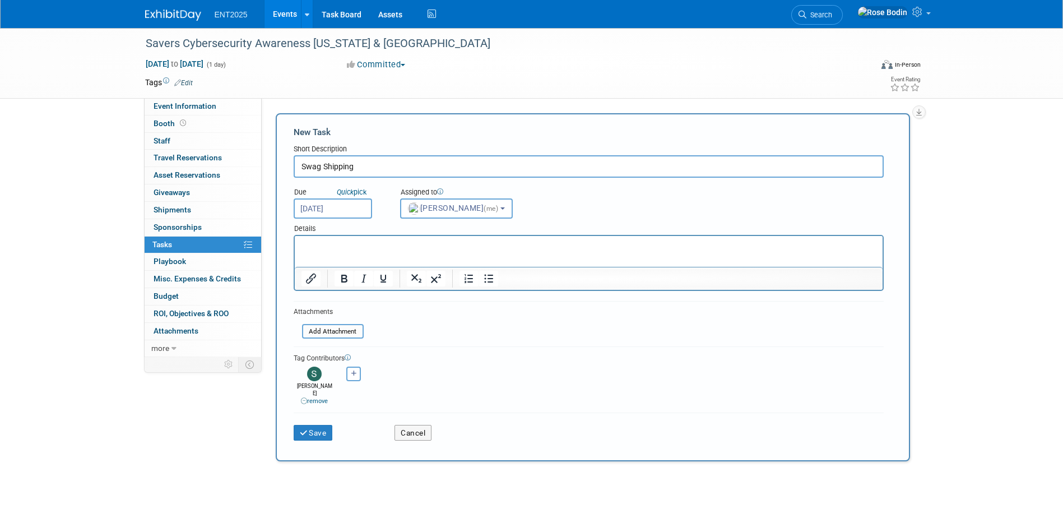
click at [391, 245] on p "Rich Text Area. Press ALT-0 for help." at bounding box center [588, 245] width 575 height 11
click at [328, 243] on p "Rich Text Area. Press ALT-0 for help." at bounding box center [588, 245] width 575 height 11
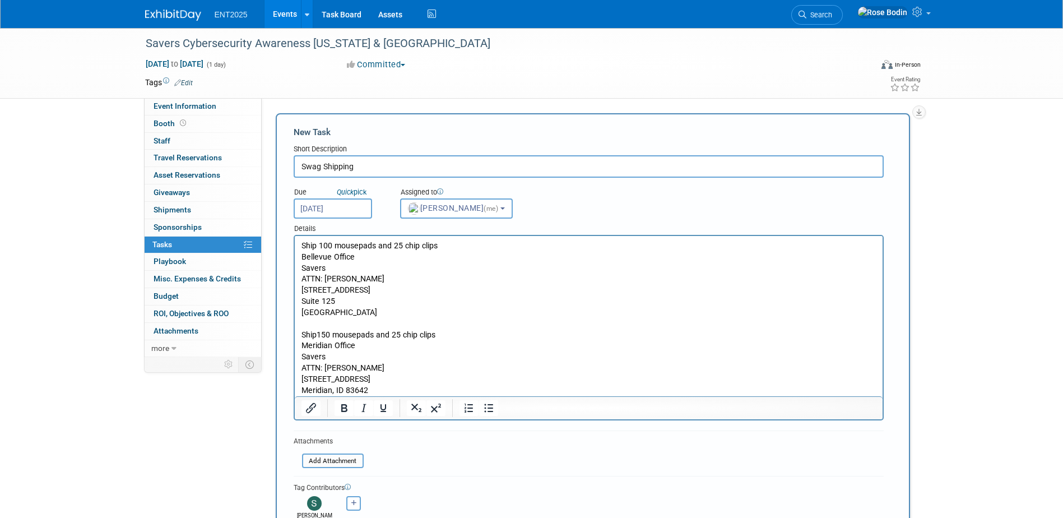
click at [471, 300] on p "Suite 125" at bounding box center [588, 301] width 575 height 11
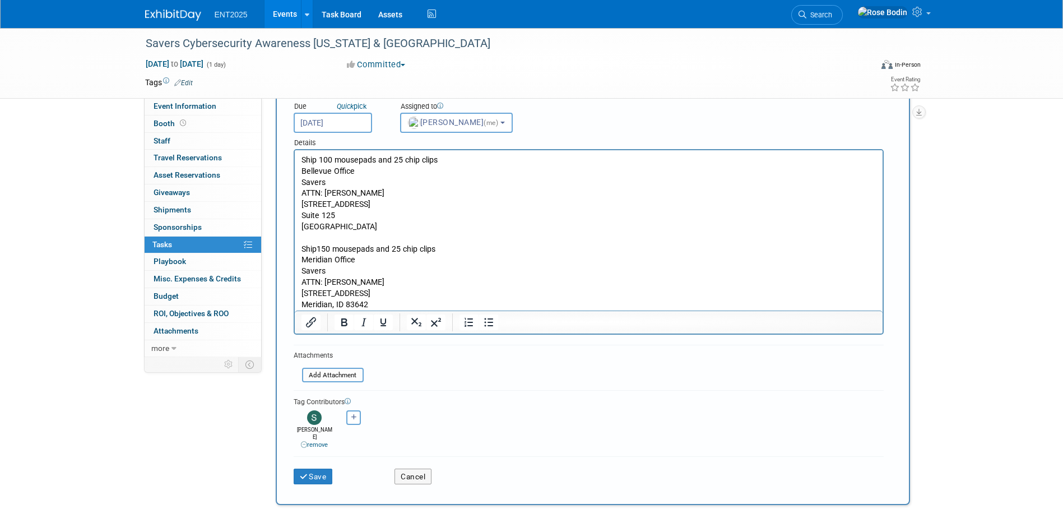
scroll to position [112, 0]
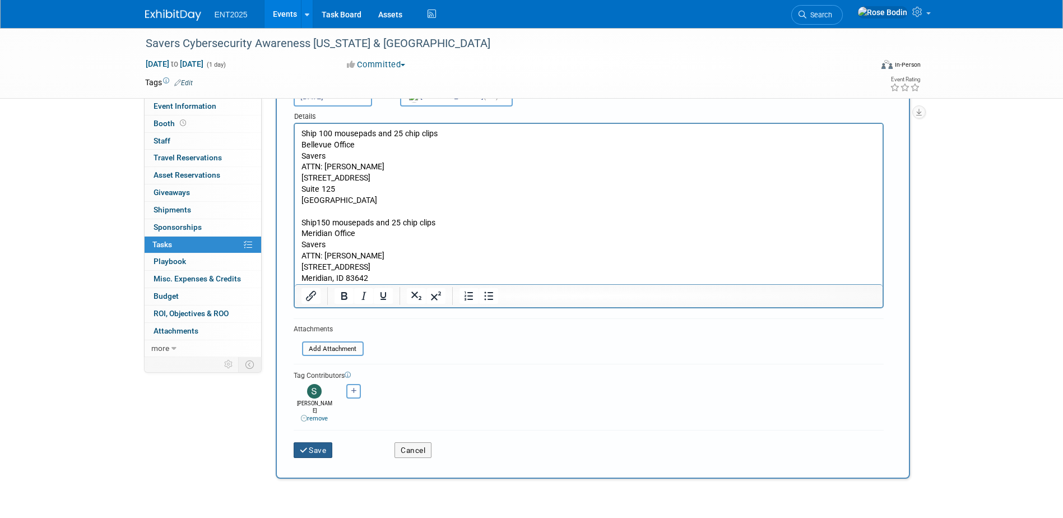
click at [315, 442] on button "Save" at bounding box center [313, 450] width 39 height 16
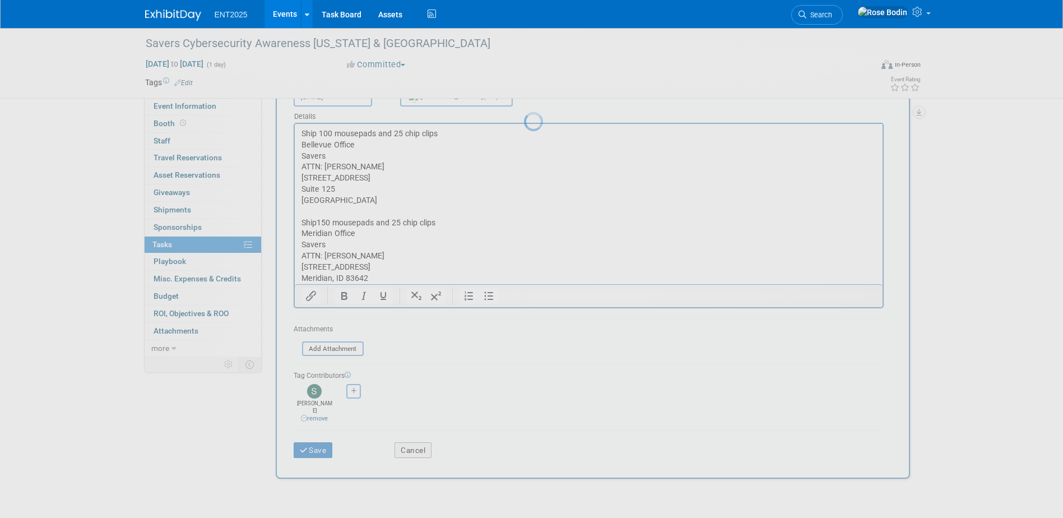
scroll to position [0, 0]
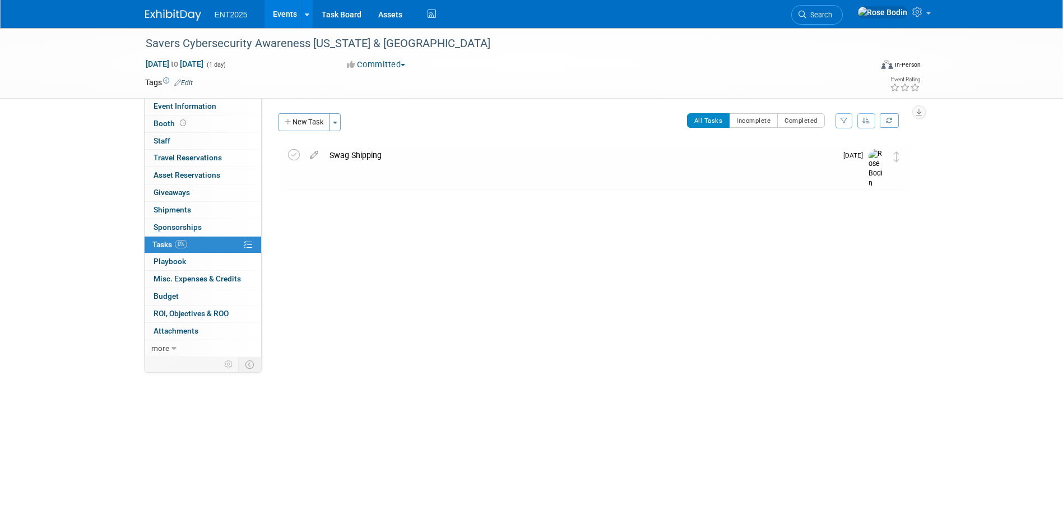
click at [348, 155] on div "Swag Shipping" at bounding box center [580, 155] width 513 height 19
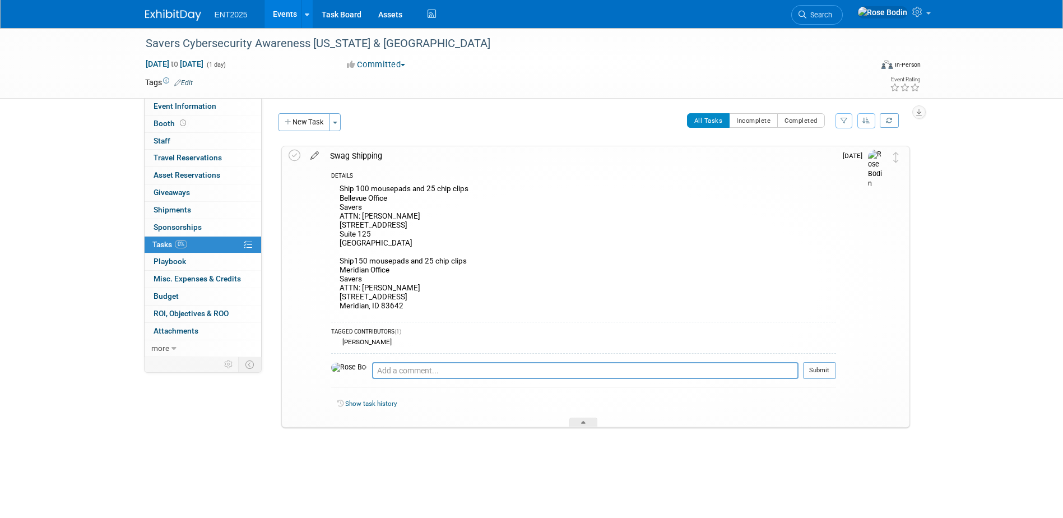
click at [314, 154] on icon at bounding box center [315, 153] width 20 height 14
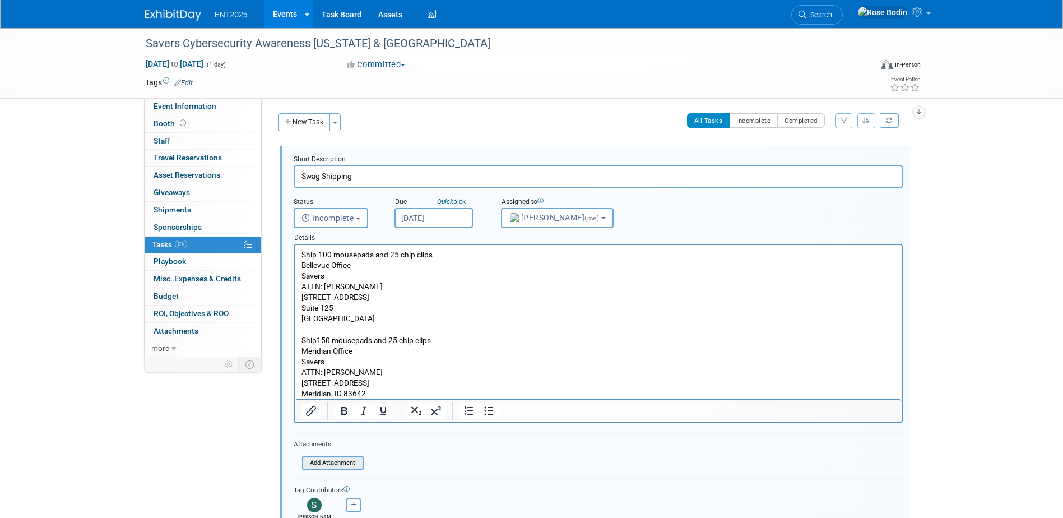
click at [346, 462] on input "file" at bounding box center [305, 463] width 114 height 12
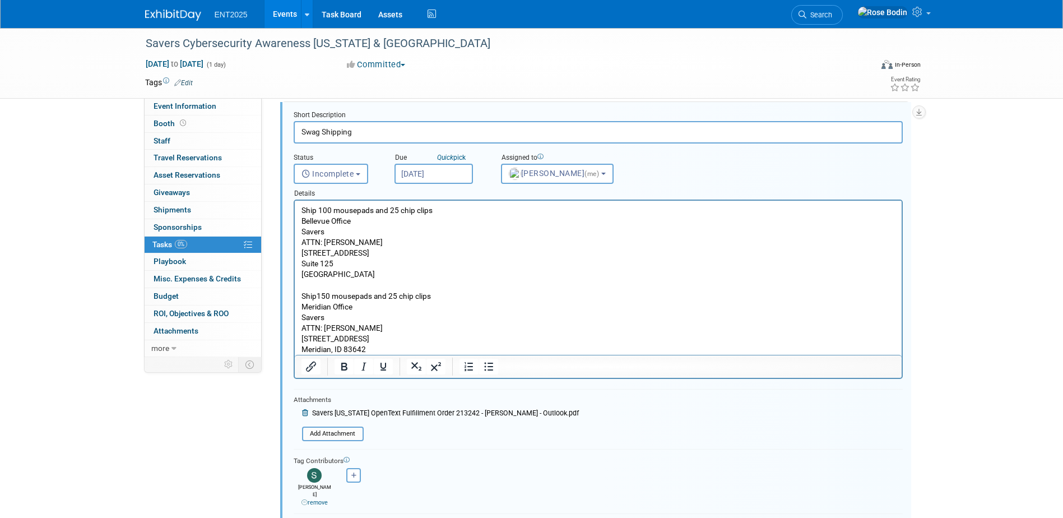
scroll to position [112, 0]
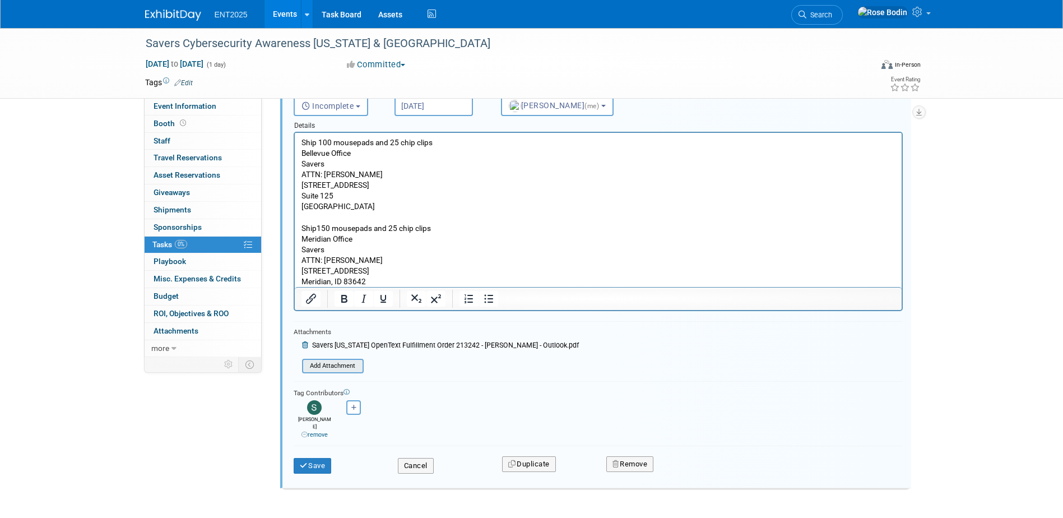
click at [336, 365] on input "file" at bounding box center [305, 366] width 114 height 12
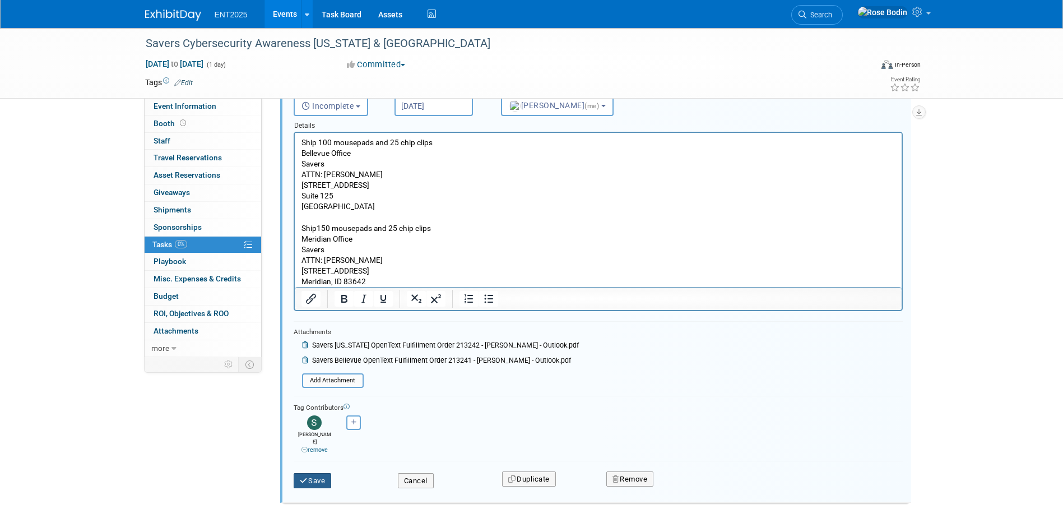
click at [320, 473] on button "Save" at bounding box center [313, 481] width 38 height 16
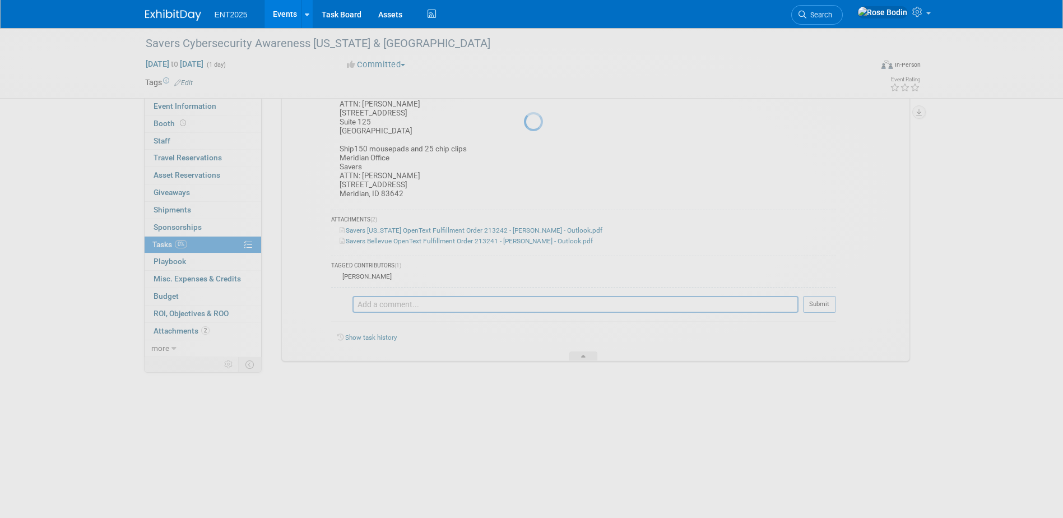
scroll to position [25, 0]
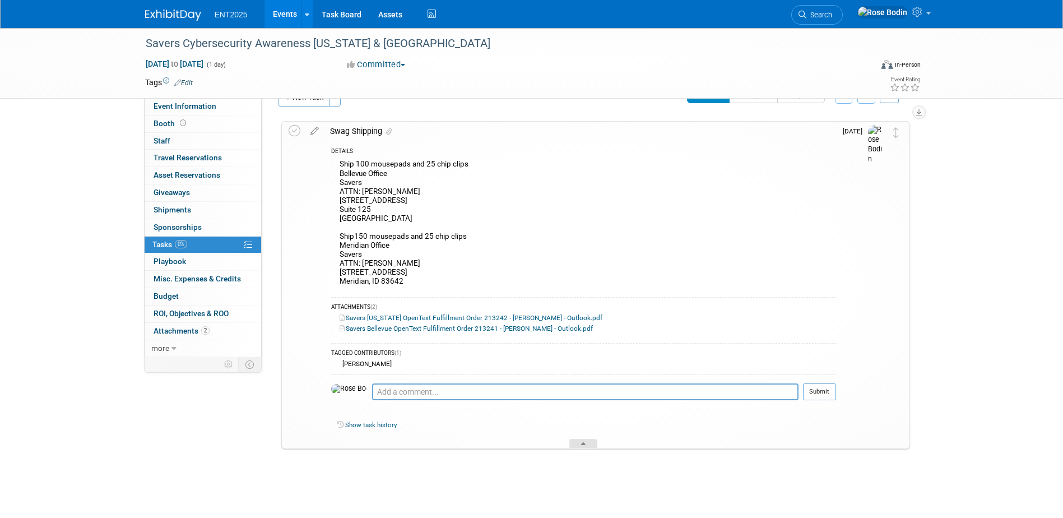
click at [583, 443] on icon at bounding box center [583, 445] width 4 height 7
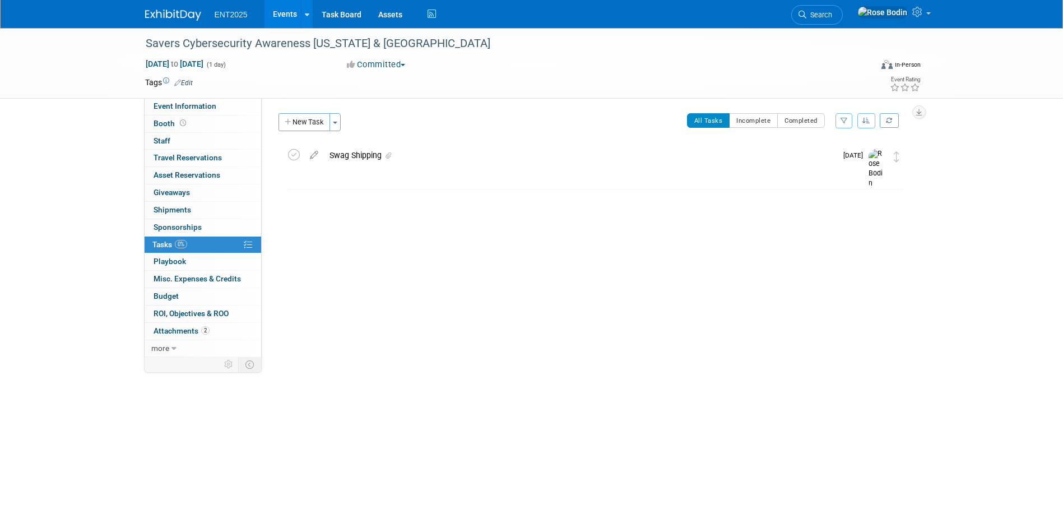
scroll to position [0, 0]
click at [293, 154] on icon at bounding box center [294, 155] width 12 height 12
click at [277, 12] on link "Events" at bounding box center [285, 14] width 41 height 28
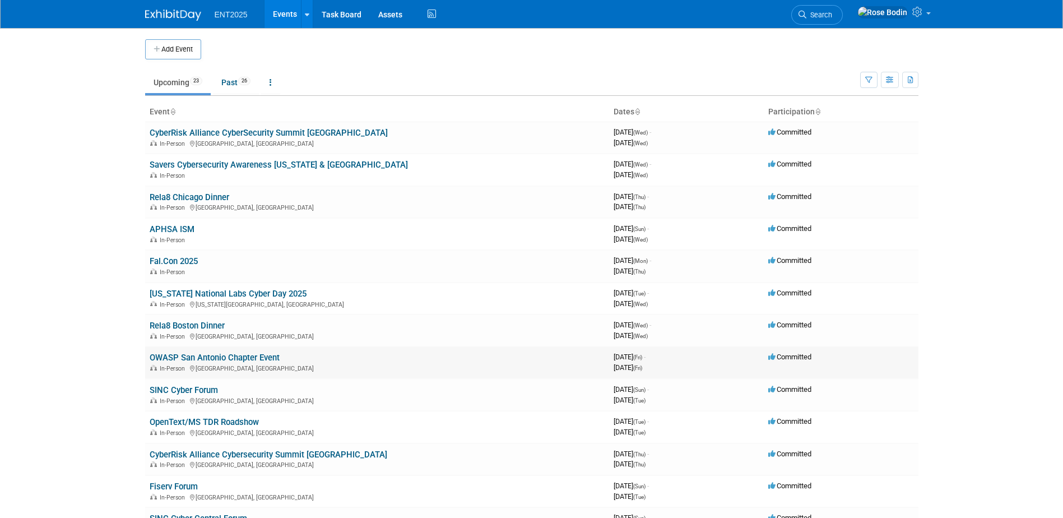
click at [207, 357] on link "OWASP San Antonio Chapter Event" at bounding box center [215, 358] width 130 height 10
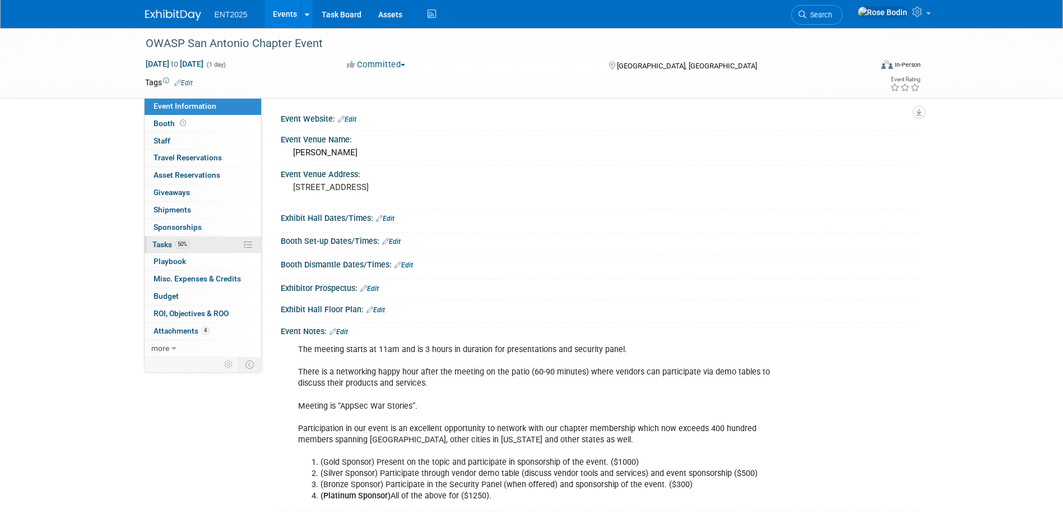
click at [217, 243] on link "50% Tasks 50%" at bounding box center [203, 245] width 117 height 17
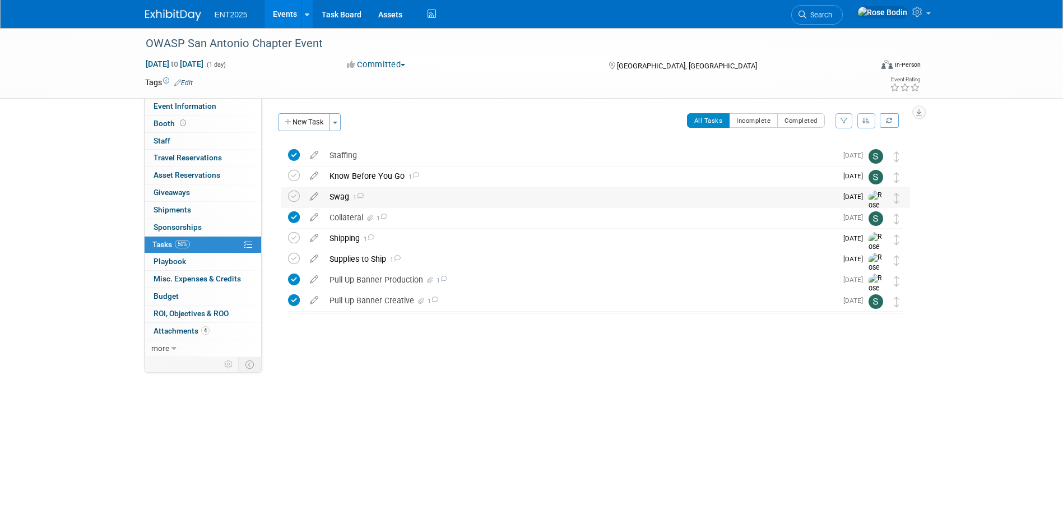
click at [432, 193] on div "Swag 1" at bounding box center [580, 196] width 513 height 19
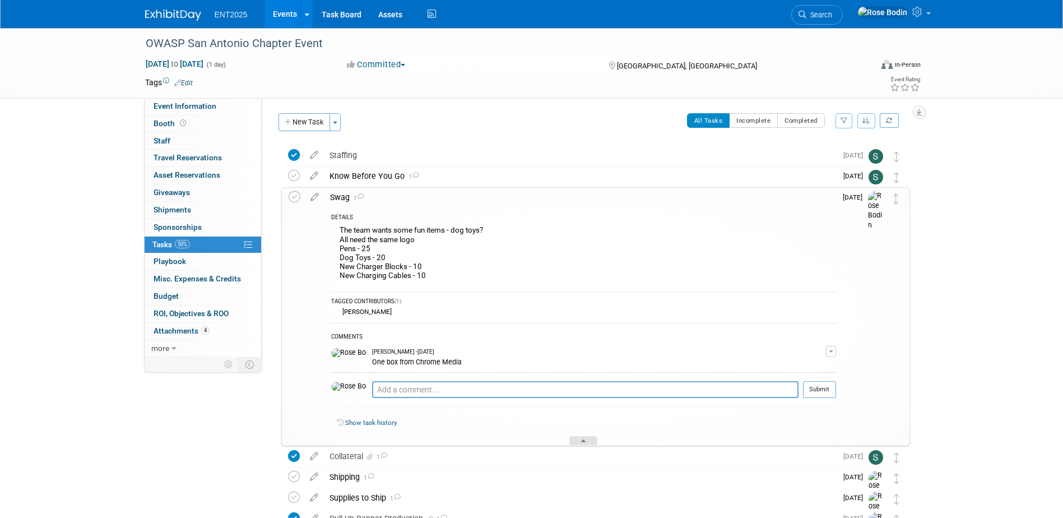
click at [582, 438] on div at bounding box center [583, 441] width 28 height 10
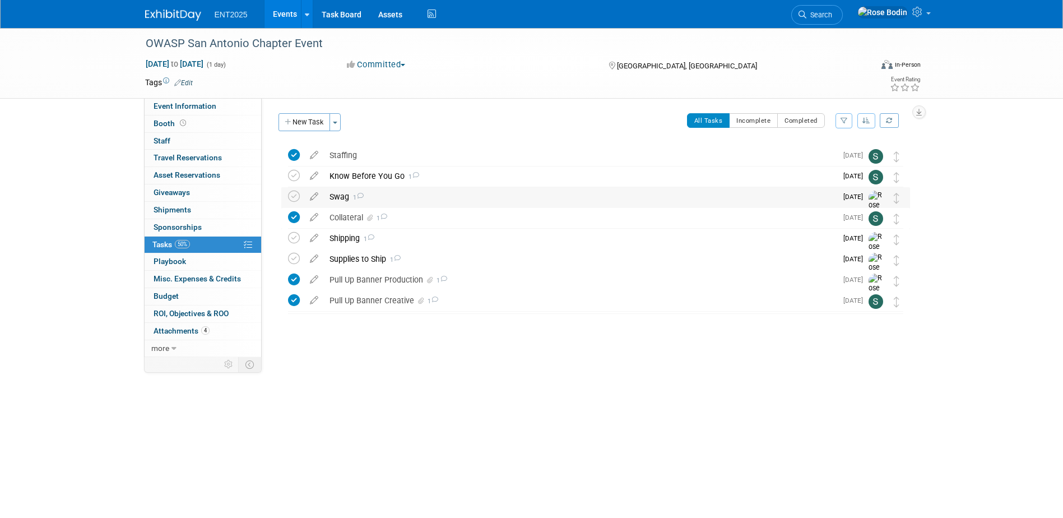
click at [453, 192] on div "Swag 1" at bounding box center [580, 196] width 513 height 19
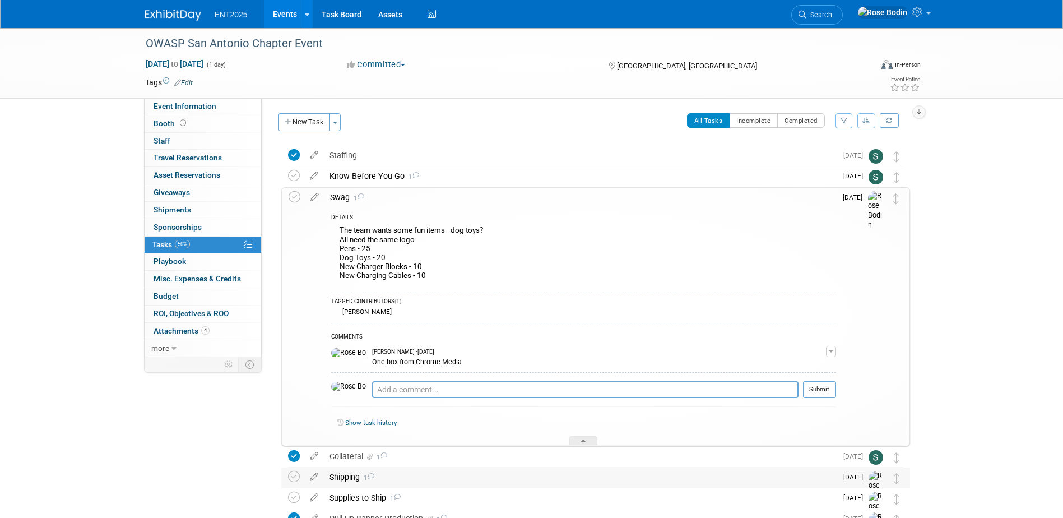
click at [469, 479] on div "Shipping 1" at bounding box center [580, 476] width 513 height 19
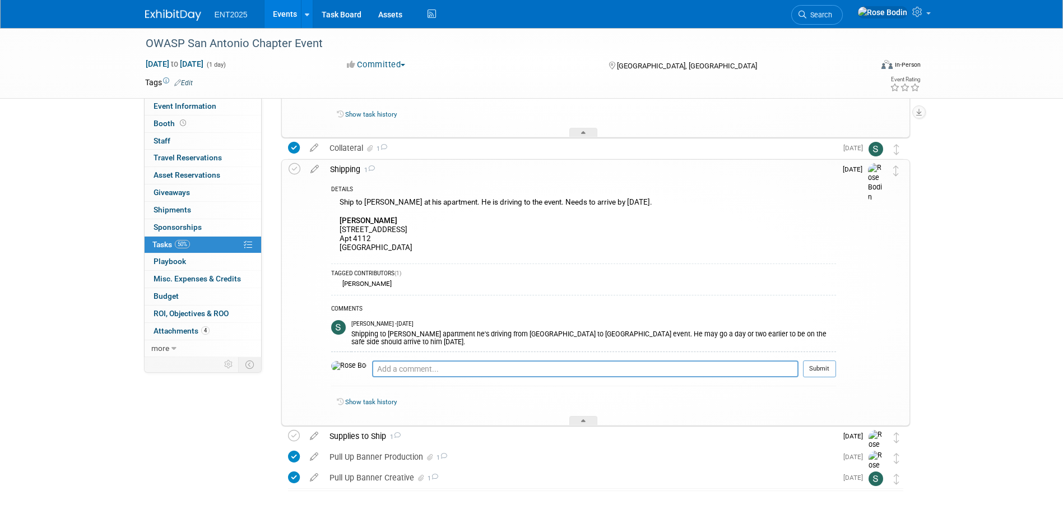
scroll to position [347, 0]
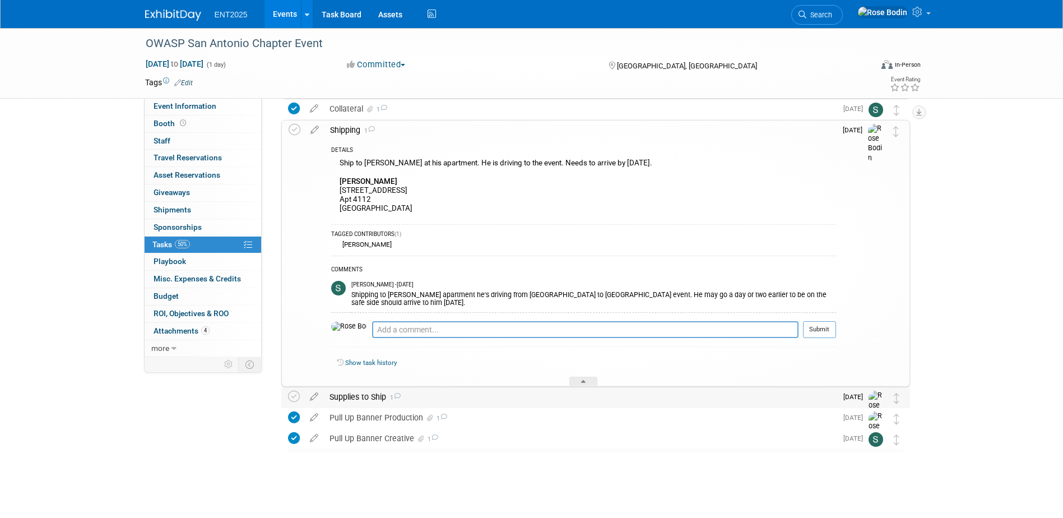
click at [507, 400] on div "Supplies to Ship 1" at bounding box center [580, 396] width 513 height 19
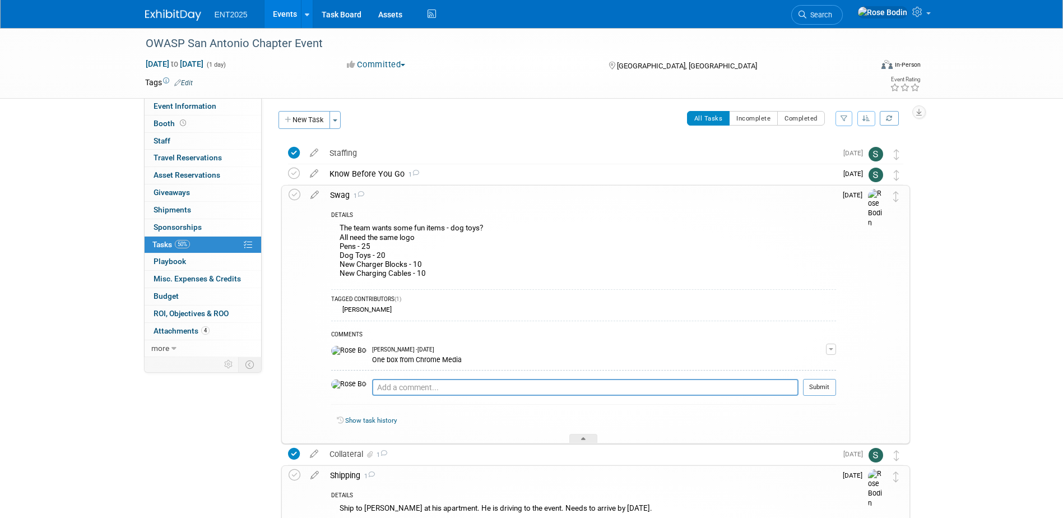
scroll to position [0, 0]
click at [277, 10] on link "Events" at bounding box center [285, 14] width 41 height 28
